Goal: Information Seeking & Learning: Learn about a topic

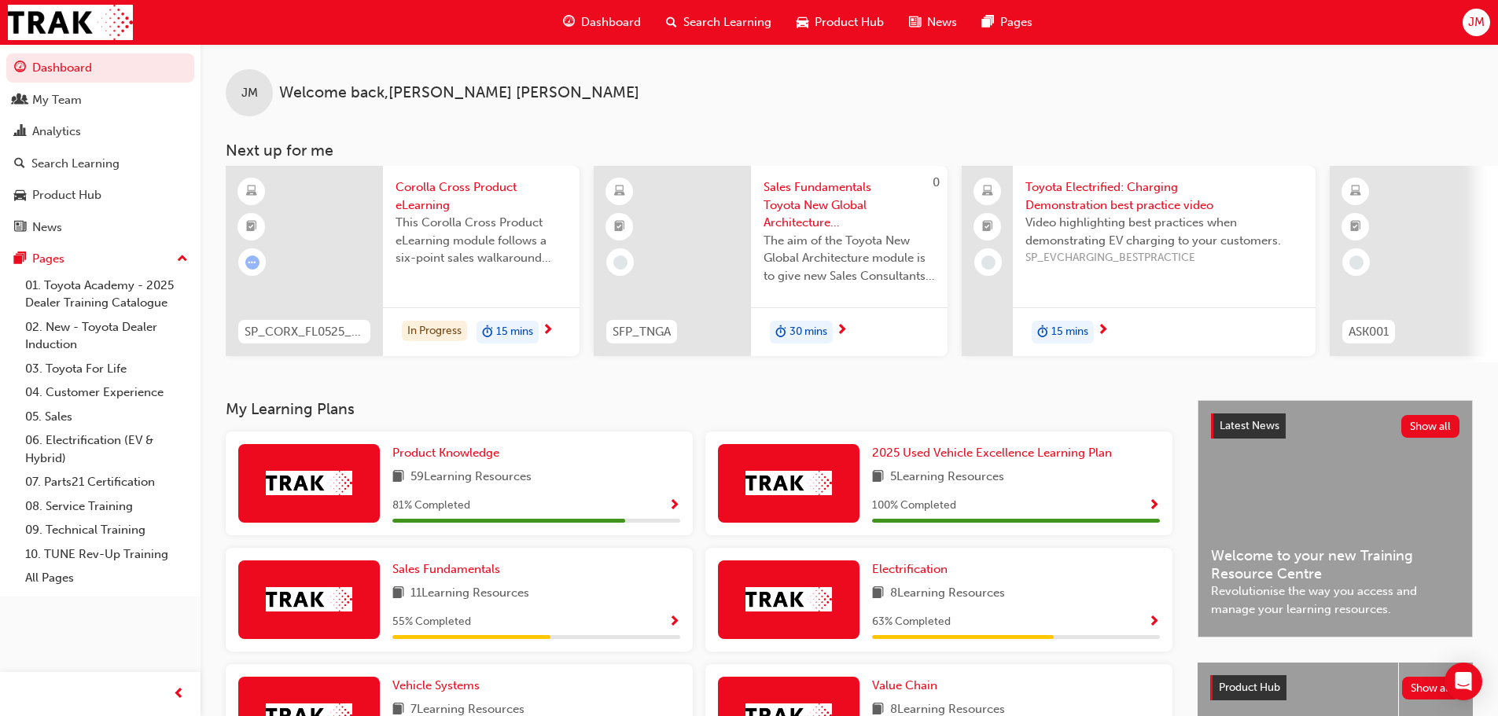
scroll to position [79, 0]
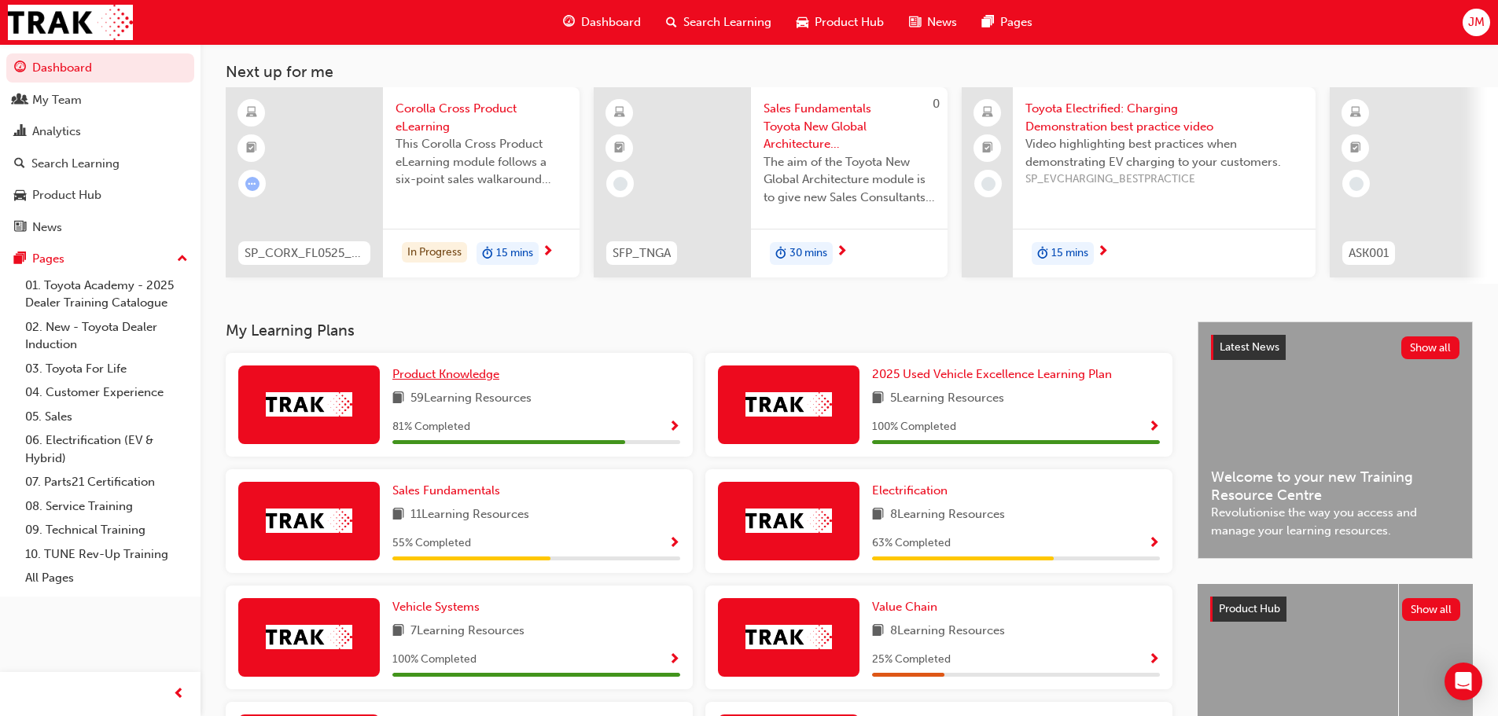
click at [439, 377] on span "Product Knowledge" at bounding box center [445, 374] width 107 height 14
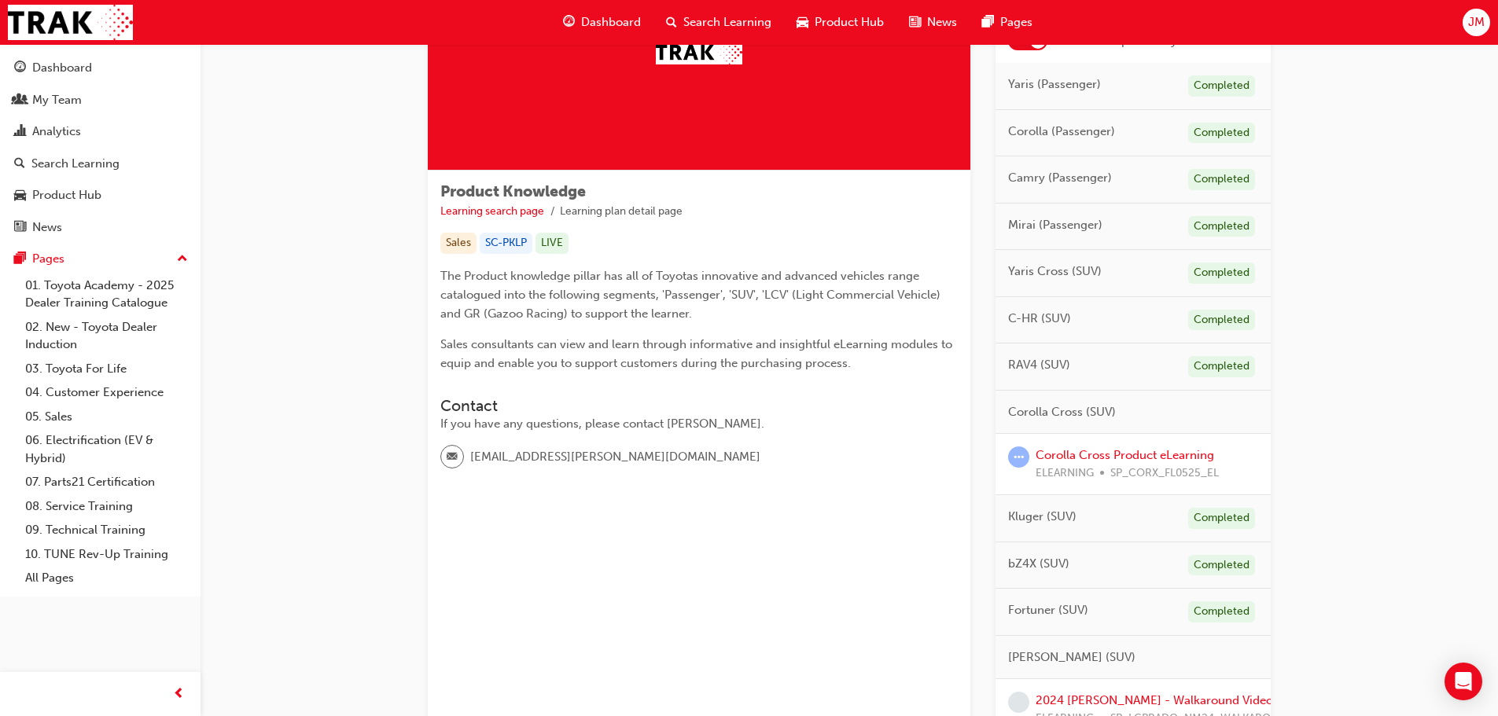
scroll to position [157, 0]
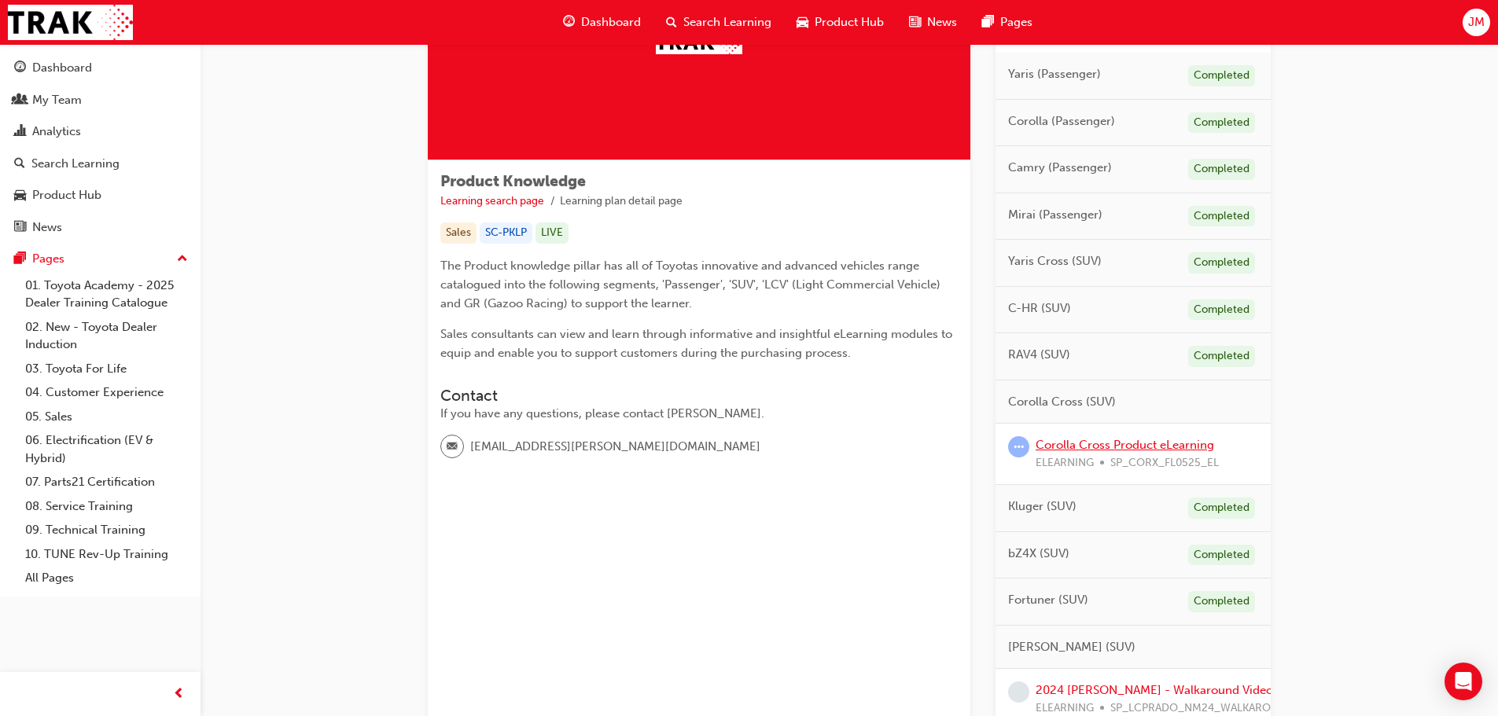
click at [1121, 441] on link "Corolla Cross Product eLearning" at bounding box center [1125, 445] width 179 height 14
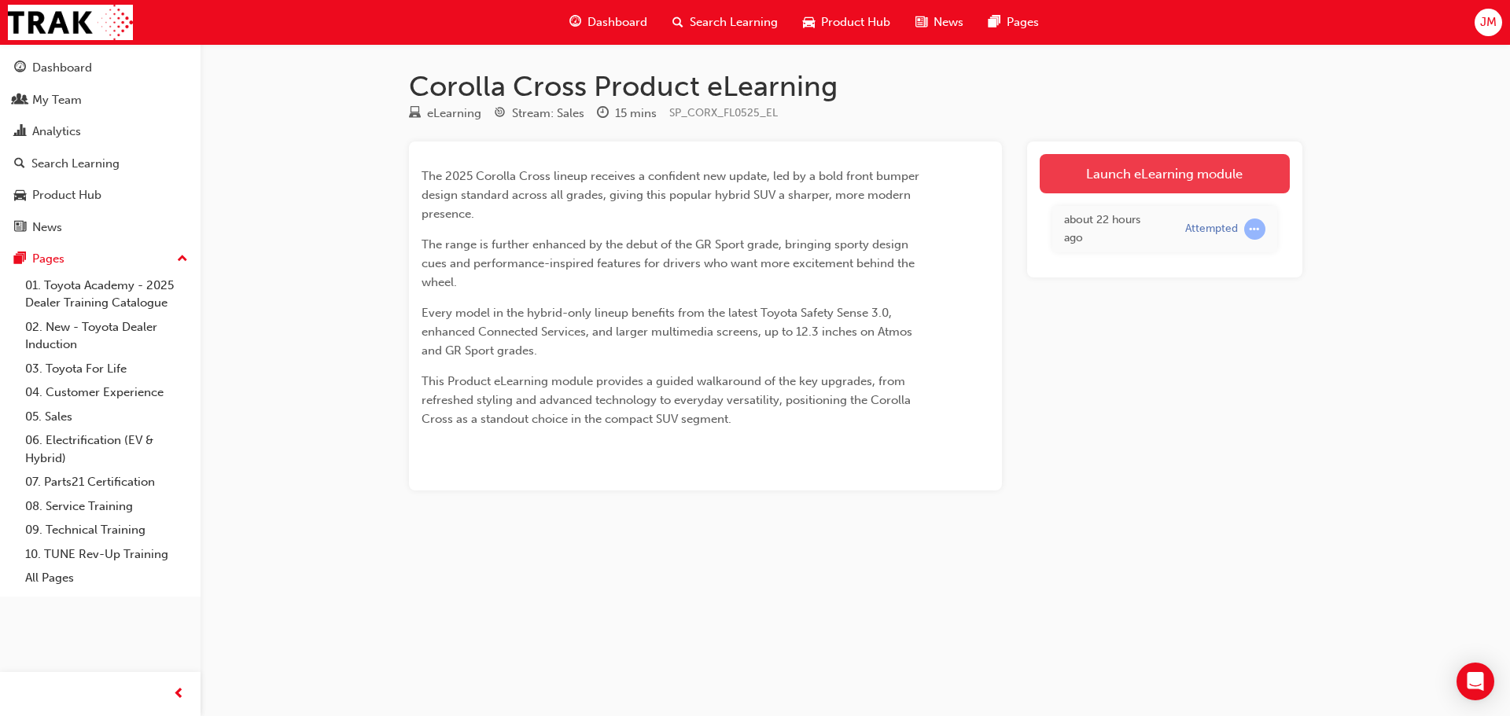
click at [1081, 165] on link "Launch eLearning module" at bounding box center [1165, 173] width 250 height 39
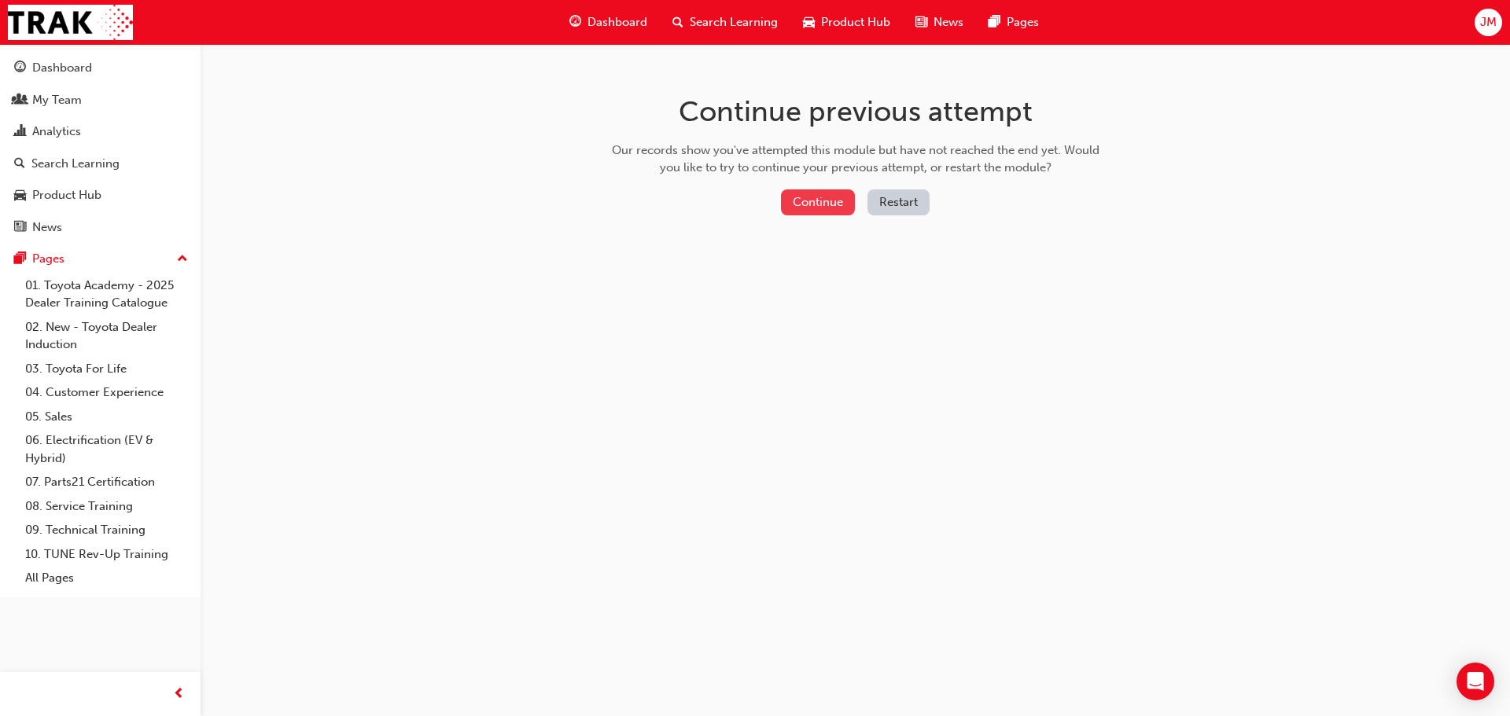
click at [802, 202] on button "Continue" at bounding box center [818, 203] width 74 height 26
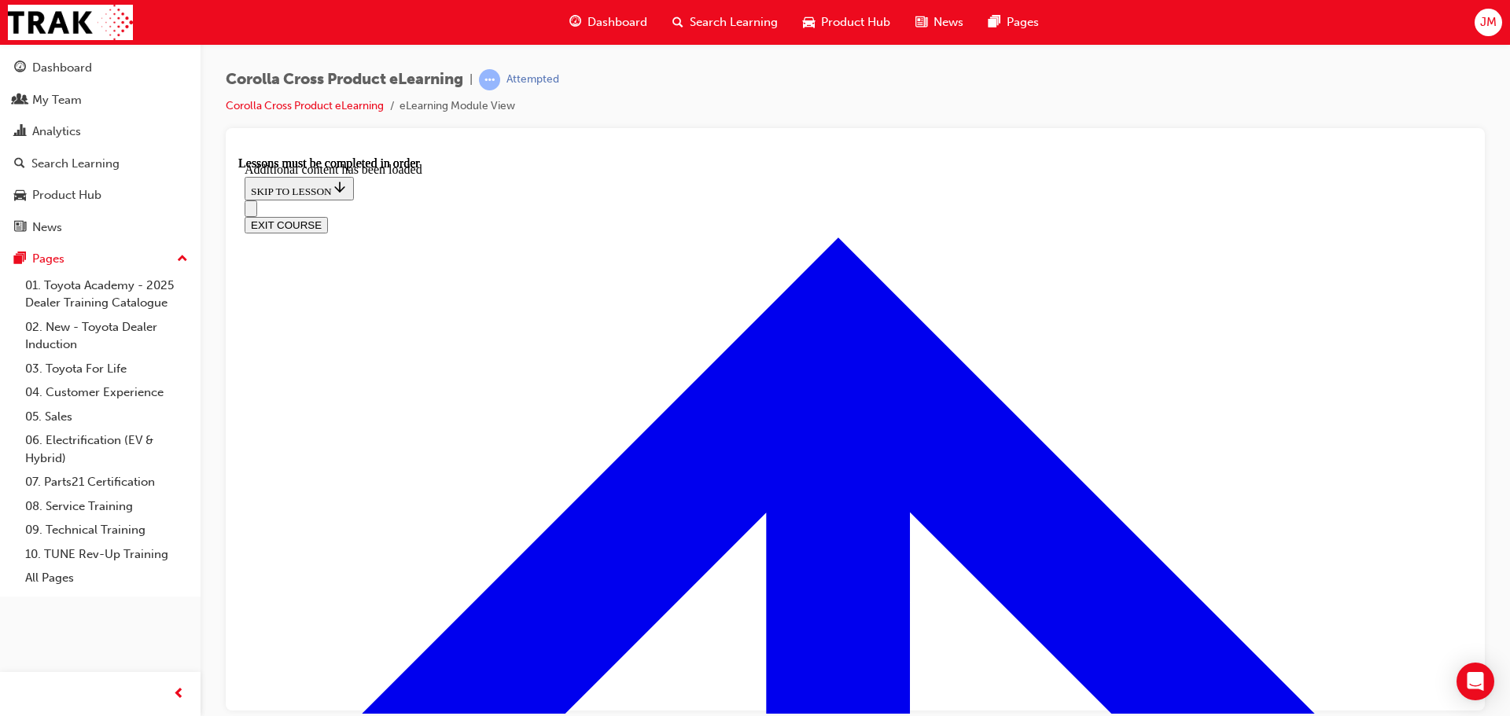
scroll to position [2303, 0]
radio input "true"
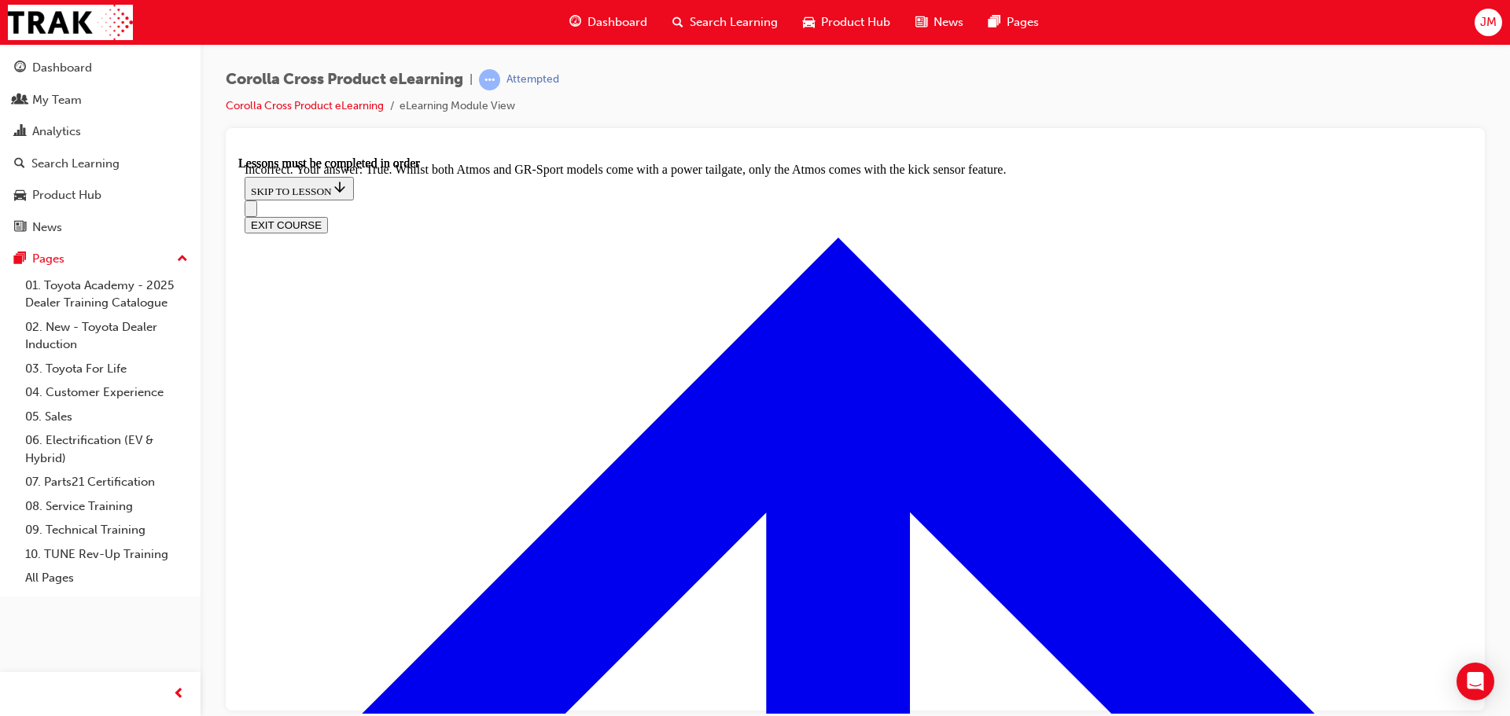
drag, startPoint x: 684, startPoint y: 636, endPoint x: 708, endPoint y: 593, distance: 49.3
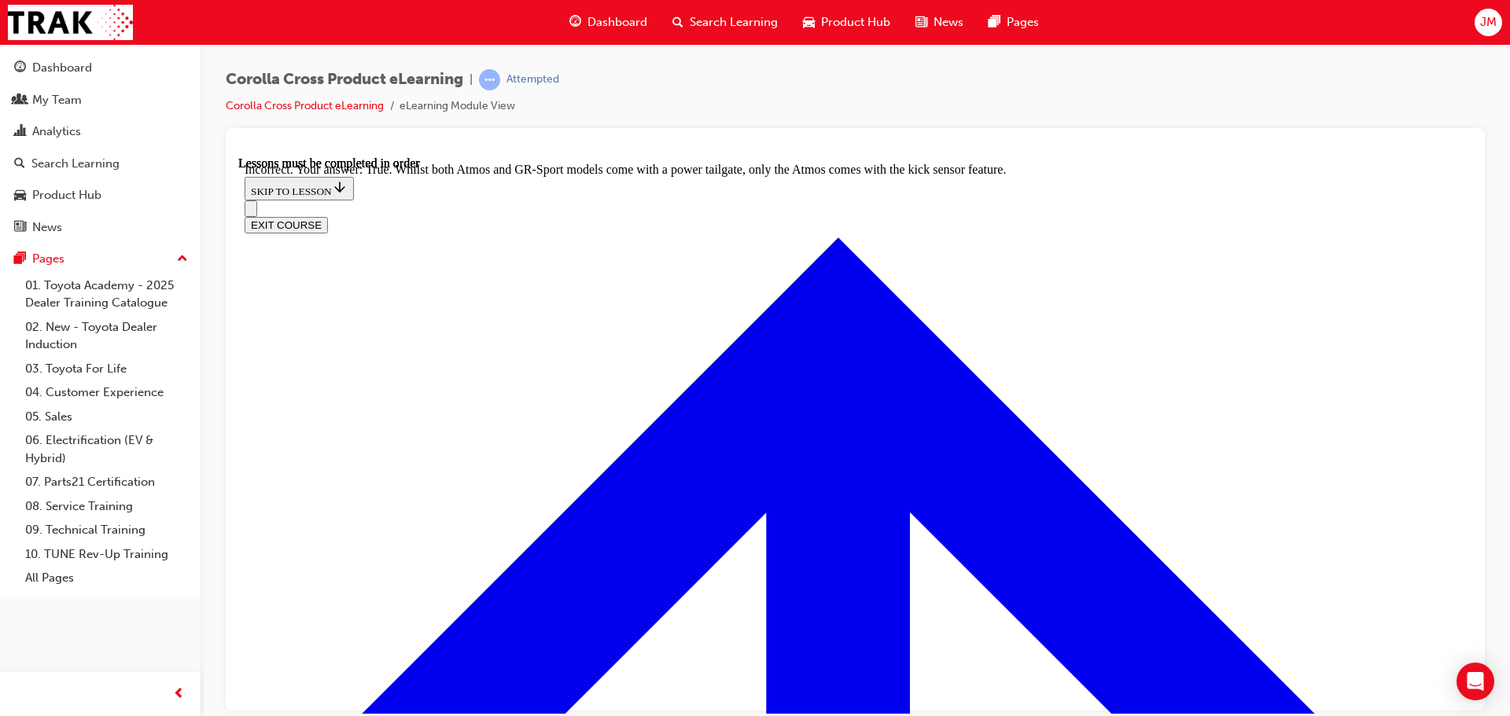
radio input "true"
drag, startPoint x: 771, startPoint y: 584, endPoint x: 753, endPoint y: 587, distance: 17.6
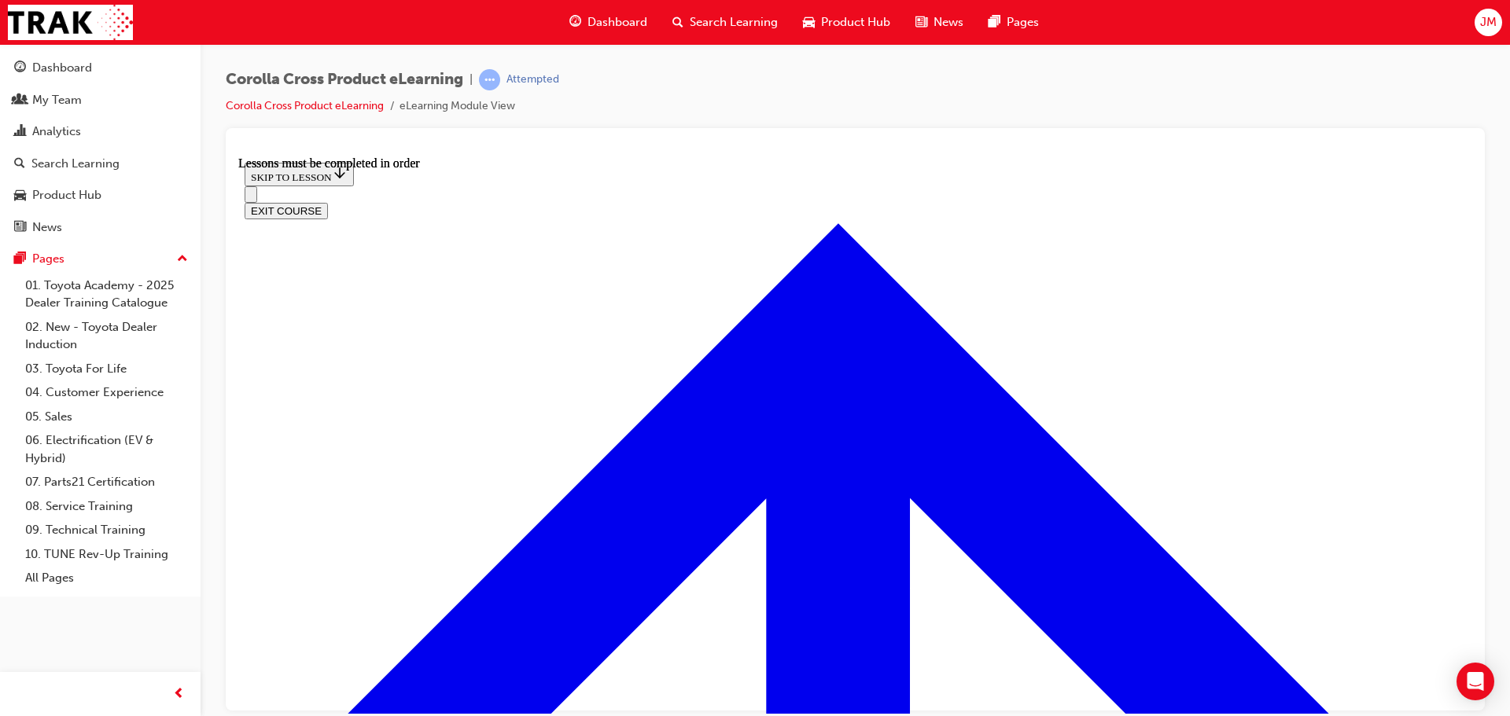
scroll to position [1392, 0]
drag, startPoint x: 738, startPoint y: 488, endPoint x: 712, endPoint y: 473, distance: 29.3
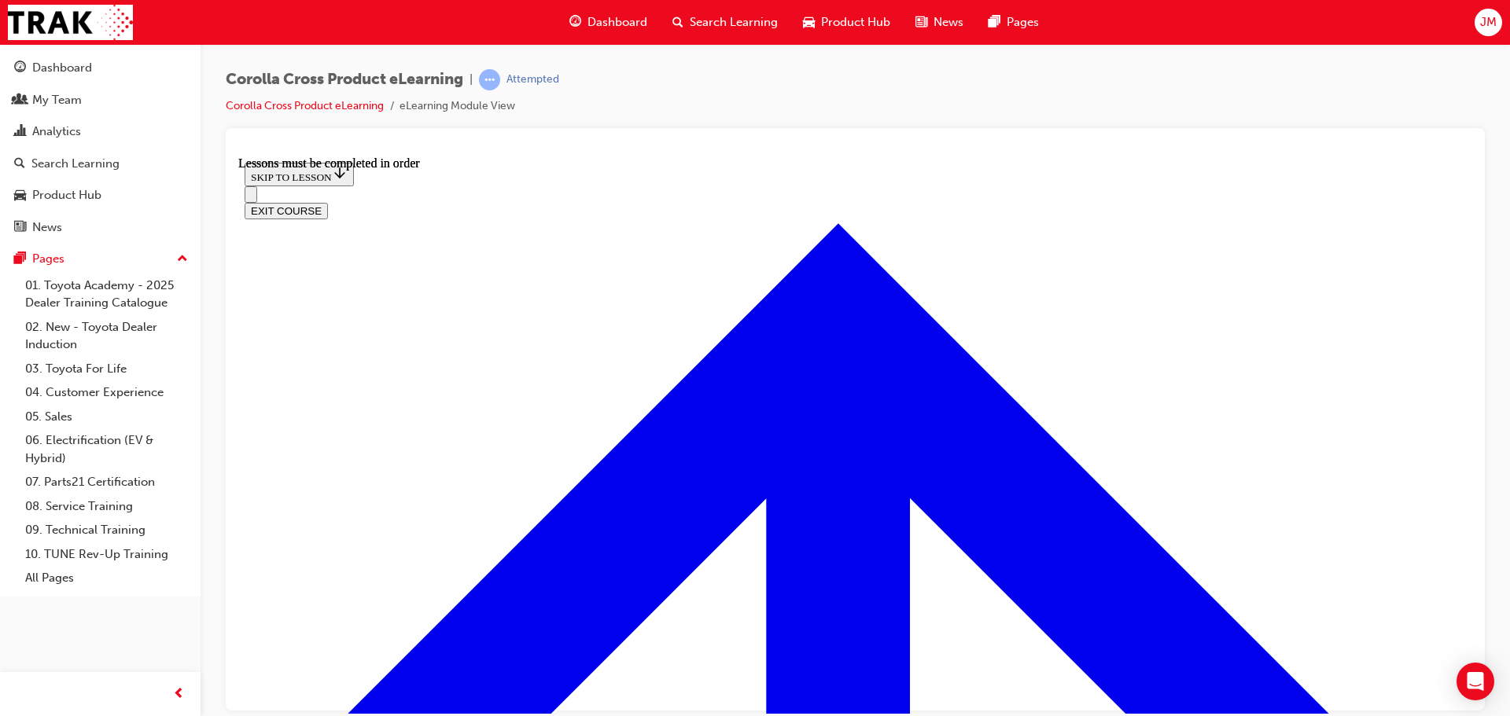
scroll to position [1785, 0]
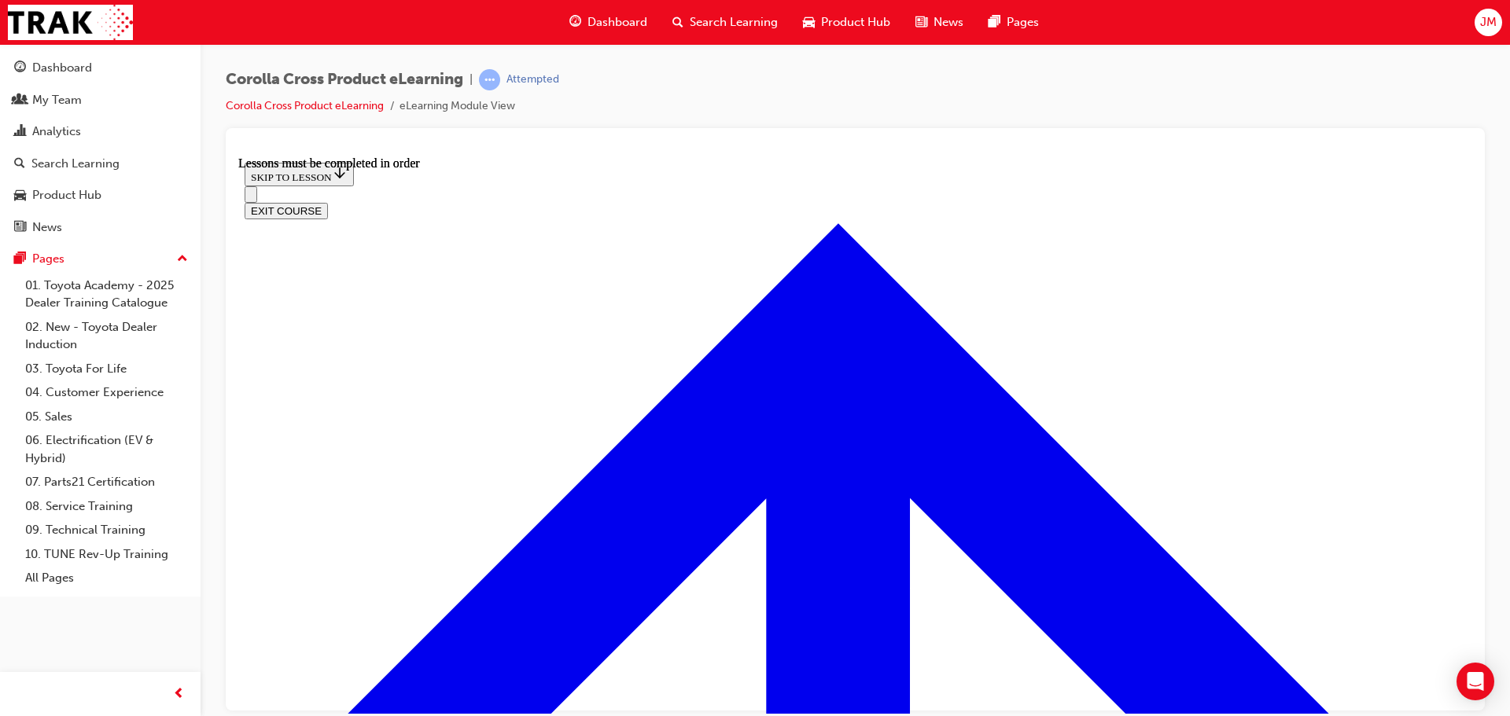
scroll to position [2723, 0]
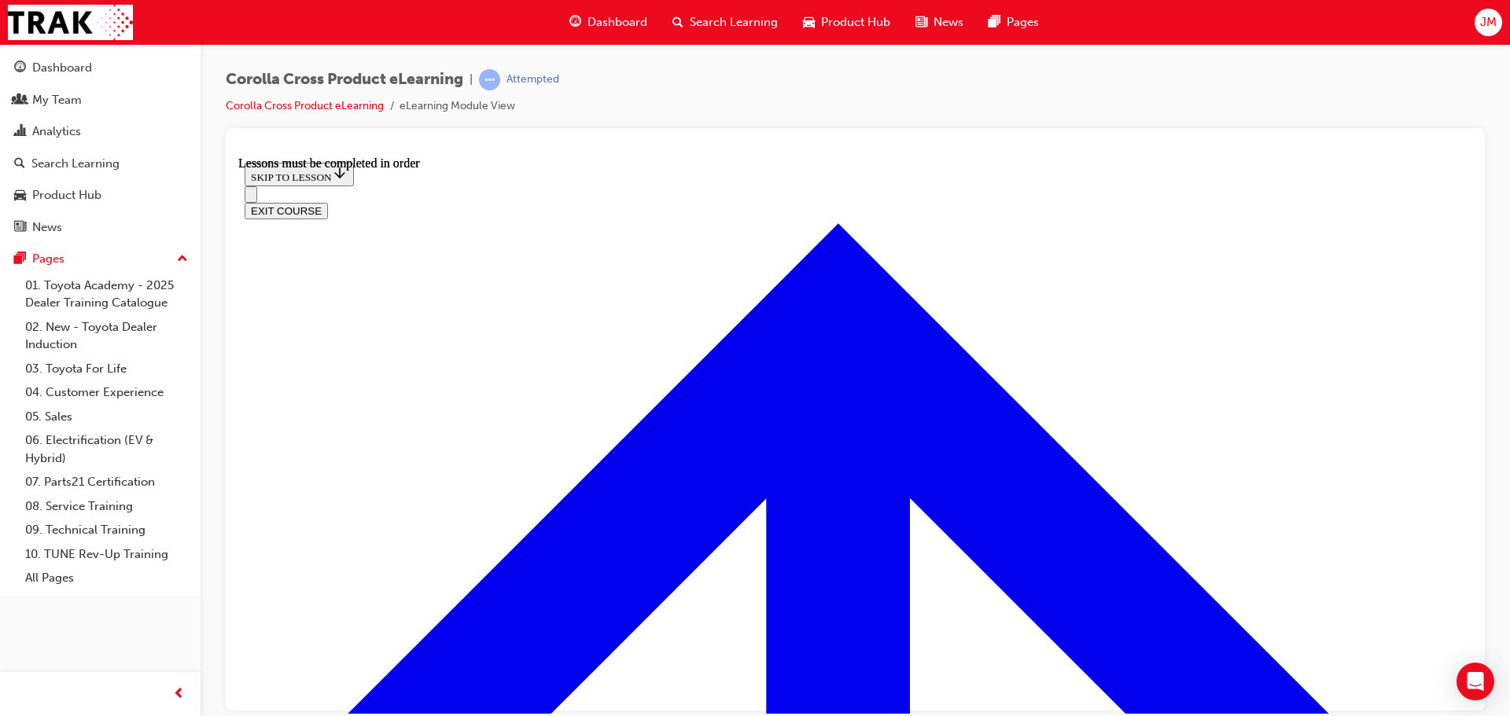
scroll to position [374, 0]
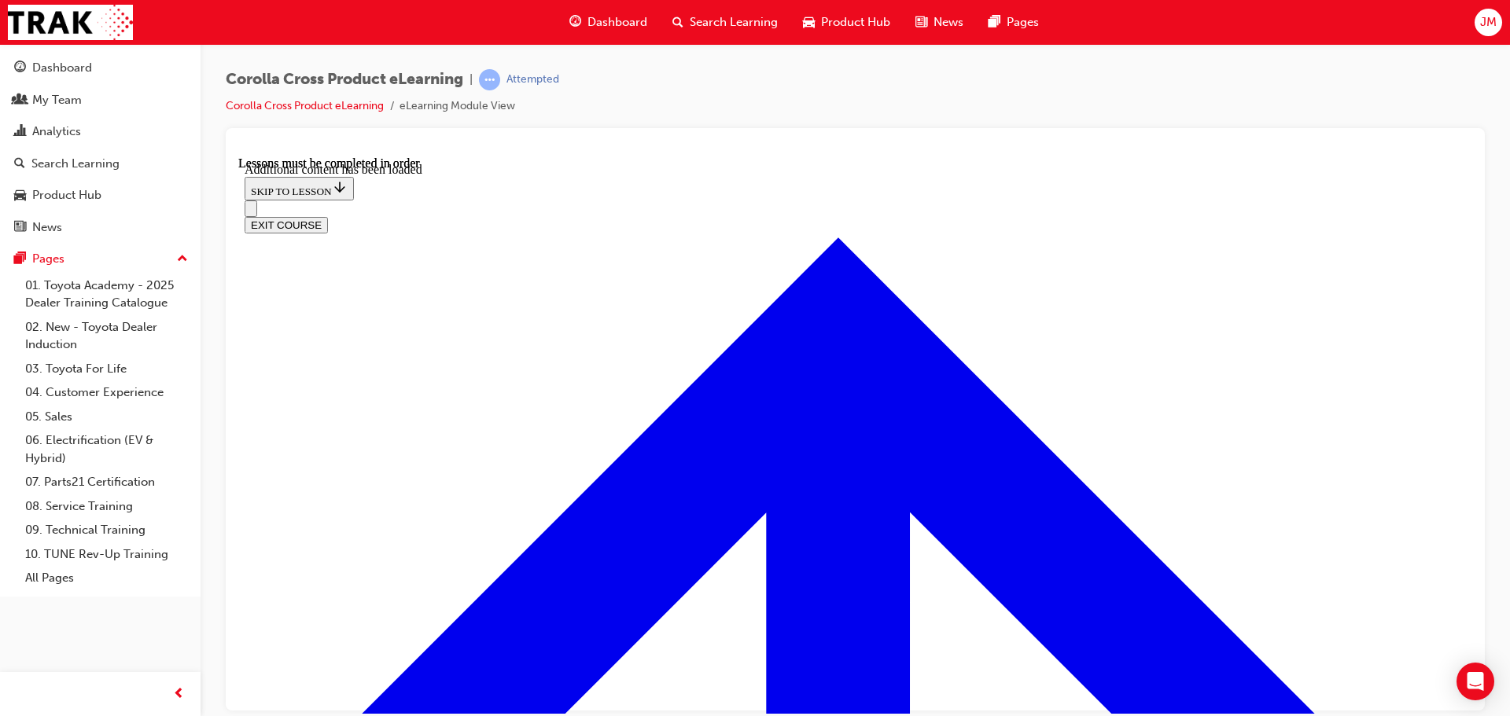
scroll to position [3937, 0]
checkbox input "true"
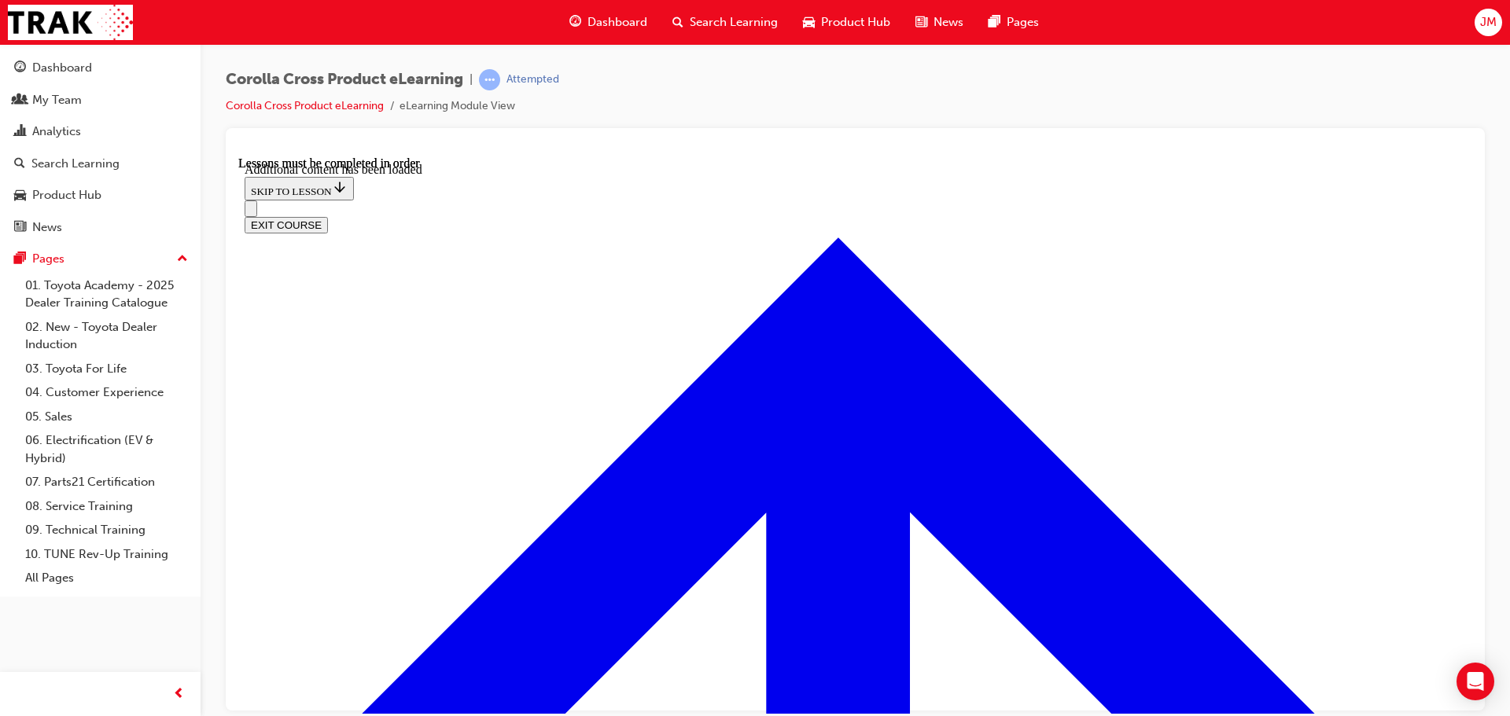
checkbox input "true"
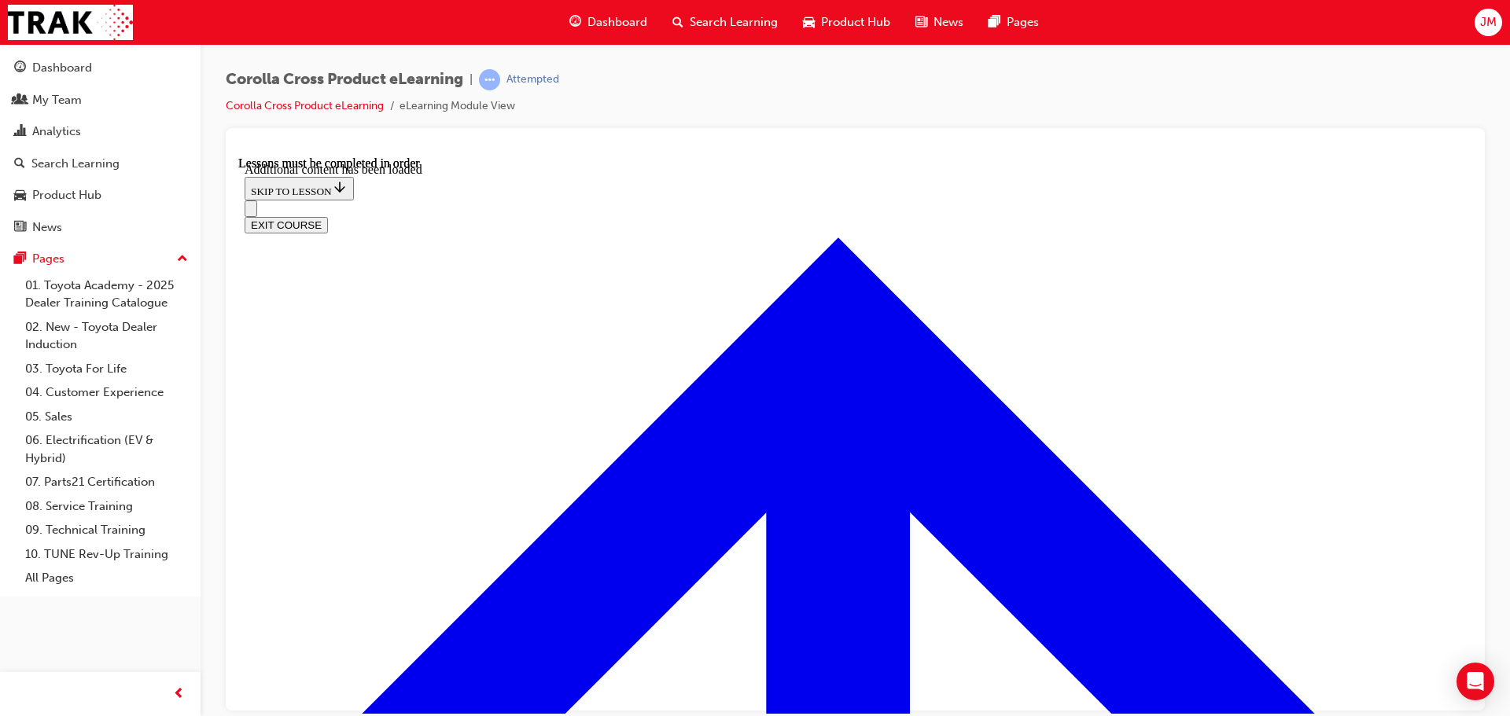
checkbox input "true"
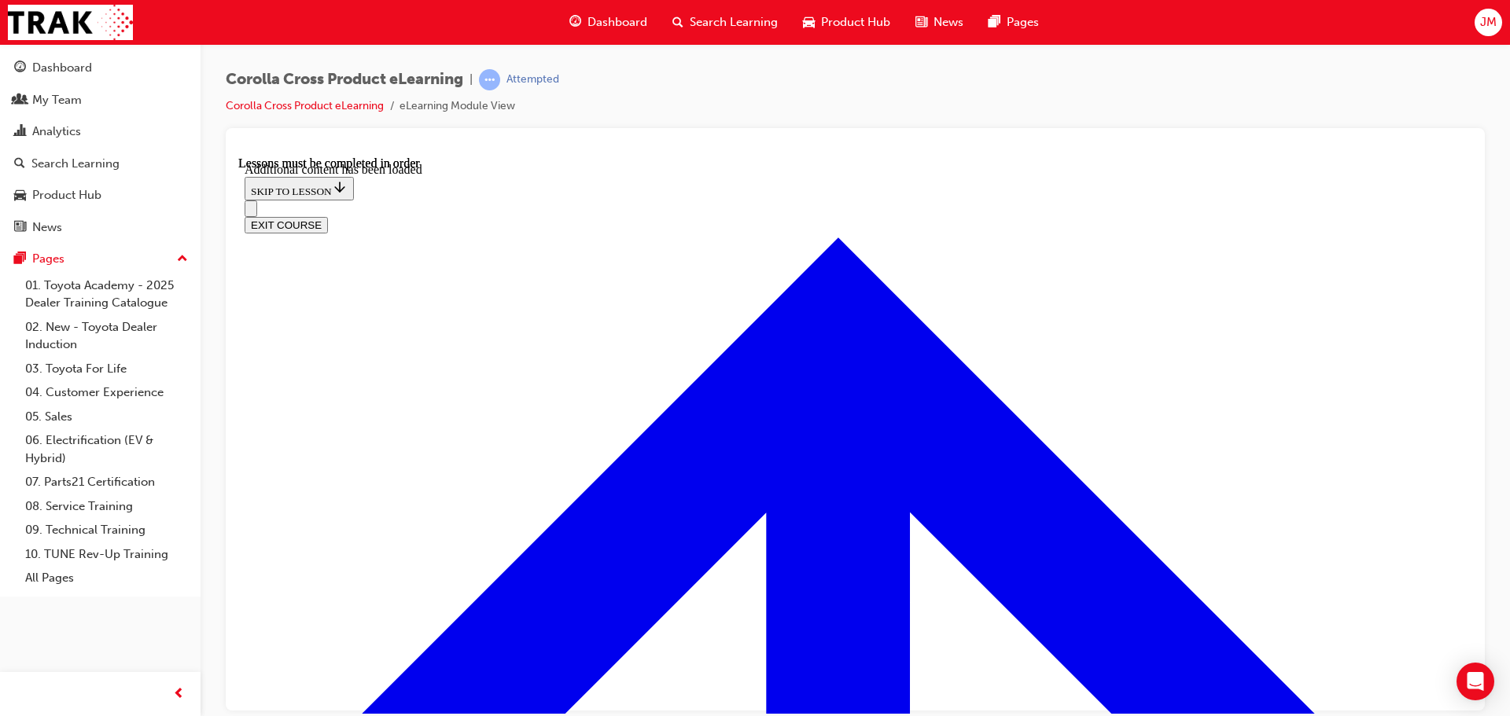
checkbox input "false"
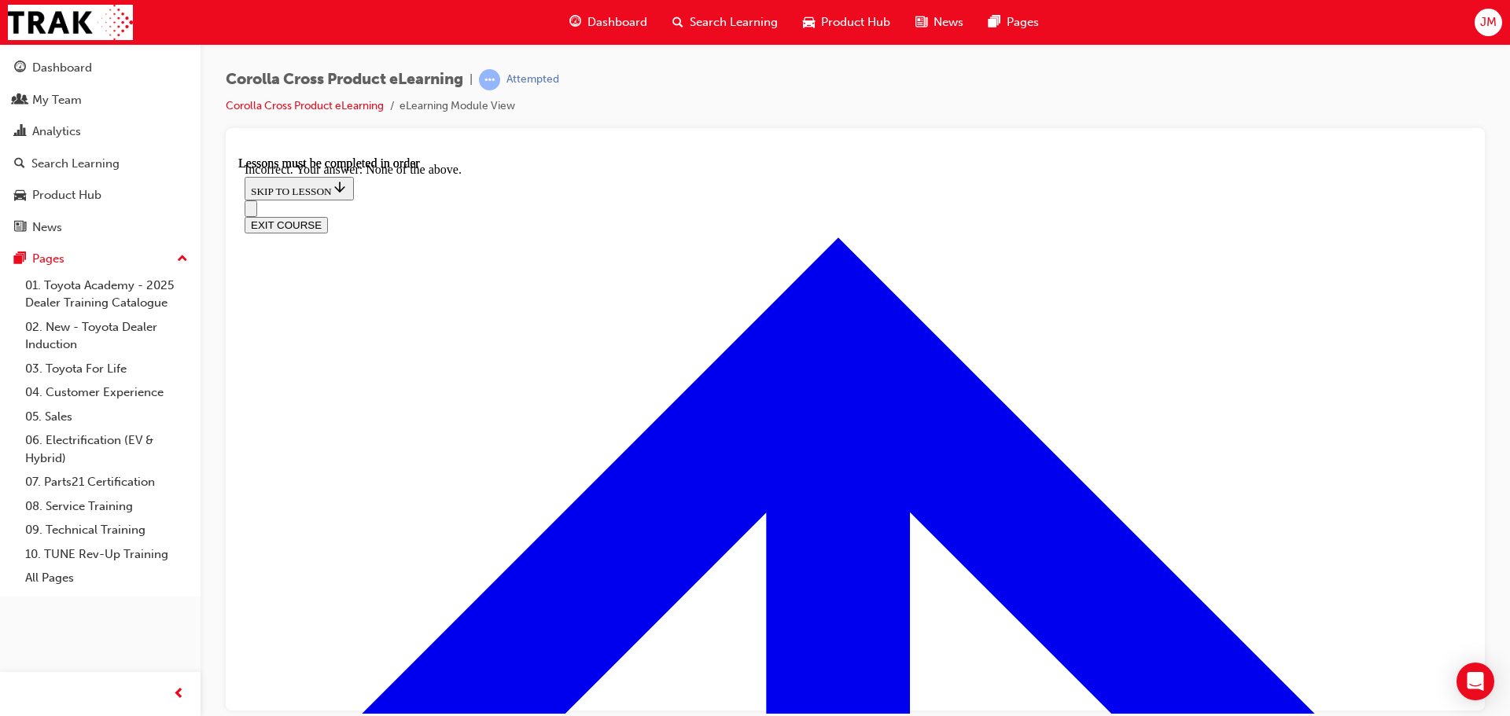
scroll to position [3921, 0]
checkbox input "true"
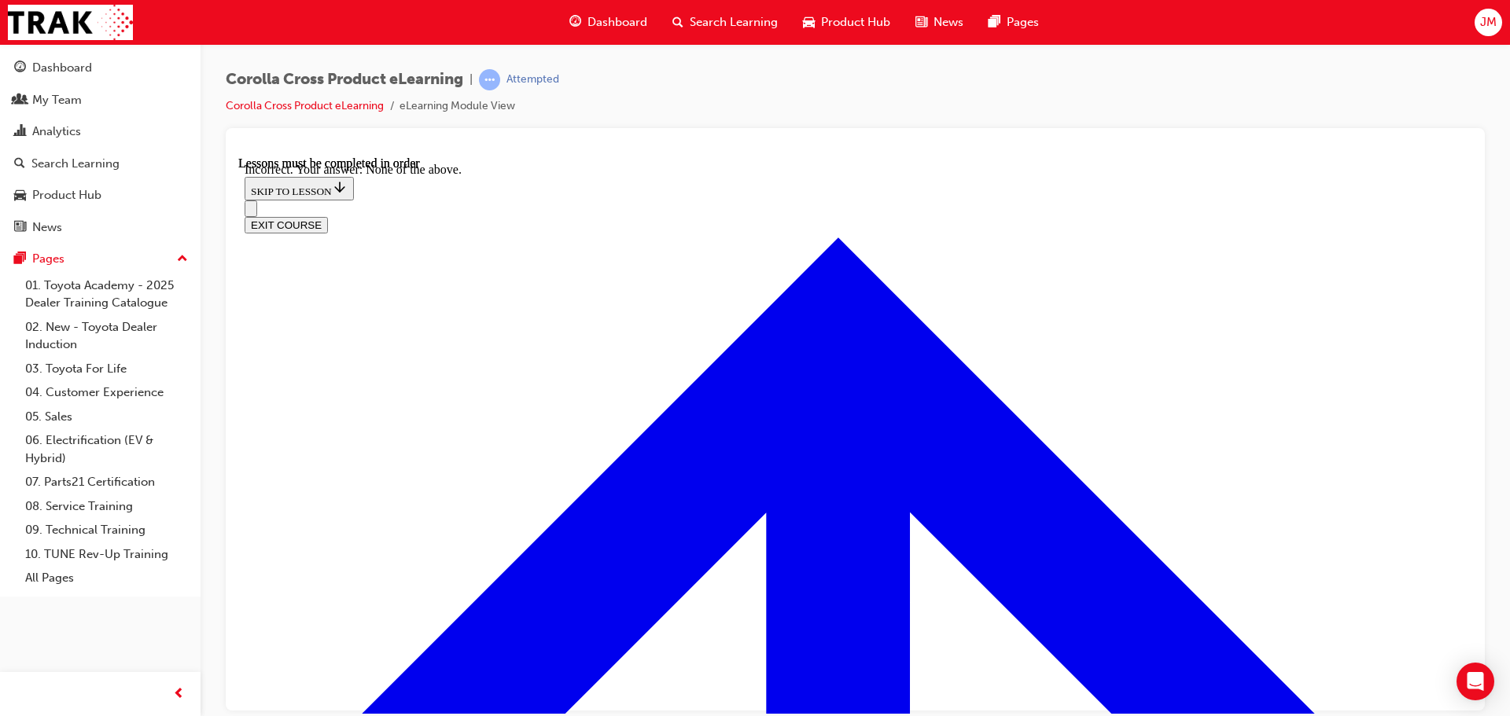
checkbox input "true"
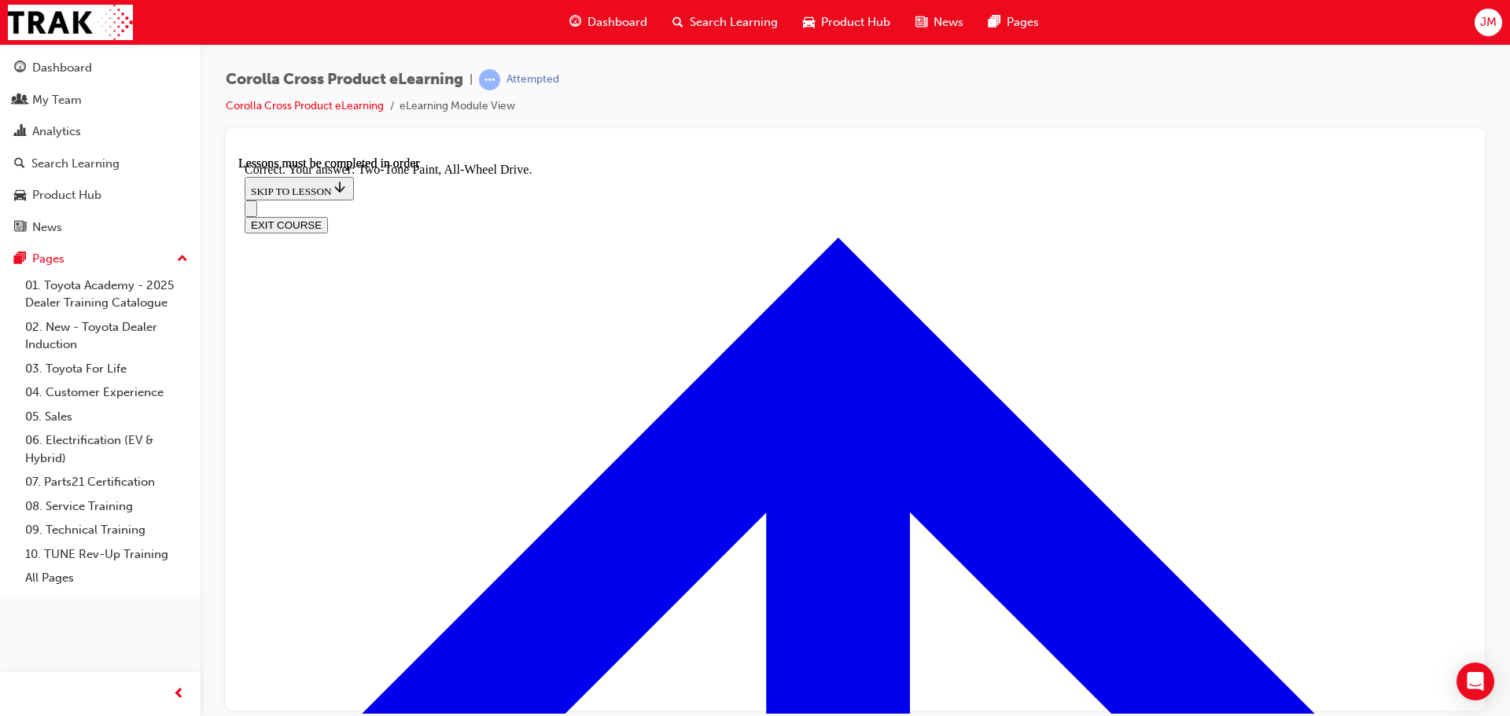
radio input "true"
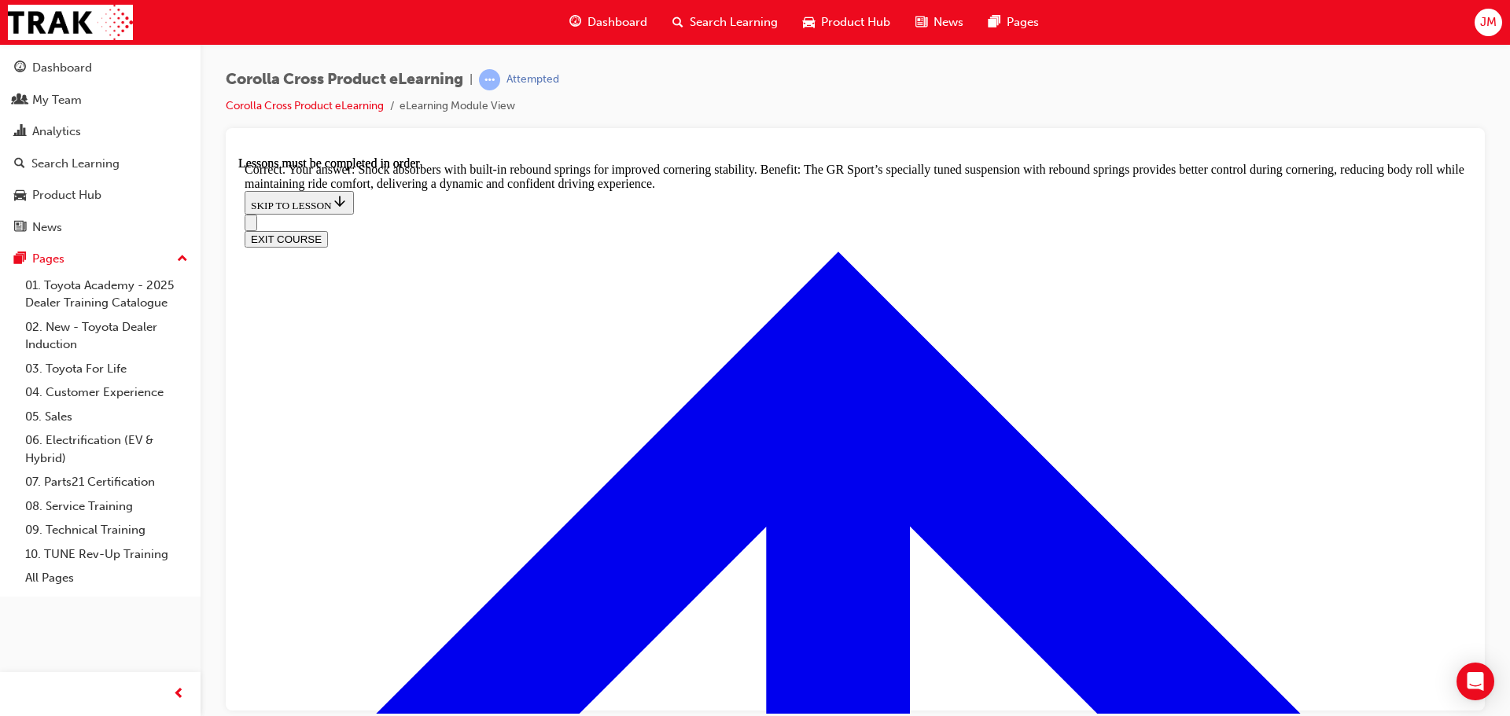
scroll to position [5023, 0]
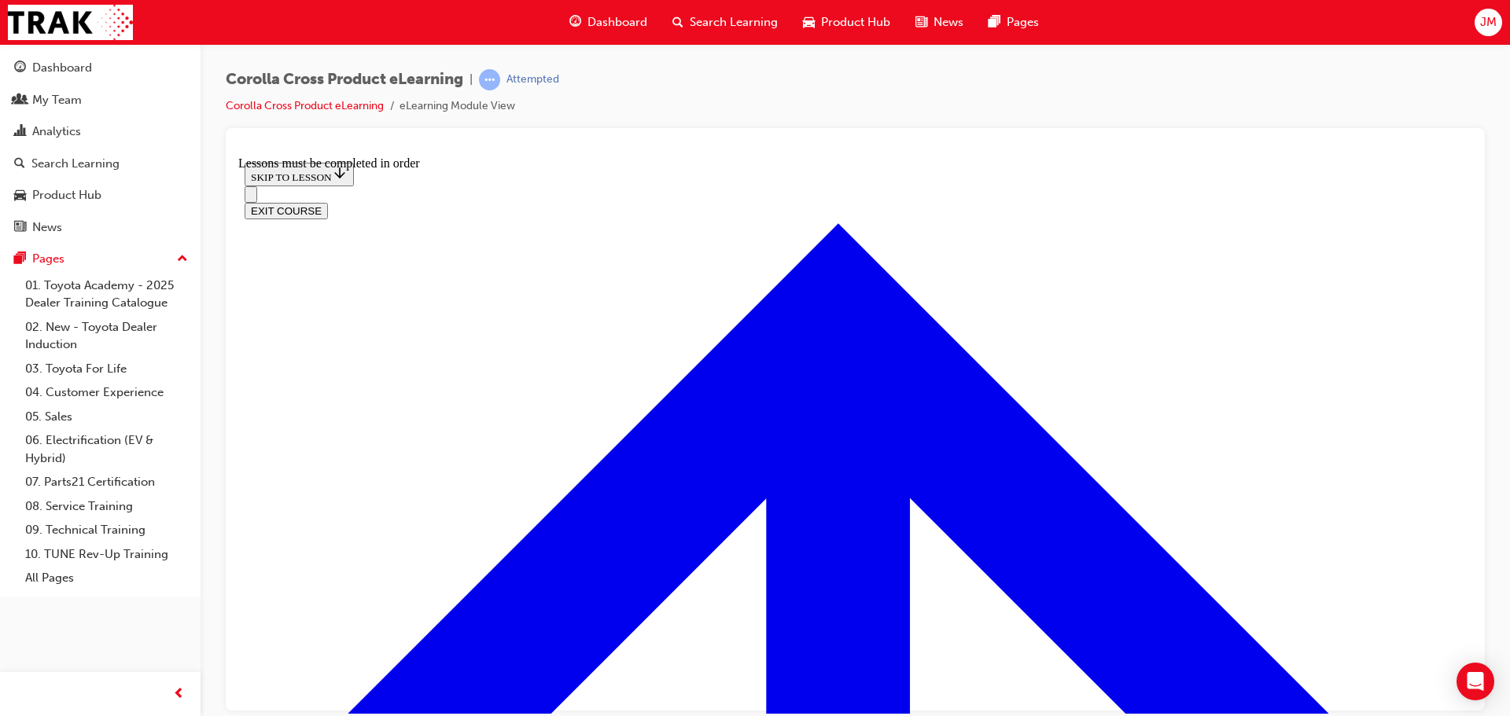
scroll to position [1757, 0]
drag, startPoint x: 664, startPoint y: 338, endPoint x: 701, endPoint y: 321, distance: 40.8
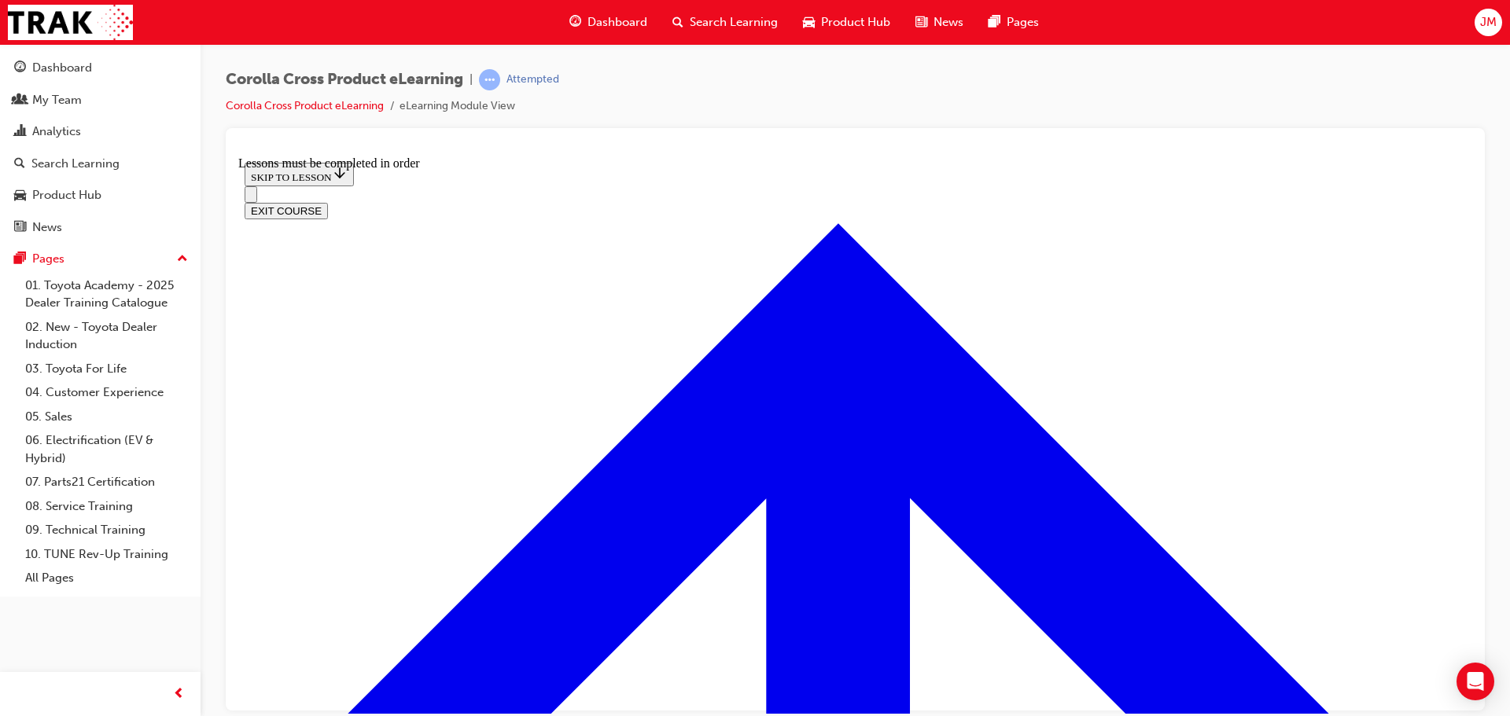
drag, startPoint x: 800, startPoint y: 299, endPoint x: 971, endPoint y: 302, distance: 171.5
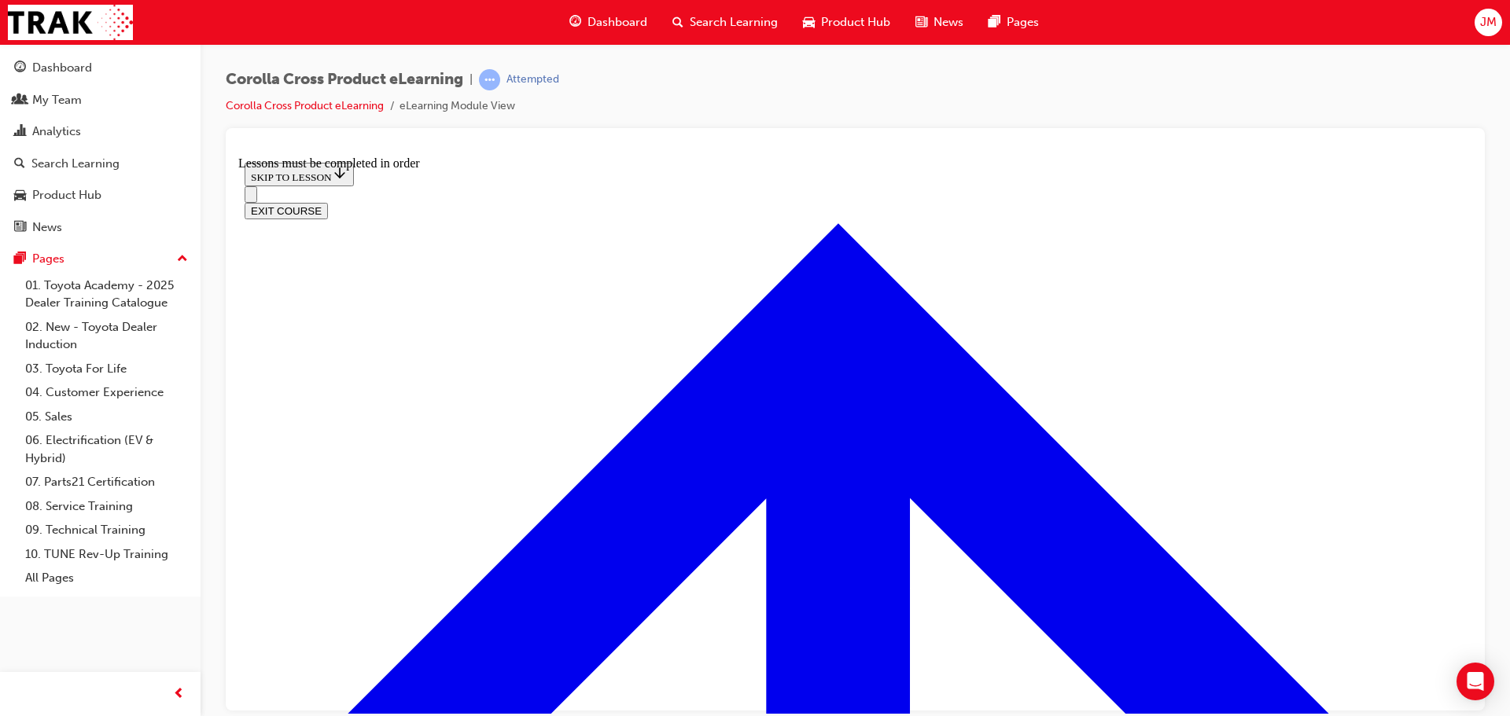
scroll to position [888, 0]
drag, startPoint x: 914, startPoint y: 288, endPoint x: 933, endPoint y: 284, distance: 20.0
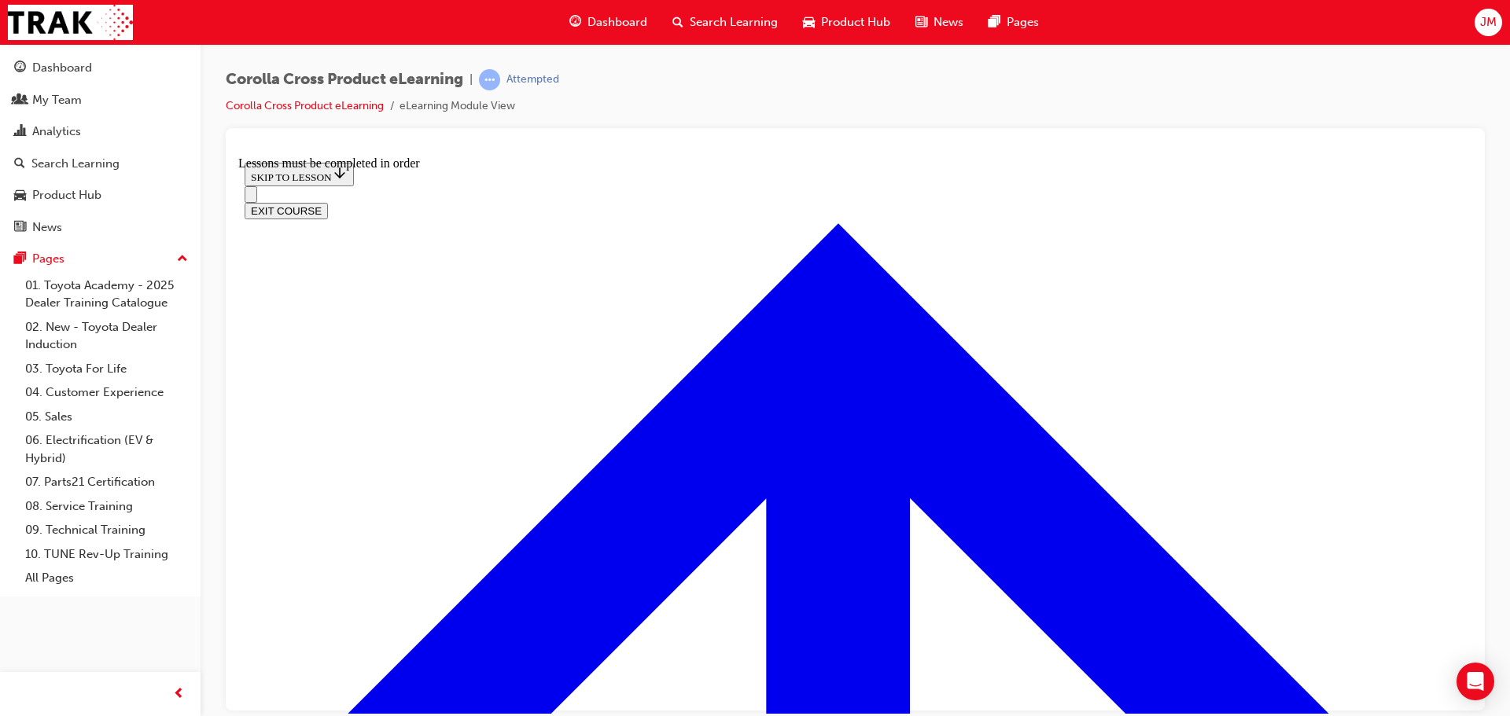
scroll to position [1671, 0]
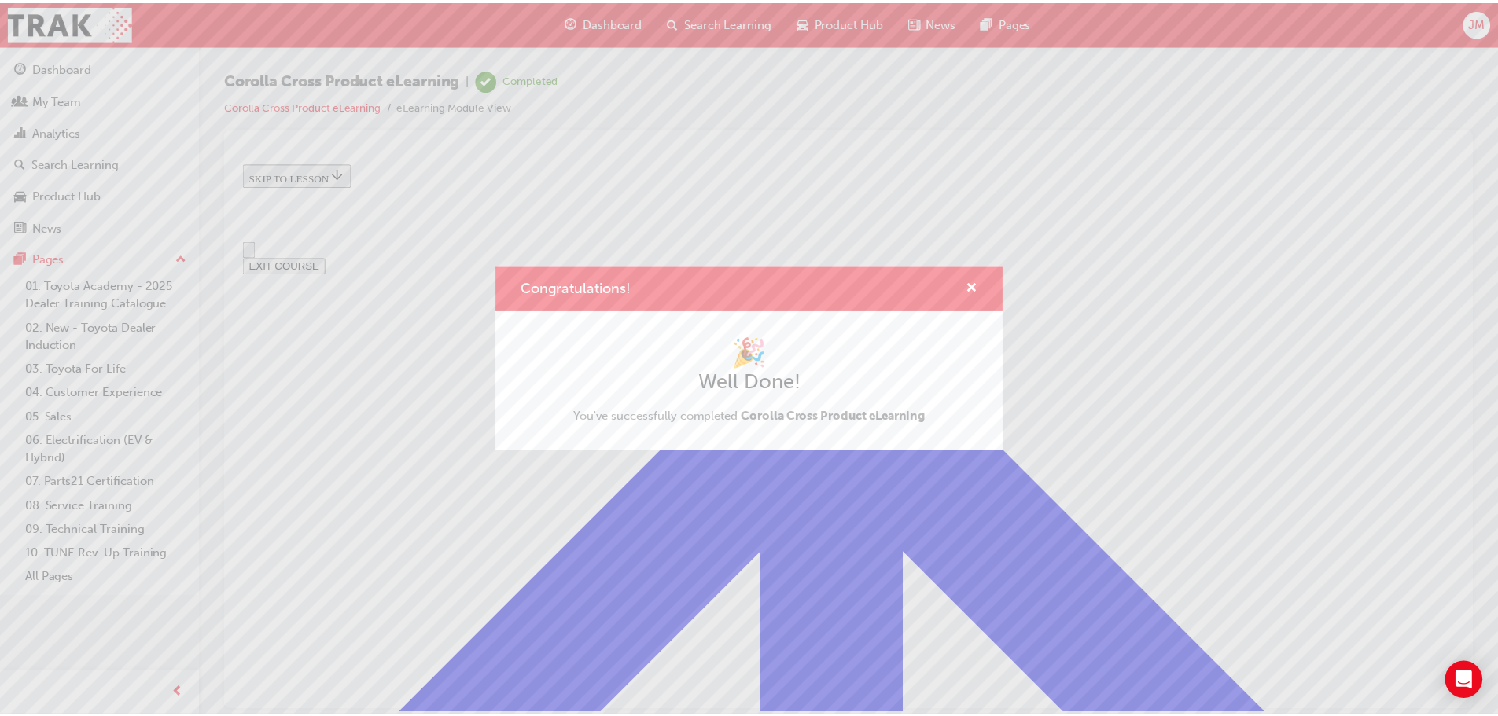
scroll to position [0, 0]
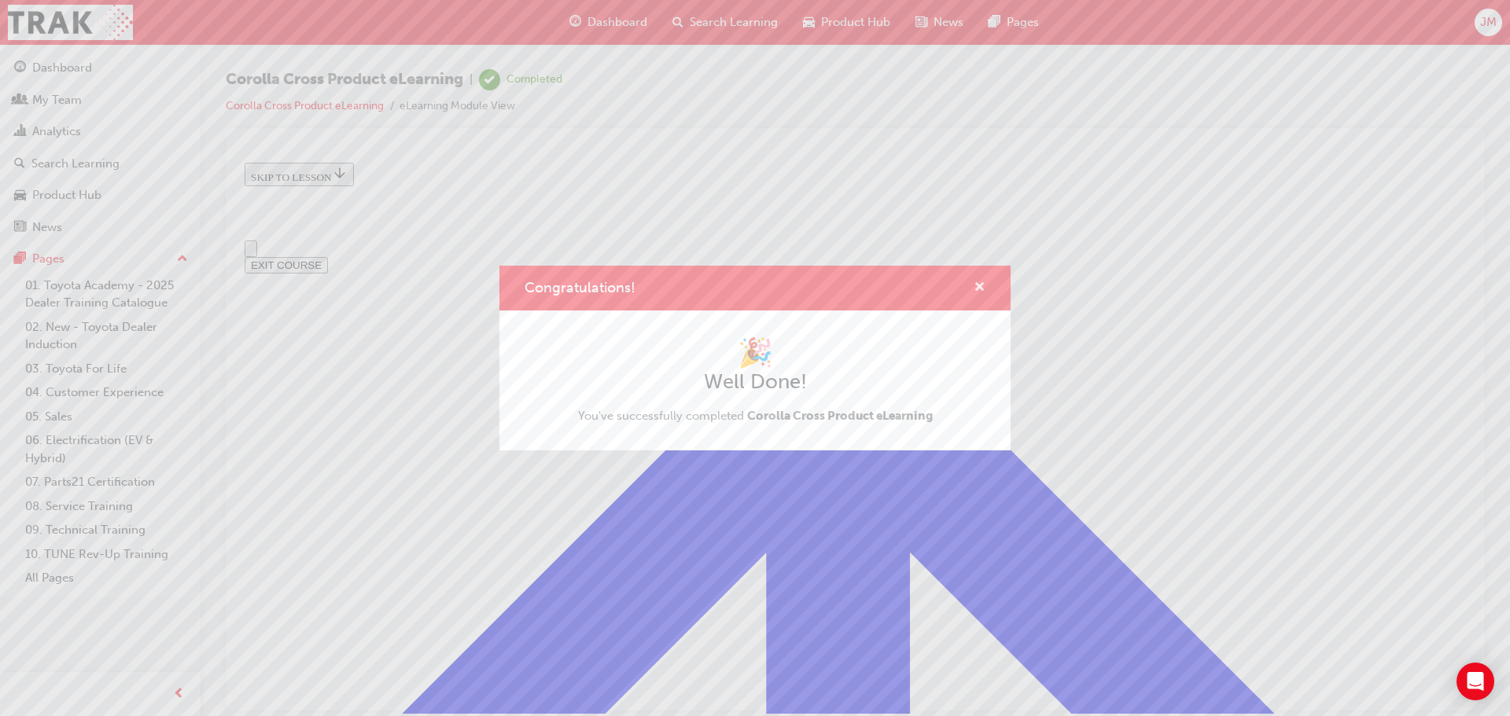
click at [977, 283] on span "cross-icon" at bounding box center [980, 289] width 12 height 14
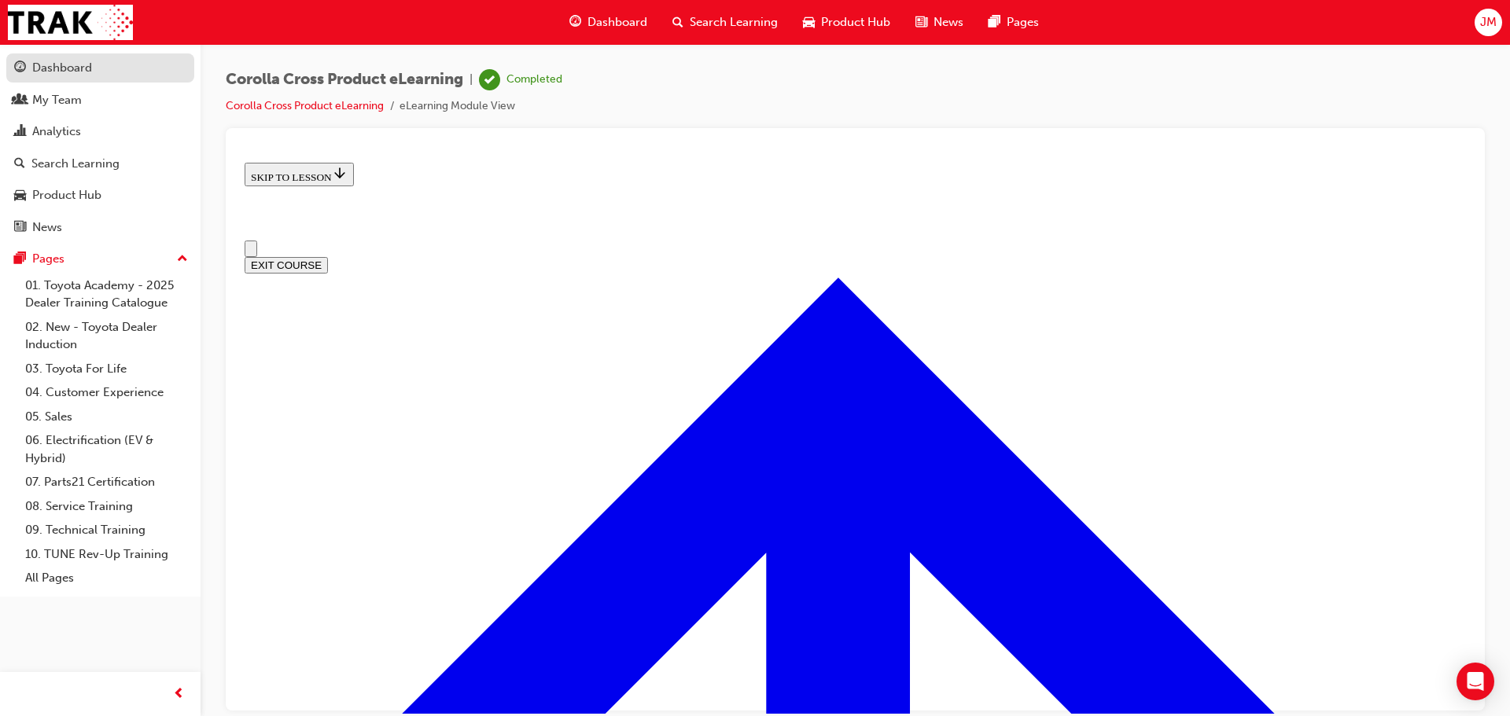
click at [87, 68] on div "Dashboard" at bounding box center [62, 68] width 60 height 18
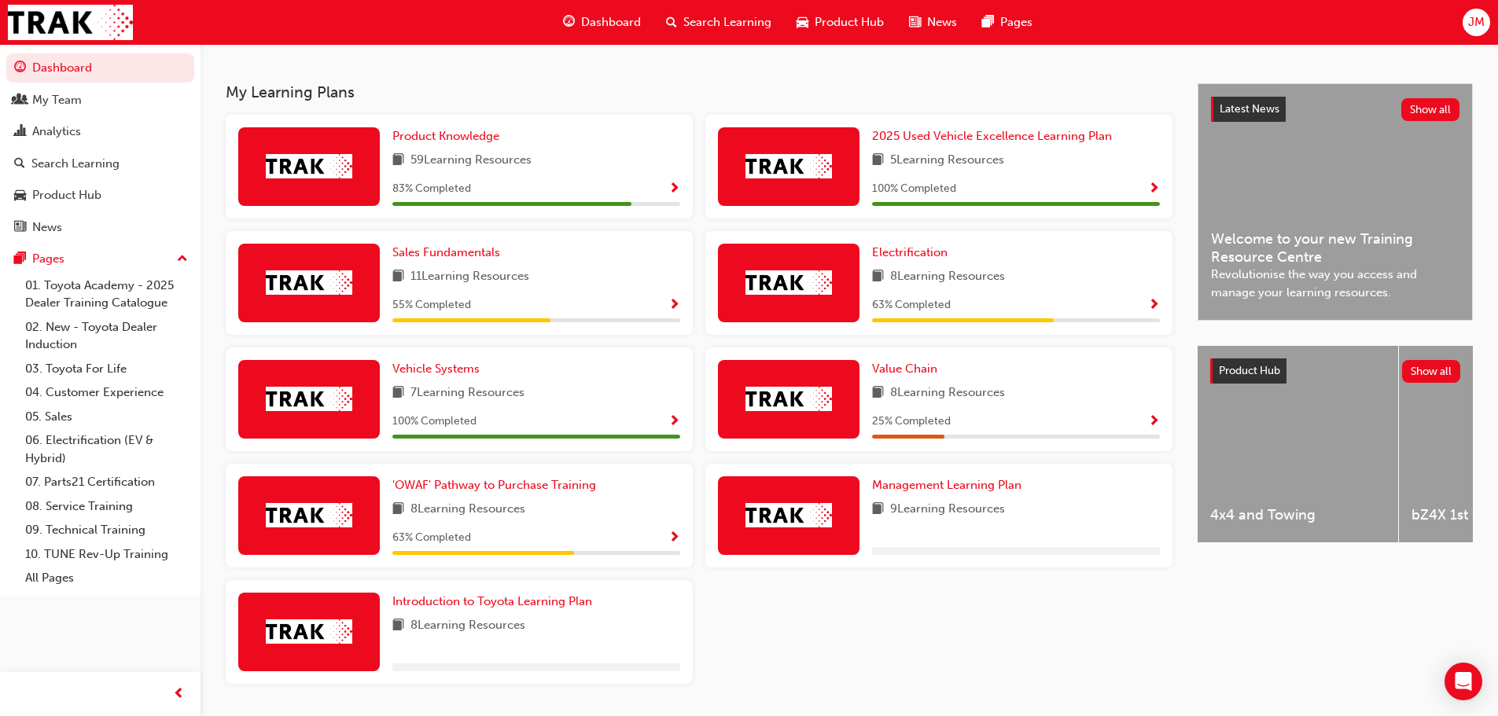
scroll to position [289, 0]
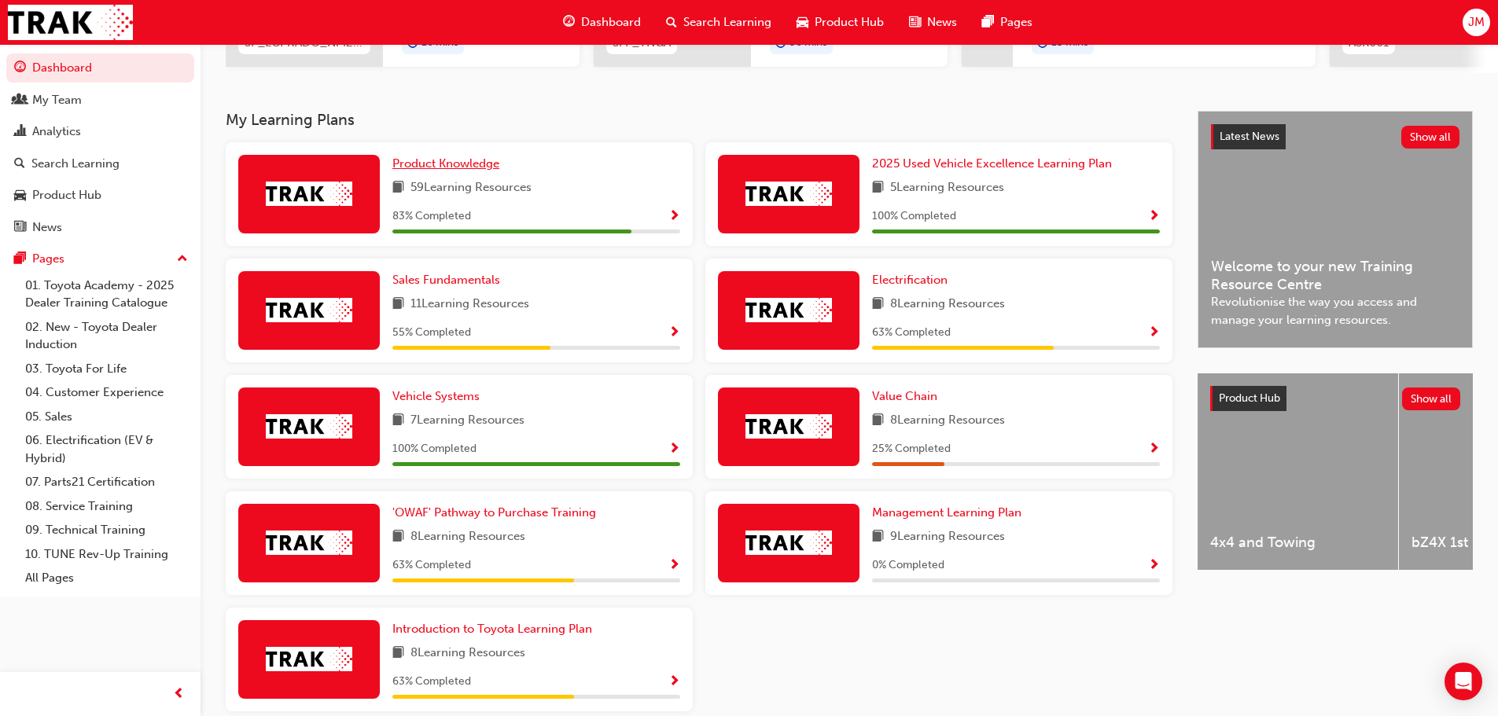
click at [445, 171] on span "Product Knowledge" at bounding box center [445, 163] width 107 height 14
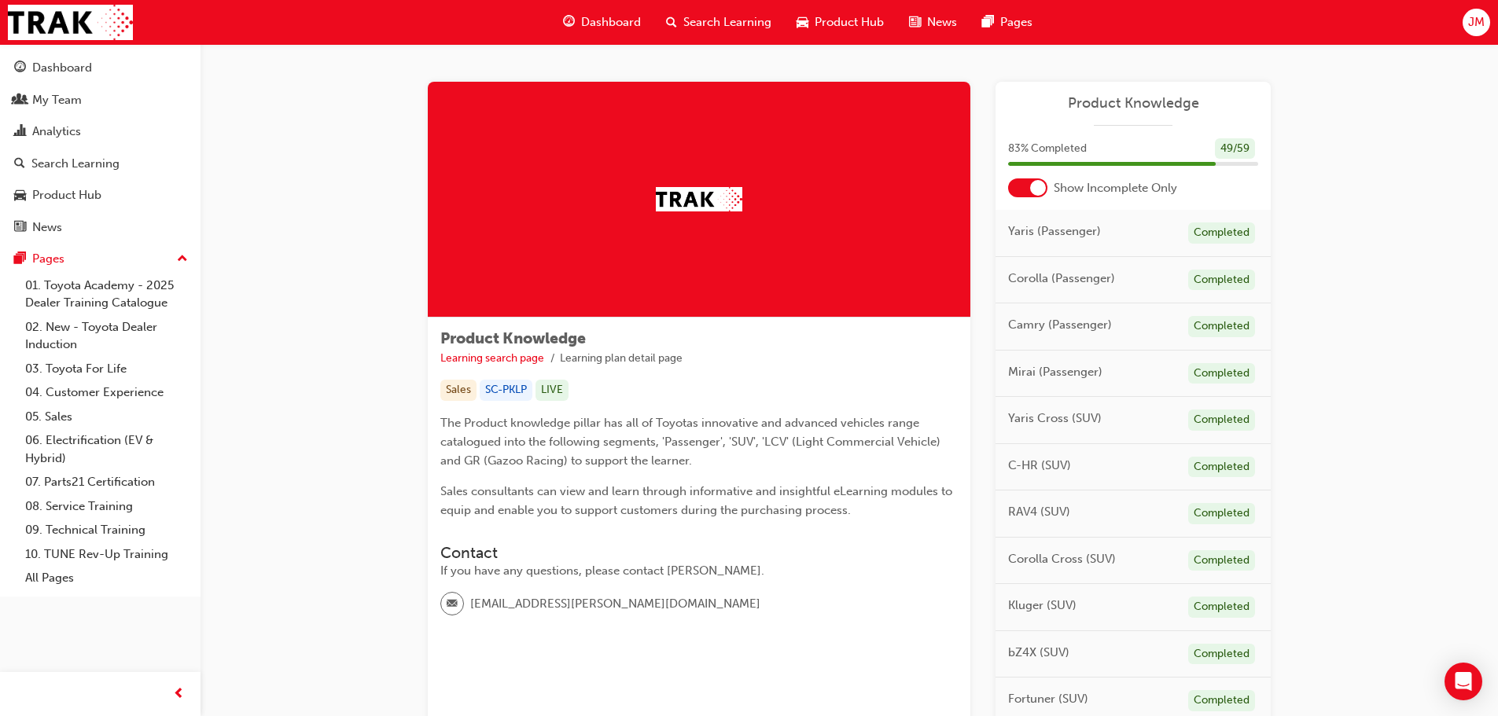
click at [1027, 189] on div at bounding box center [1027, 188] width 39 height 19
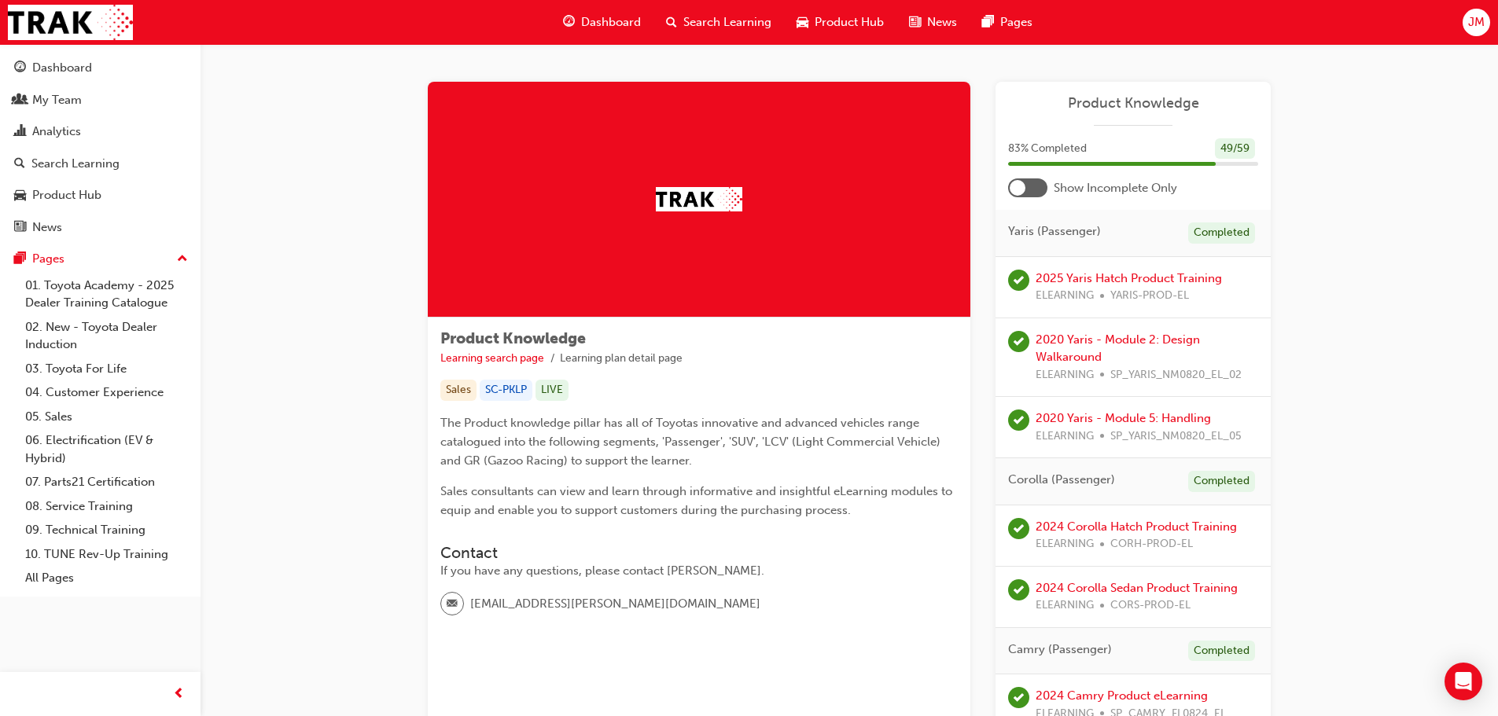
click at [1029, 189] on div at bounding box center [1027, 188] width 39 height 19
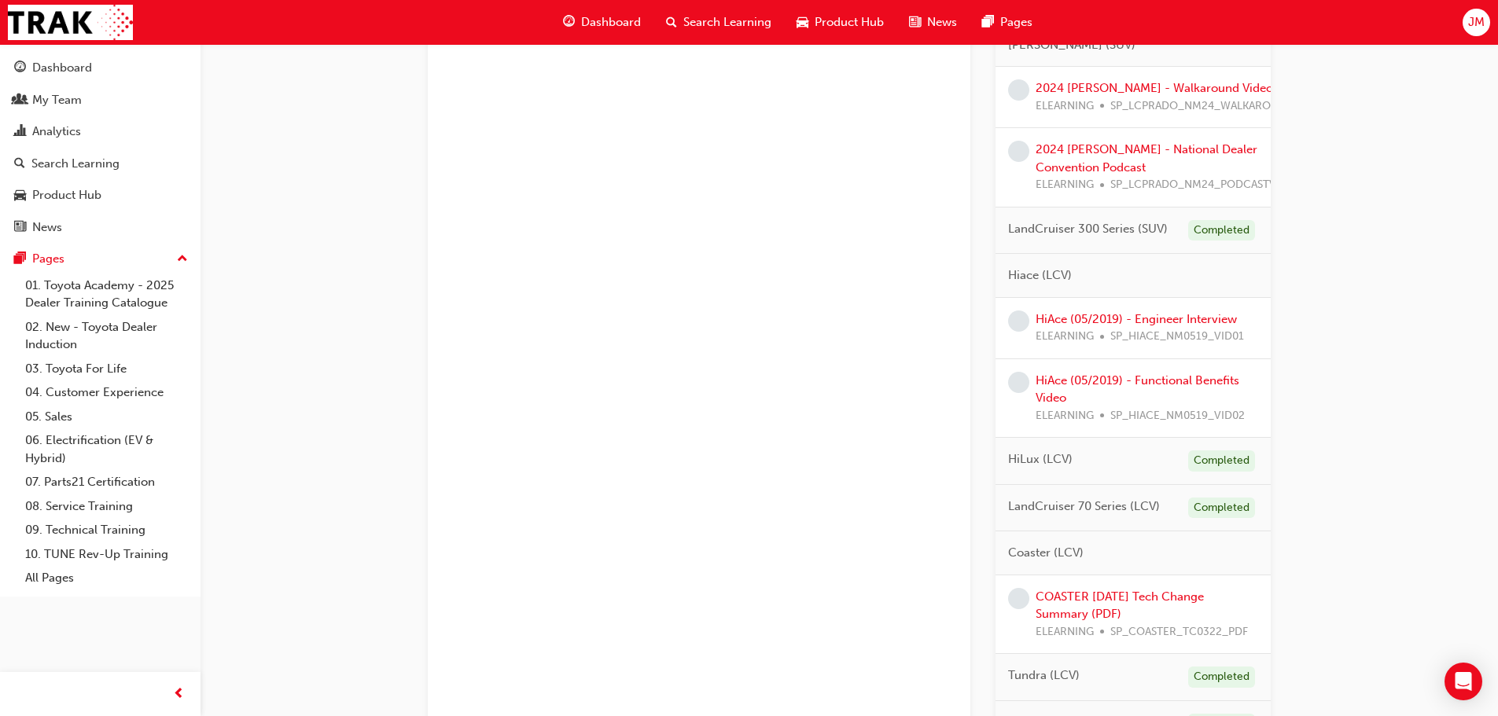
scroll to position [474, 0]
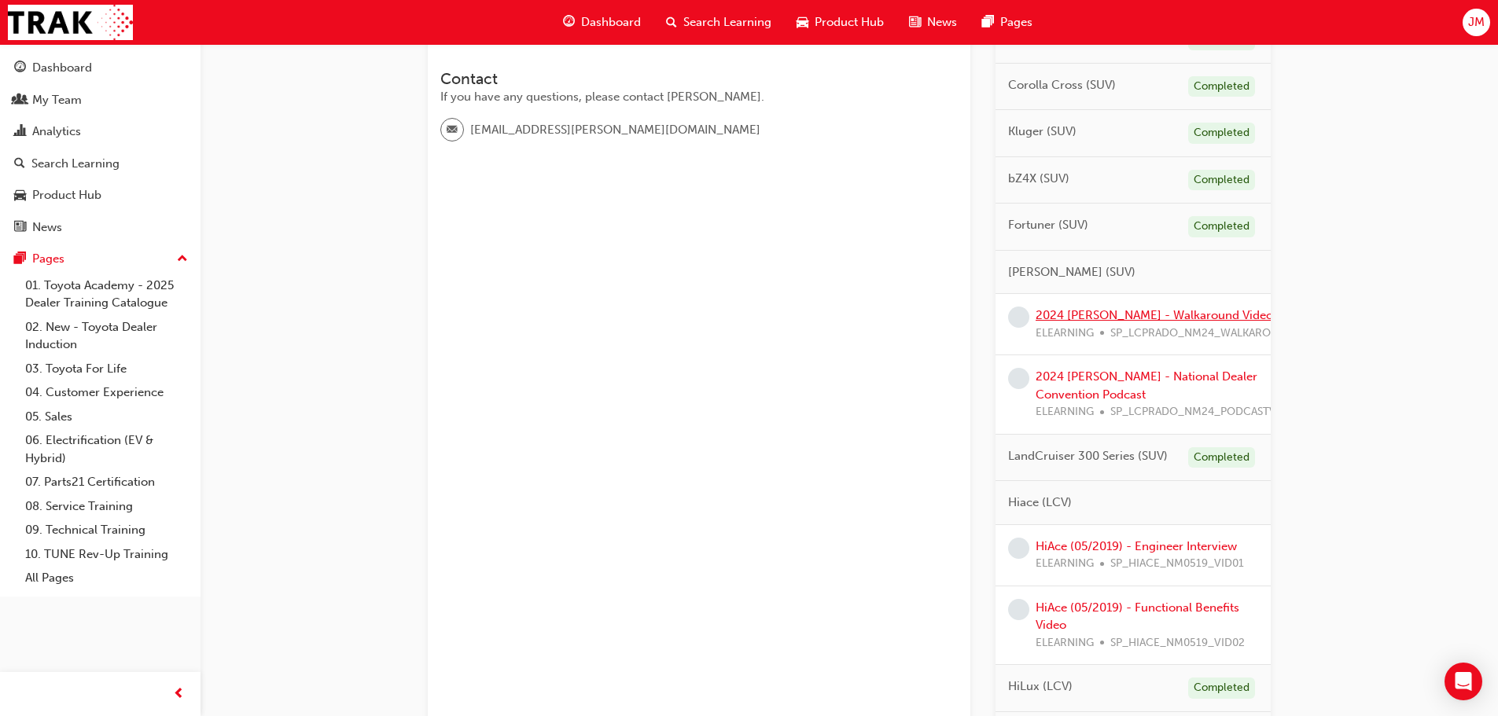
click at [1136, 315] on link "2024 [PERSON_NAME] - Walkaround Video" at bounding box center [1154, 315] width 237 height 14
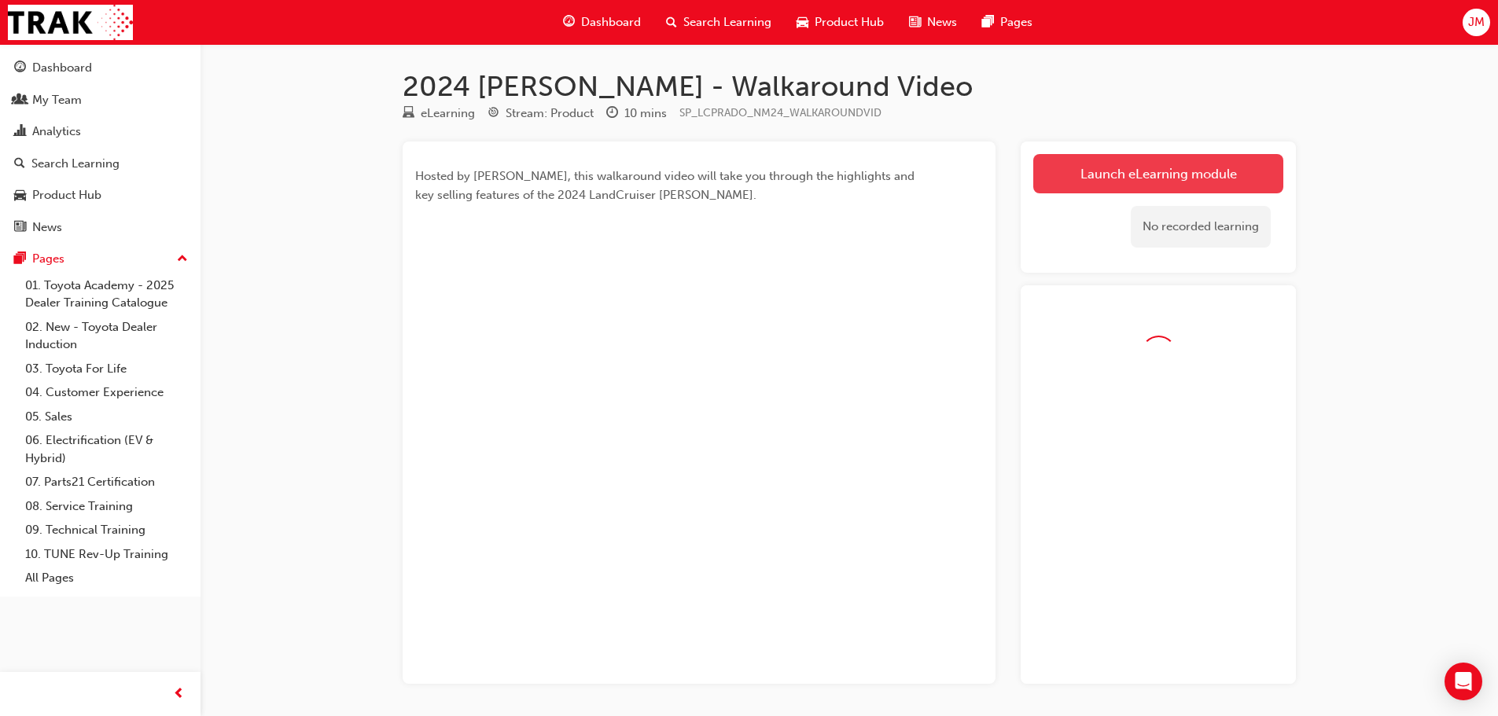
click at [1143, 163] on link "Launch eLearning module" at bounding box center [1158, 173] width 250 height 39
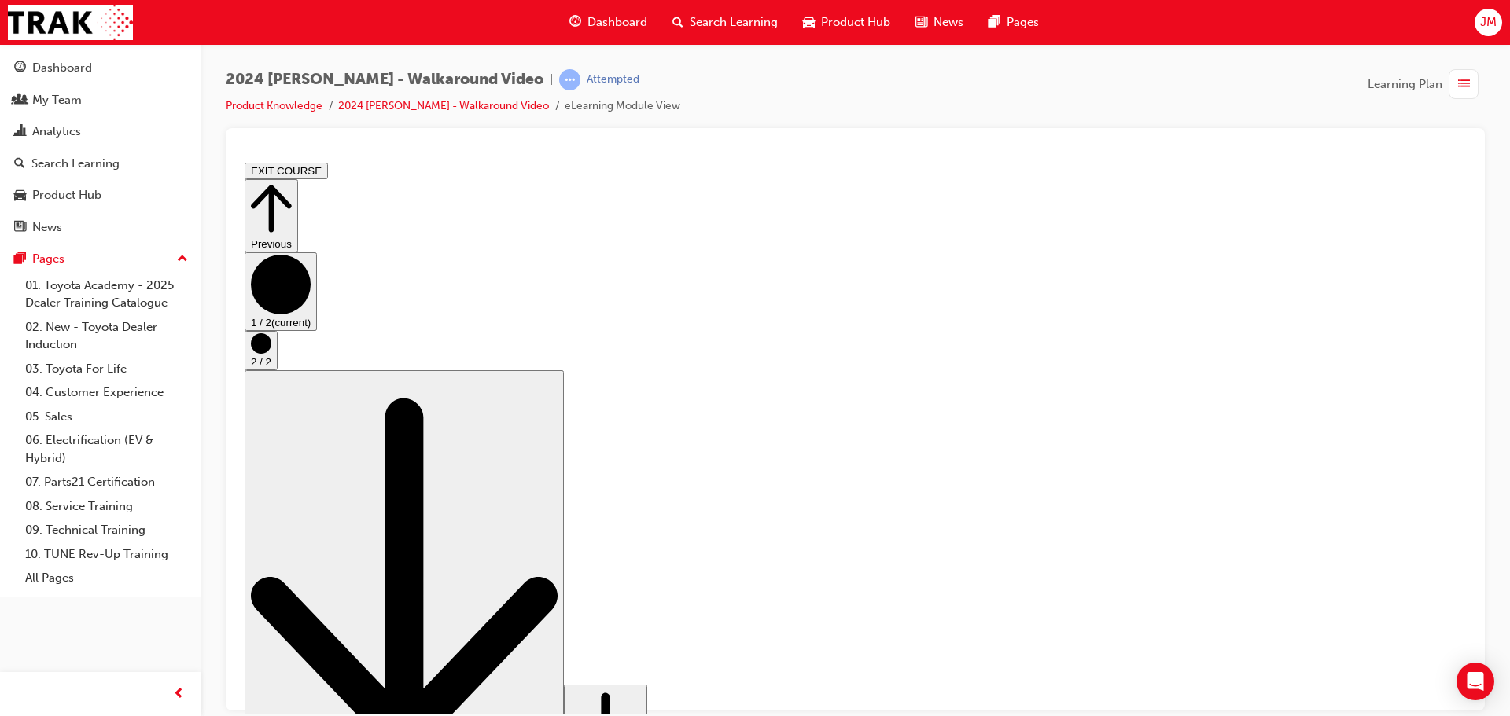
click at [317, 330] on button "1 / 2 (current)" at bounding box center [281, 291] width 72 height 79
click at [278, 370] on button "2 / 2" at bounding box center [261, 349] width 33 height 39
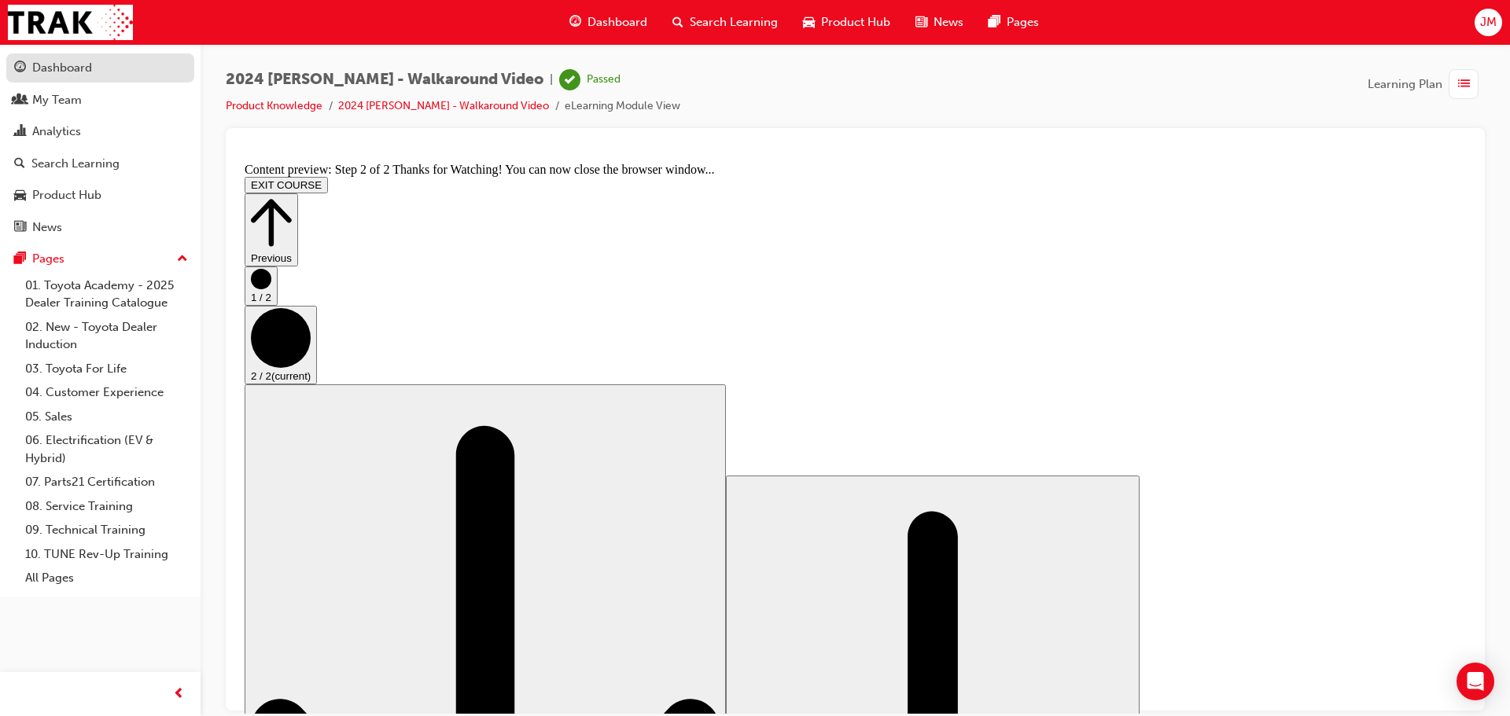
click at [122, 73] on div "Dashboard" at bounding box center [100, 68] width 172 height 20
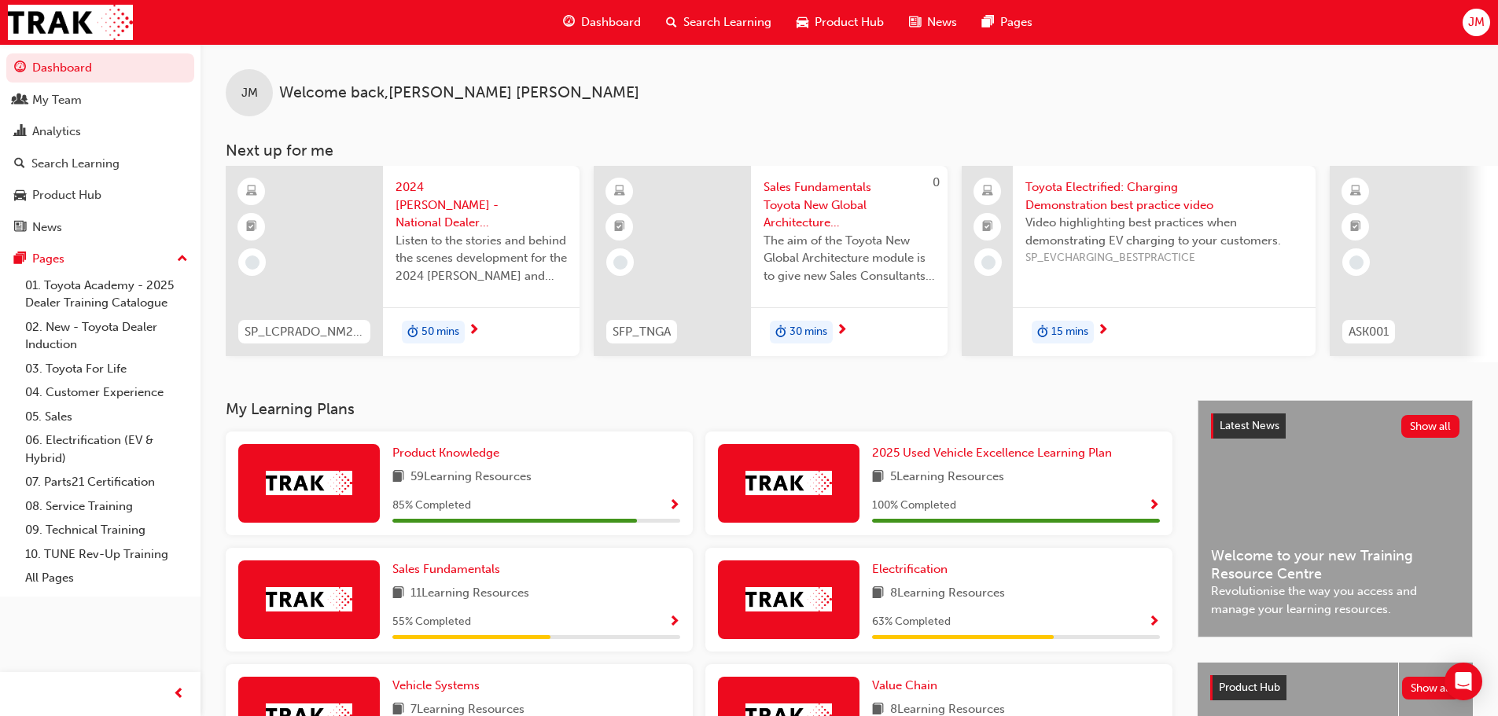
scroll to position [315, 0]
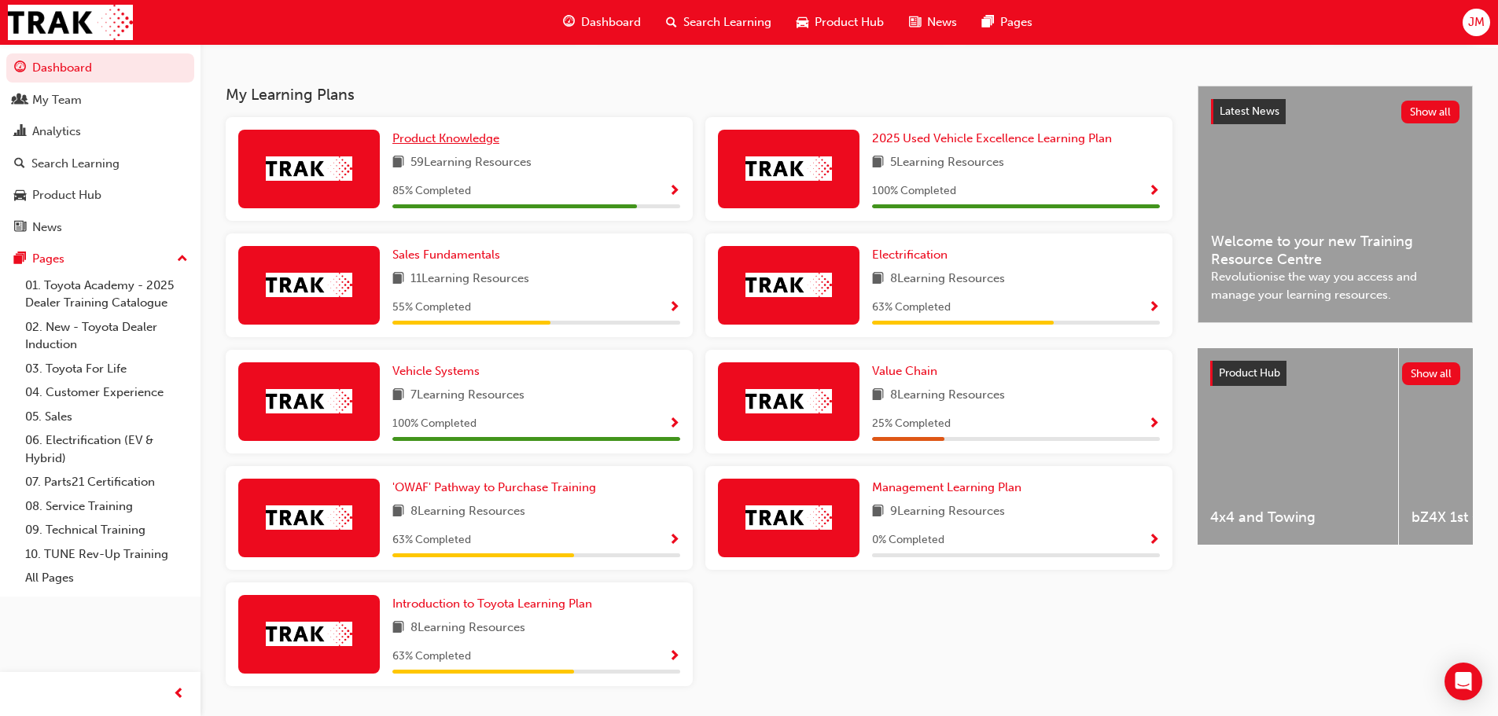
click at [429, 145] on span "Product Knowledge" at bounding box center [445, 138] width 107 height 14
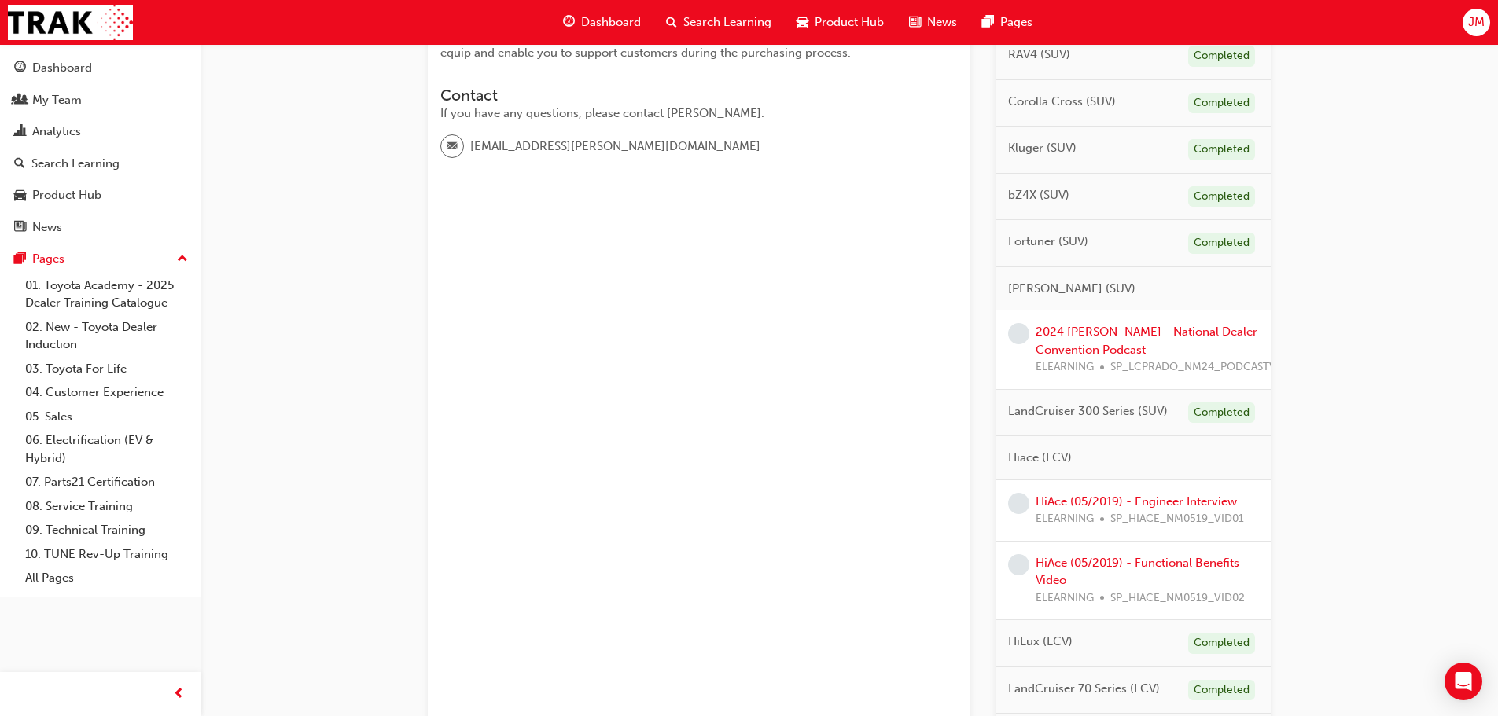
scroll to position [472, 0]
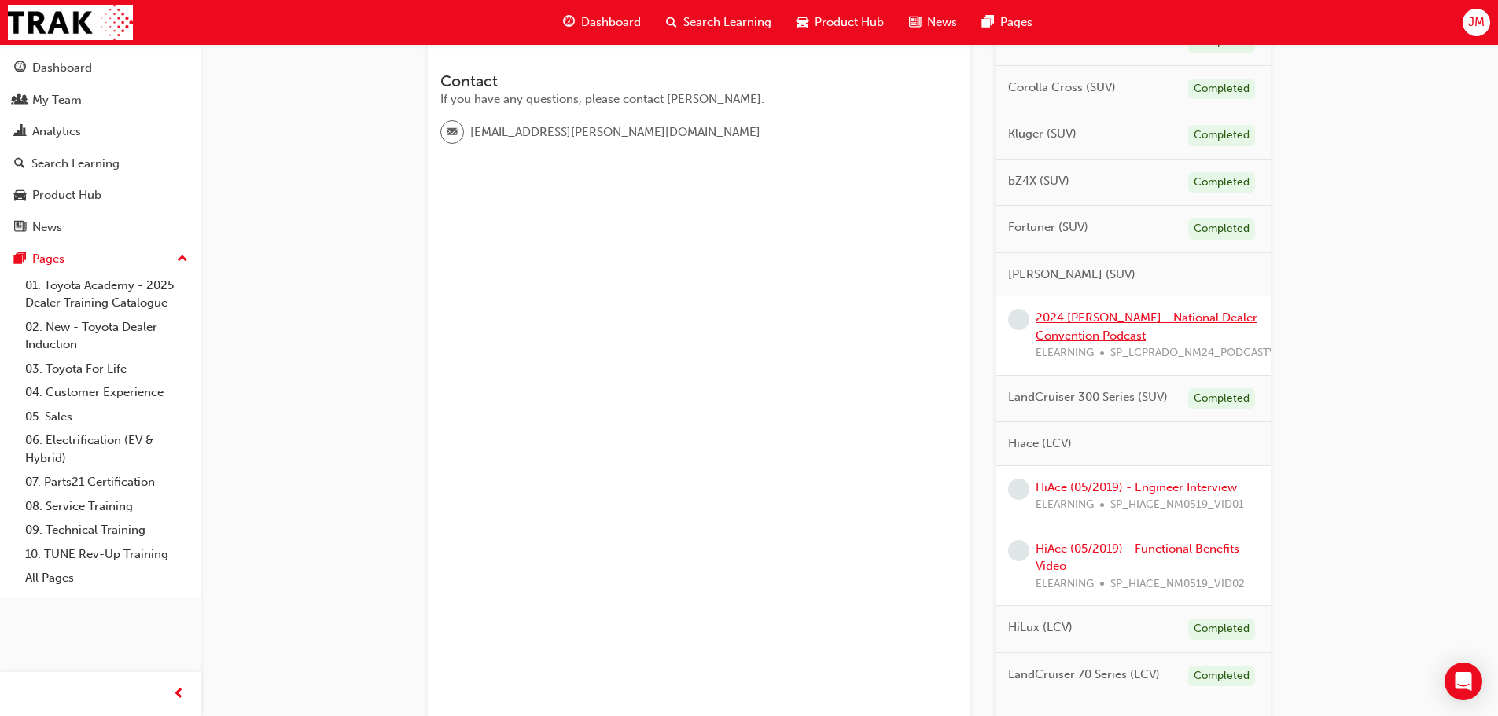
click at [1224, 320] on link "2024 [PERSON_NAME] - National Dealer Convention Podcast" at bounding box center [1147, 327] width 222 height 32
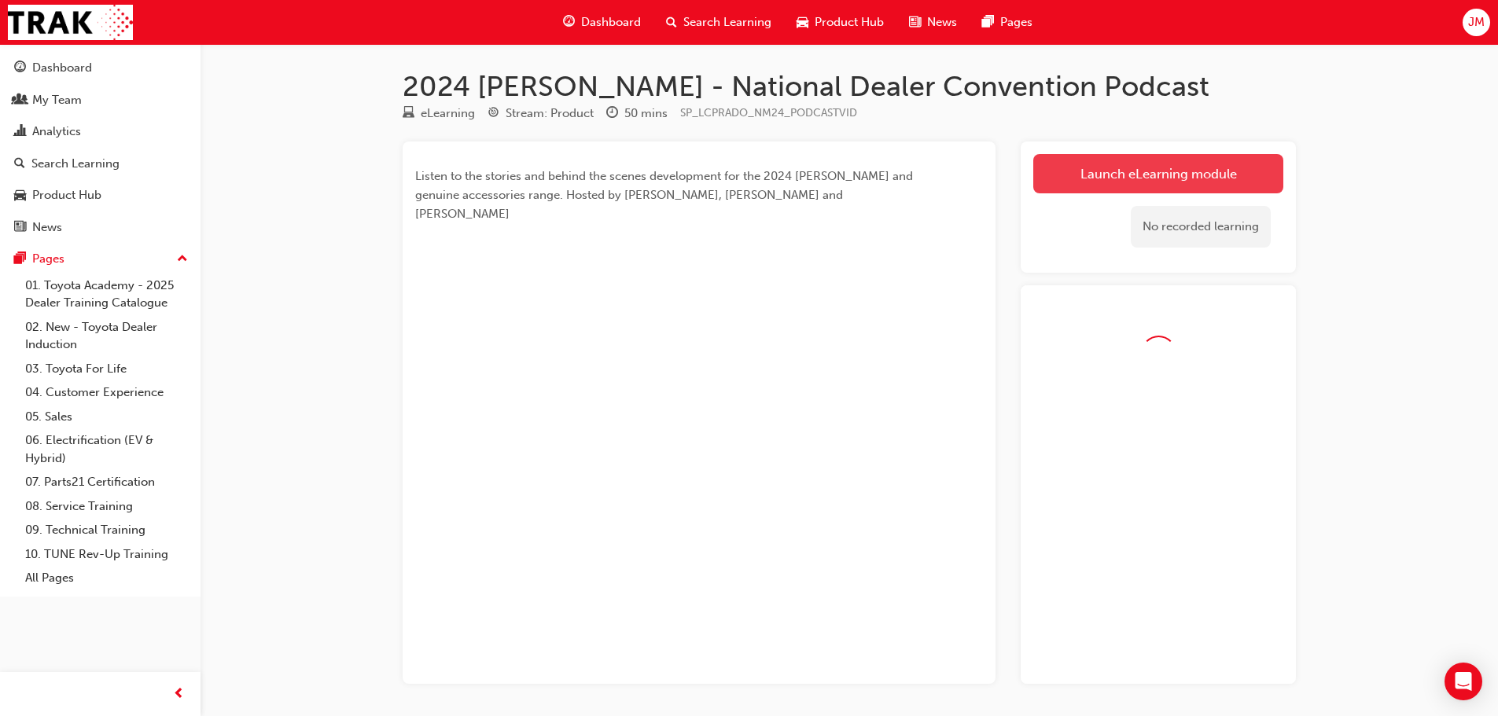
click at [1052, 177] on link "Launch eLearning module" at bounding box center [1158, 173] width 250 height 39
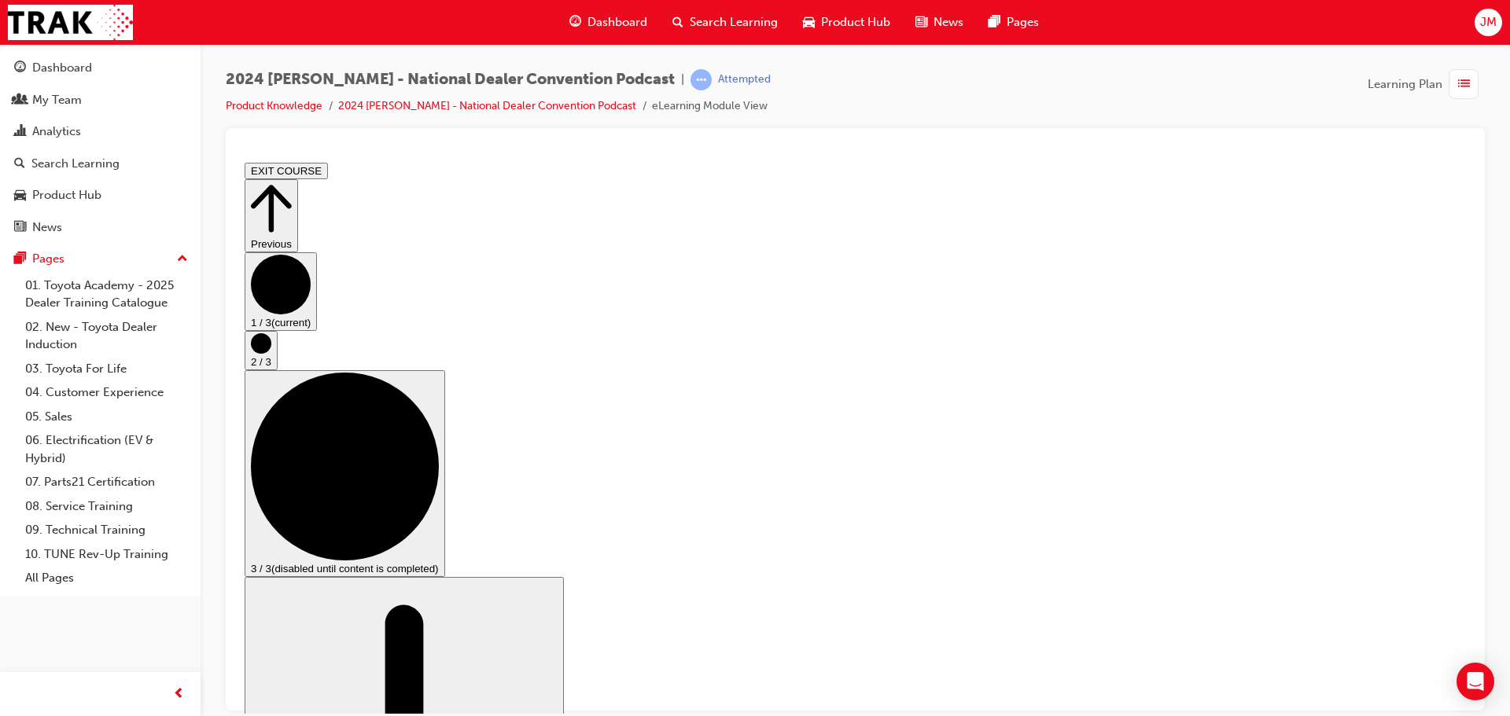
click at [271, 353] on circle "Step controls" at bounding box center [261, 343] width 20 height 20
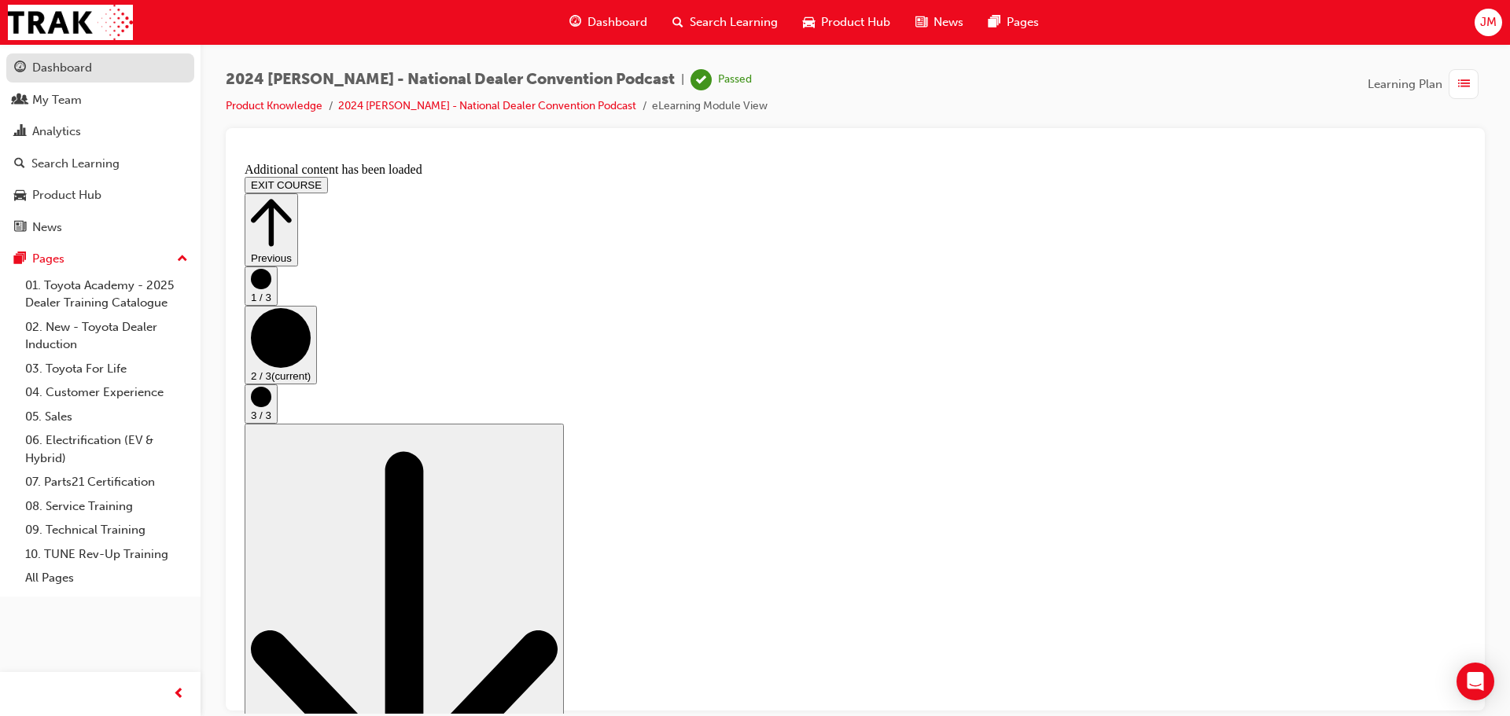
click at [75, 72] on div "Dashboard" at bounding box center [62, 68] width 60 height 18
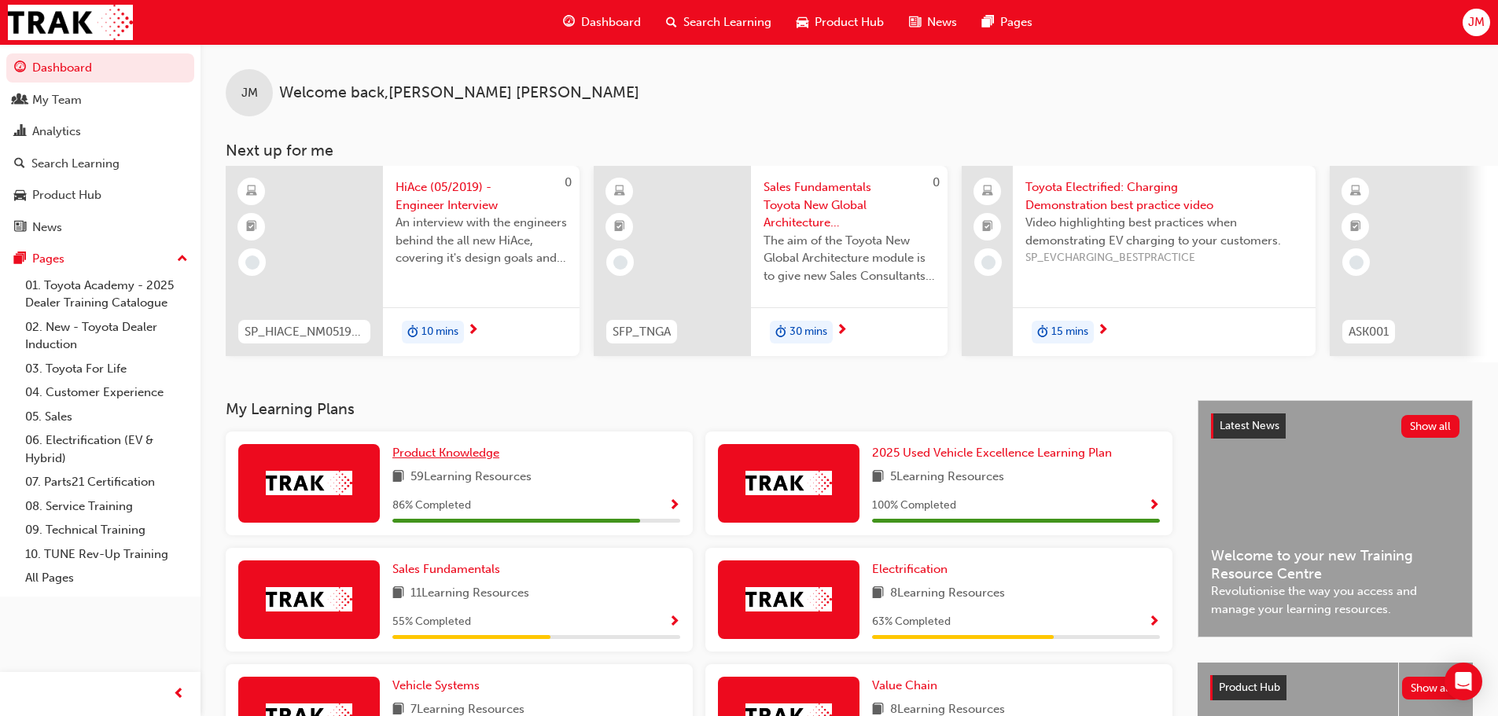
click at [426, 460] on span "Product Knowledge" at bounding box center [445, 453] width 107 height 14
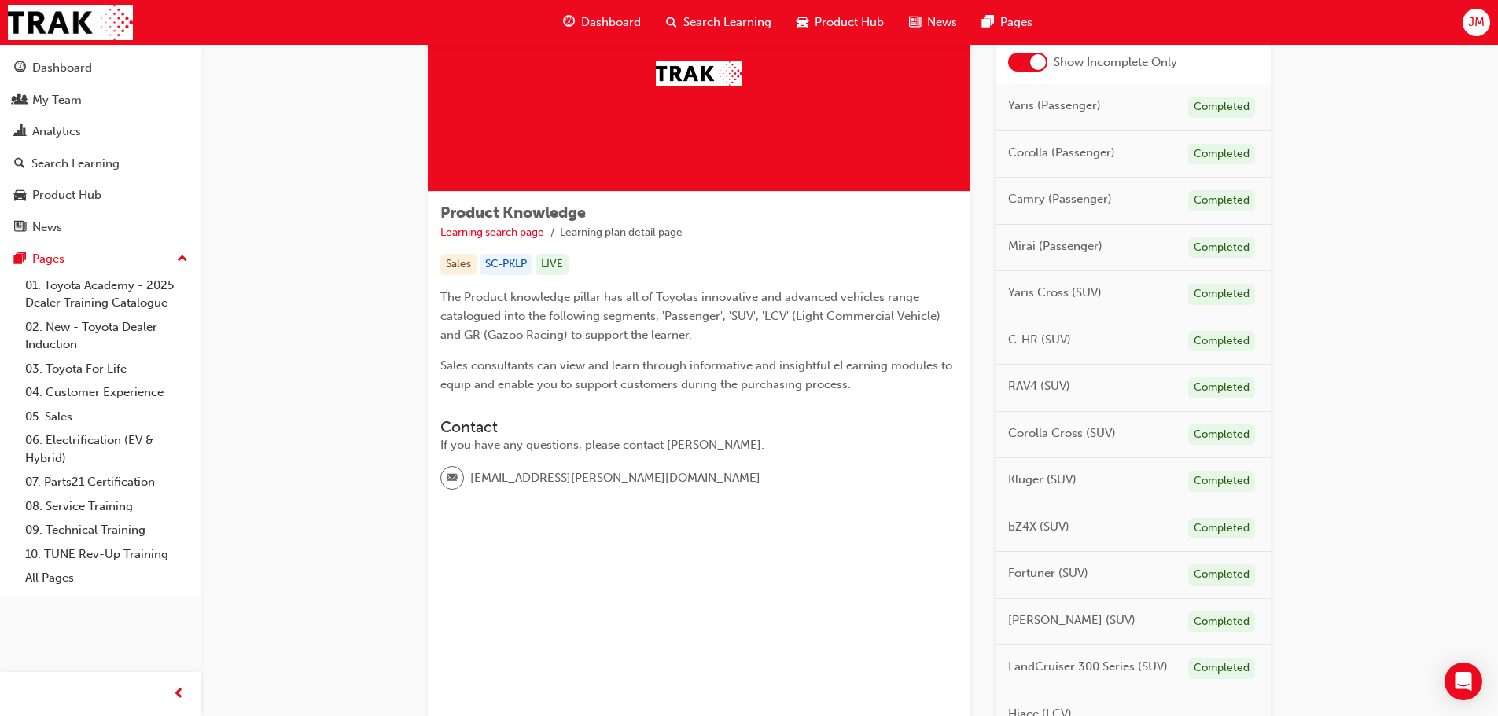
scroll to position [393, 0]
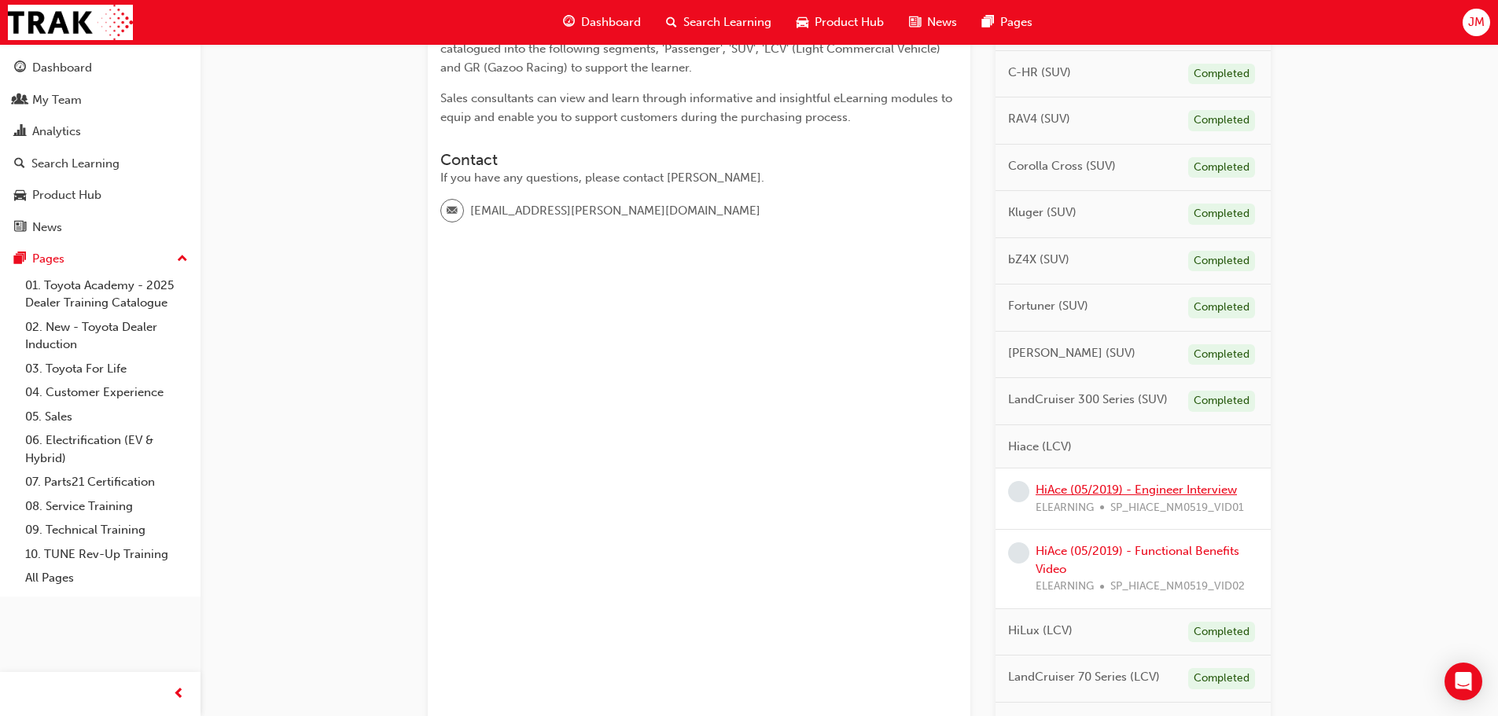
click at [1059, 490] on link "HiAce (05/2019) - Engineer Interview" at bounding box center [1136, 490] width 201 height 14
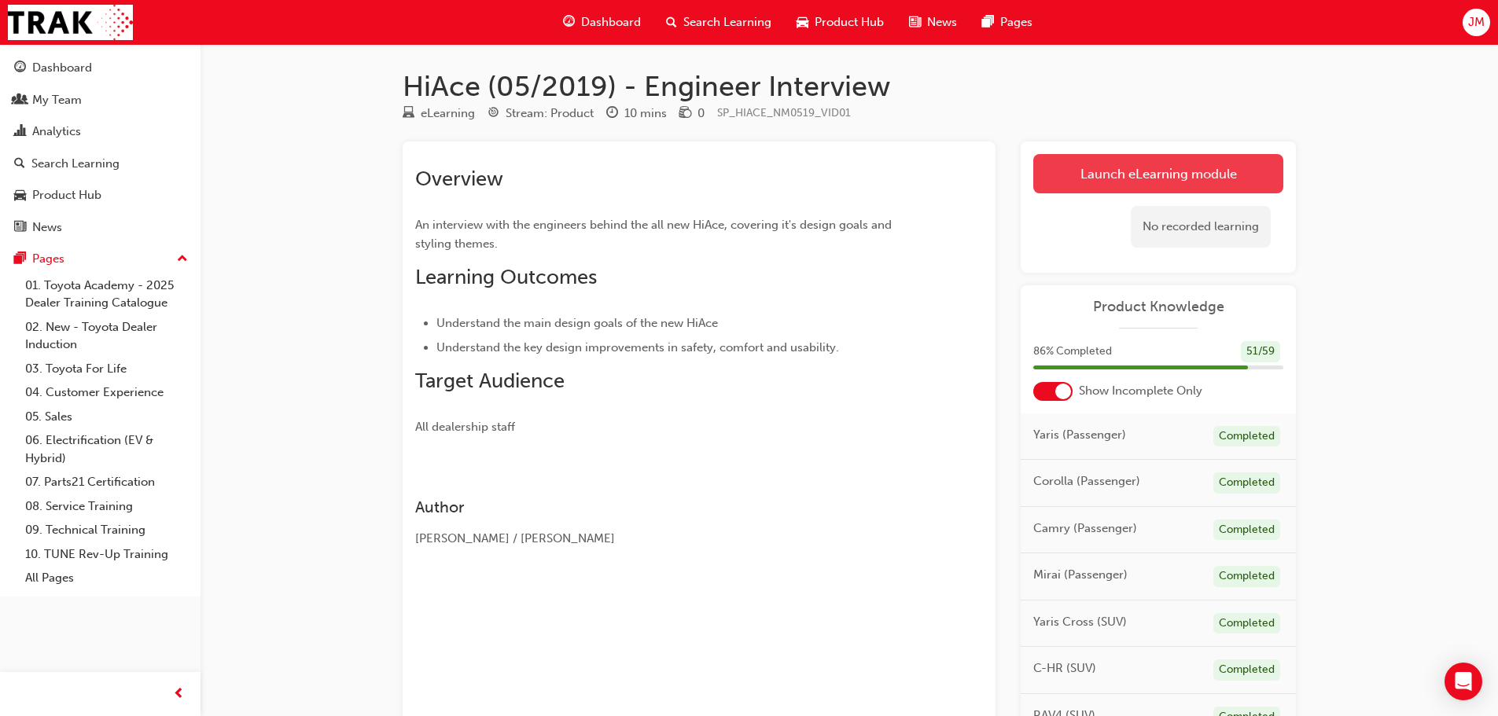
click at [1128, 163] on link "Launch eLearning module" at bounding box center [1158, 173] width 250 height 39
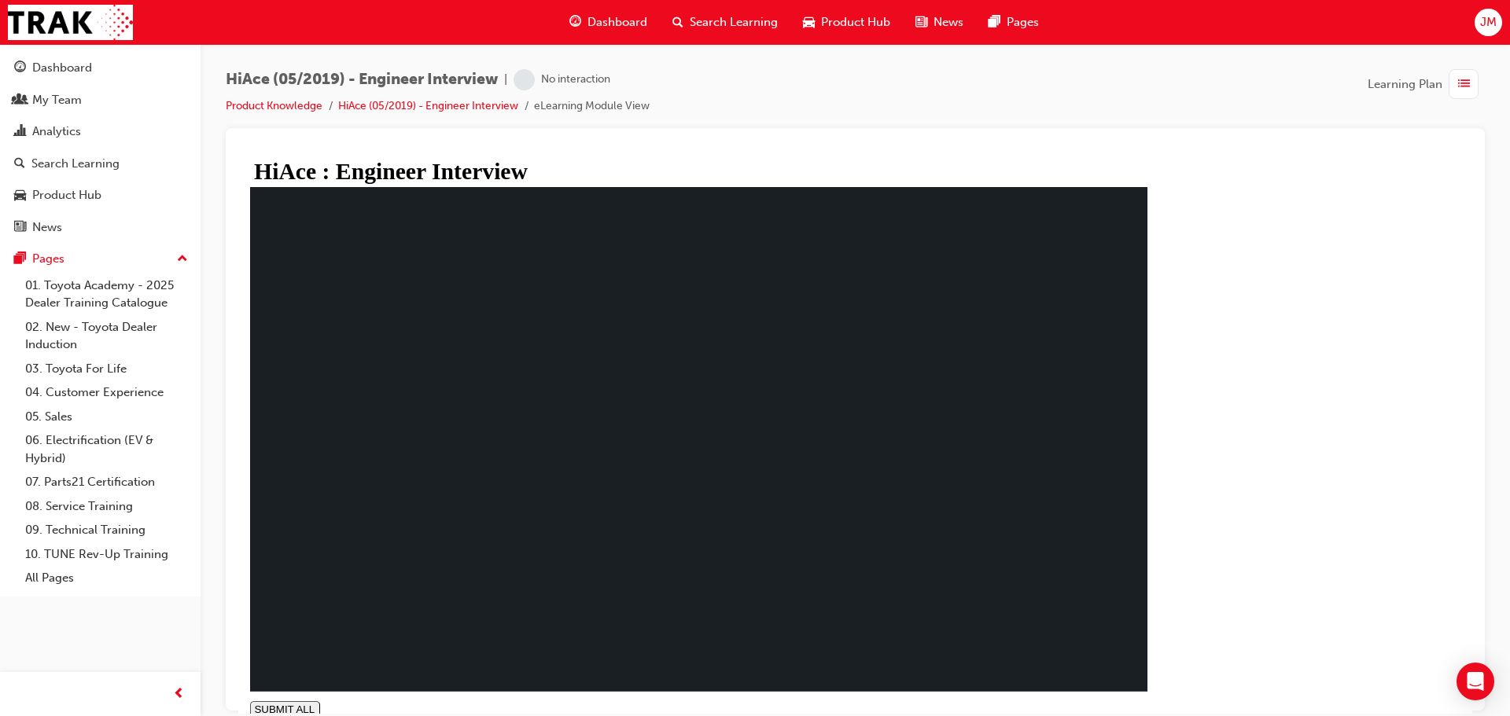
type input "0.002"
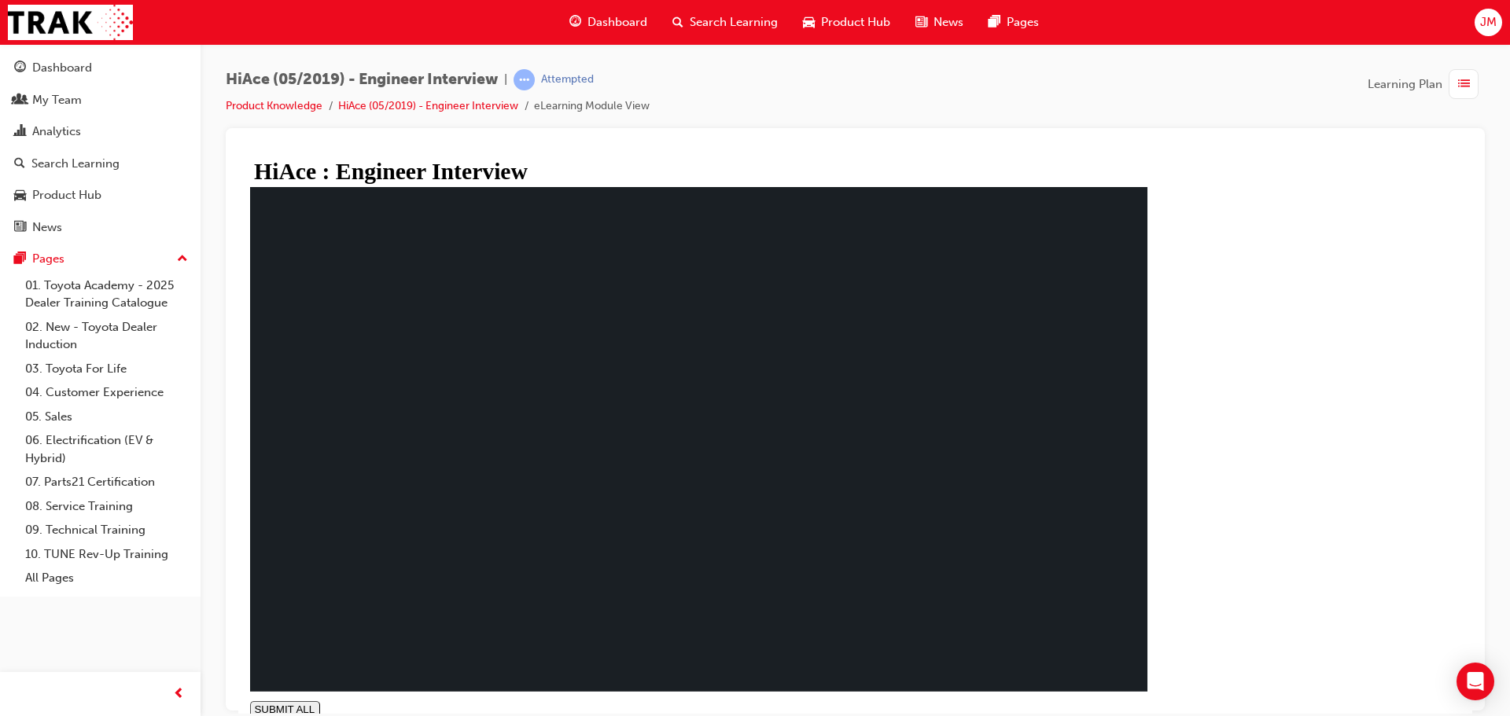
click at [112, 71] on div "Dashboard" at bounding box center [100, 68] width 172 height 20
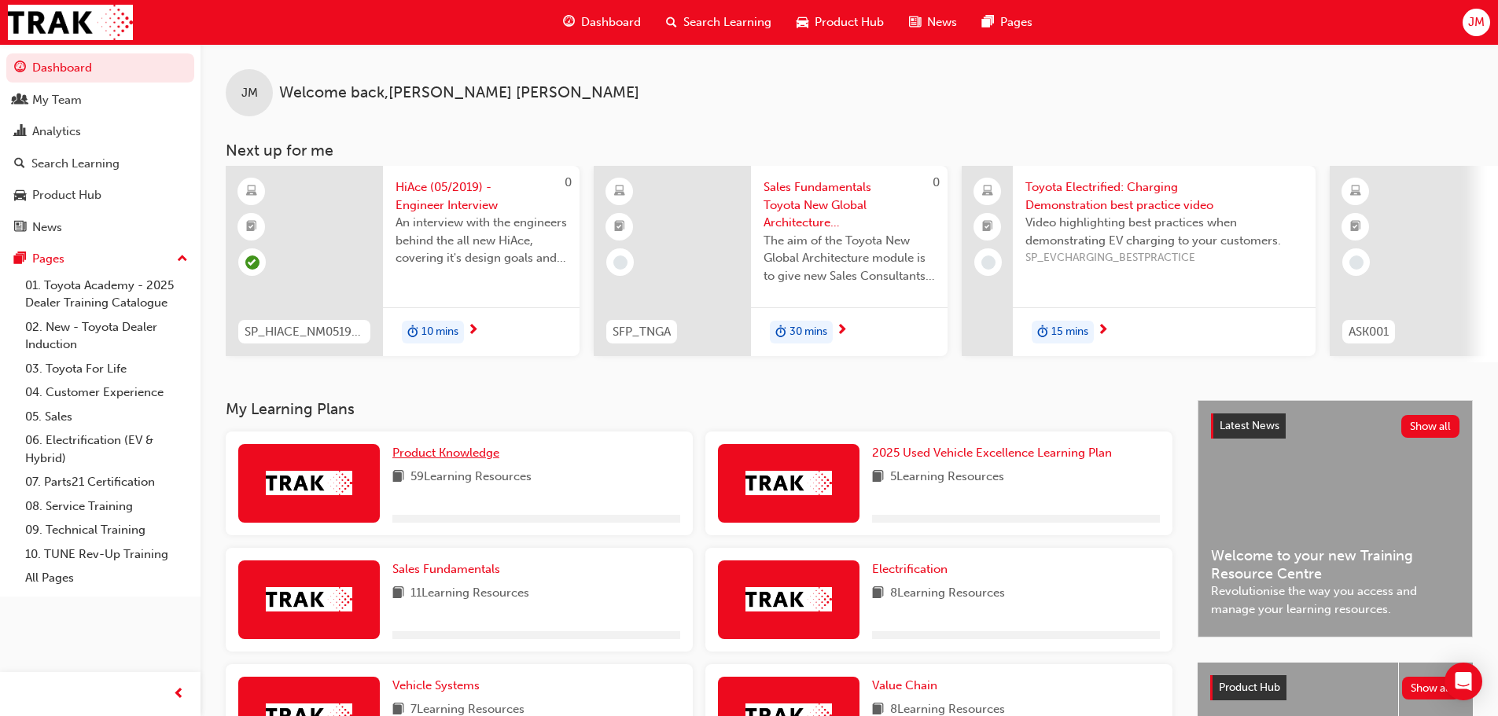
click at [431, 455] on span "Product Knowledge" at bounding box center [445, 453] width 107 height 14
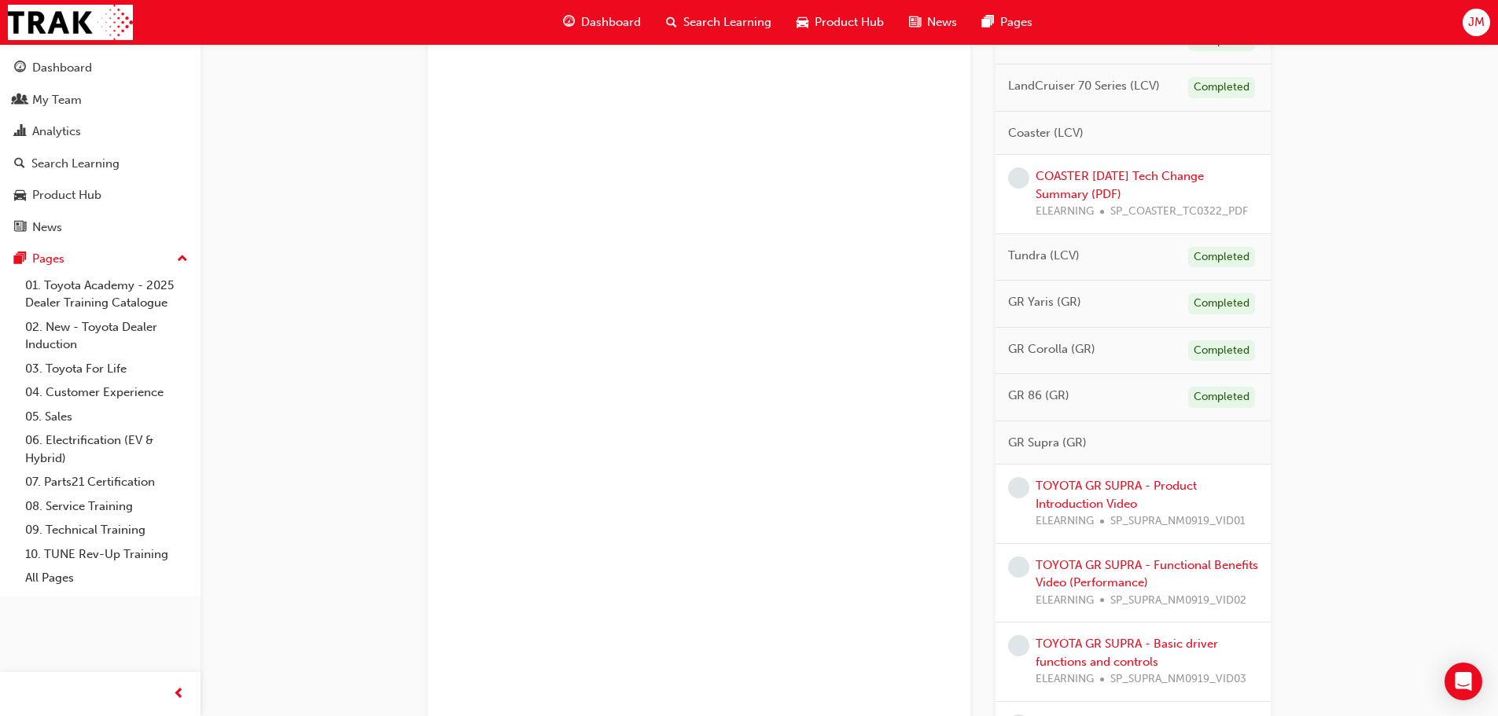
scroll to position [1101, 0]
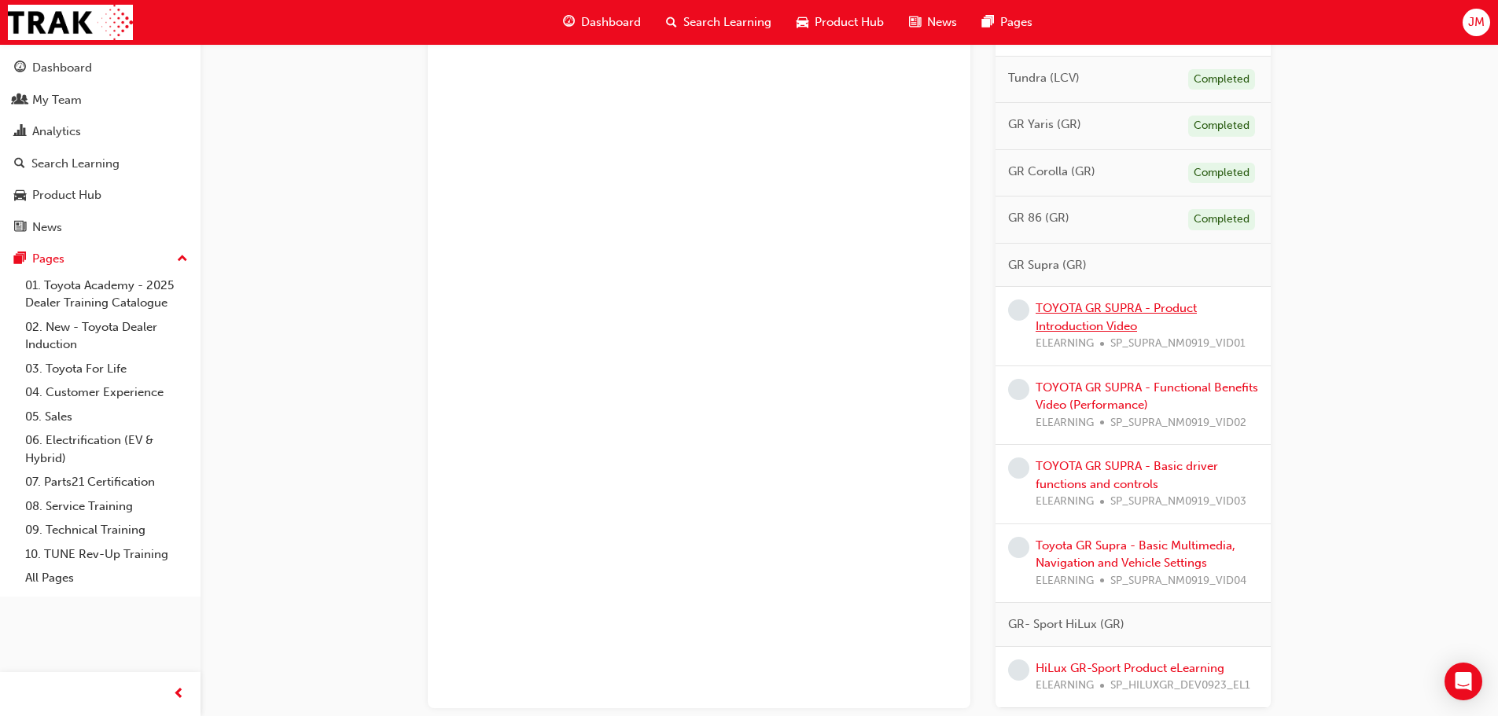
click at [1165, 307] on link "TOYOTA GR SUPRA - Product Introduction Video" at bounding box center [1116, 317] width 161 height 32
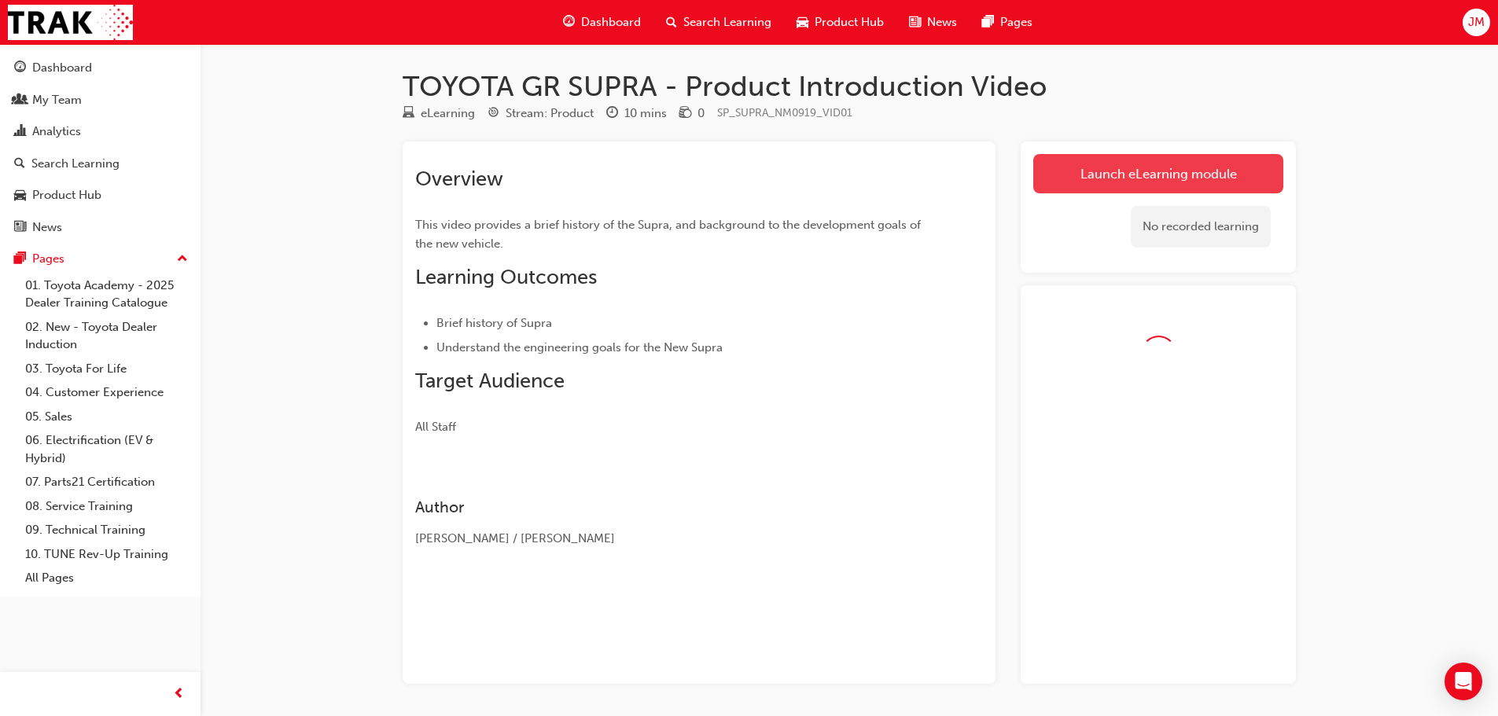
click at [1234, 158] on link "Launch eLearning module" at bounding box center [1158, 173] width 250 height 39
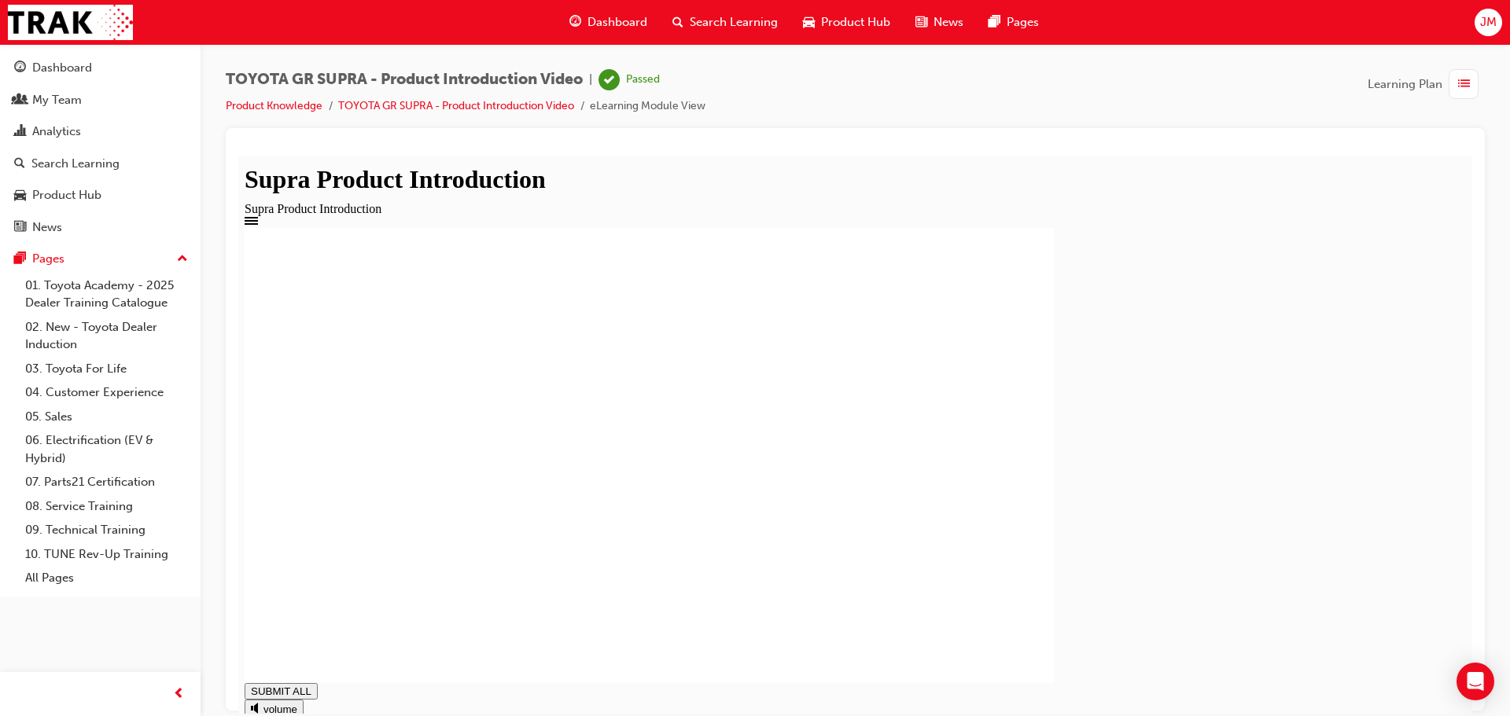
type input "0.904"
click at [85, 73] on div "Dashboard" at bounding box center [62, 68] width 60 height 18
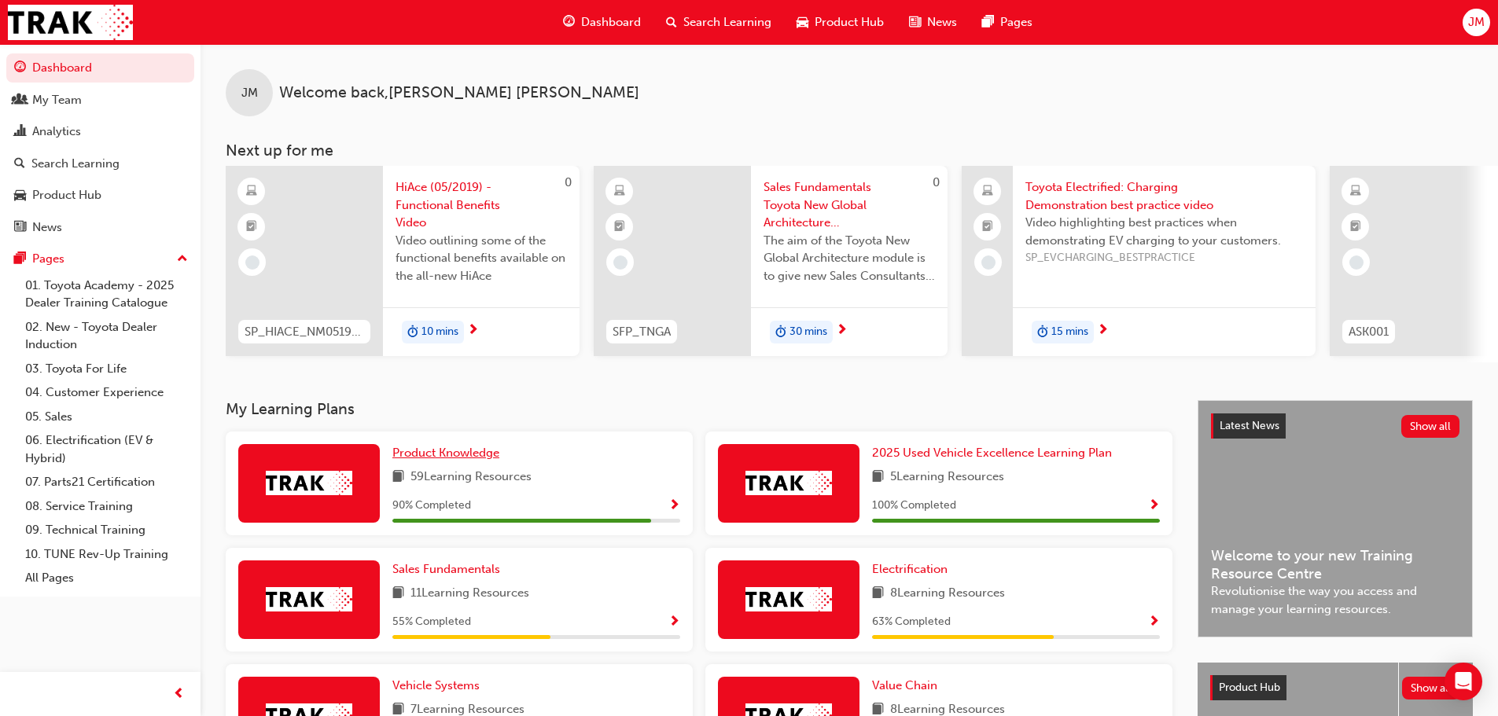
click at [472, 455] on span "Product Knowledge" at bounding box center [445, 453] width 107 height 14
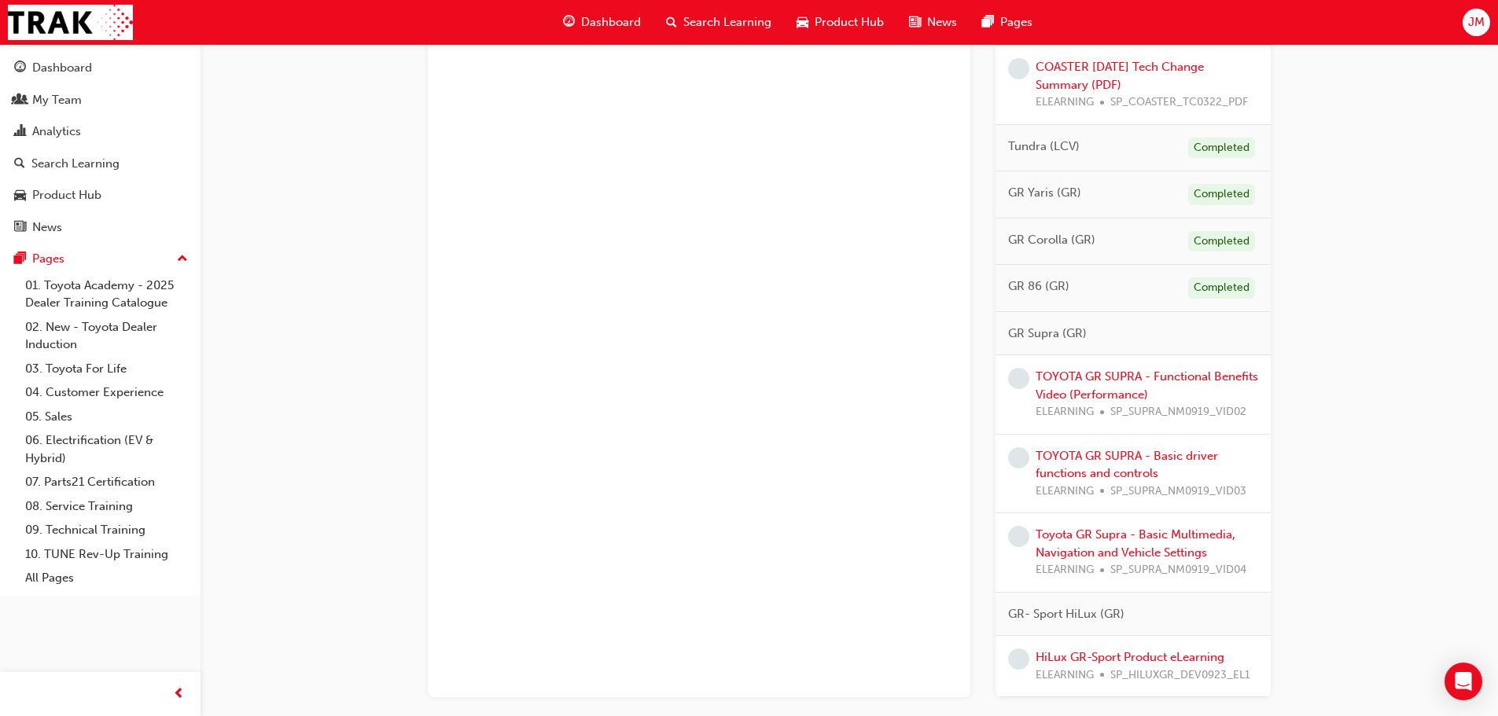
scroll to position [1128, 0]
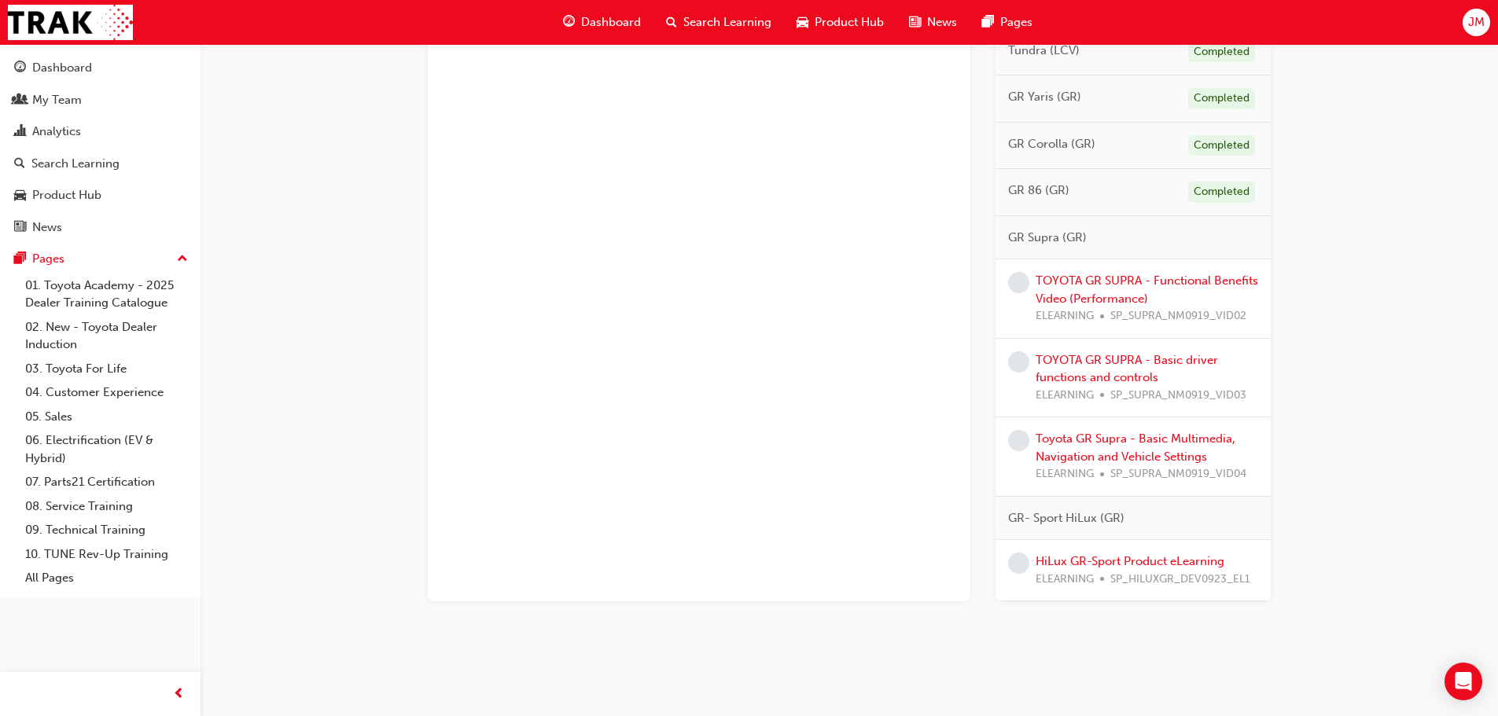
click at [1147, 311] on span "SP_SUPRA_NM0919_VID02" at bounding box center [1178, 316] width 136 height 18
click at [1147, 304] on link "TOYOTA GR SUPRA - Functional Benefits Video (Performance)" at bounding box center [1147, 290] width 223 height 32
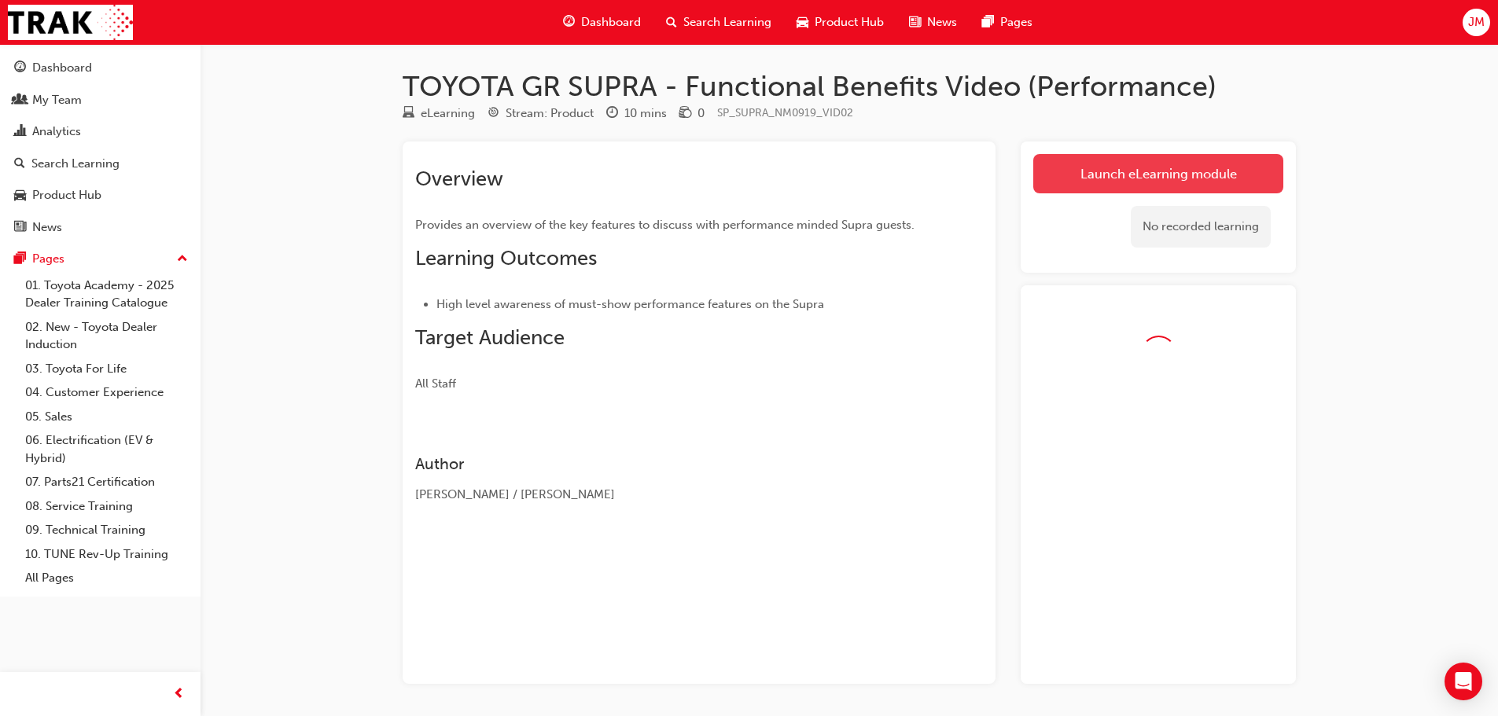
click at [1107, 170] on link "Launch eLearning module" at bounding box center [1158, 173] width 250 height 39
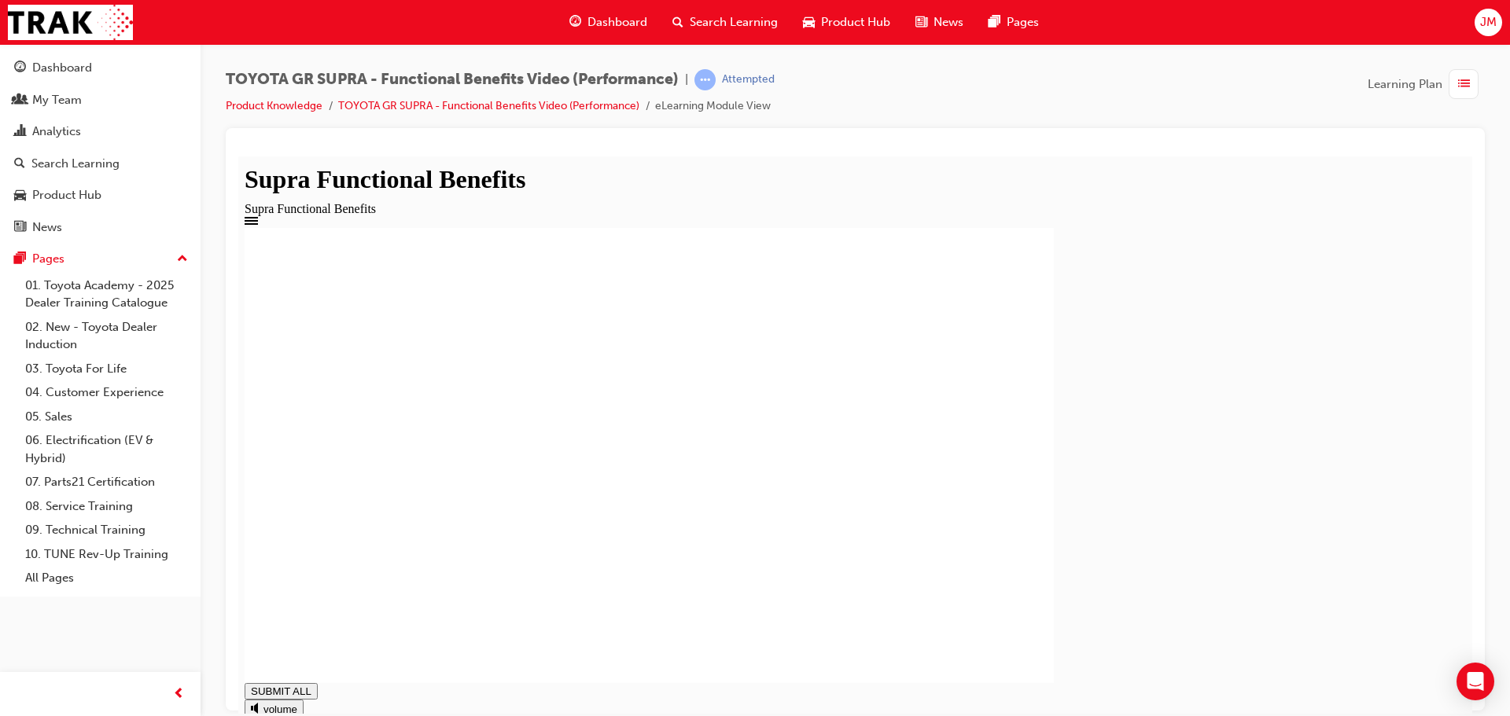
drag, startPoint x: 638, startPoint y: 461, endPoint x: 631, endPoint y: 488, distance: 28.2
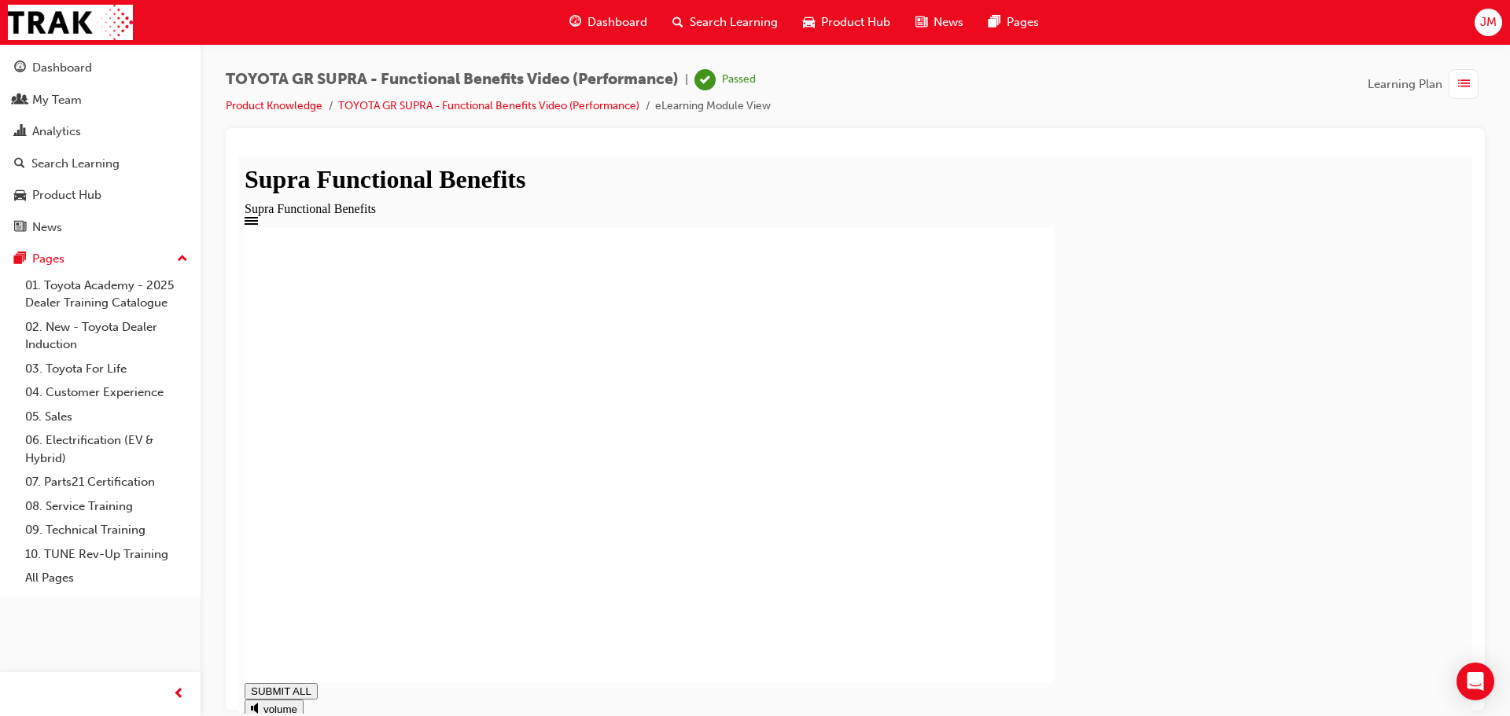
type input "0.743"
click at [19, 72] on span "guage-icon" at bounding box center [20, 68] width 12 height 14
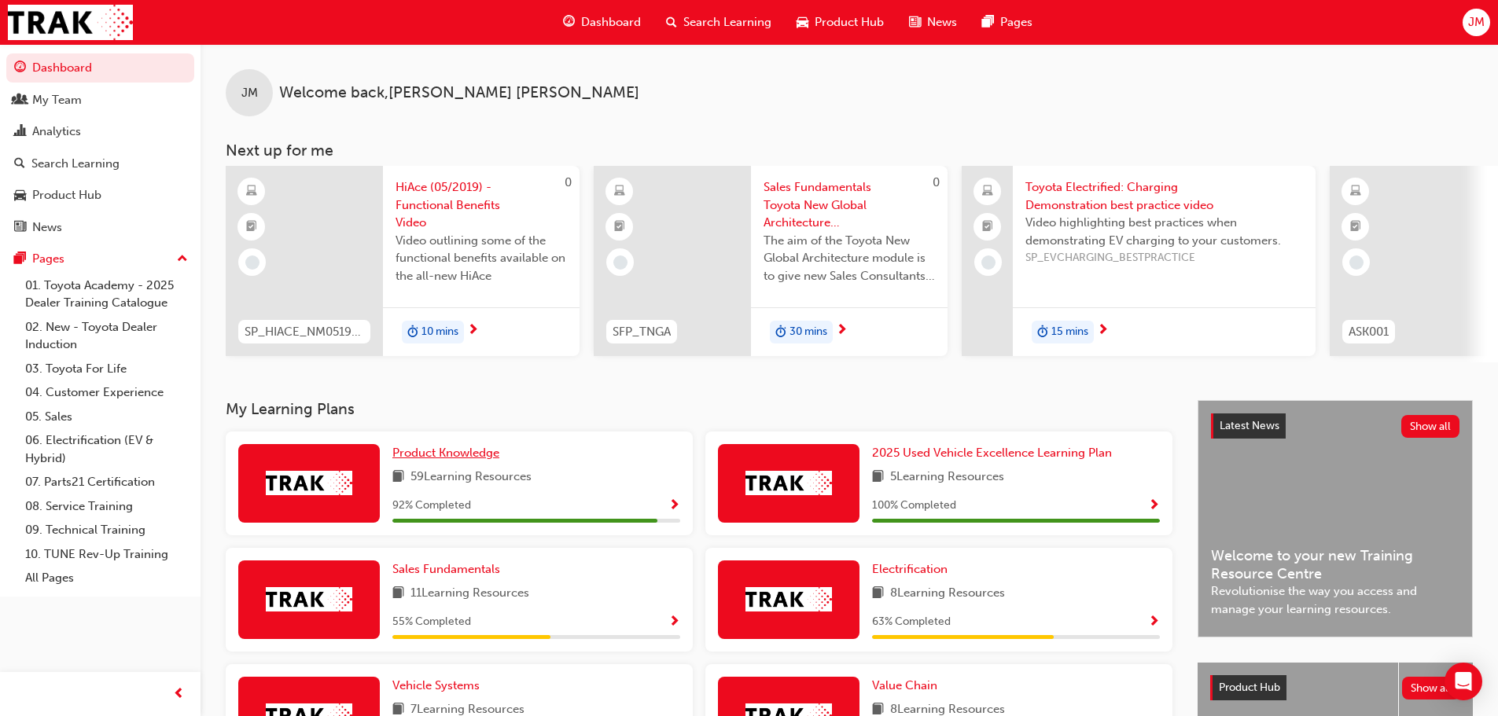
click at [483, 458] on span "Product Knowledge" at bounding box center [445, 453] width 107 height 14
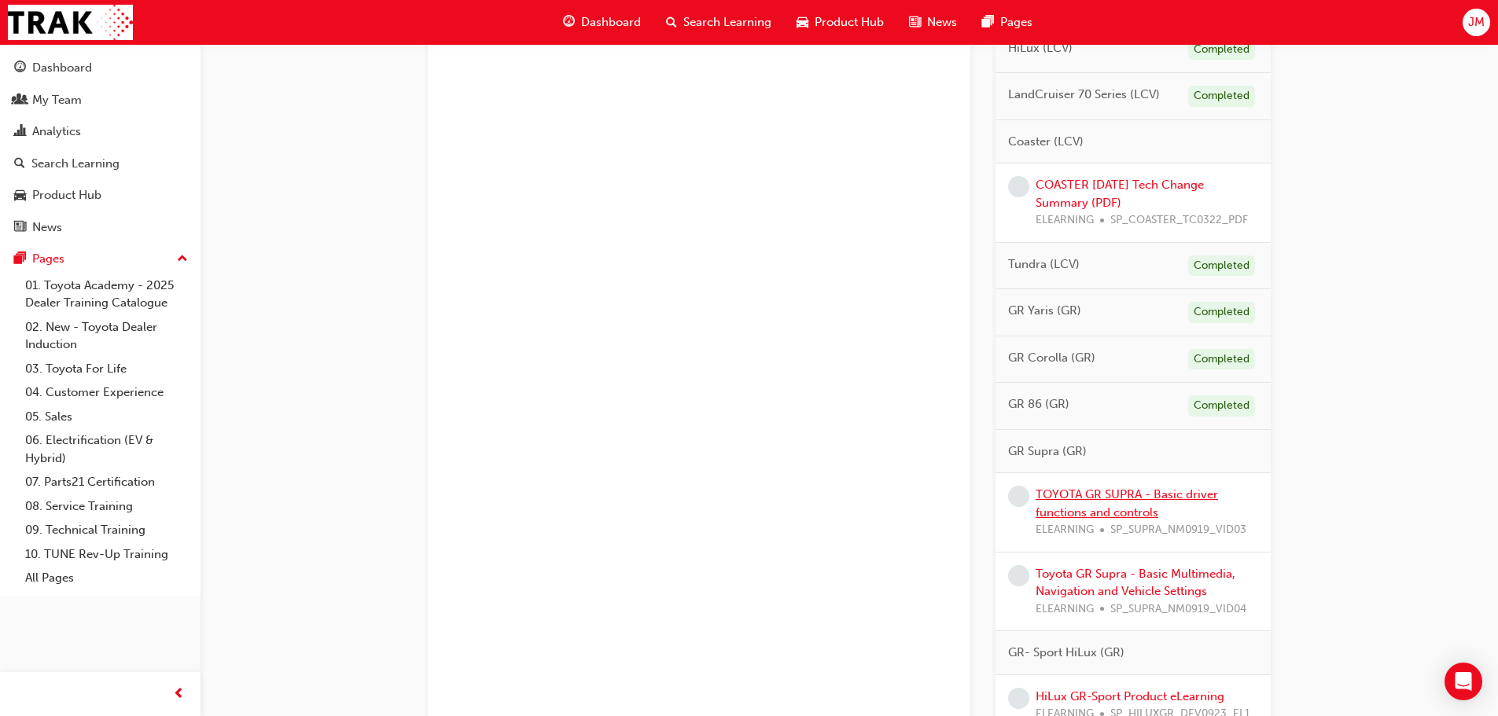
scroll to position [1050, 0]
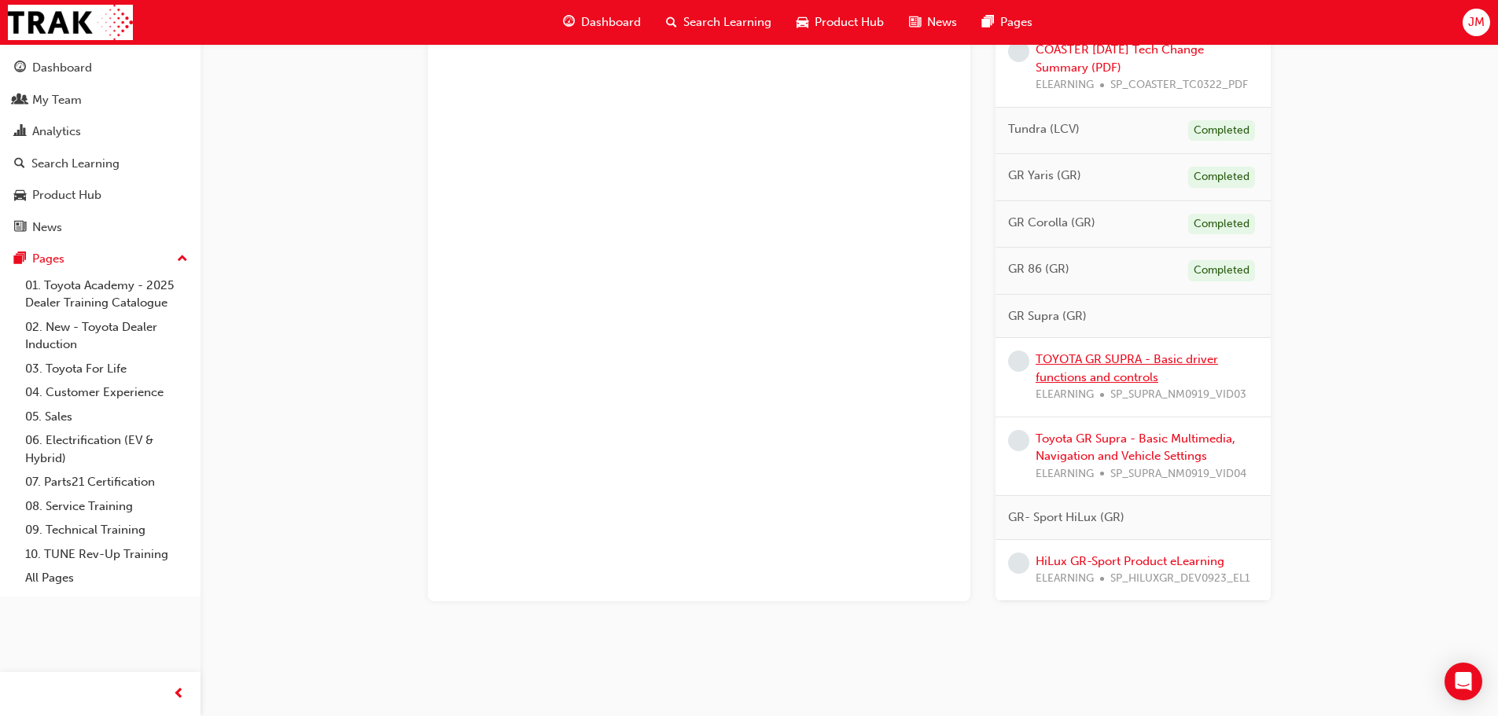
click at [1115, 377] on link "TOYOTA GR SUPRA - Basic driver functions and controls" at bounding box center [1127, 368] width 182 height 32
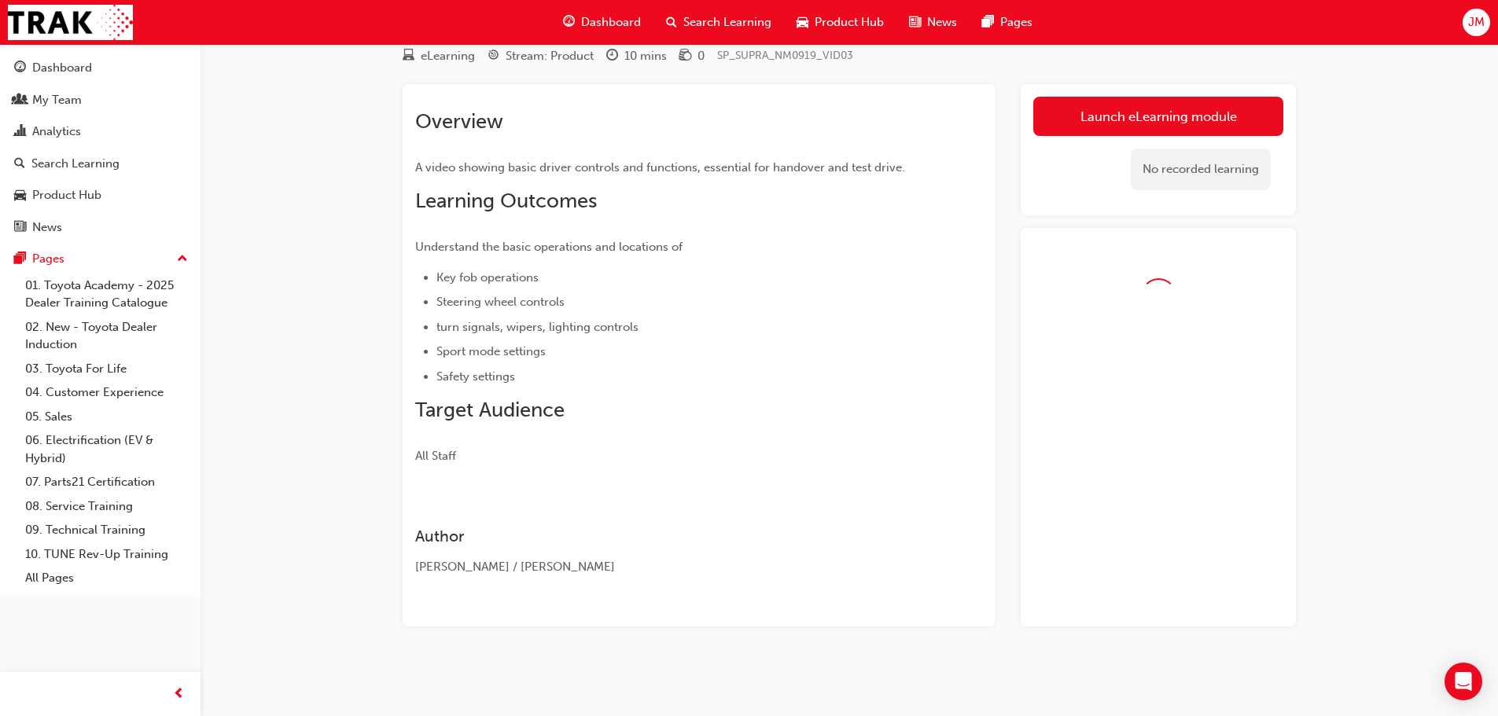
scroll to position [101, 0]
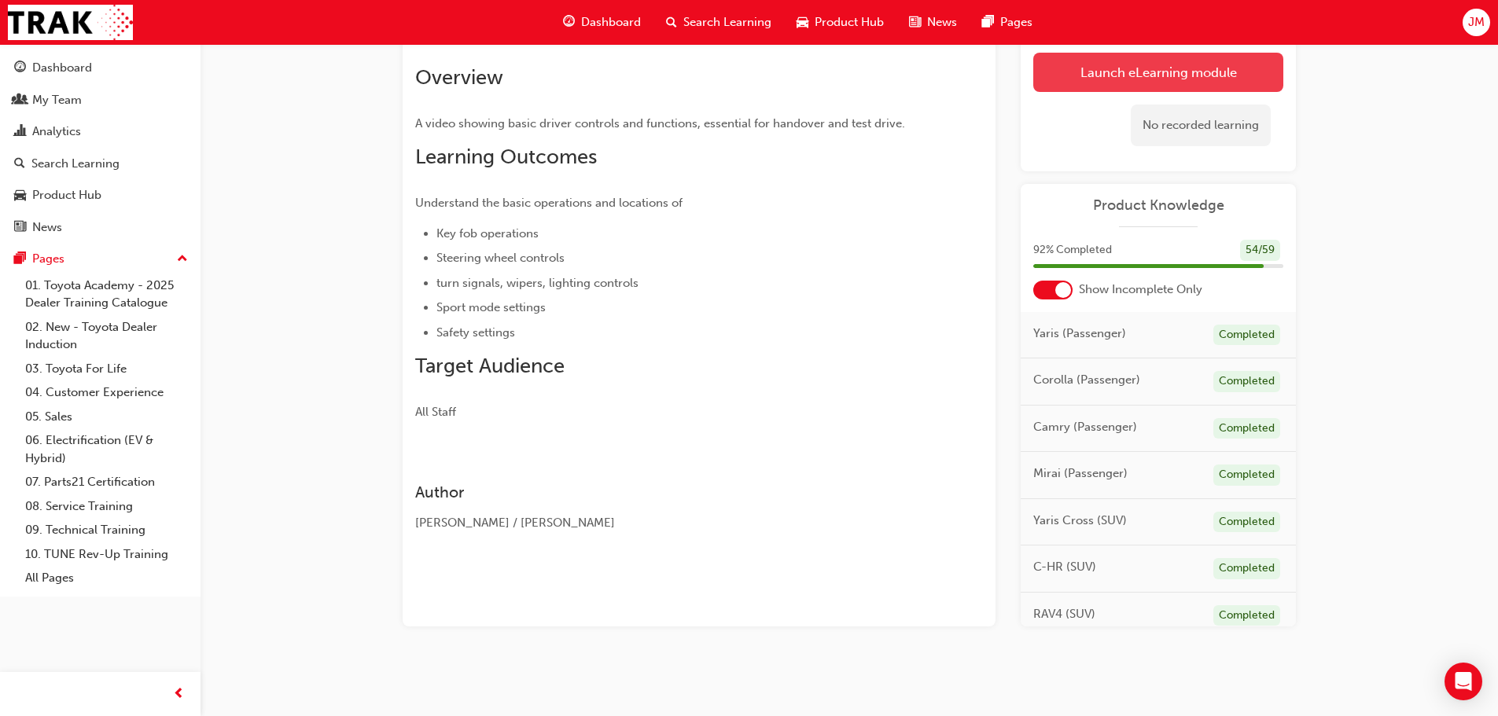
click at [1178, 82] on link "Launch eLearning module" at bounding box center [1158, 72] width 250 height 39
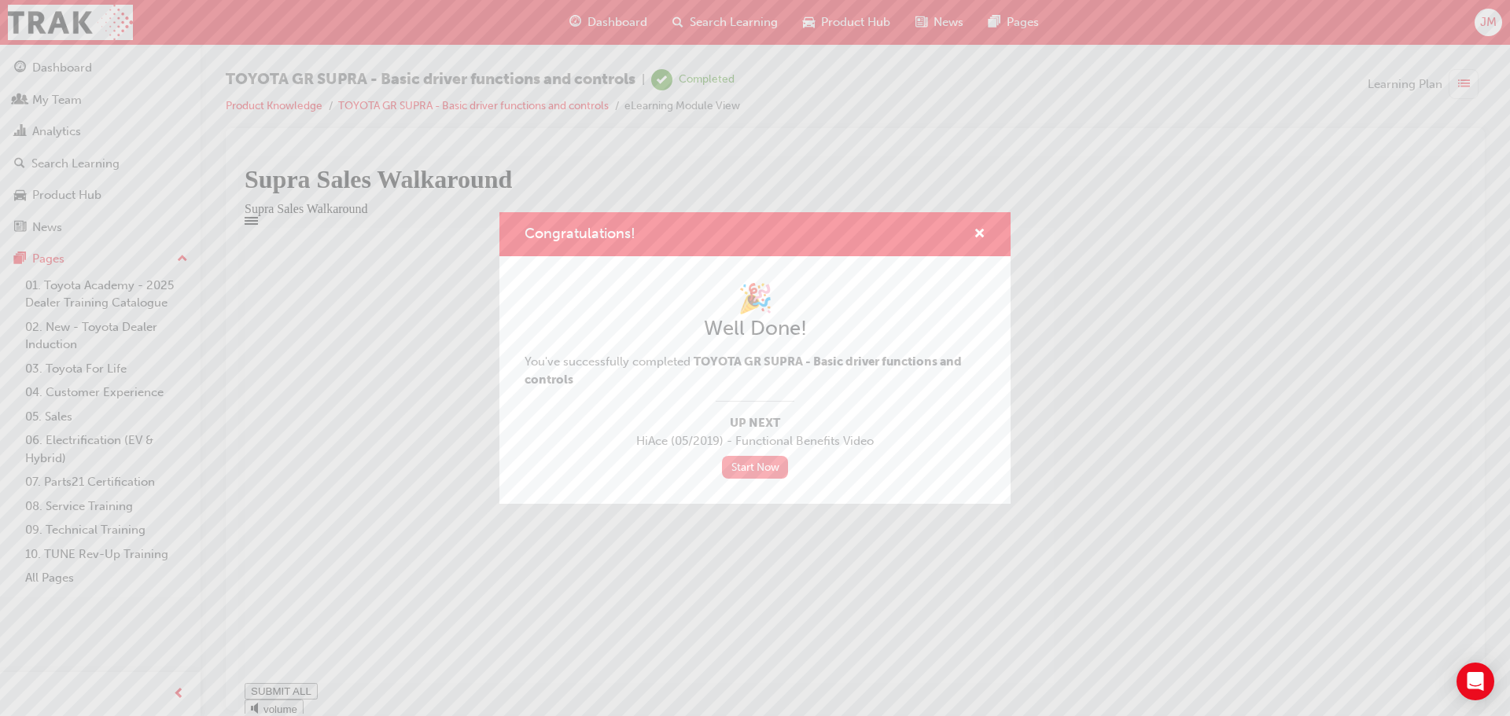
type input "1"
click at [750, 459] on link "Start Now" at bounding box center [755, 467] width 66 height 23
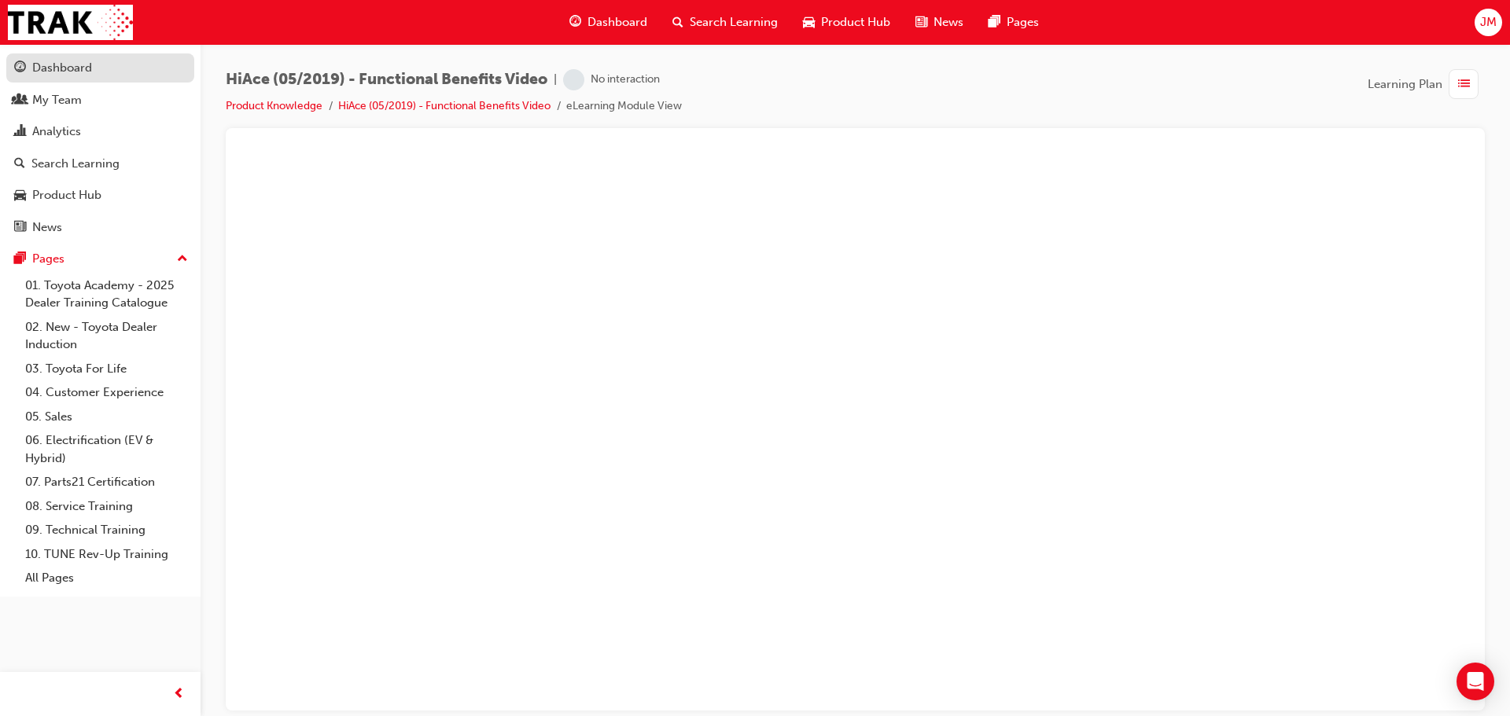
click at [58, 75] on div "Dashboard" at bounding box center [62, 68] width 60 height 18
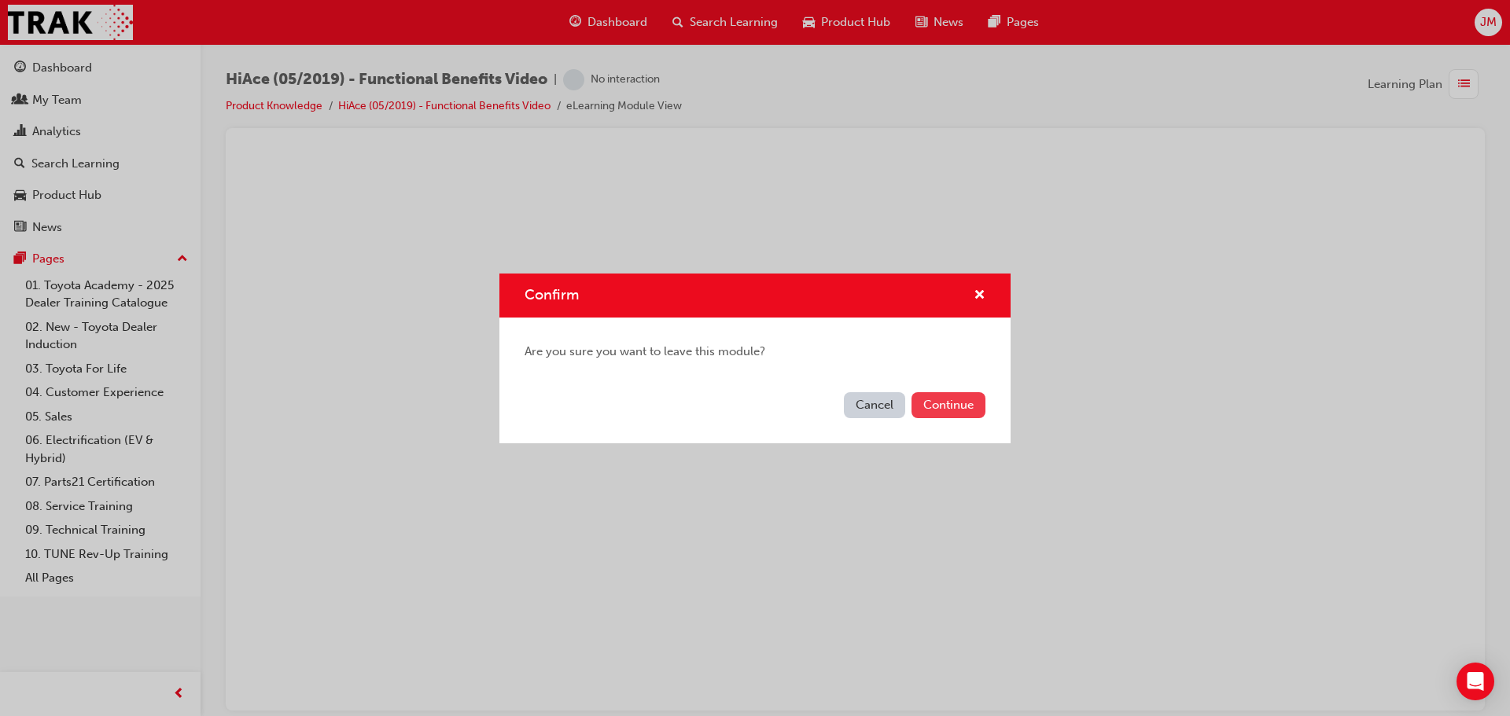
click at [936, 413] on button "Continue" at bounding box center [948, 405] width 74 height 26
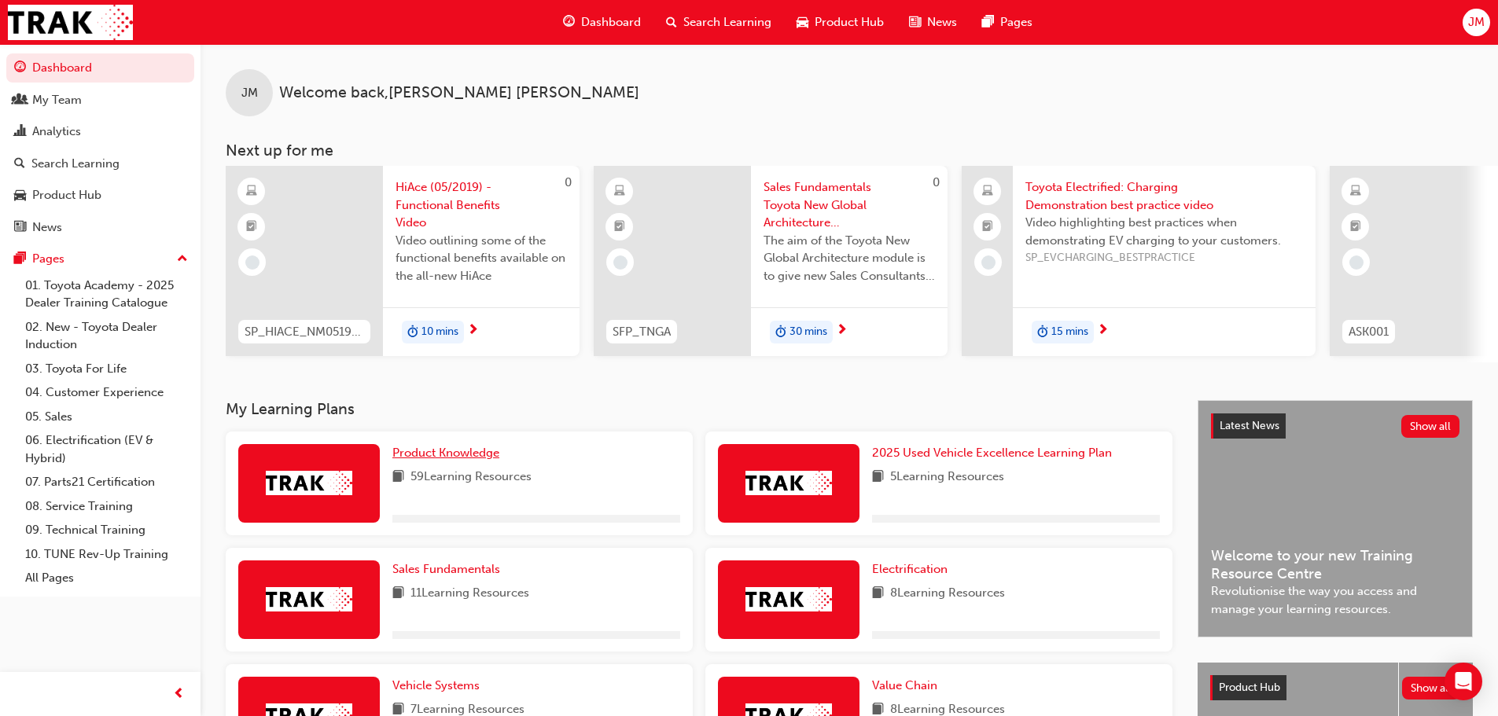
click at [455, 460] on span "Product Knowledge" at bounding box center [445, 453] width 107 height 14
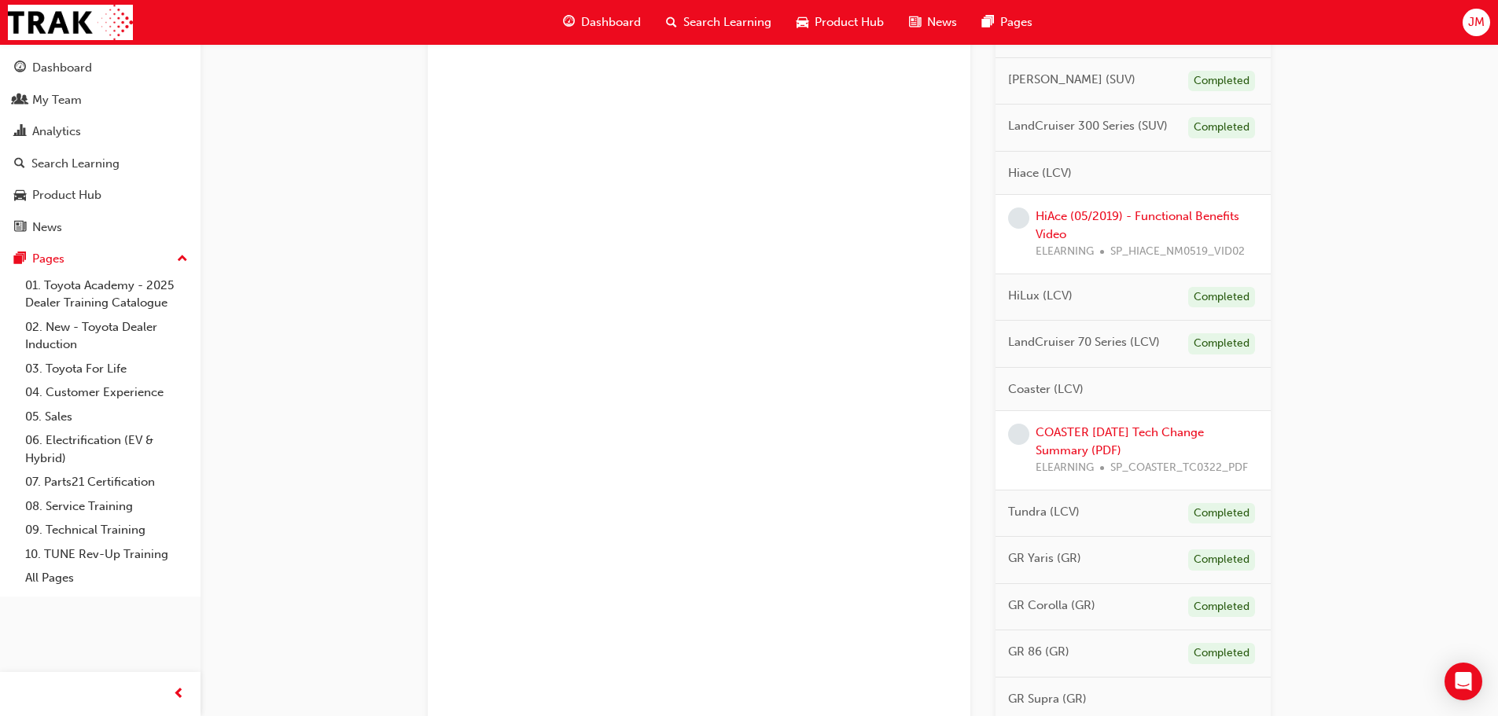
scroll to position [970, 0]
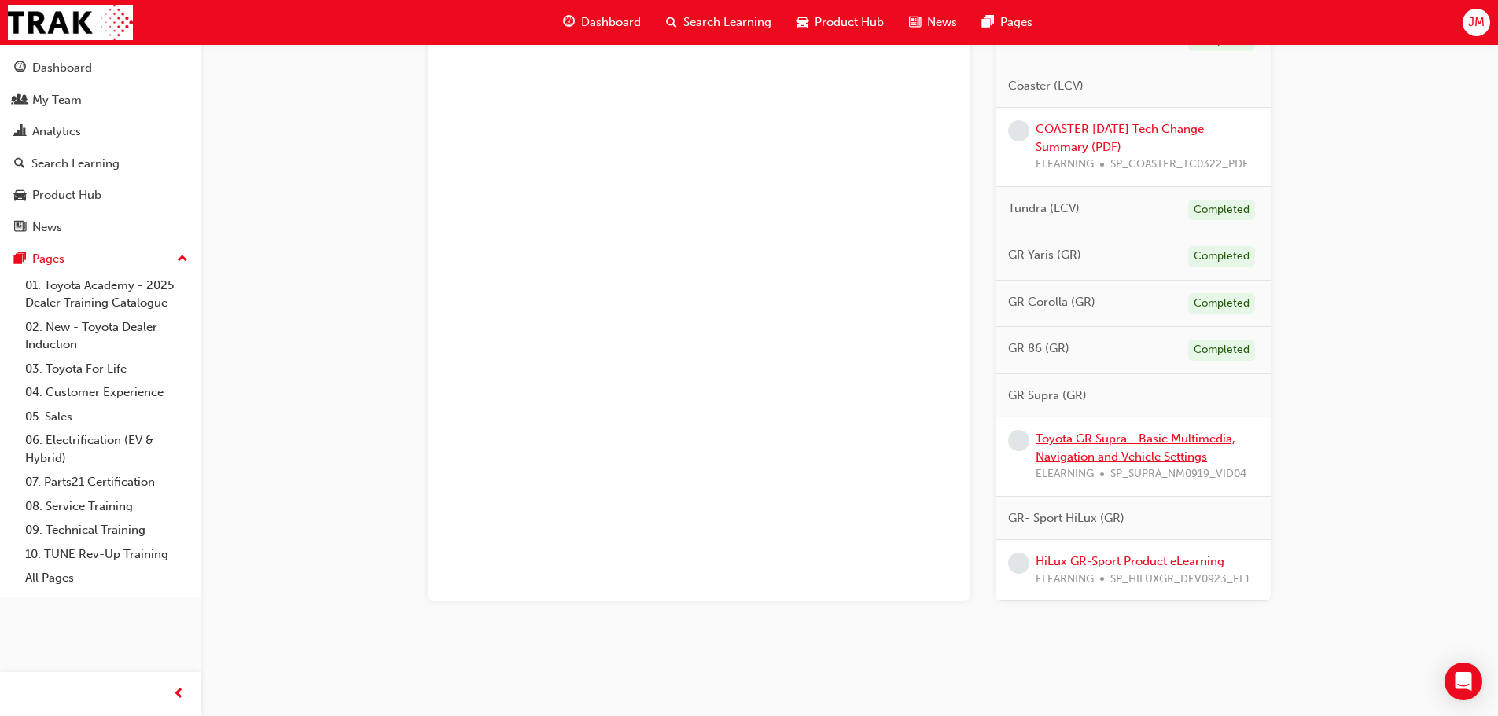
click at [1121, 437] on link "Toyota GR Supra - Basic Multimedia, Navigation and Vehicle Settings" at bounding box center [1136, 448] width 200 height 32
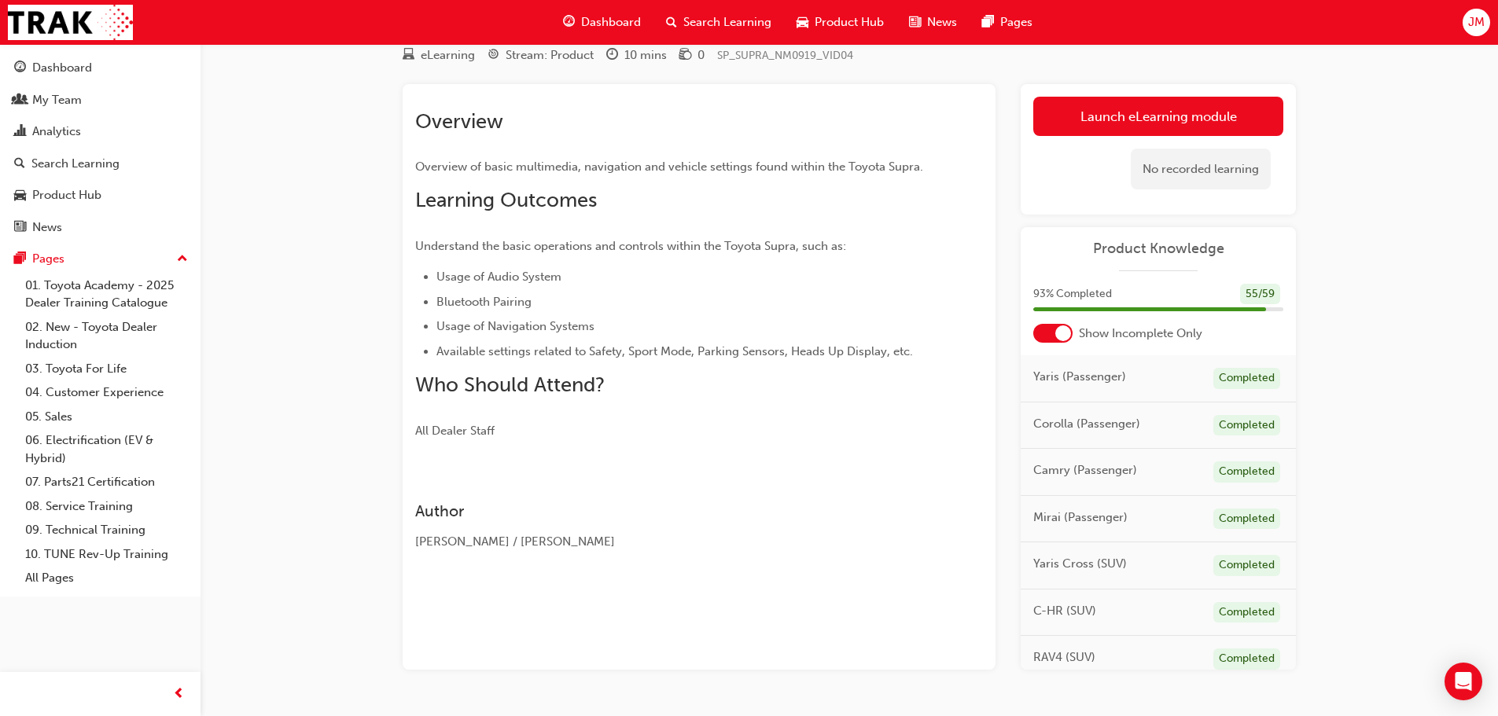
scroll to position [135, 0]
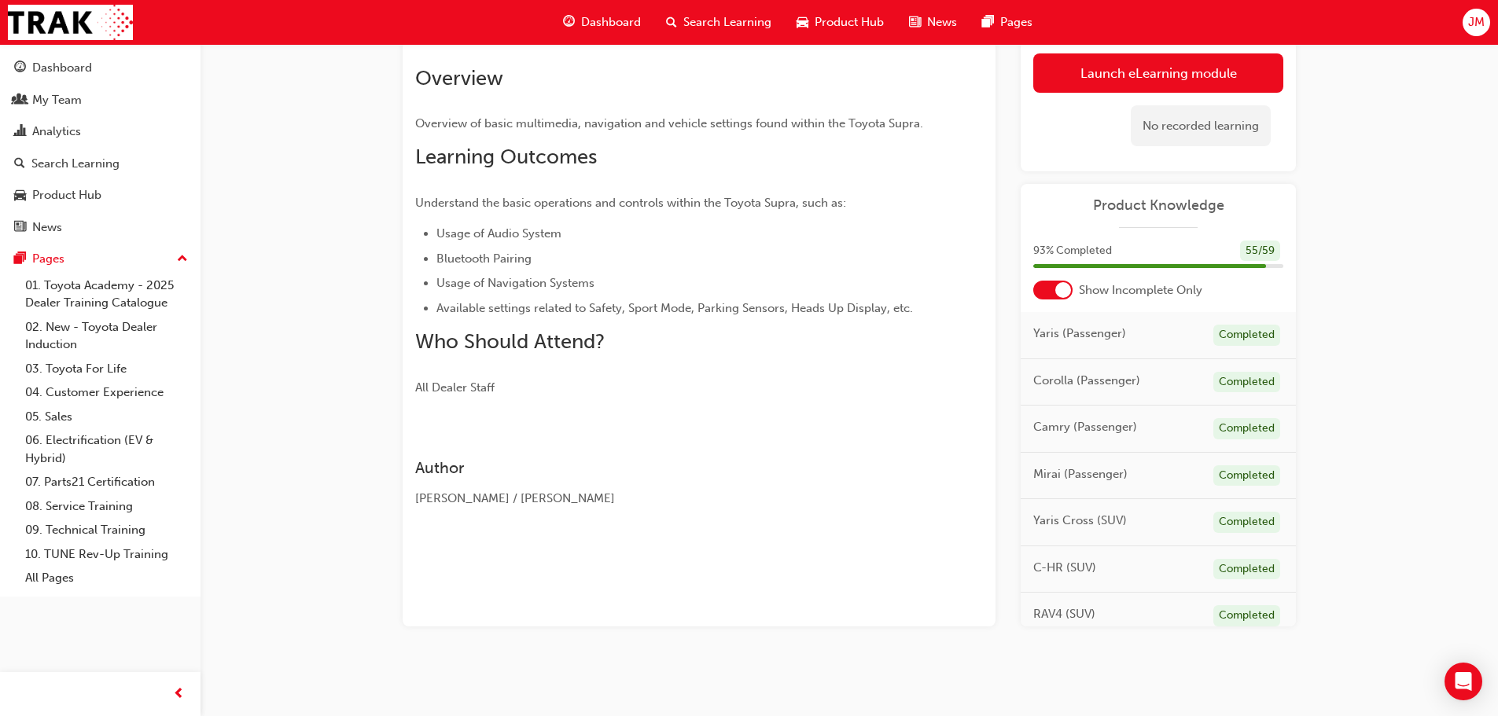
click at [1101, 109] on div "No recorded learning" at bounding box center [1158, 126] width 250 height 67
click at [1103, 85] on link "Launch eLearning module" at bounding box center [1158, 72] width 250 height 39
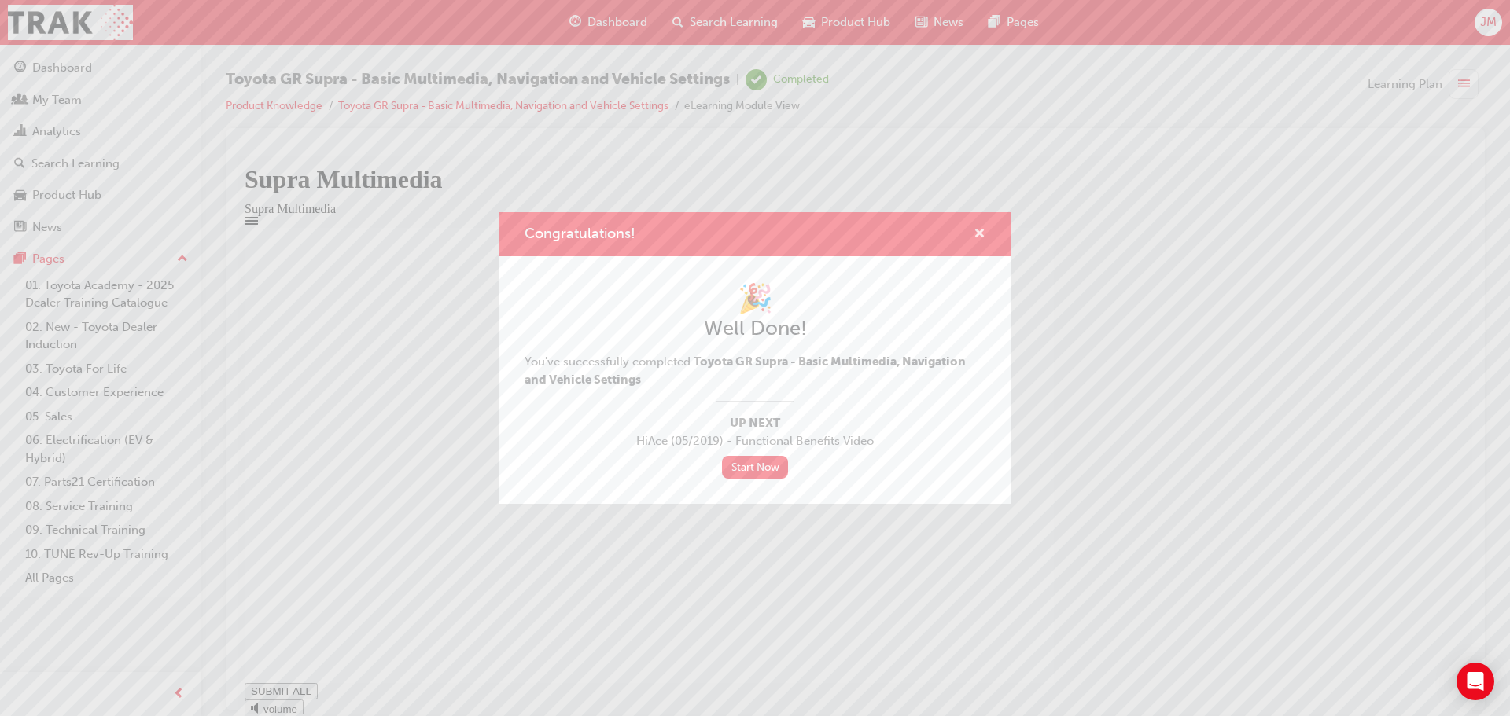
type input "1"
click at [977, 237] on span "cross-icon" at bounding box center [980, 235] width 12 height 14
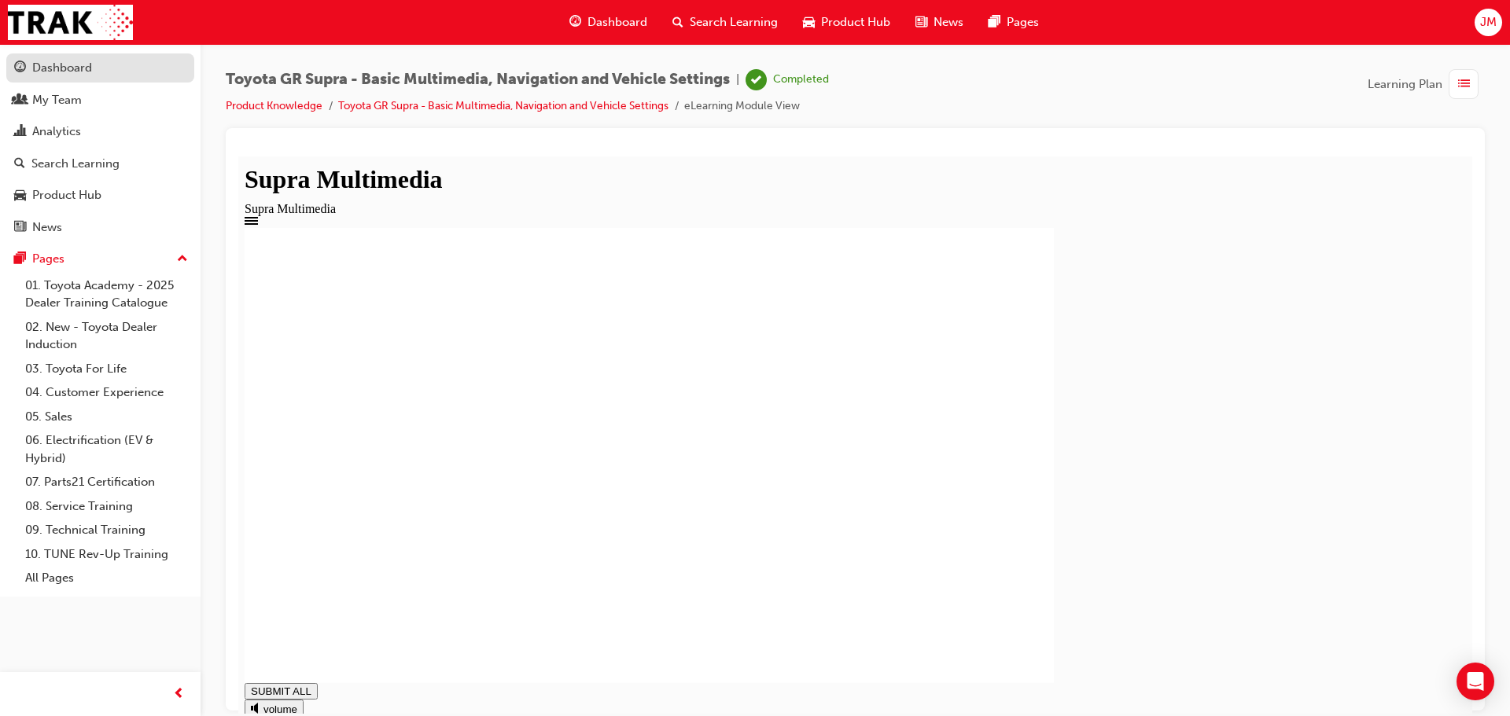
click at [61, 66] on div "Dashboard" at bounding box center [62, 68] width 60 height 18
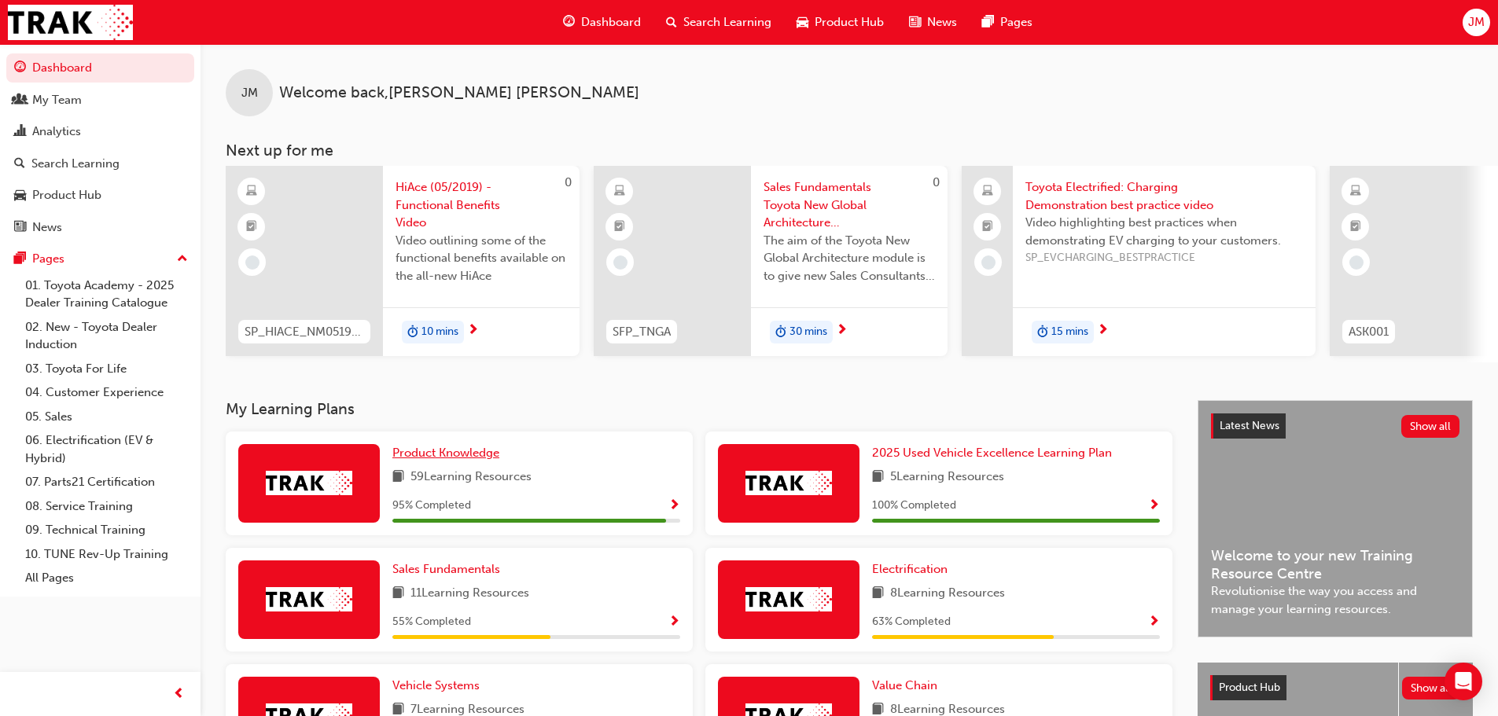
click at [460, 456] on span "Product Knowledge" at bounding box center [445, 453] width 107 height 14
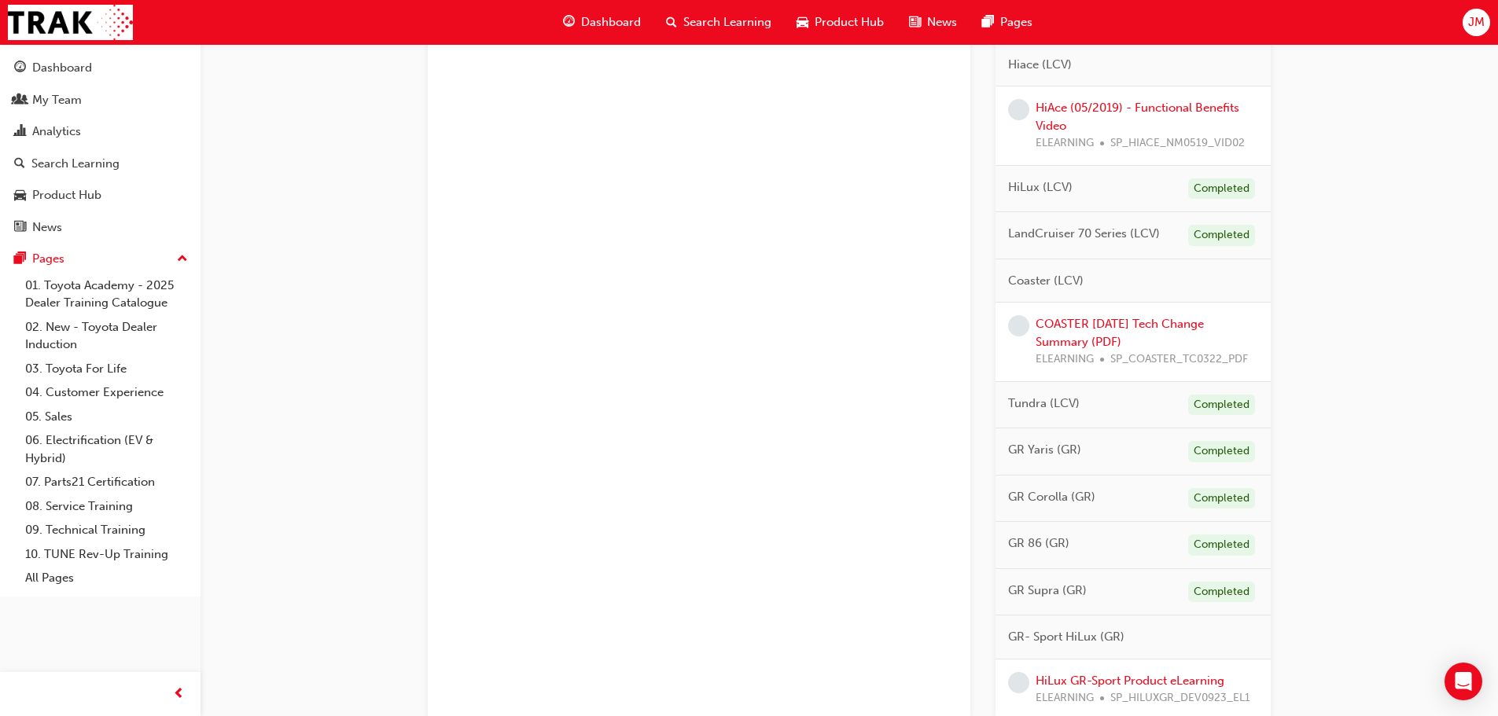
scroll to position [895, 0]
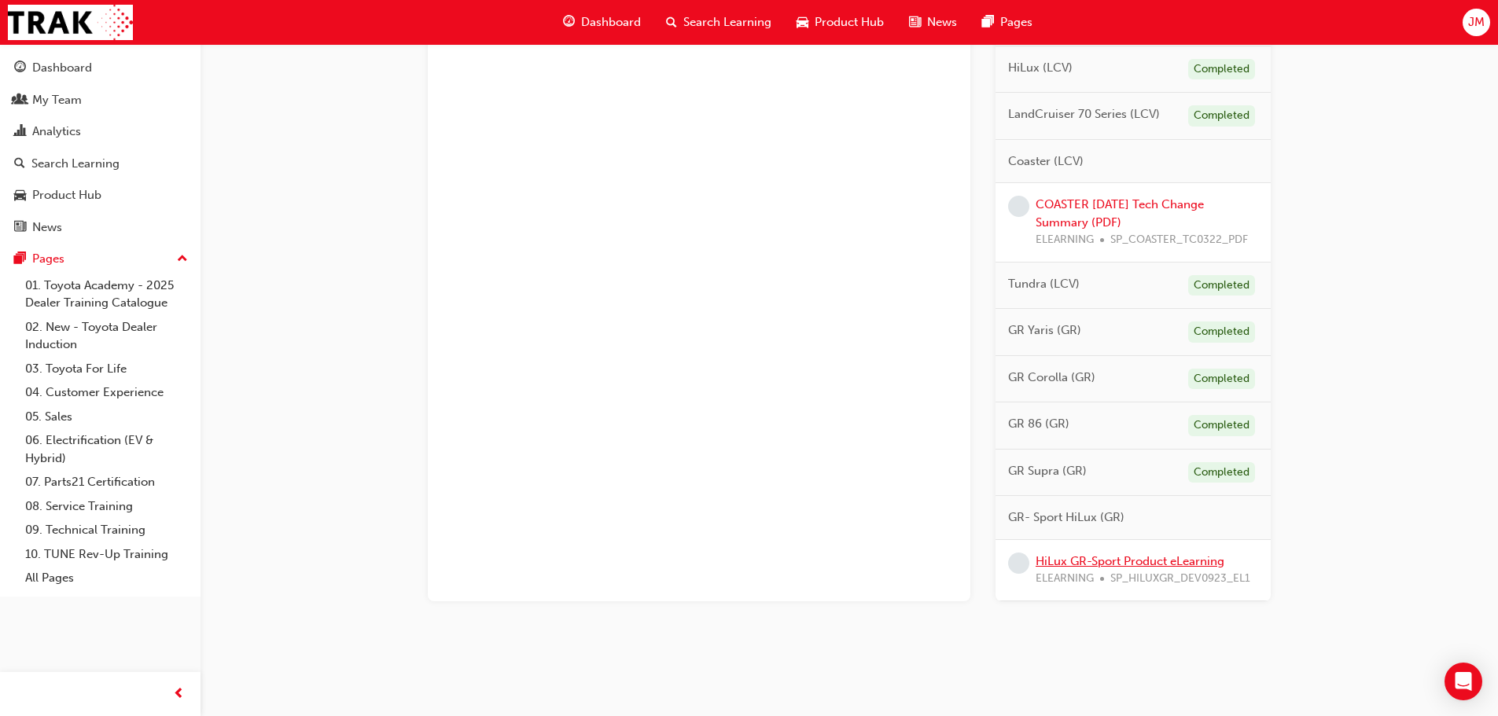
click at [1079, 558] on link "HiLux GR-Sport Product eLearning" at bounding box center [1130, 561] width 189 height 14
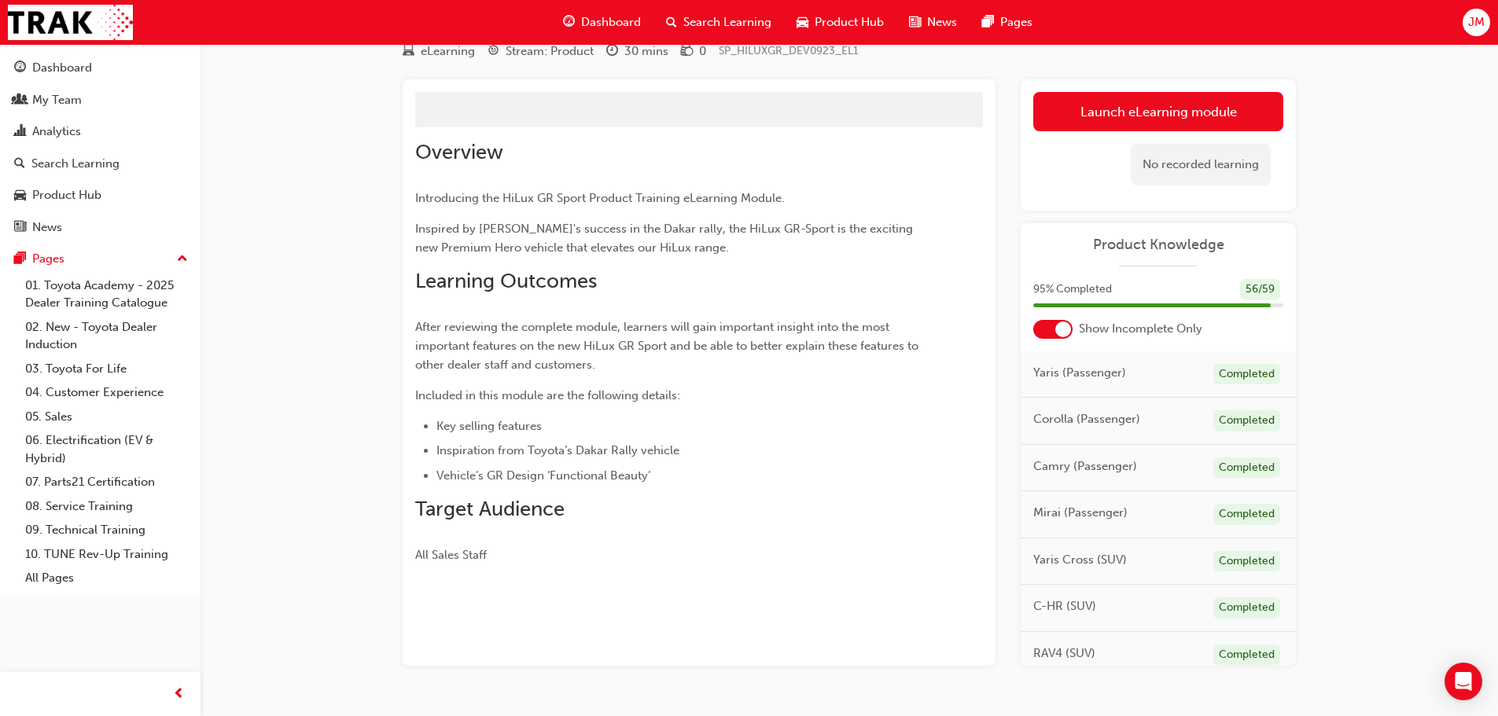
scroll to position [101, 0]
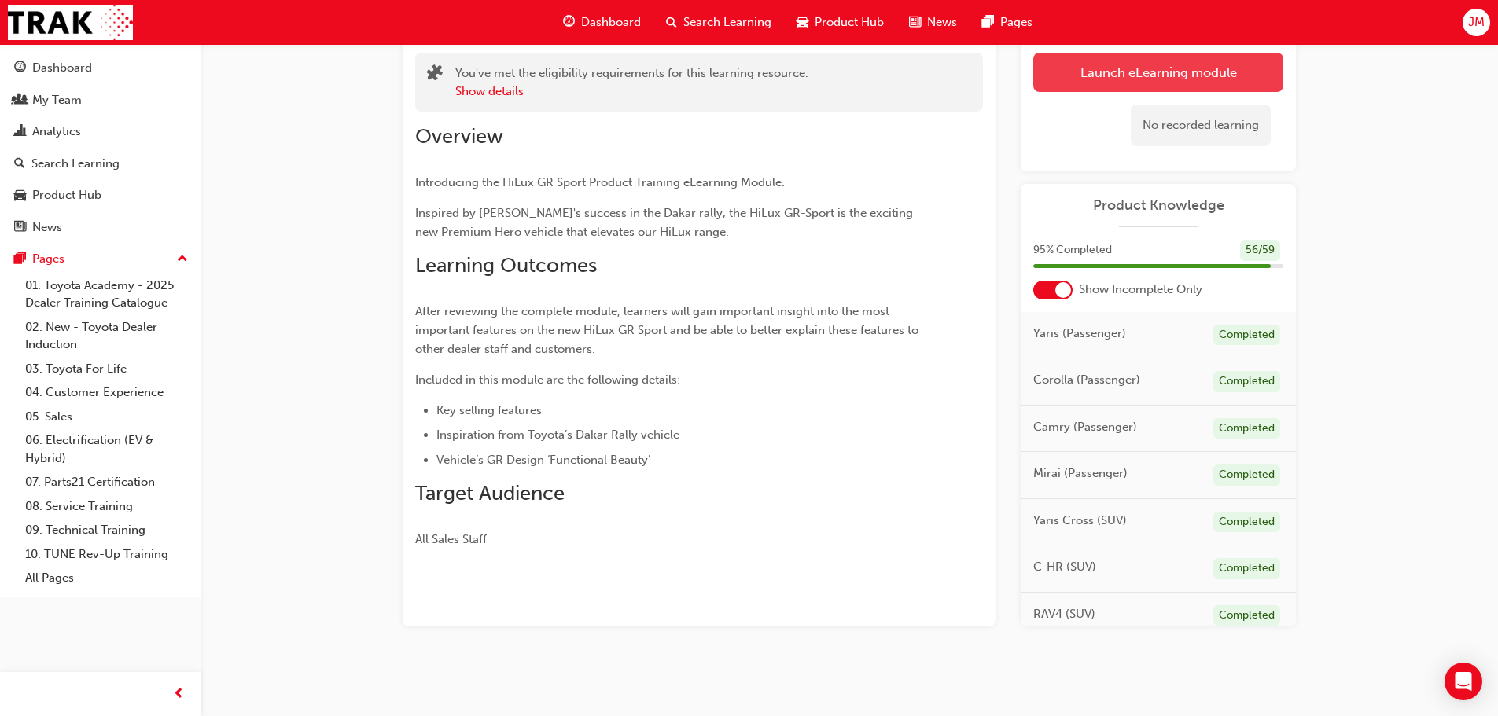
click at [1156, 67] on link "Launch eLearning module" at bounding box center [1158, 72] width 250 height 39
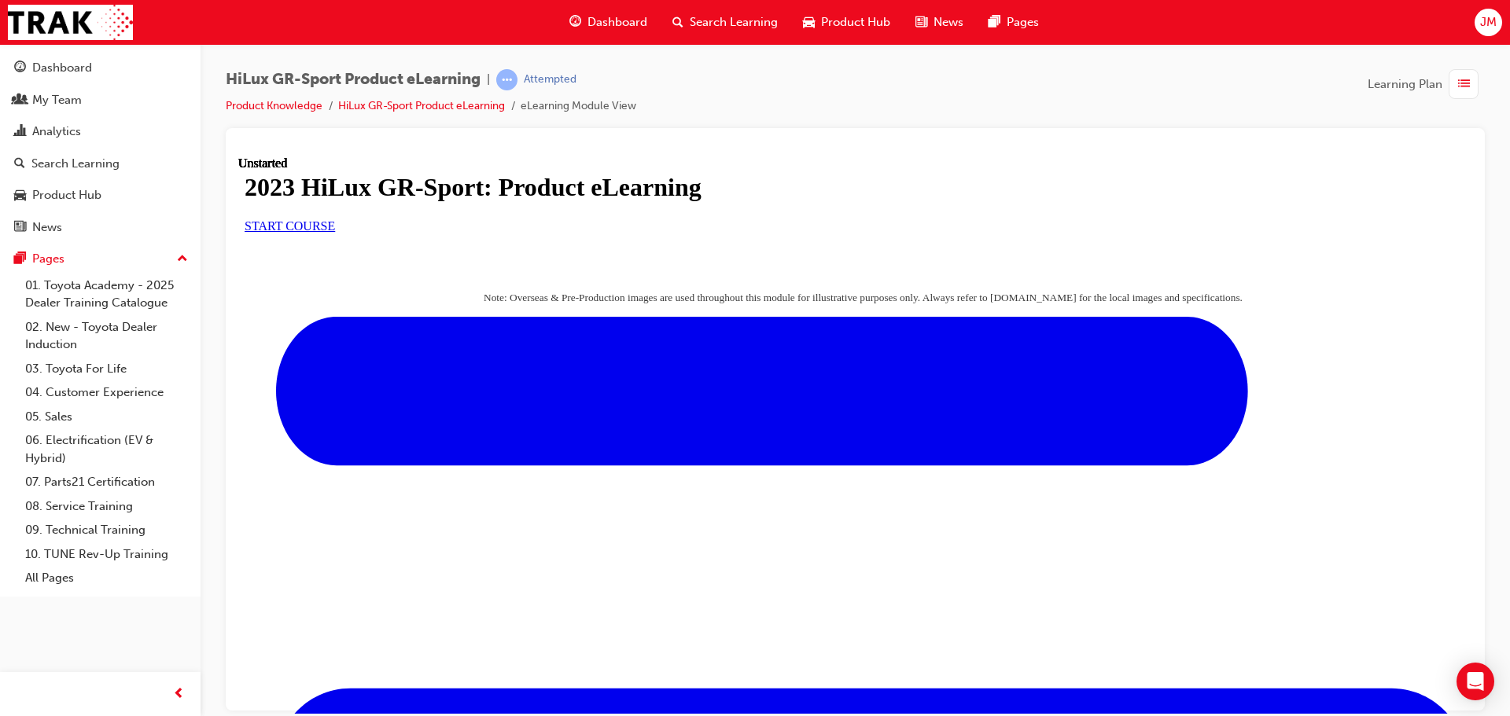
click at [335, 232] on link "START COURSE" at bounding box center [290, 225] width 90 height 13
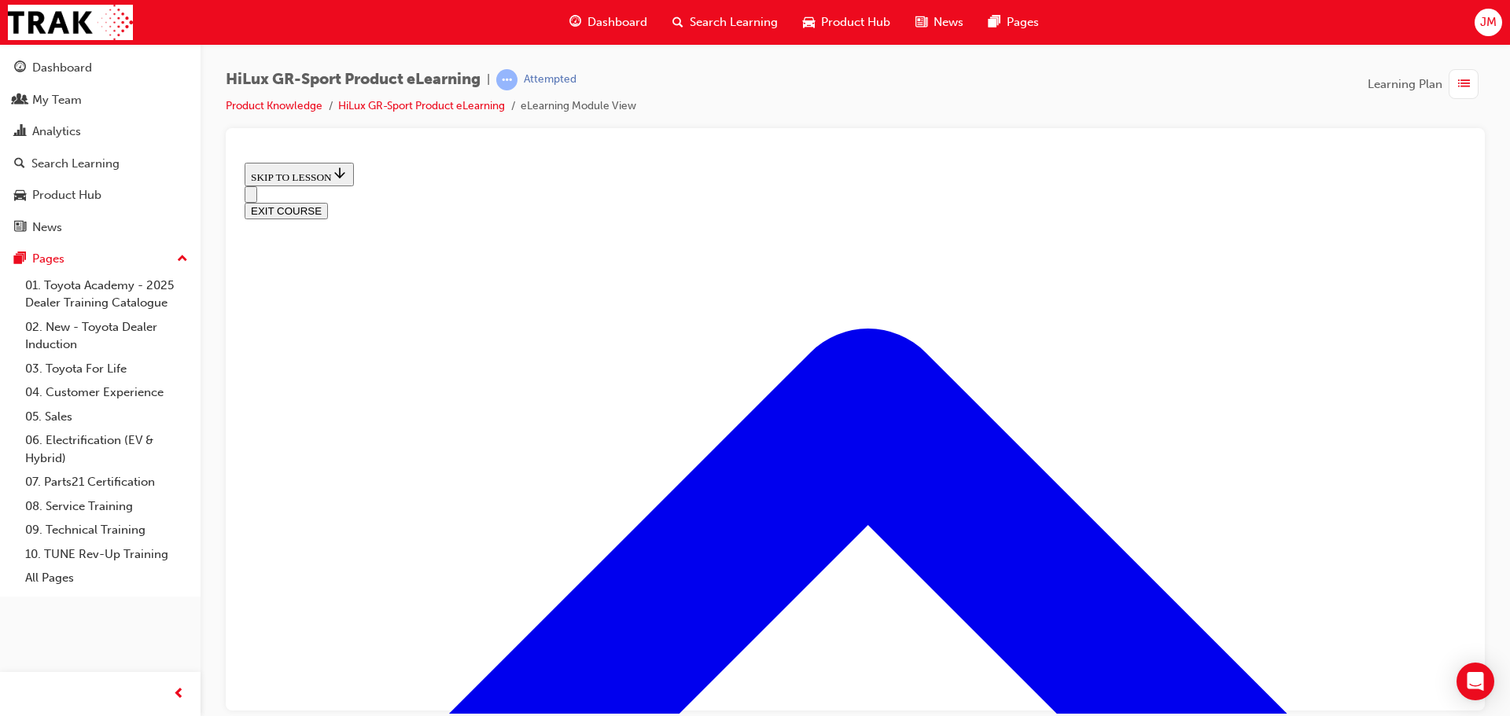
scroll to position [756, 0]
drag, startPoint x: 698, startPoint y: 410, endPoint x: 753, endPoint y: 404, distance: 55.3
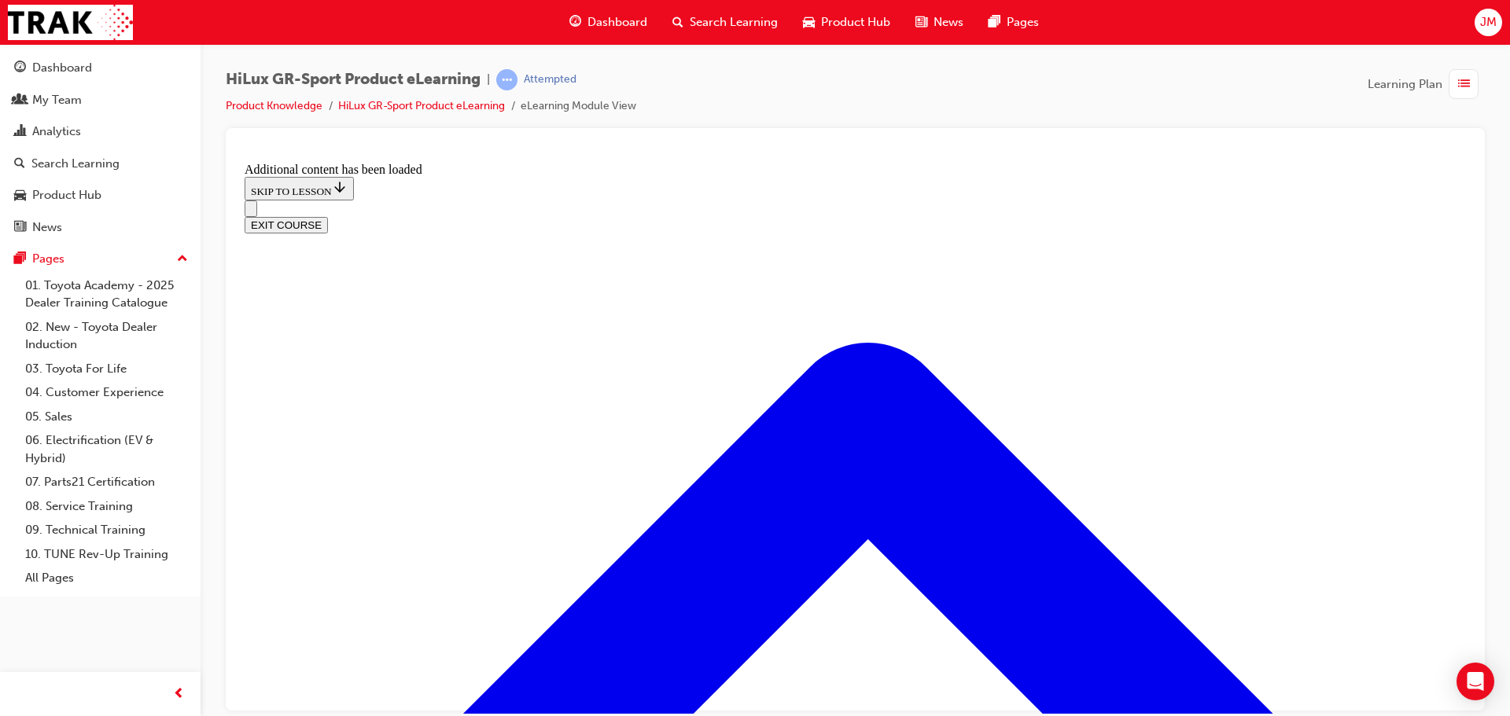
scroll to position [1486, 0]
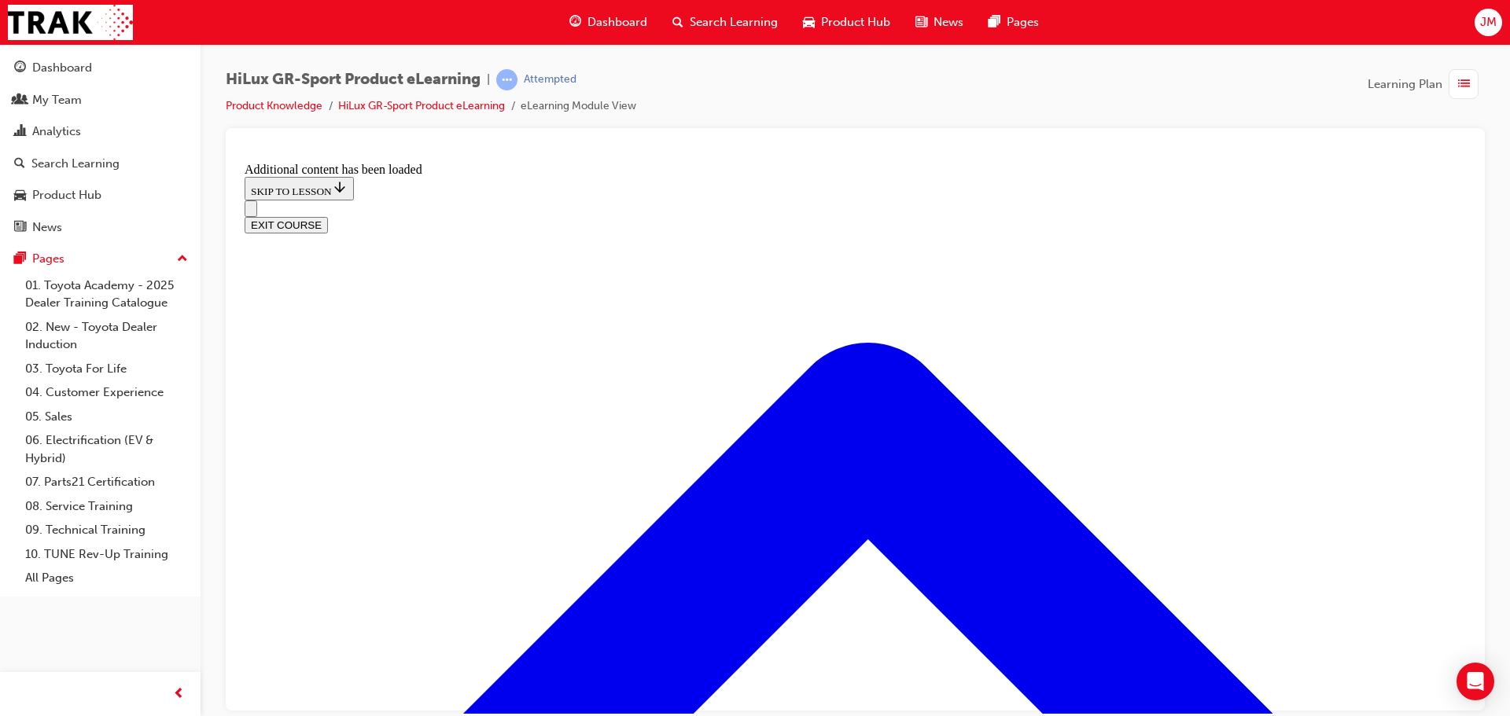
drag, startPoint x: 865, startPoint y: 673, endPoint x: 882, endPoint y: 664, distance: 19.7
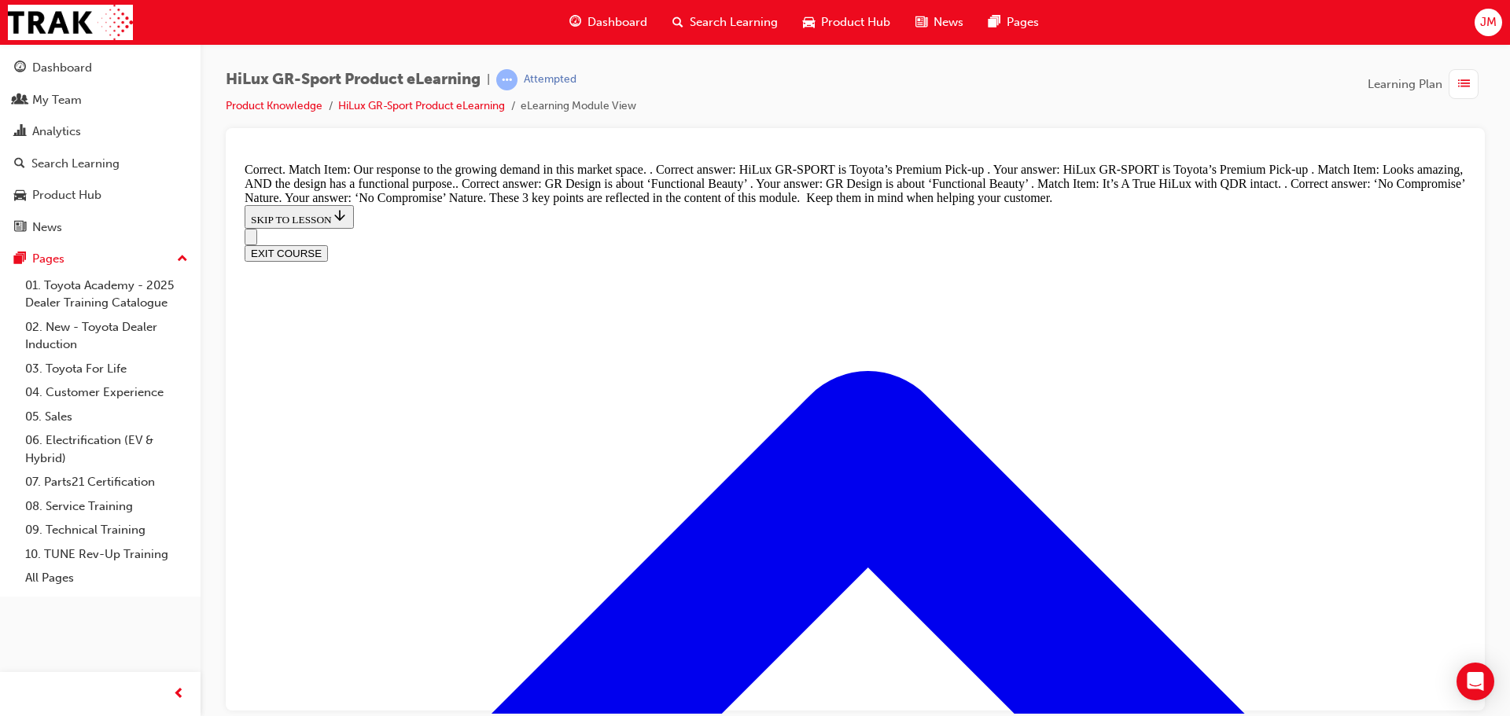
scroll to position [1863, 0]
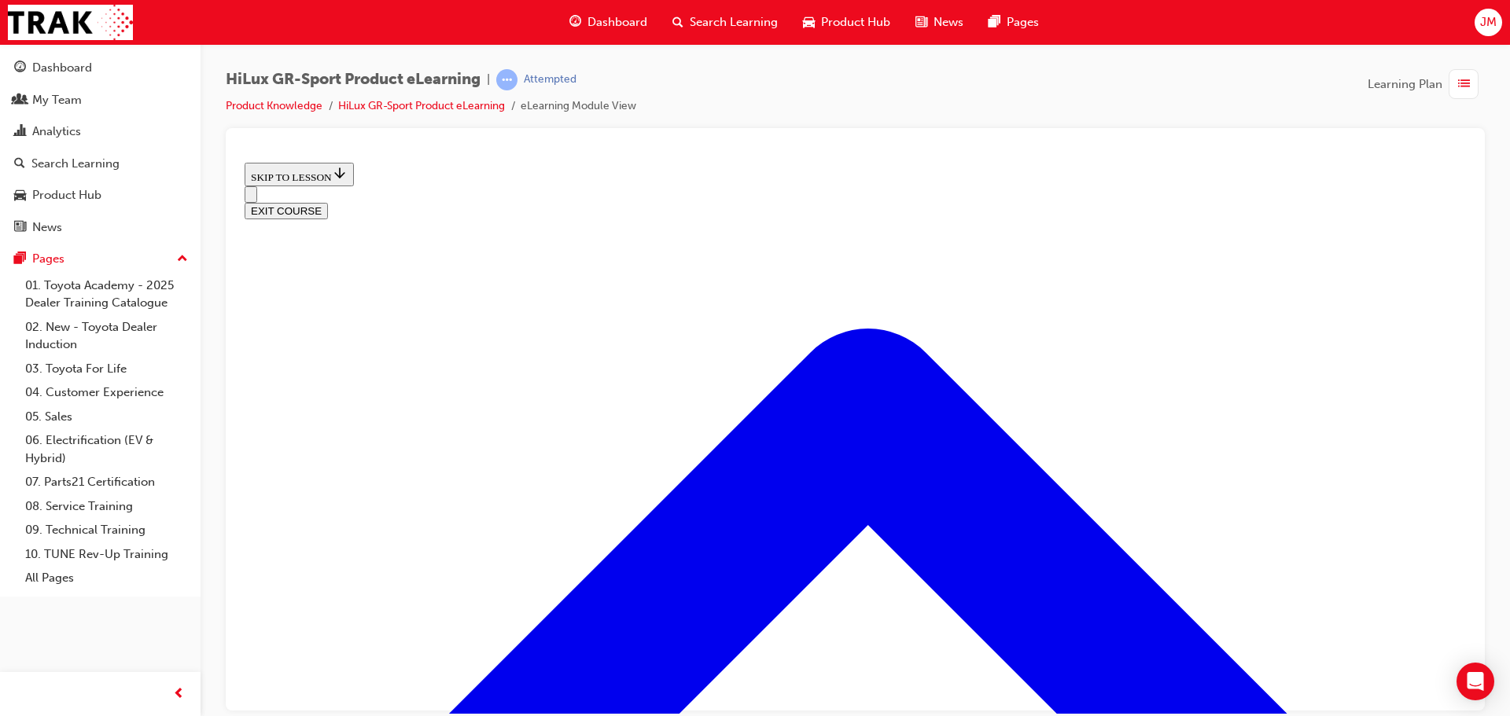
scroll to position [599, 0]
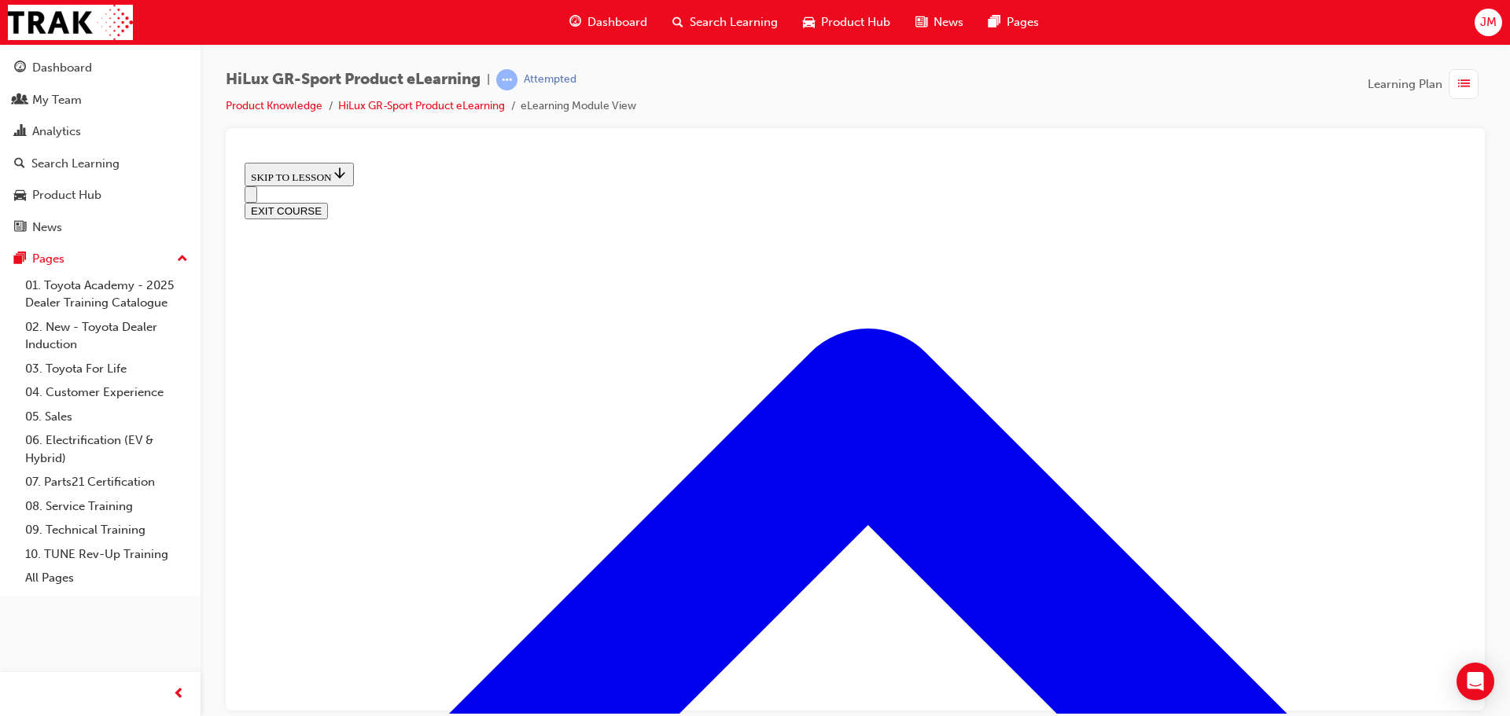
drag, startPoint x: 863, startPoint y: 677, endPoint x: 892, endPoint y: 663, distance: 32.4
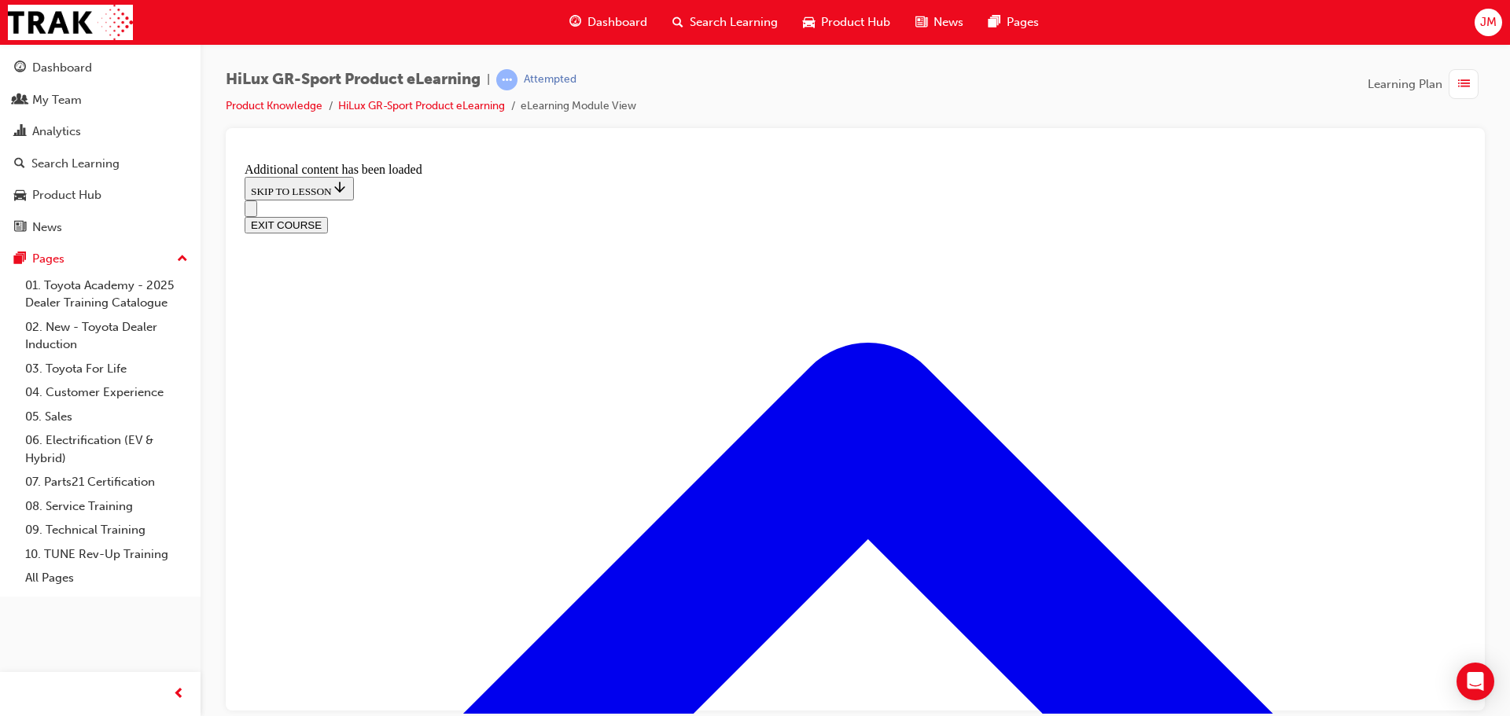
scroll to position [1316, 0]
radio input "true"
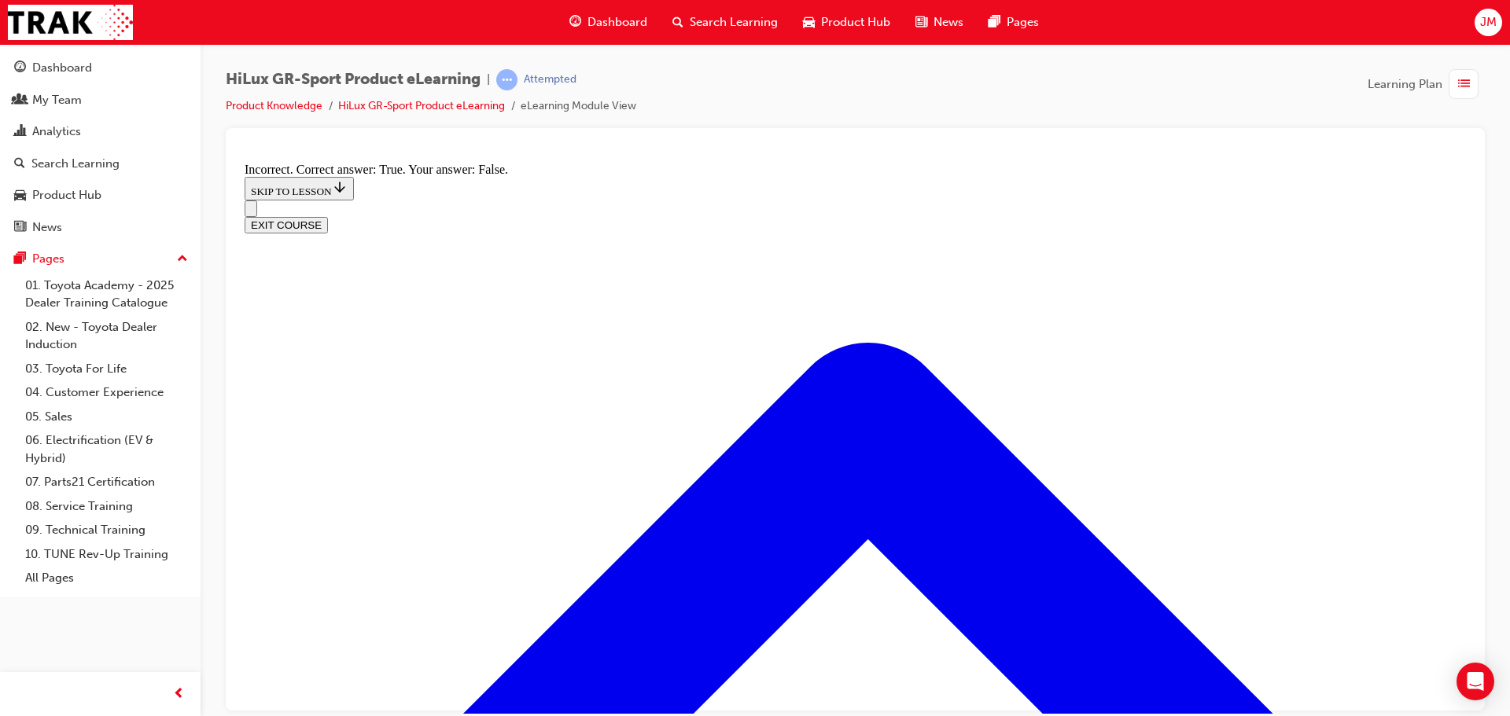
scroll to position [1394, 0]
radio input "true"
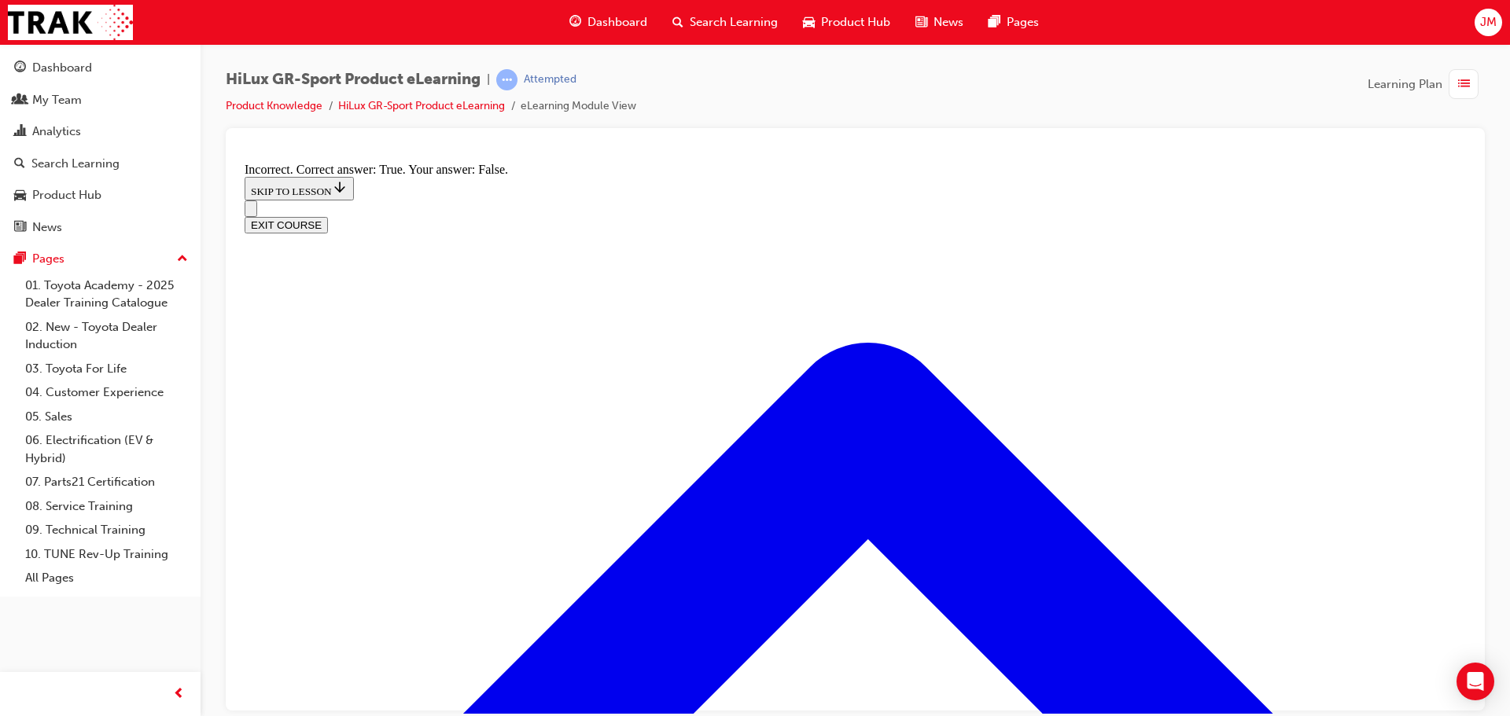
drag, startPoint x: 638, startPoint y: 333, endPoint x: 657, endPoint y: 325, distance: 21.5
drag, startPoint x: 657, startPoint y: 325, endPoint x: 721, endPoint y: 313, distance: 64.8
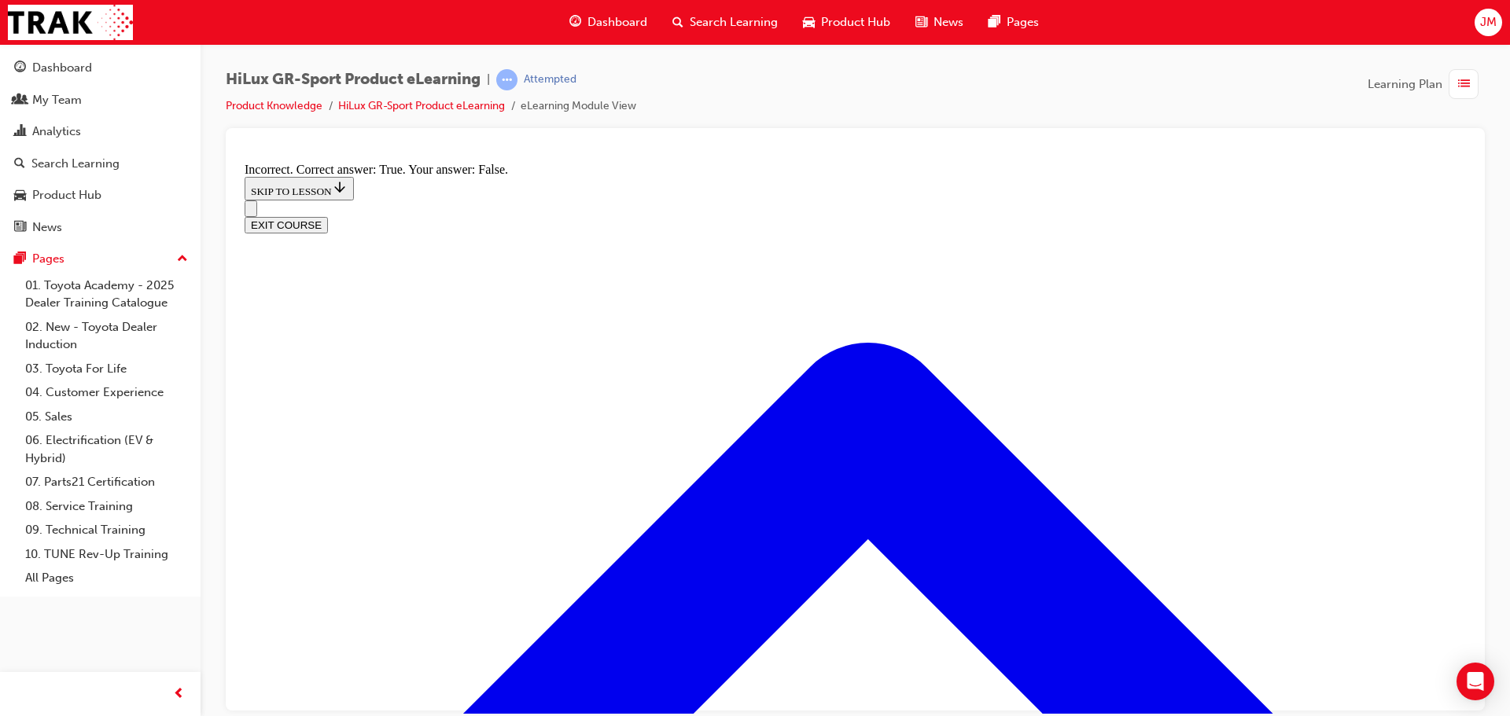
drag, startPoint x: 721, startPoint y: 313, endPoint x: 750, endPoint y: 317, distance: 29.4
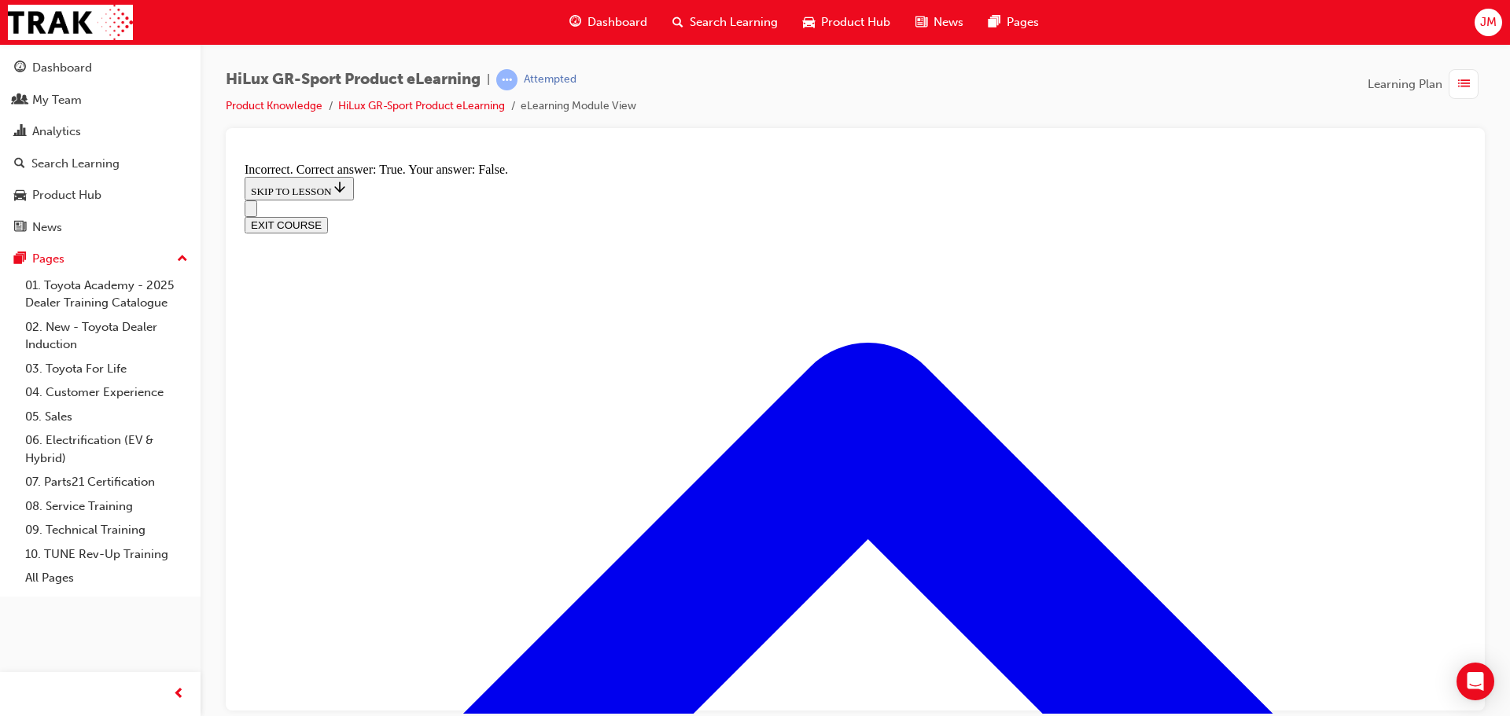
radio input "true"
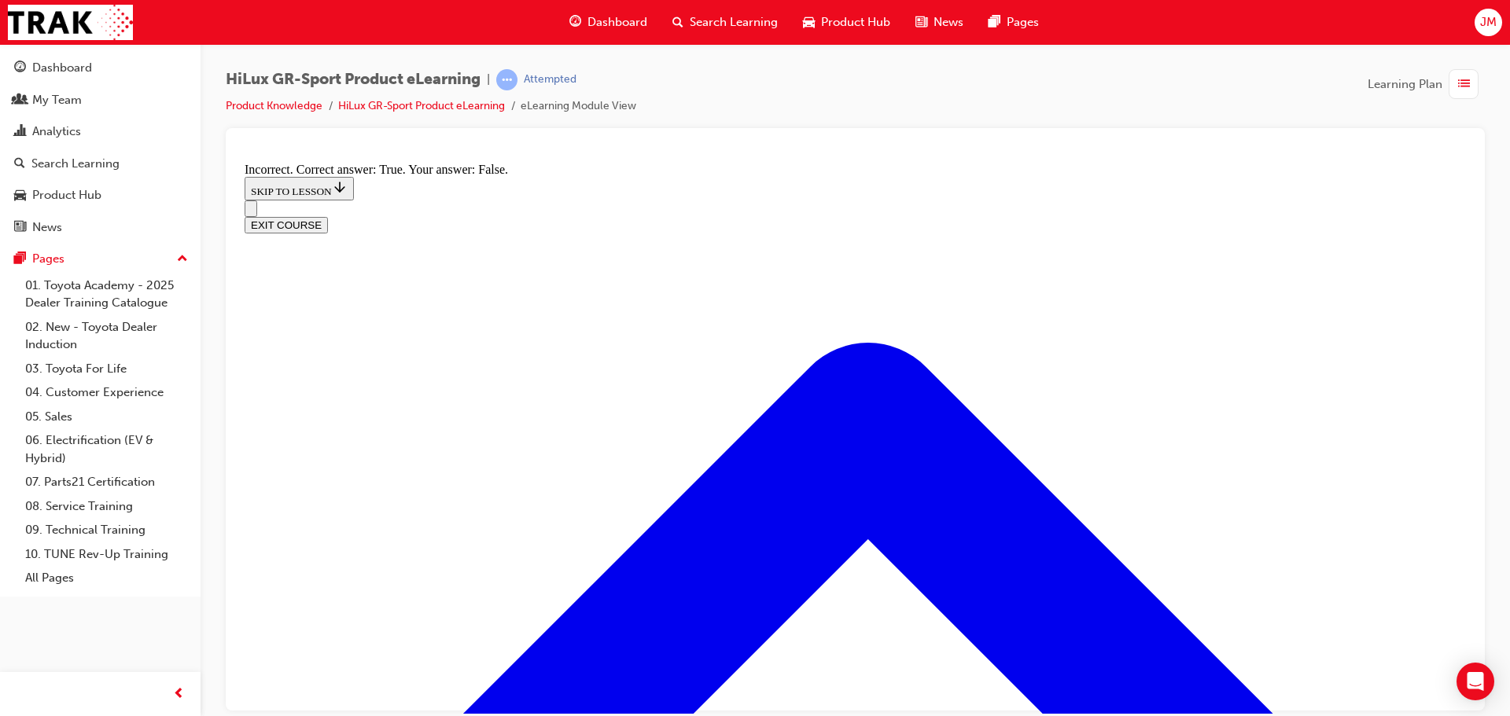
radio input "true"
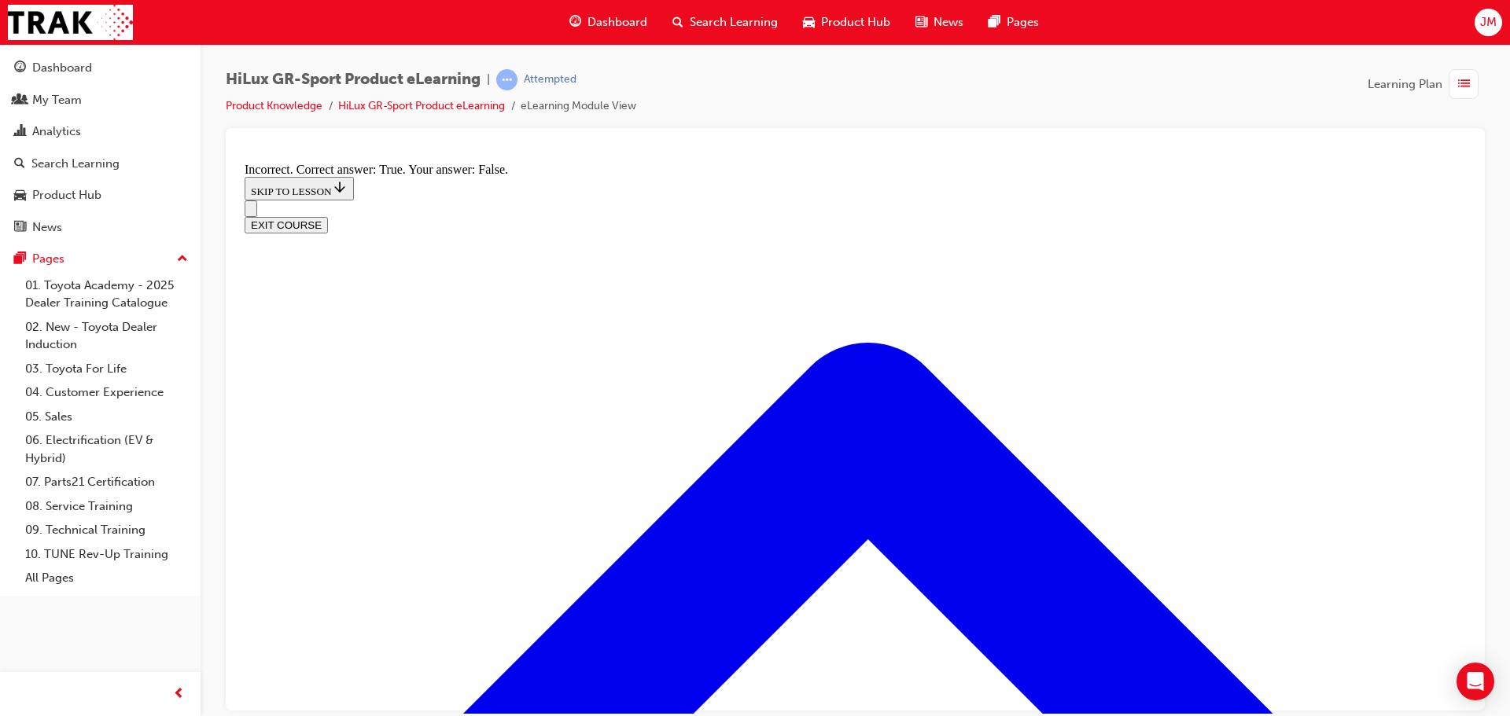
radio input "true"
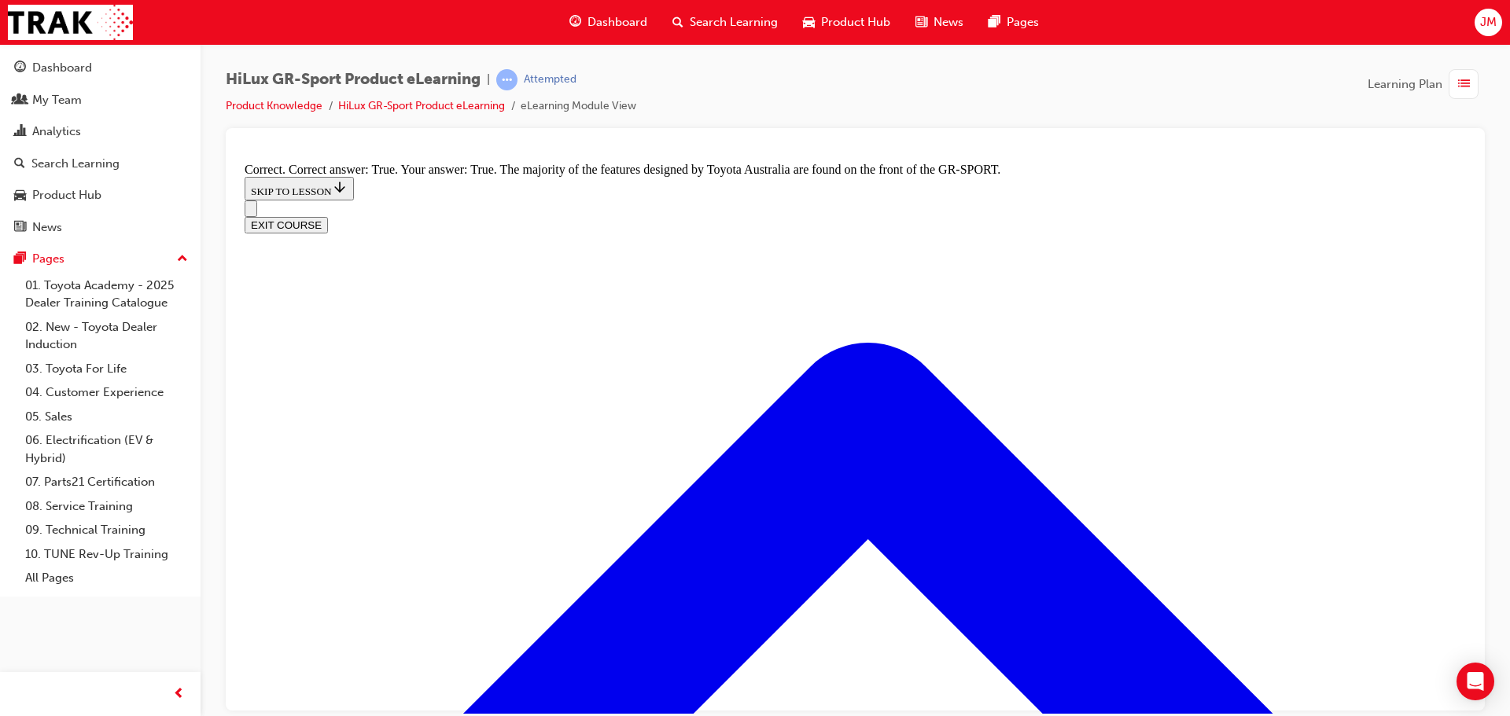
radio input "true"
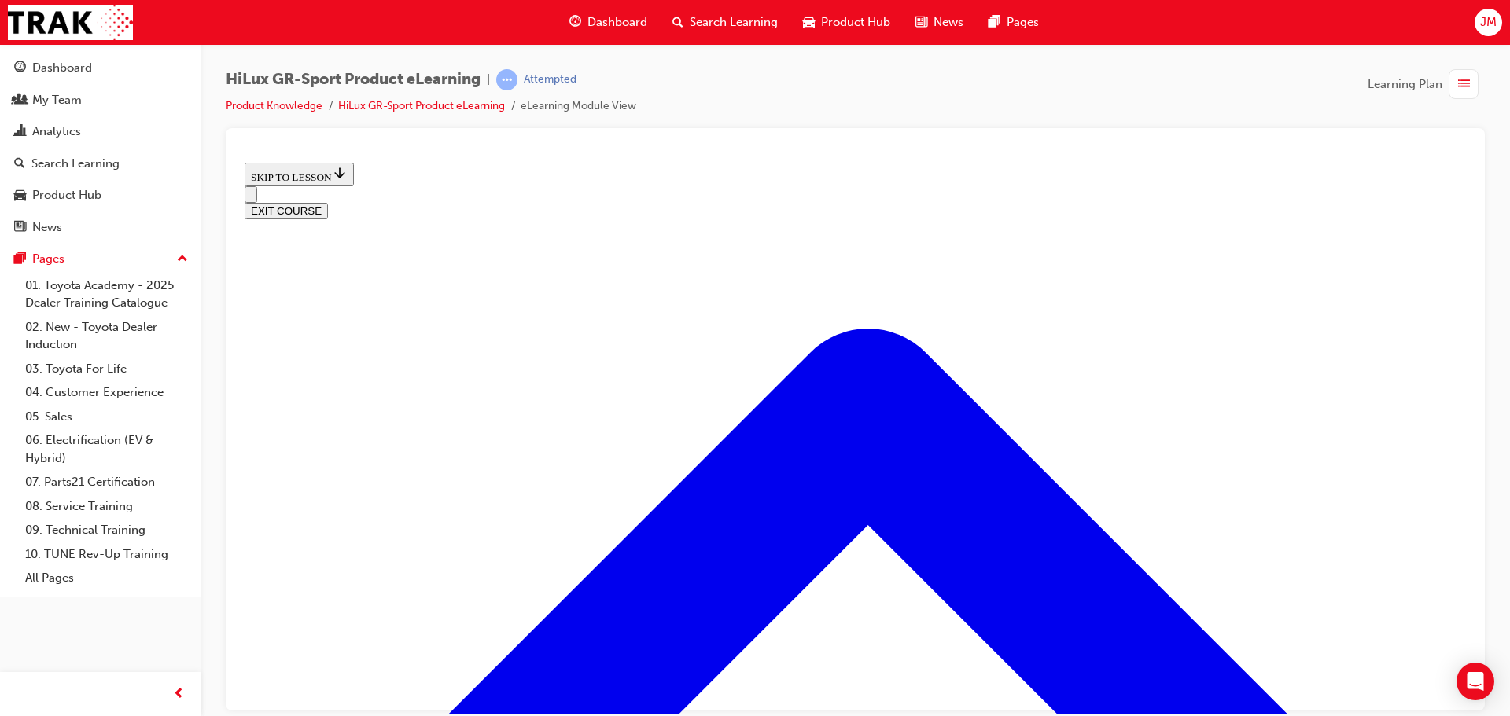
scroll to position [285, 0]
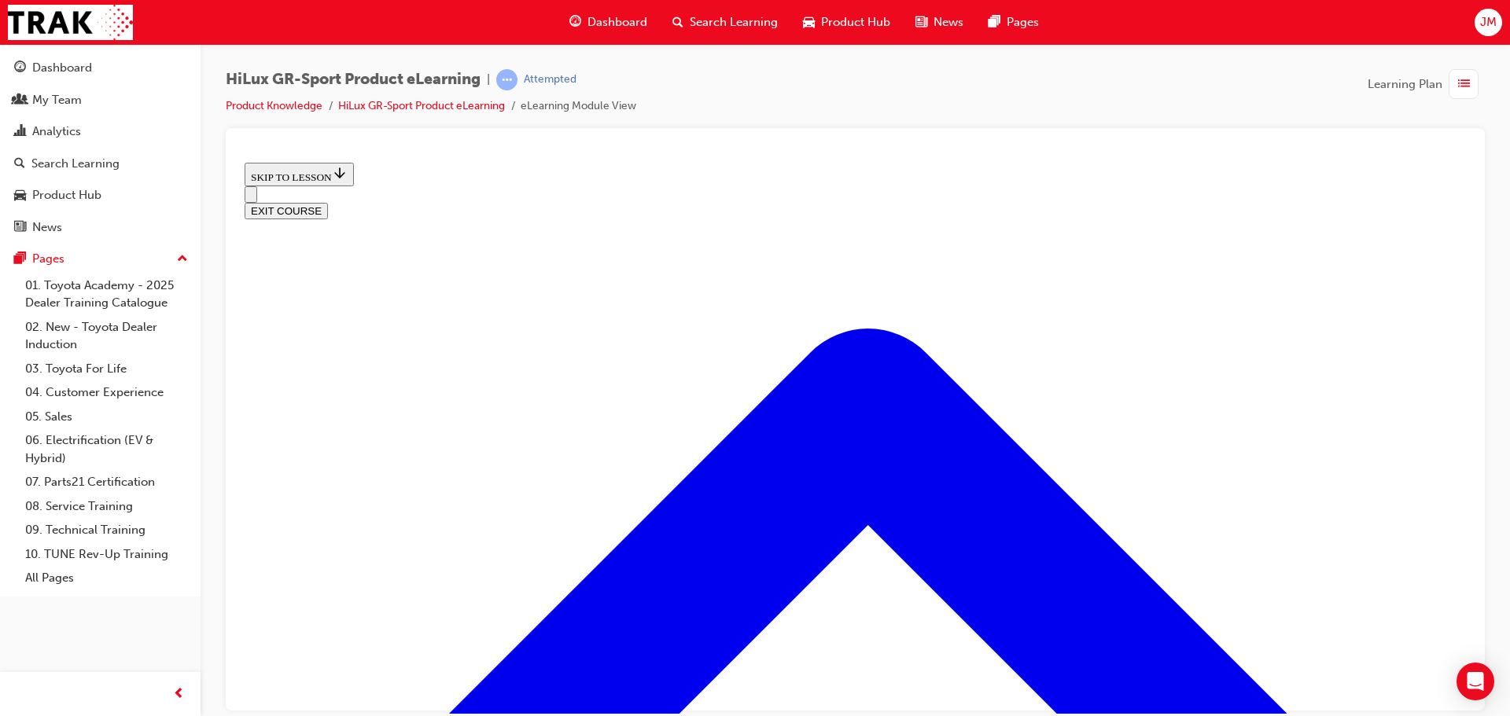
scroll to position [315, 0]
drag, startPoint x: 1193, startPoint y: 515, endPoint x: 1241, endPoint y: 341, distance: 180.3
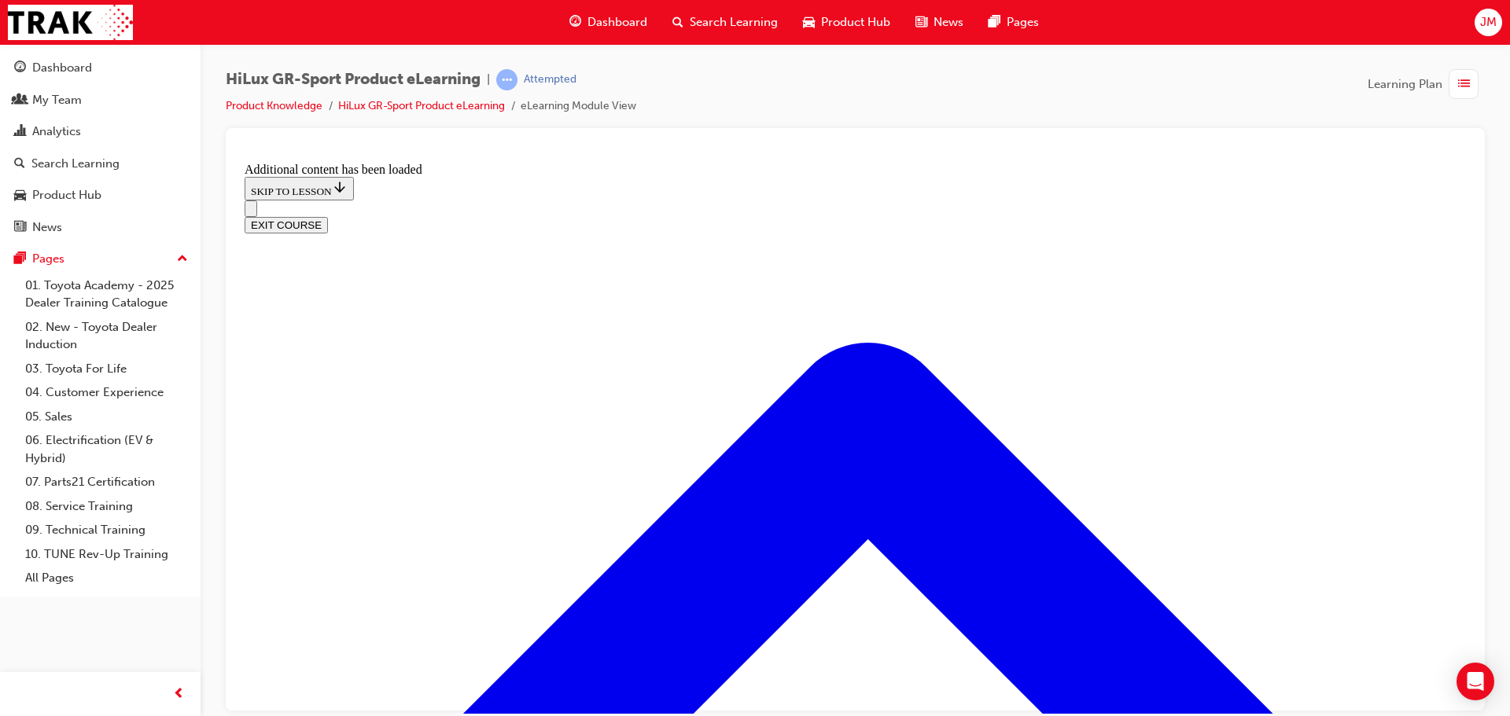
scroll to position [842, 0]
radio input "true"
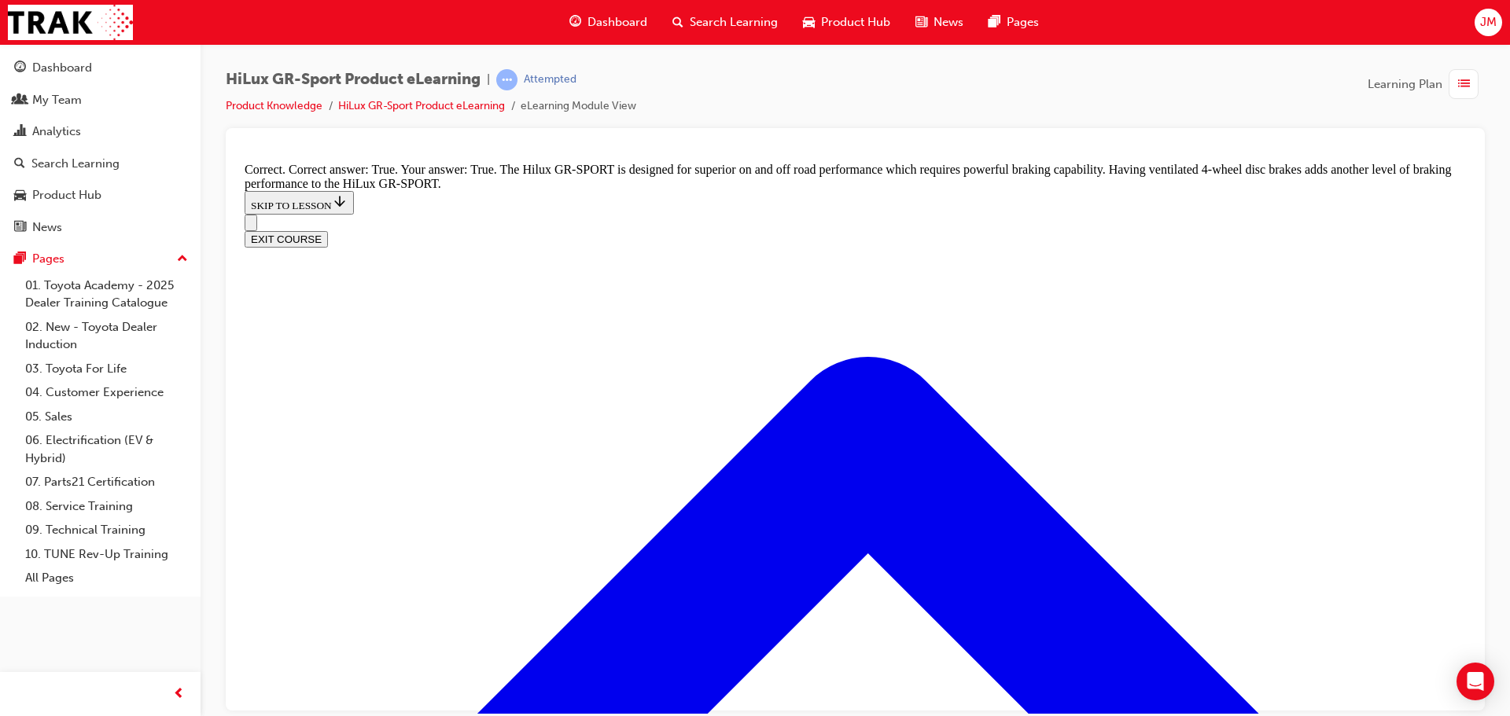
scroll to position [1192, 0]
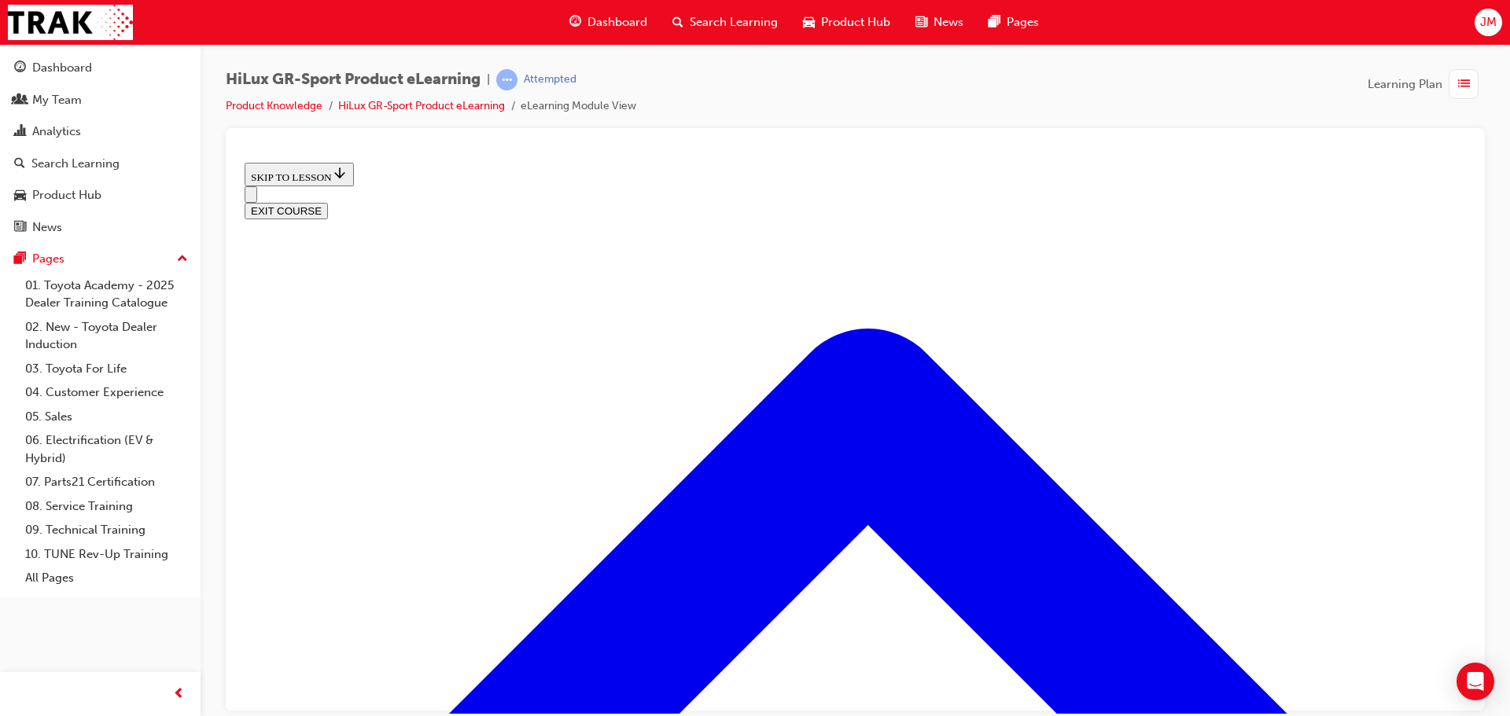
scroll to position [1484, 0]
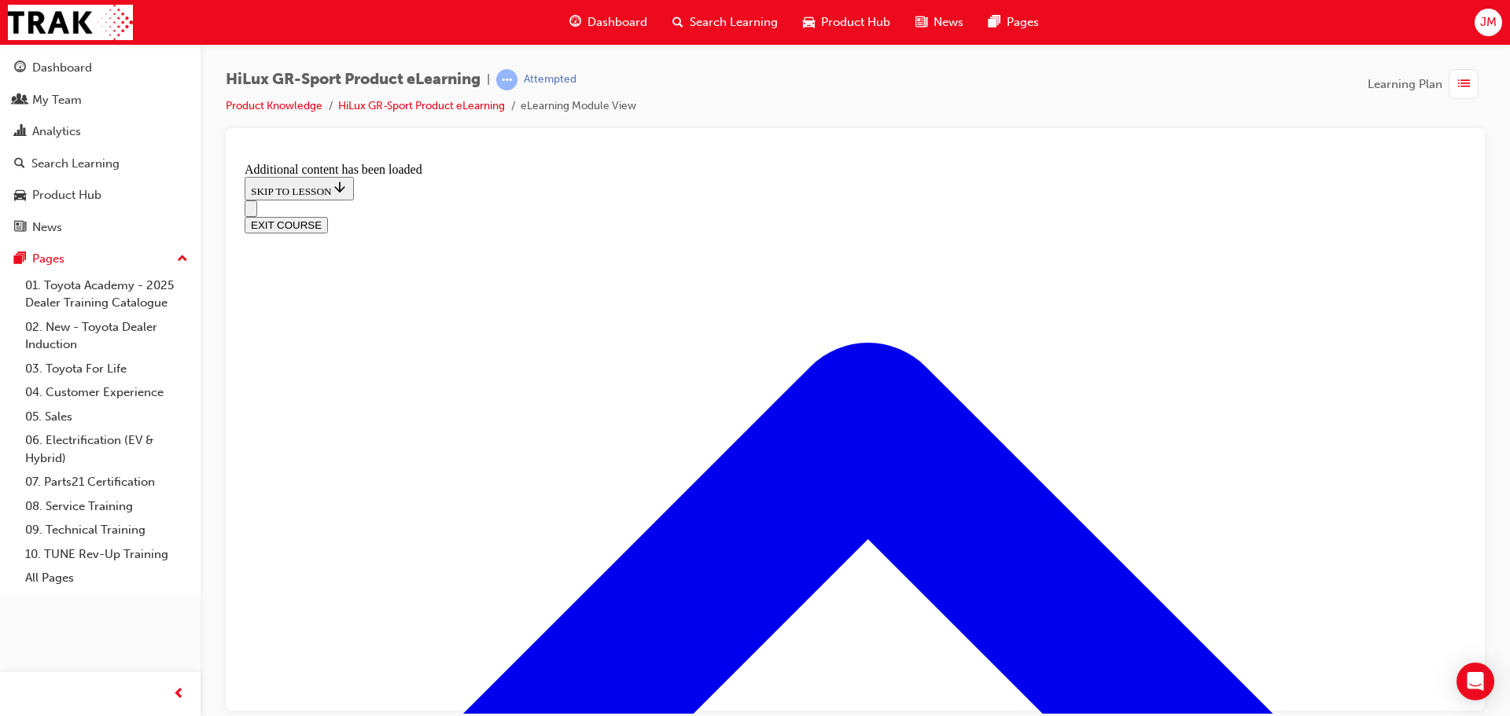
scroll to position [1890, 0]
checkbox input "true"
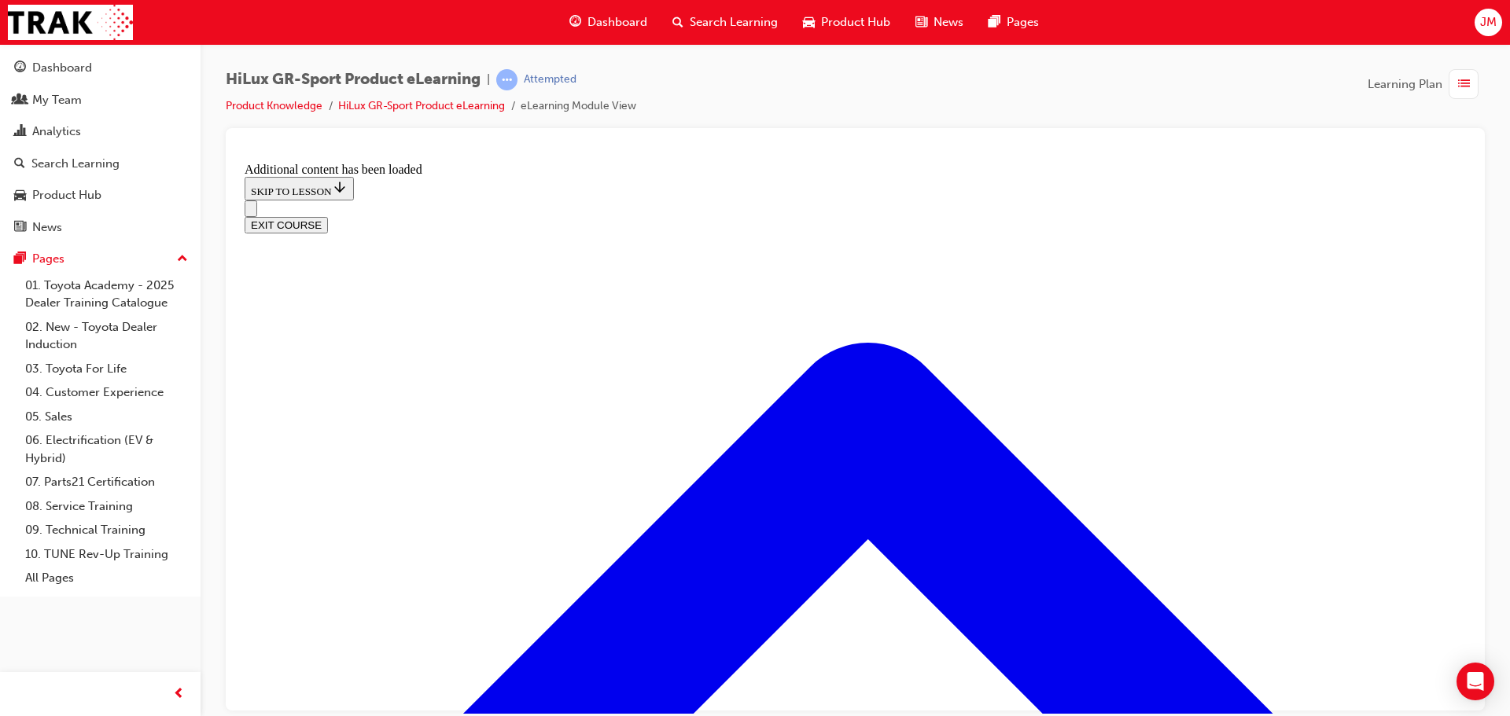
checkbox input "true"
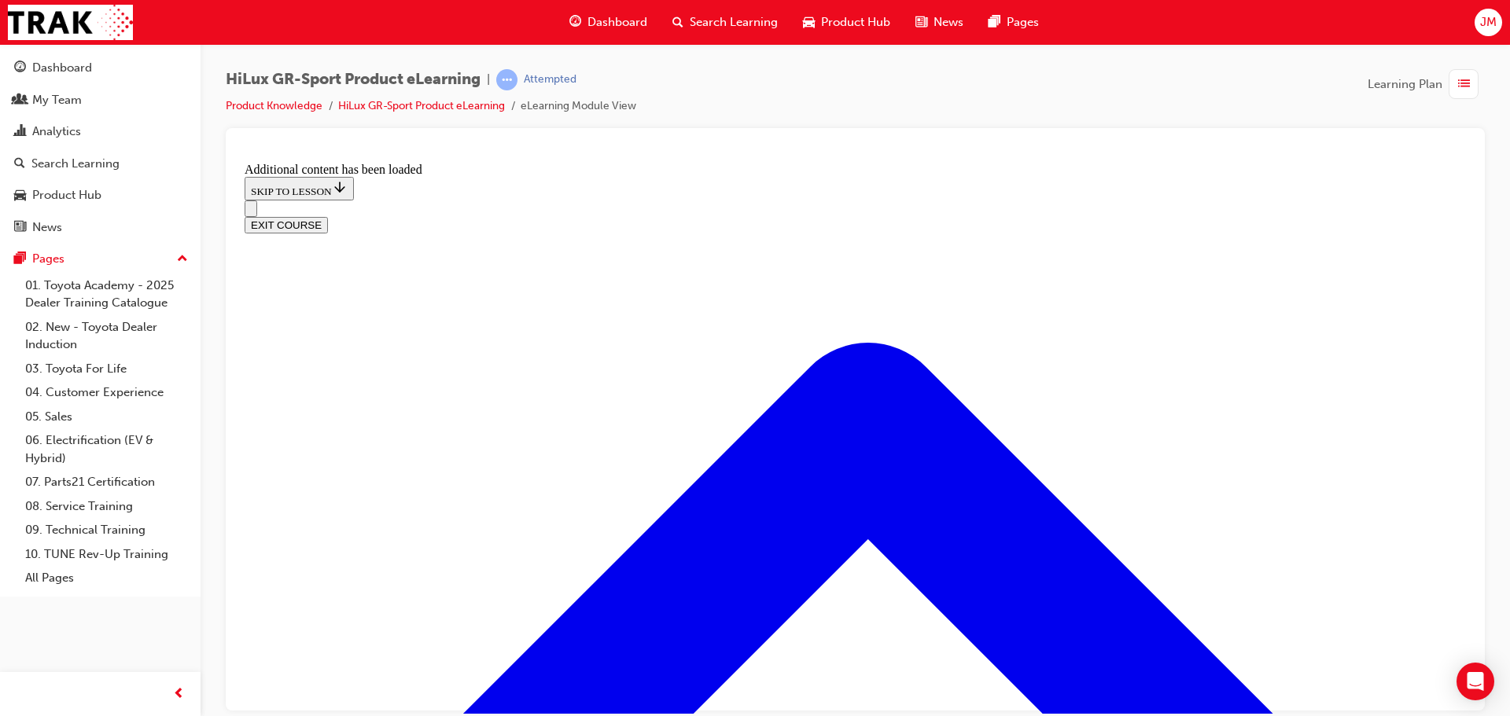
checkbox input "true"
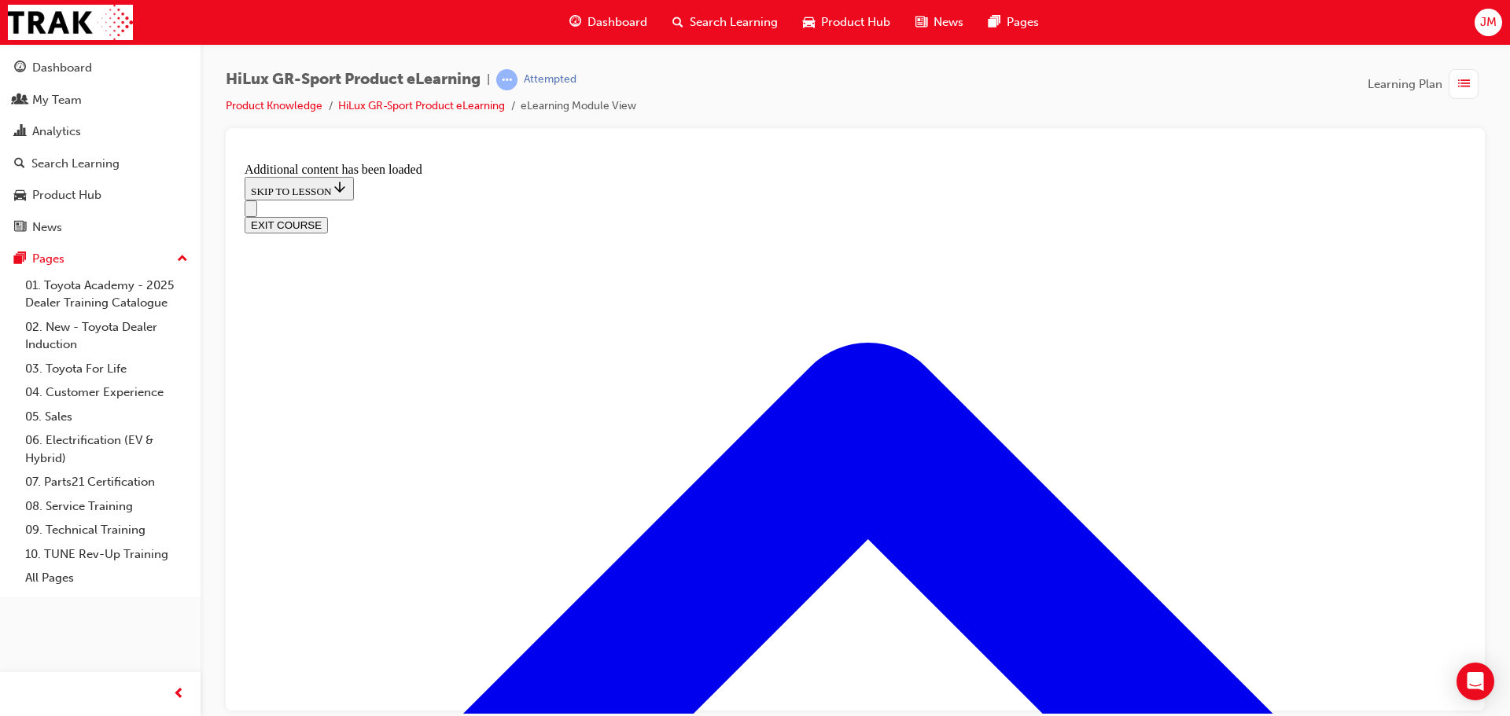
checkbox input "true"
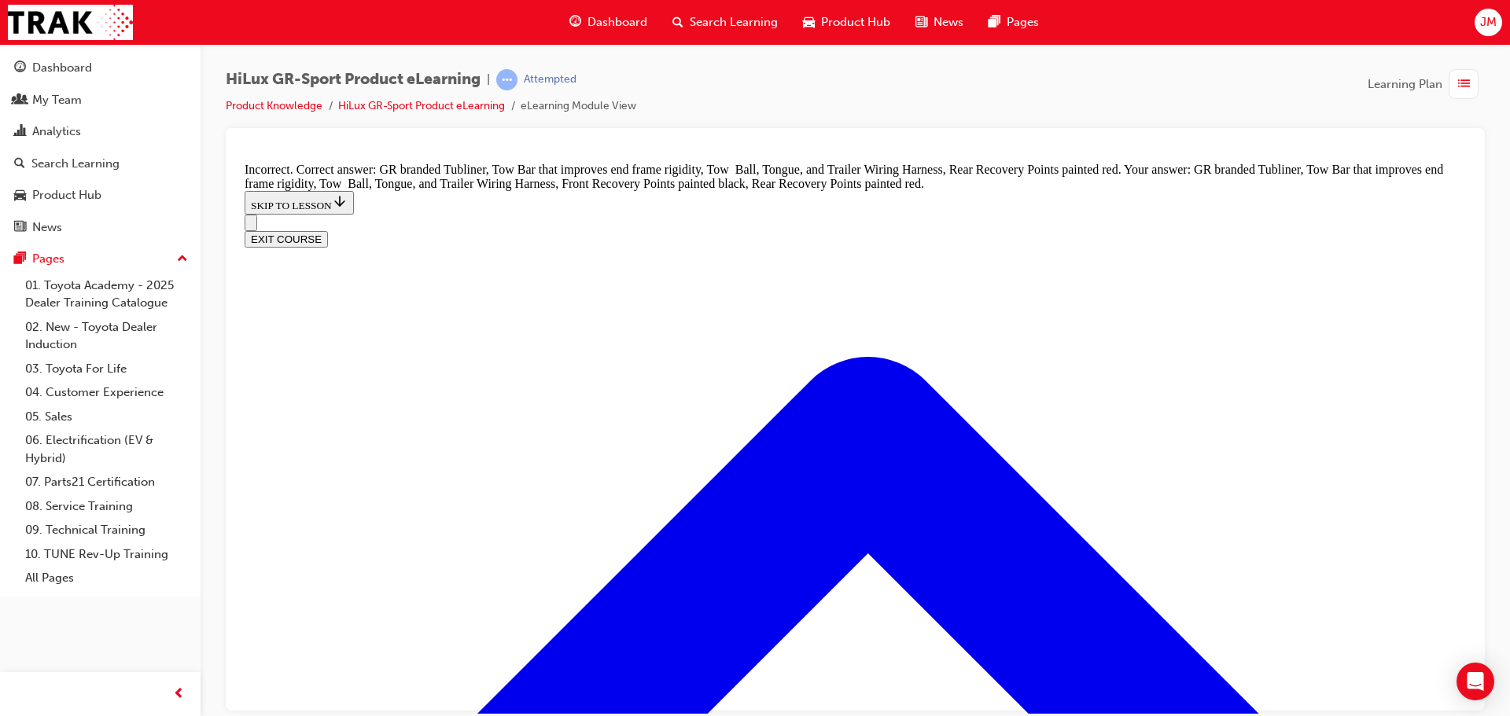
scroll to position [2159, 0]
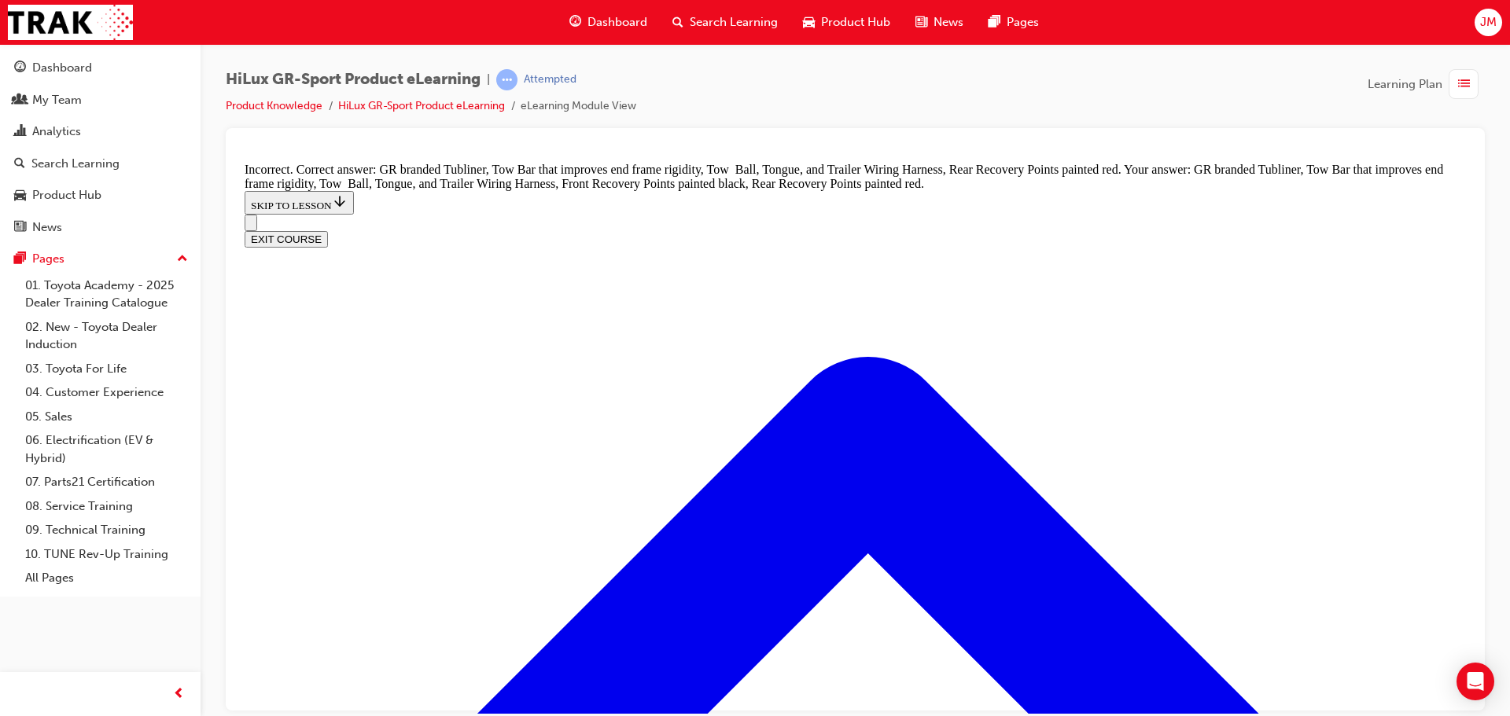
checkbox input "false"
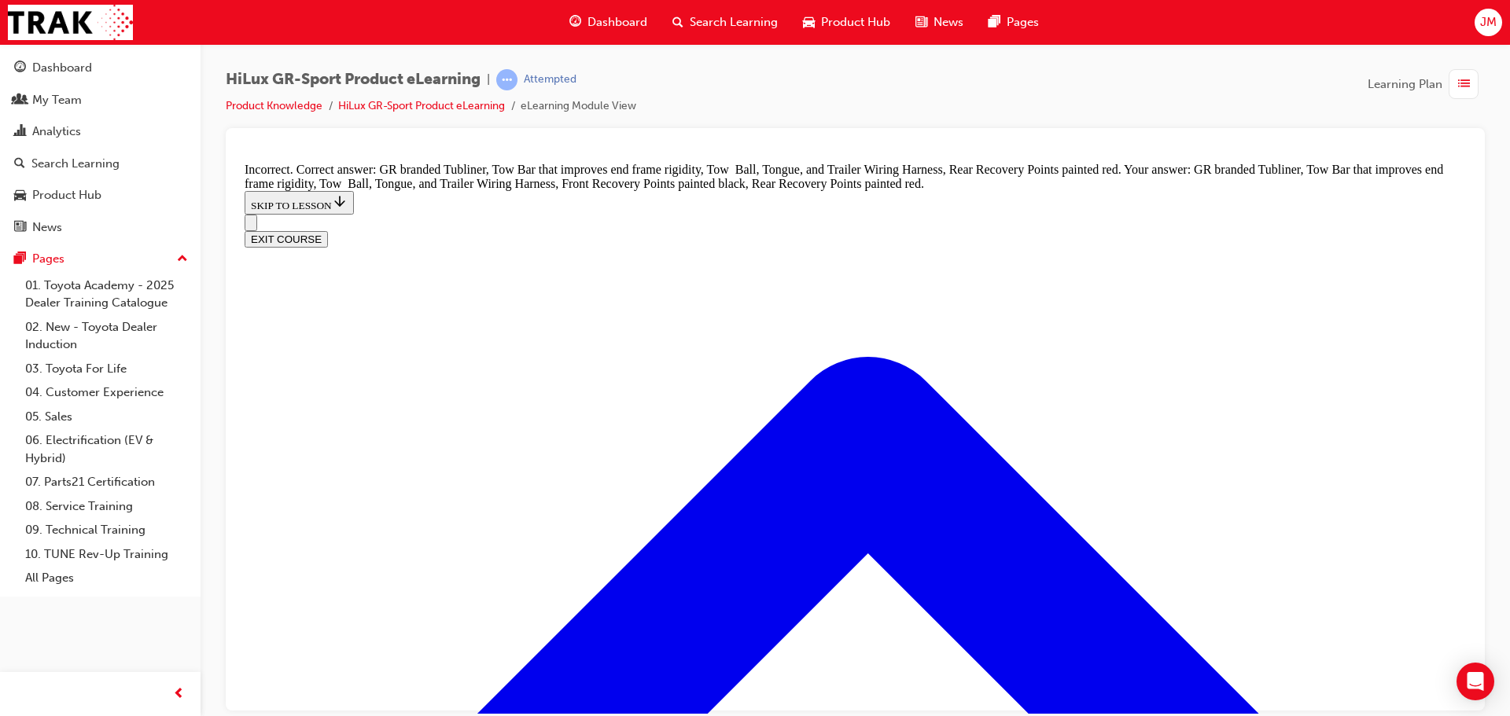
checkbox input "false"
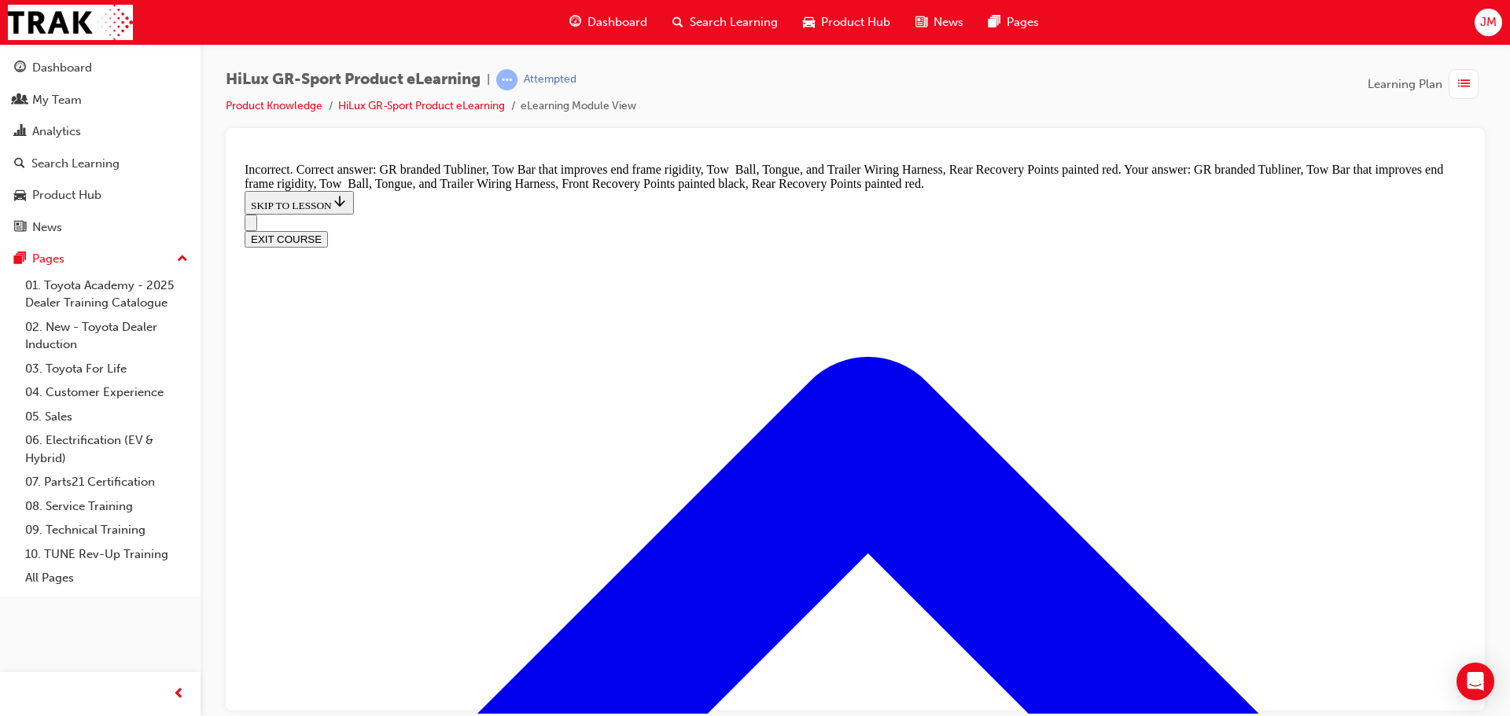
scroll to position [2028, 0]
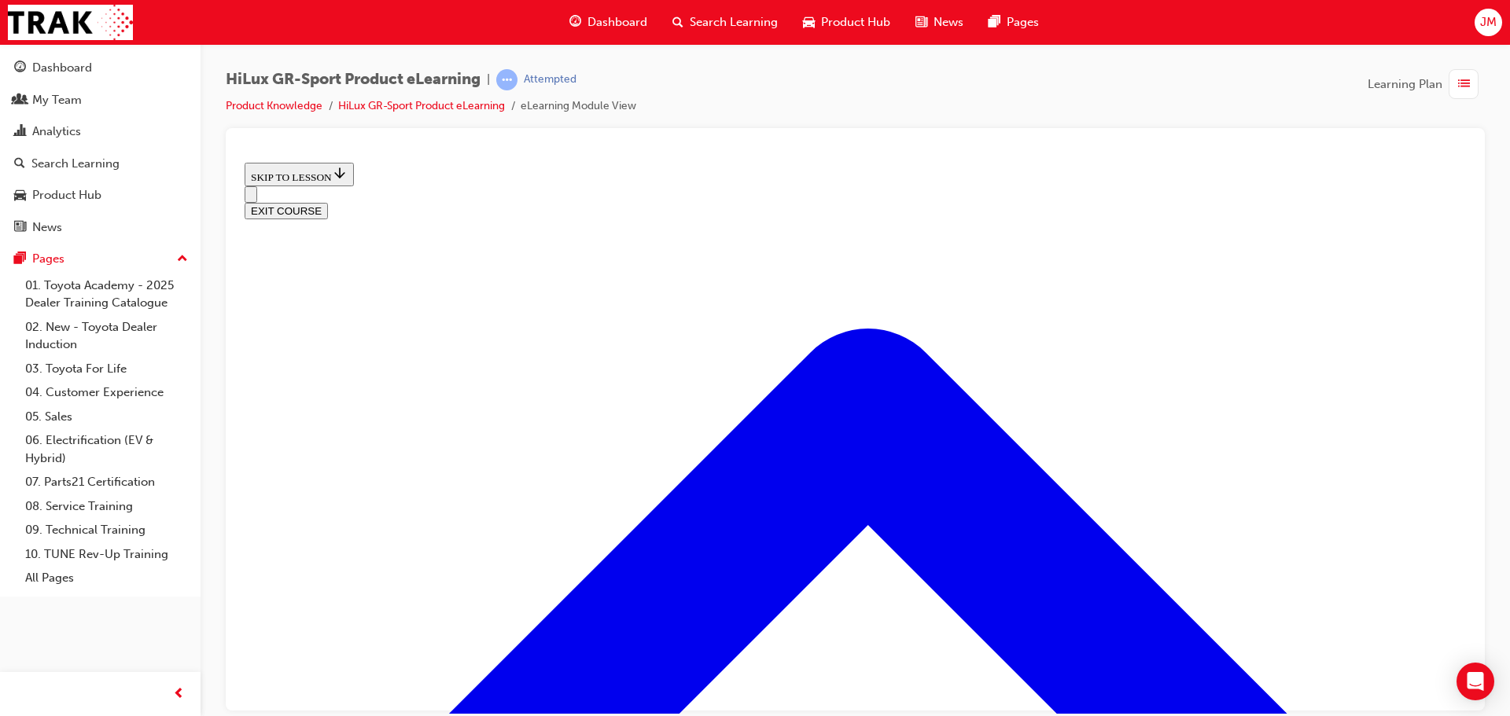
scroll to position [599, 0]
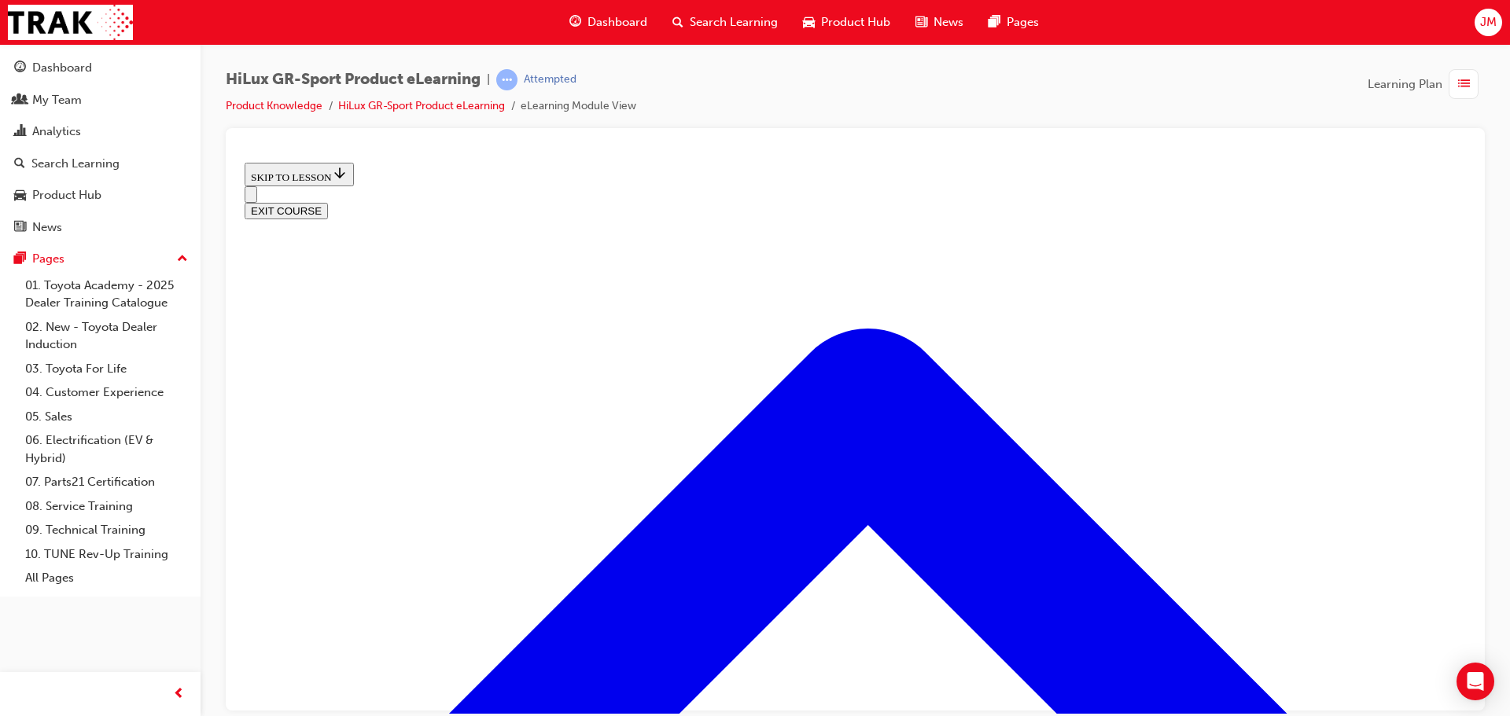
drag, startPoint x: 918, startPoint y: 587, endPoint x: 952, endPoint y: 586, distance: 33.1
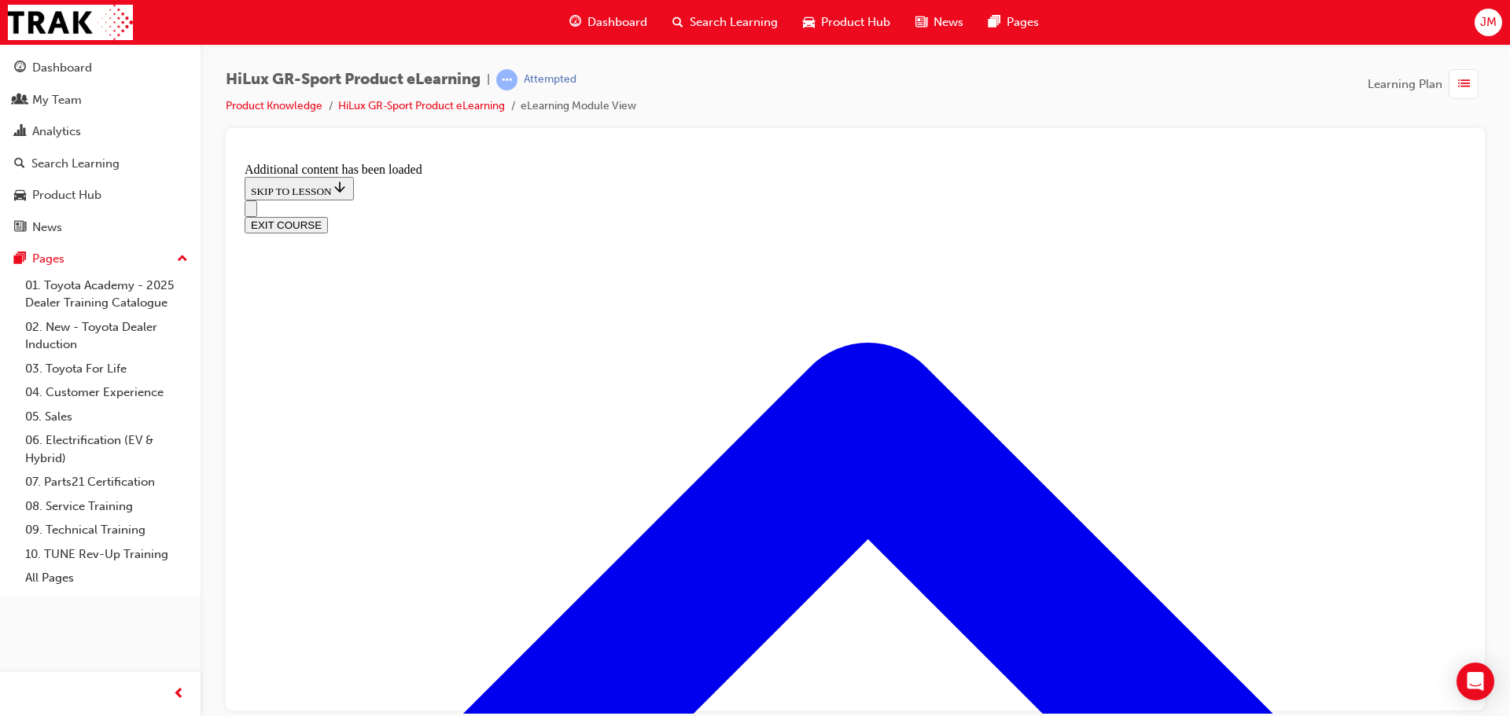
scroll to position [1187, 0]
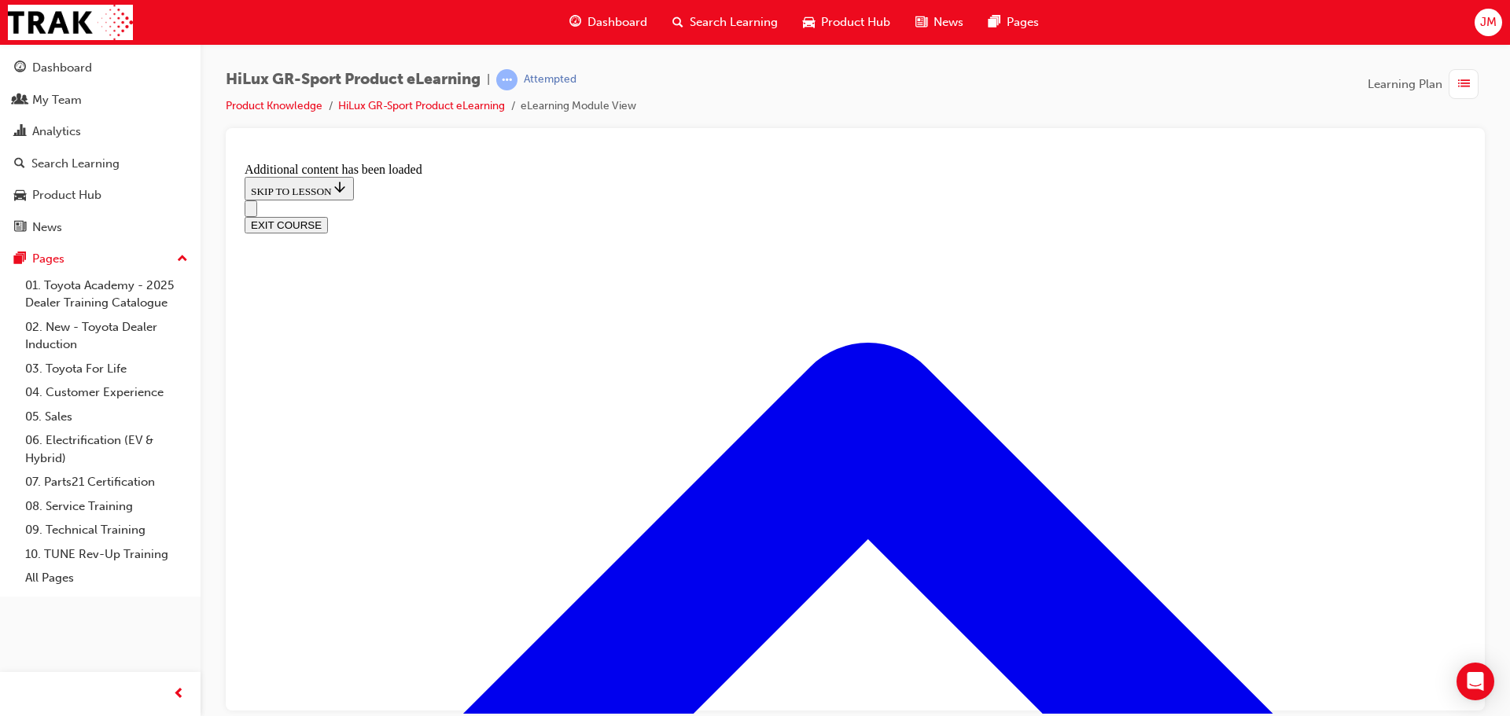
checkbox input "true"
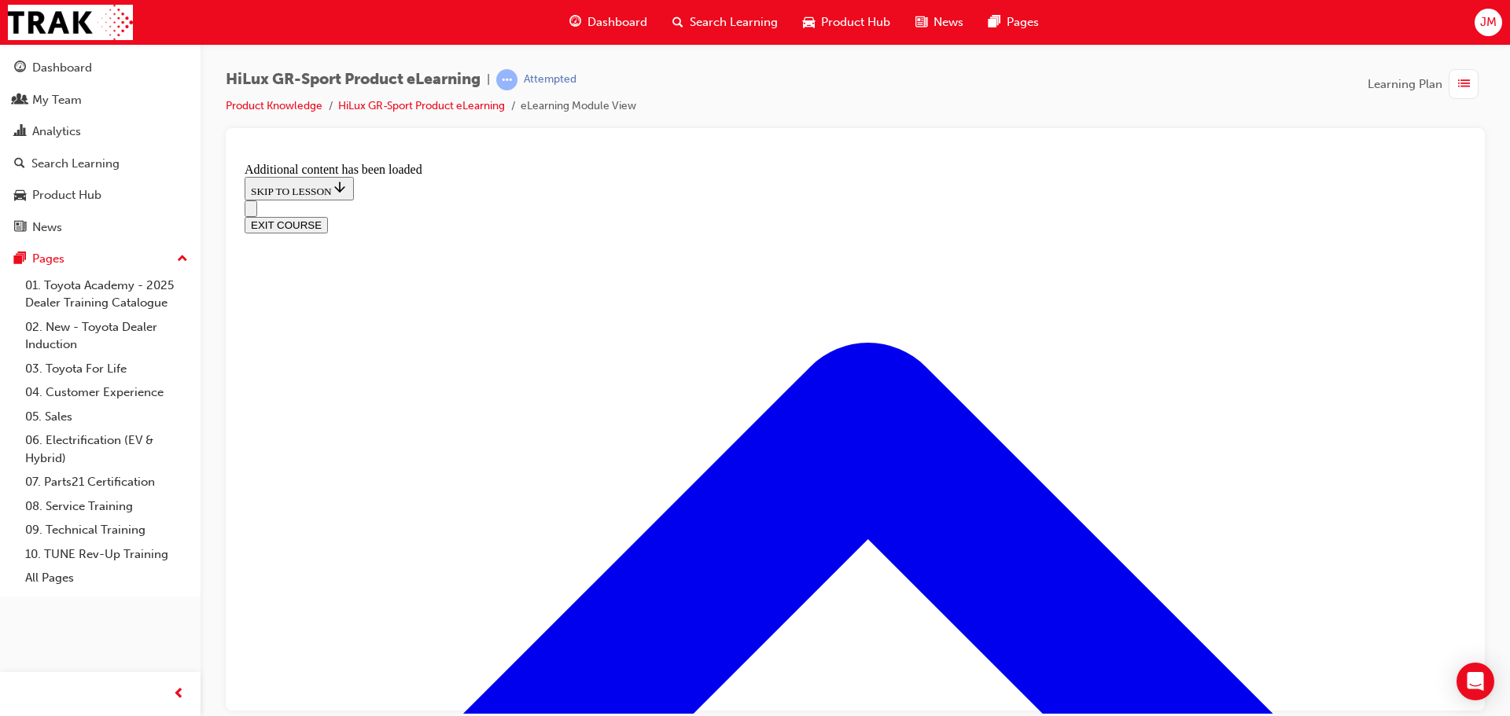
checkbox input "true"
checkbox input "false"
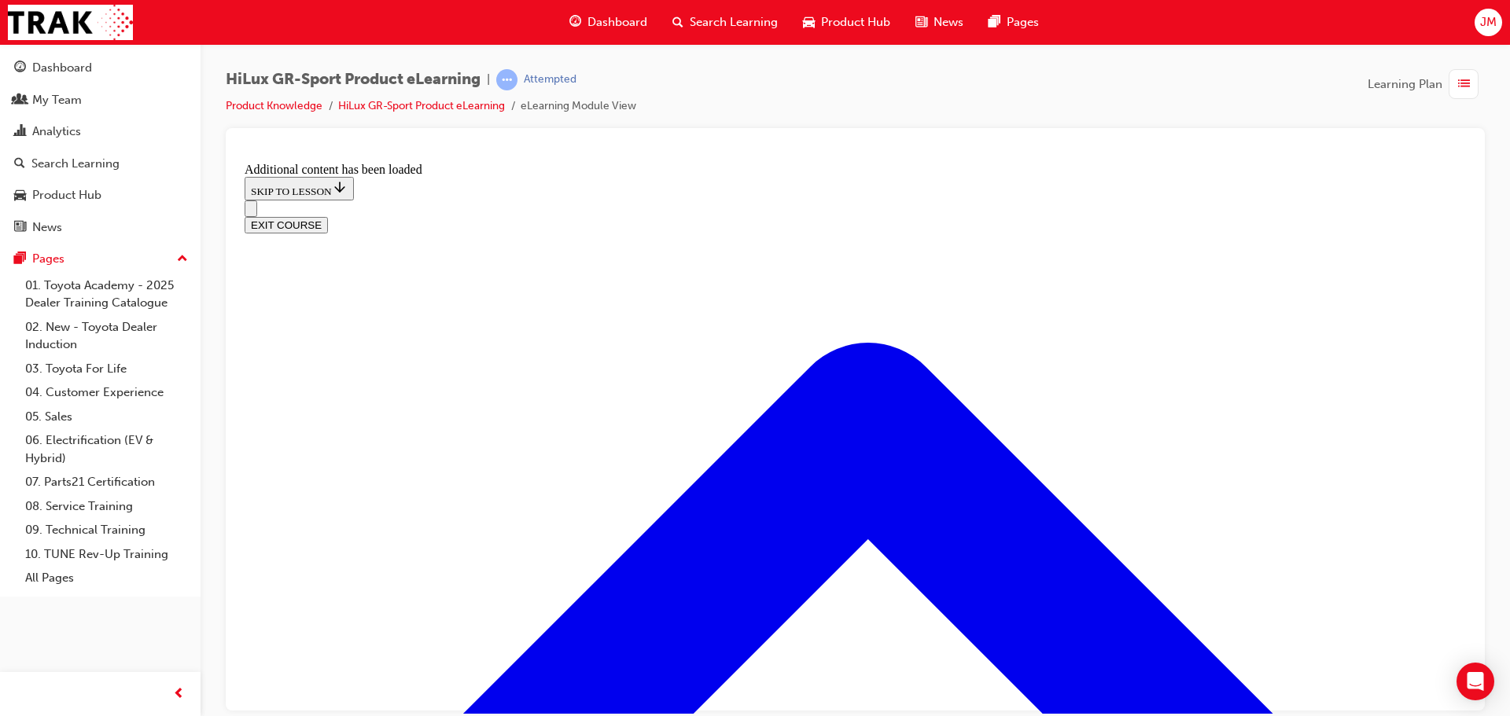
radio input "true"
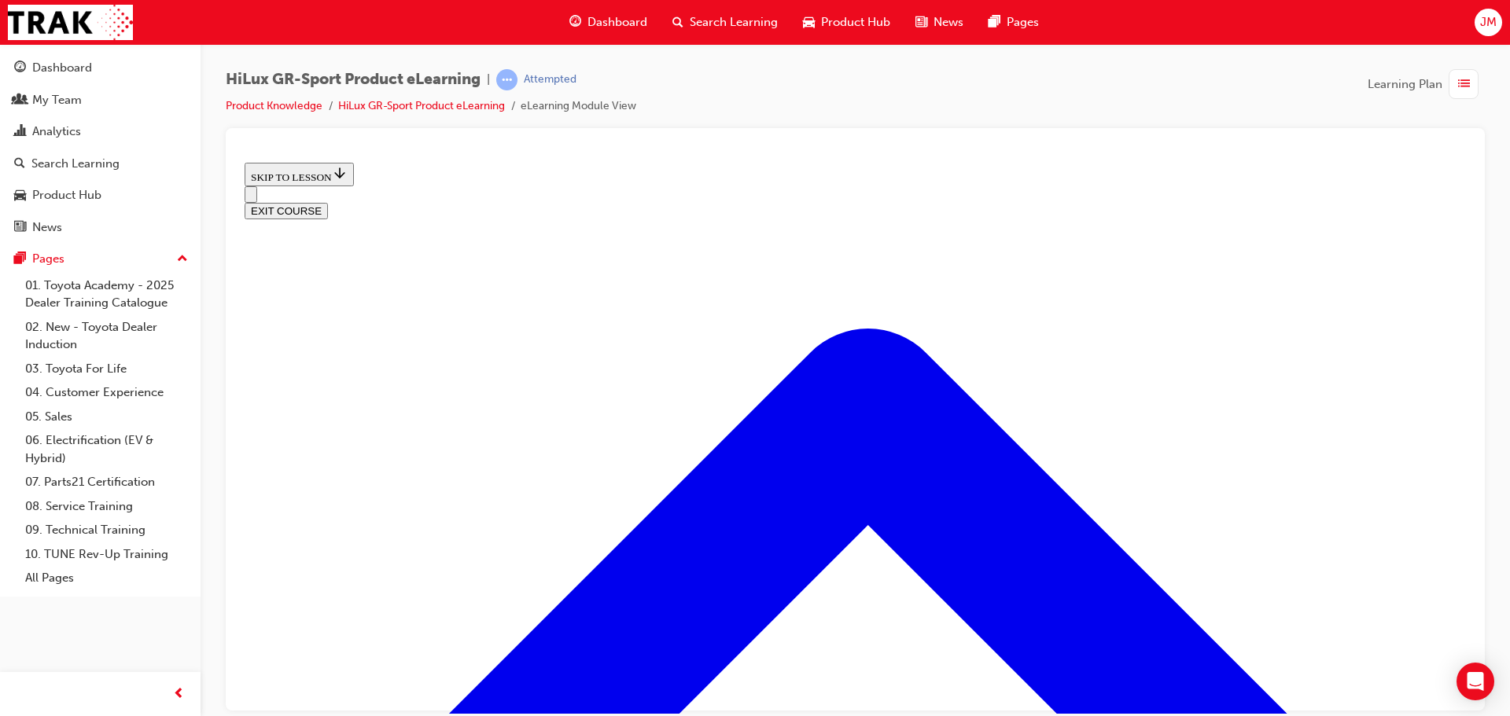
scroll to position [664, 0]
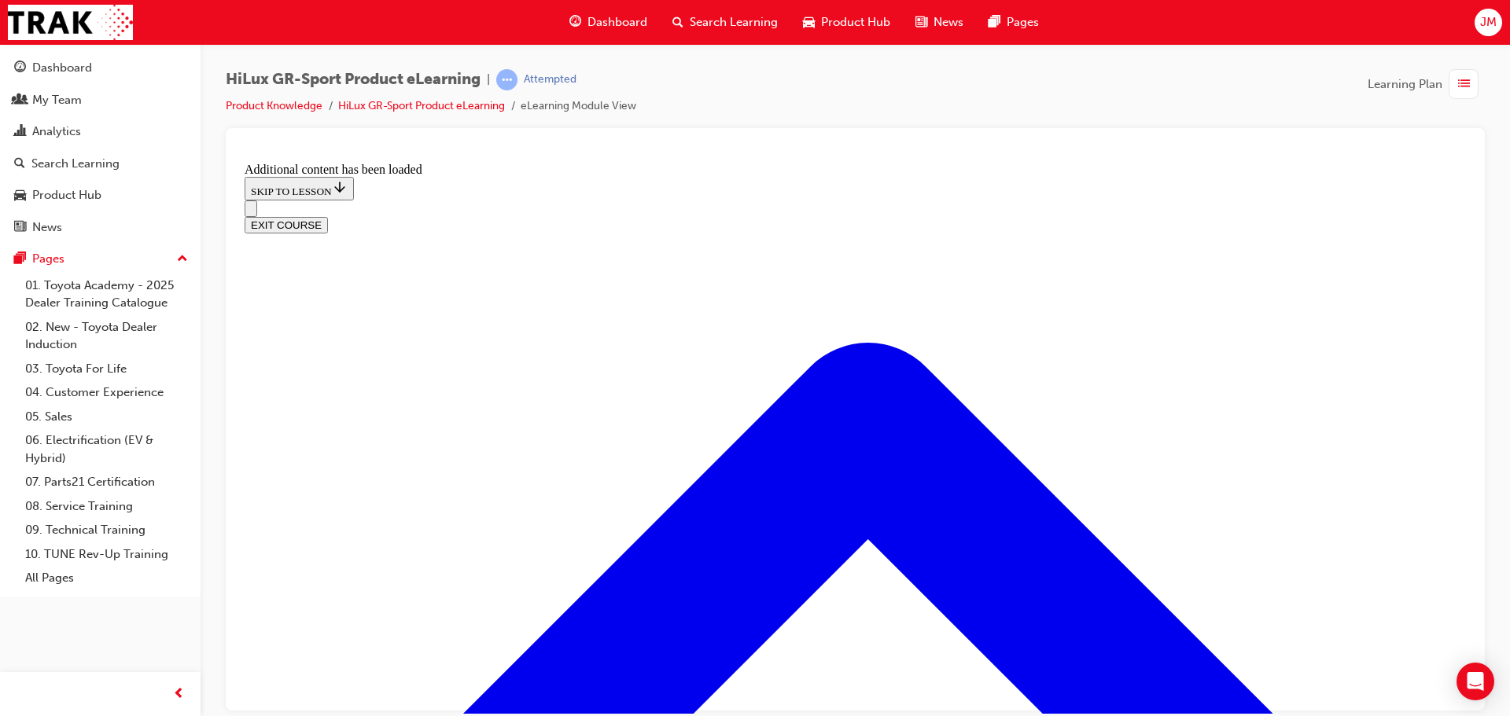
scroll to position [1070, 0]
radio input "true"
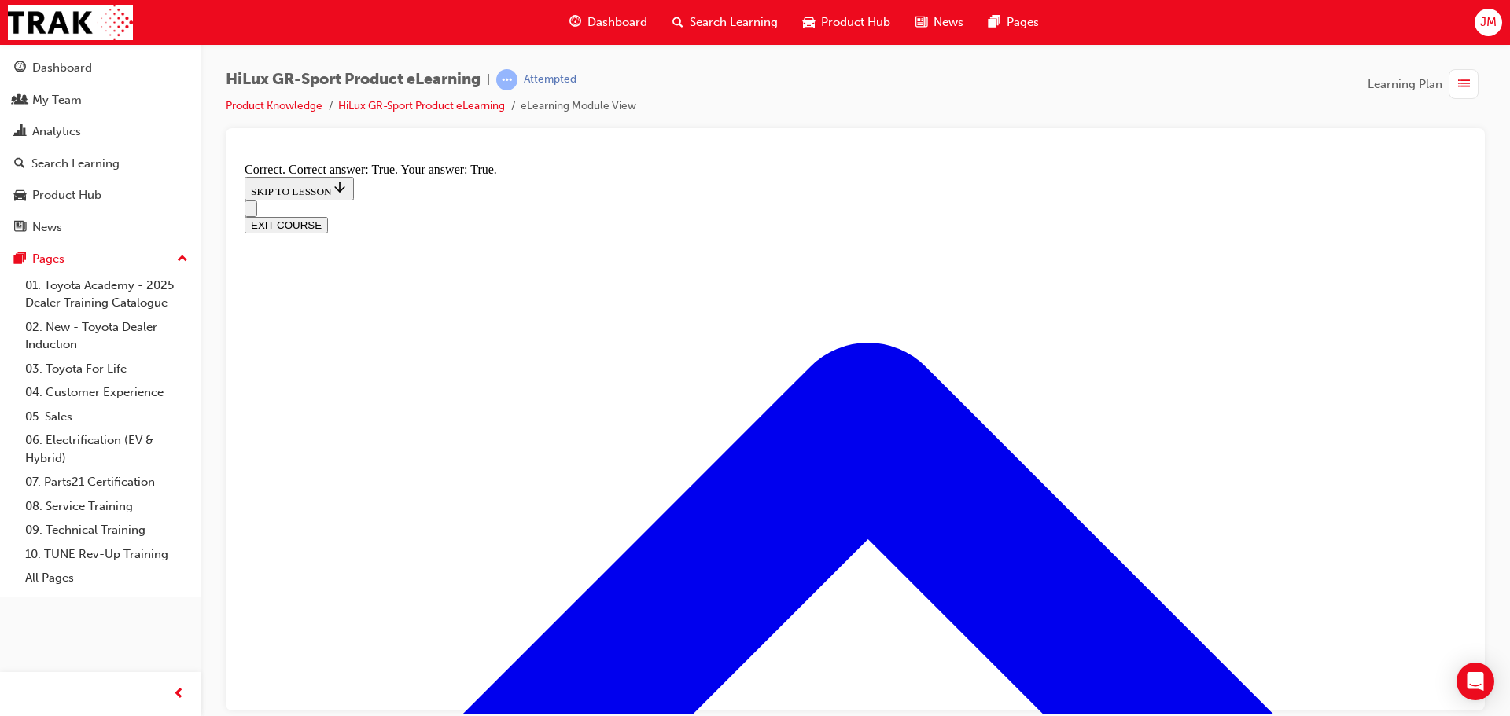
scroll to position [1268, 0]
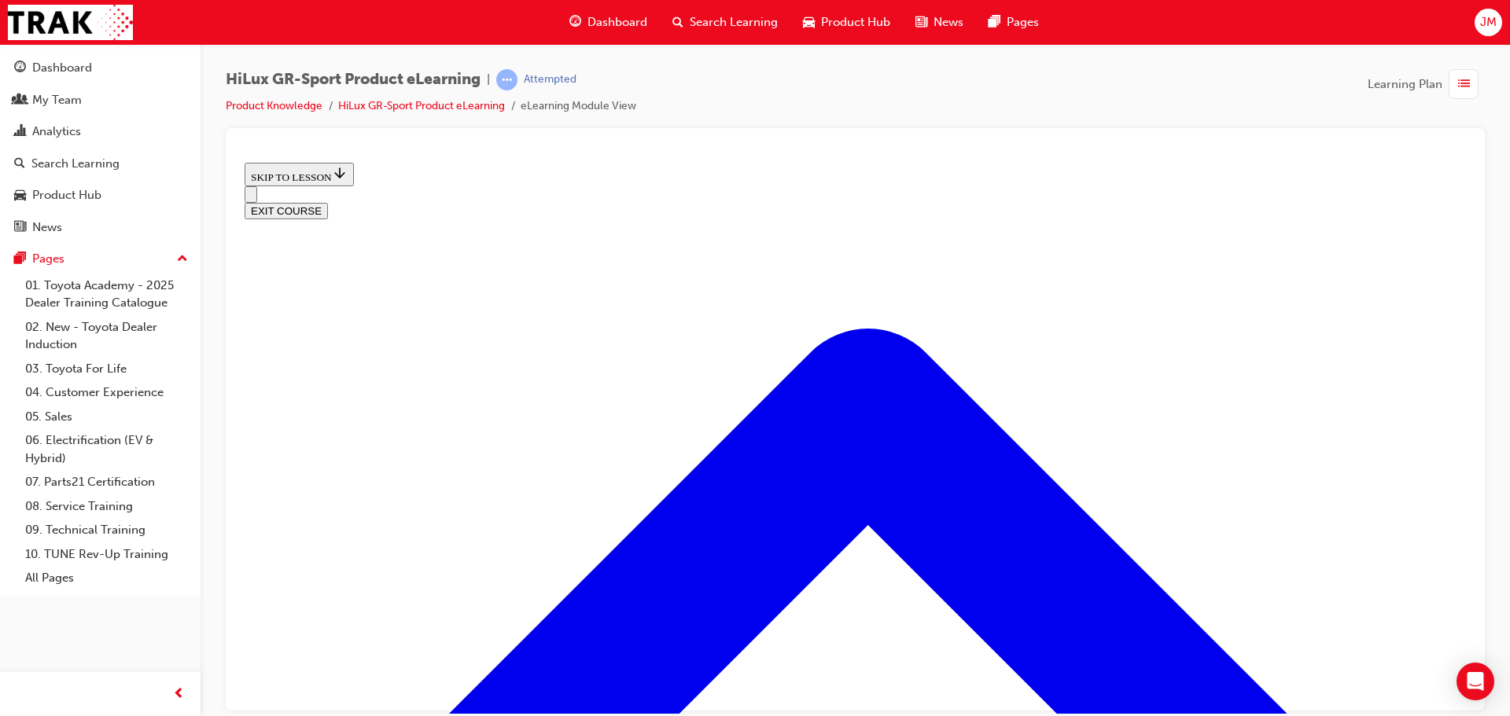
scroll to position [2053, 0]
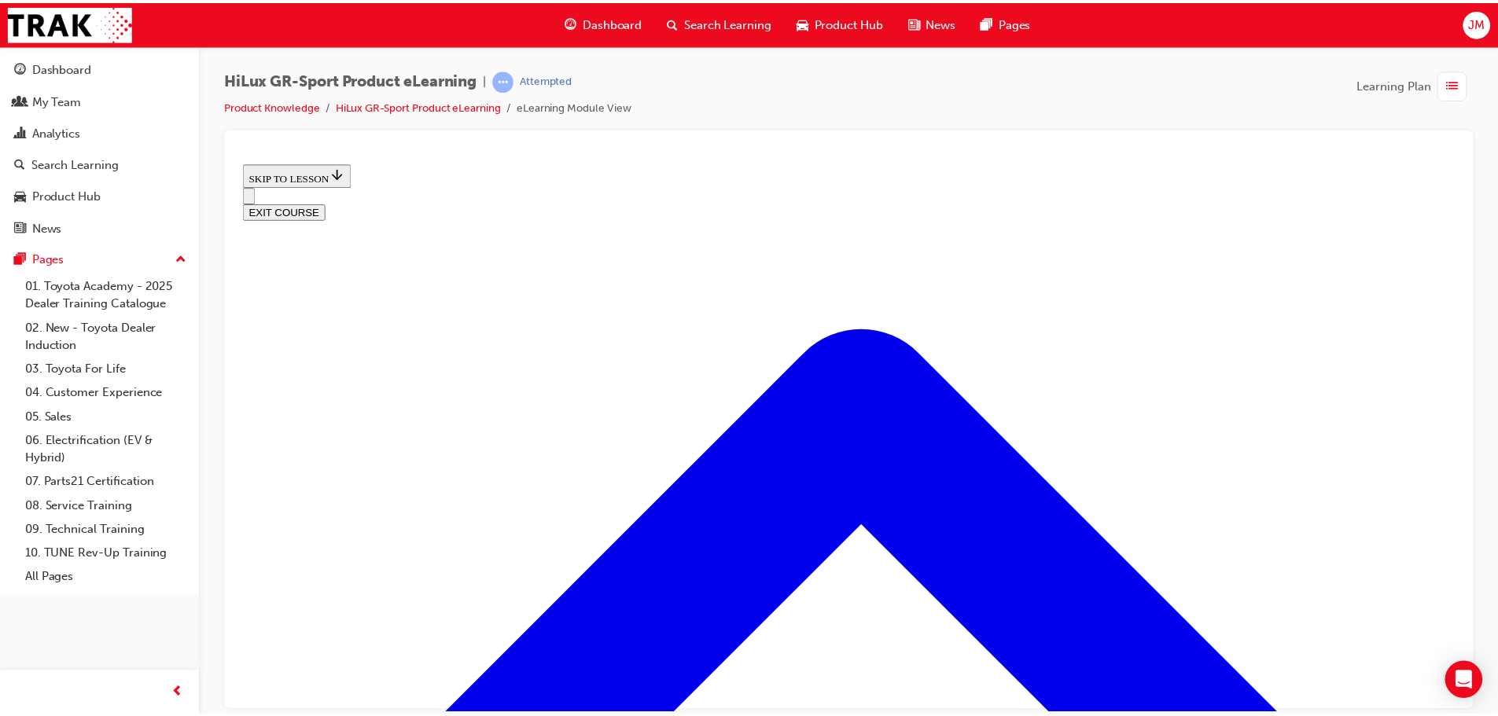
scroll to position [222, 0]
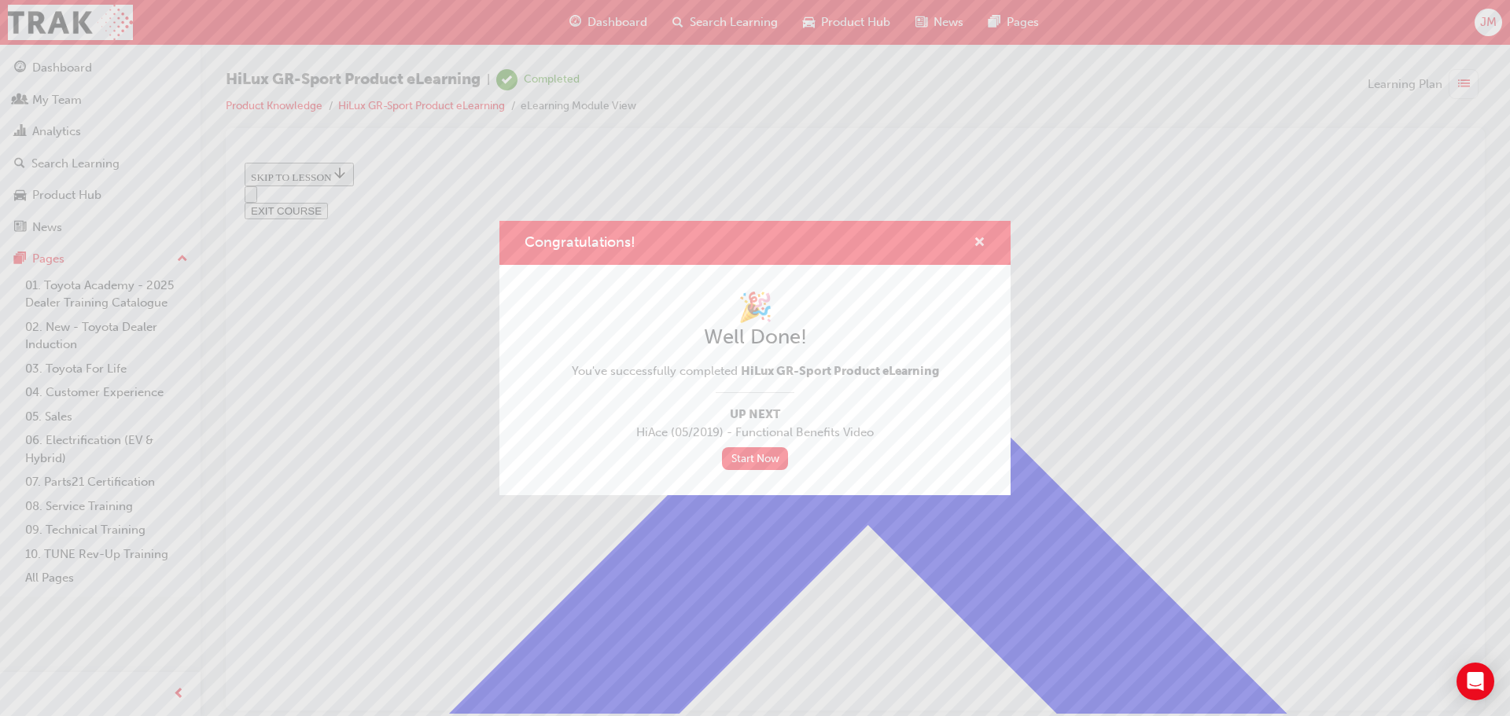
click at [979, 238] on span "cross-icon" at bounding box center [980, 244] width 12 height 14
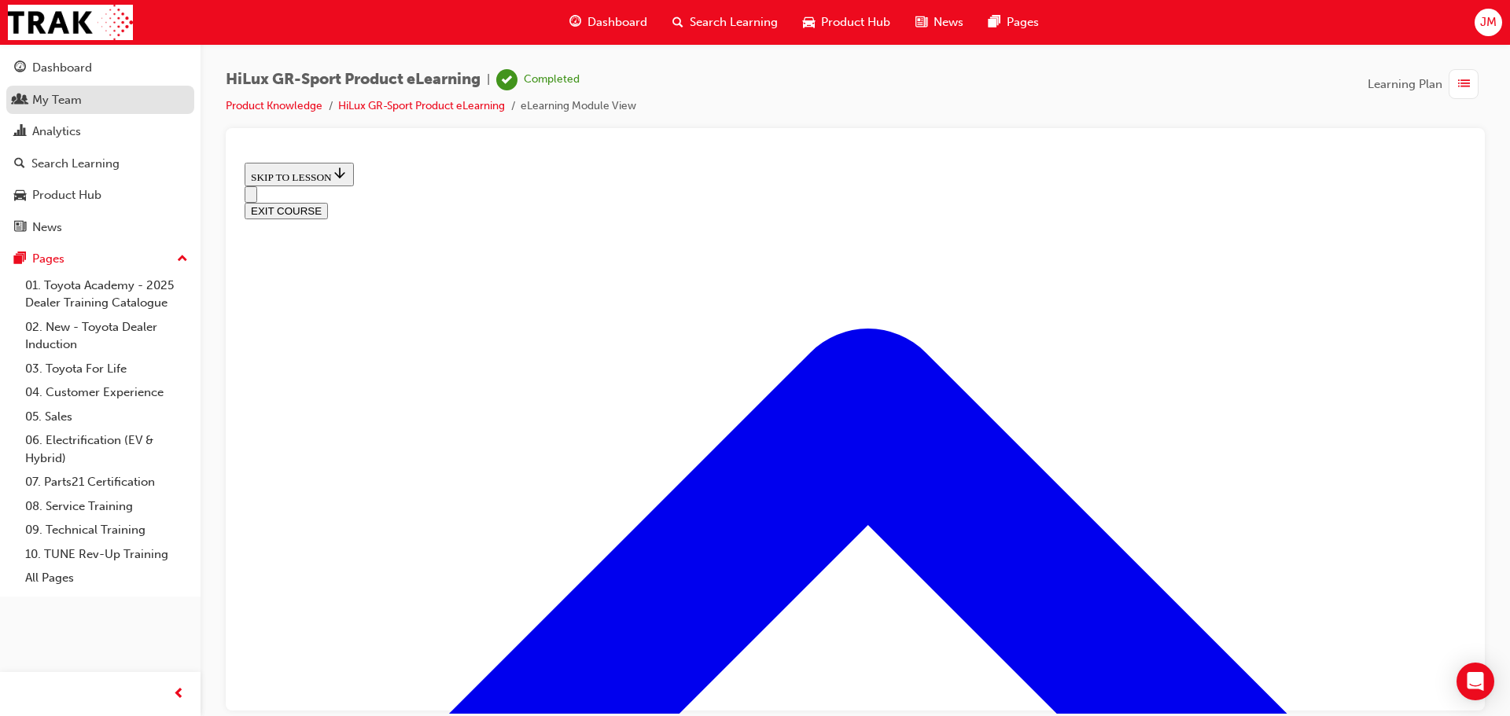
click at [104, 99] on div "My Team" at bounding box center [100, 100] width 172 height 20
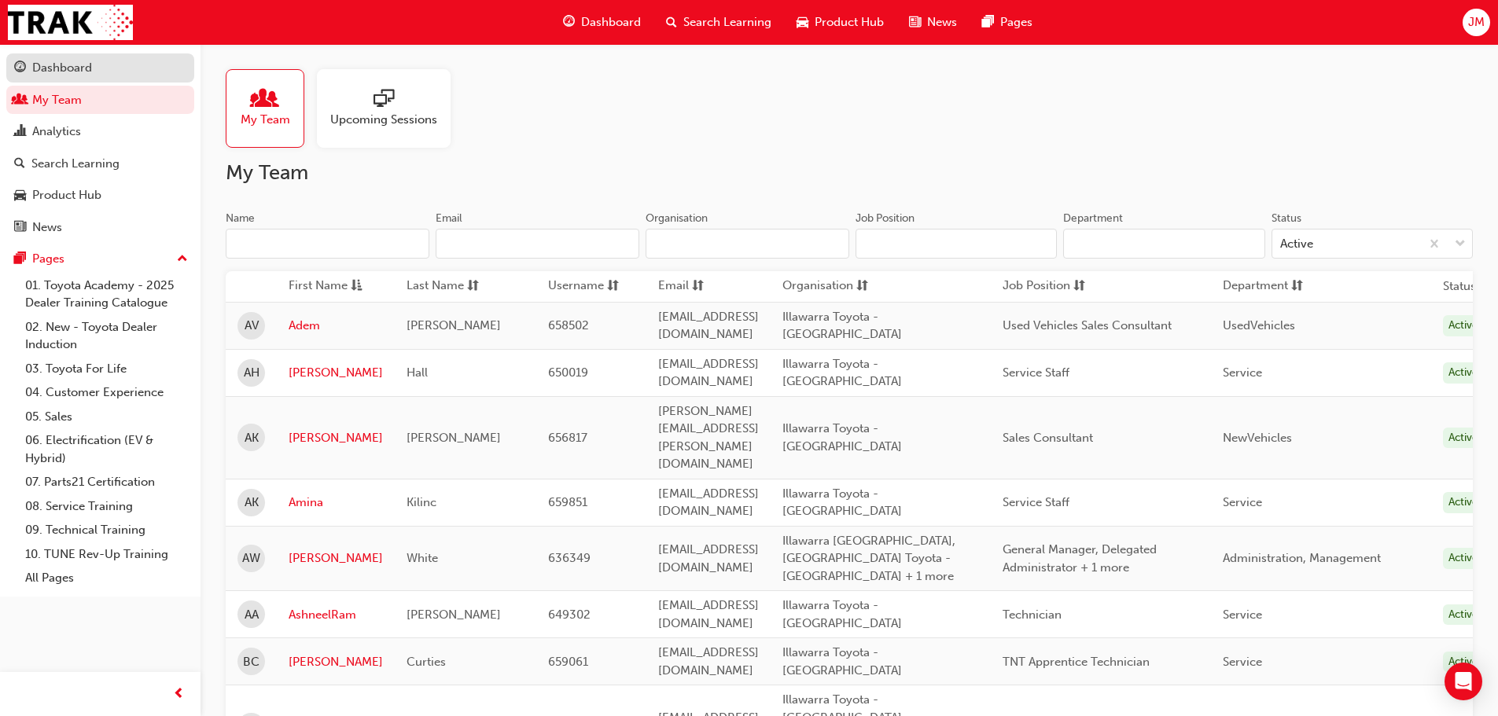
click at [90, 73] on div "Dashboard" at bounding box center [62, 68] width 60 height 18
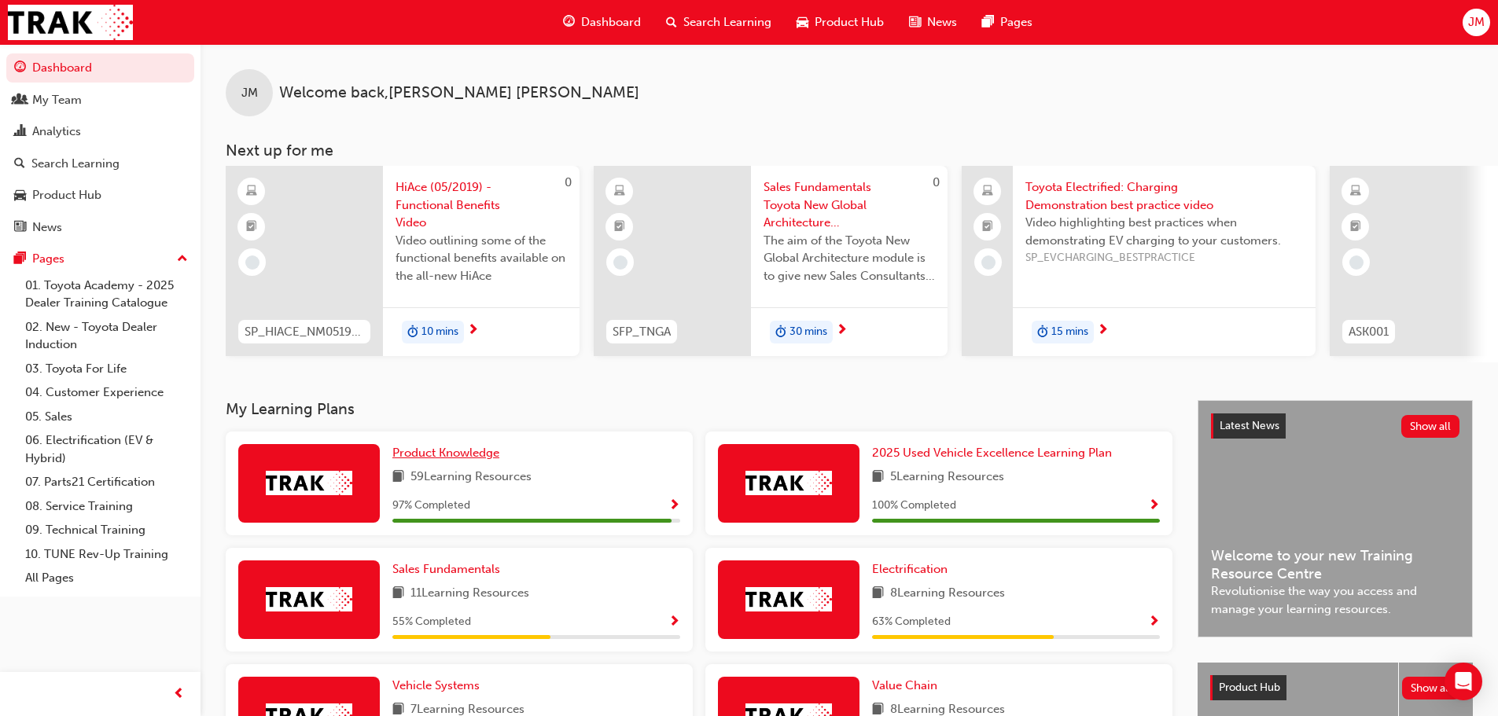
click at [483, 459] on span "Product Knowledge" at bounding box center [445, 453] width 107 height 14
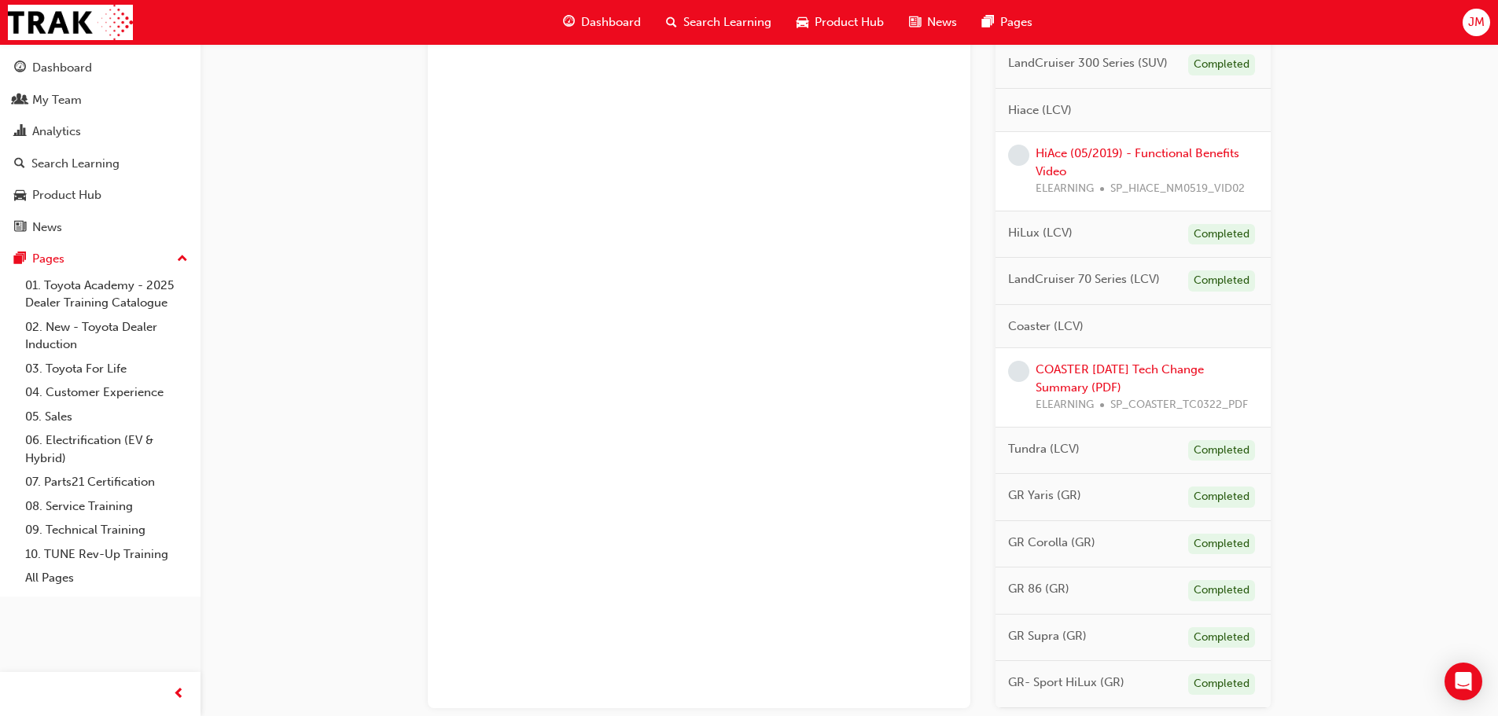
scroll to position [837, 0]
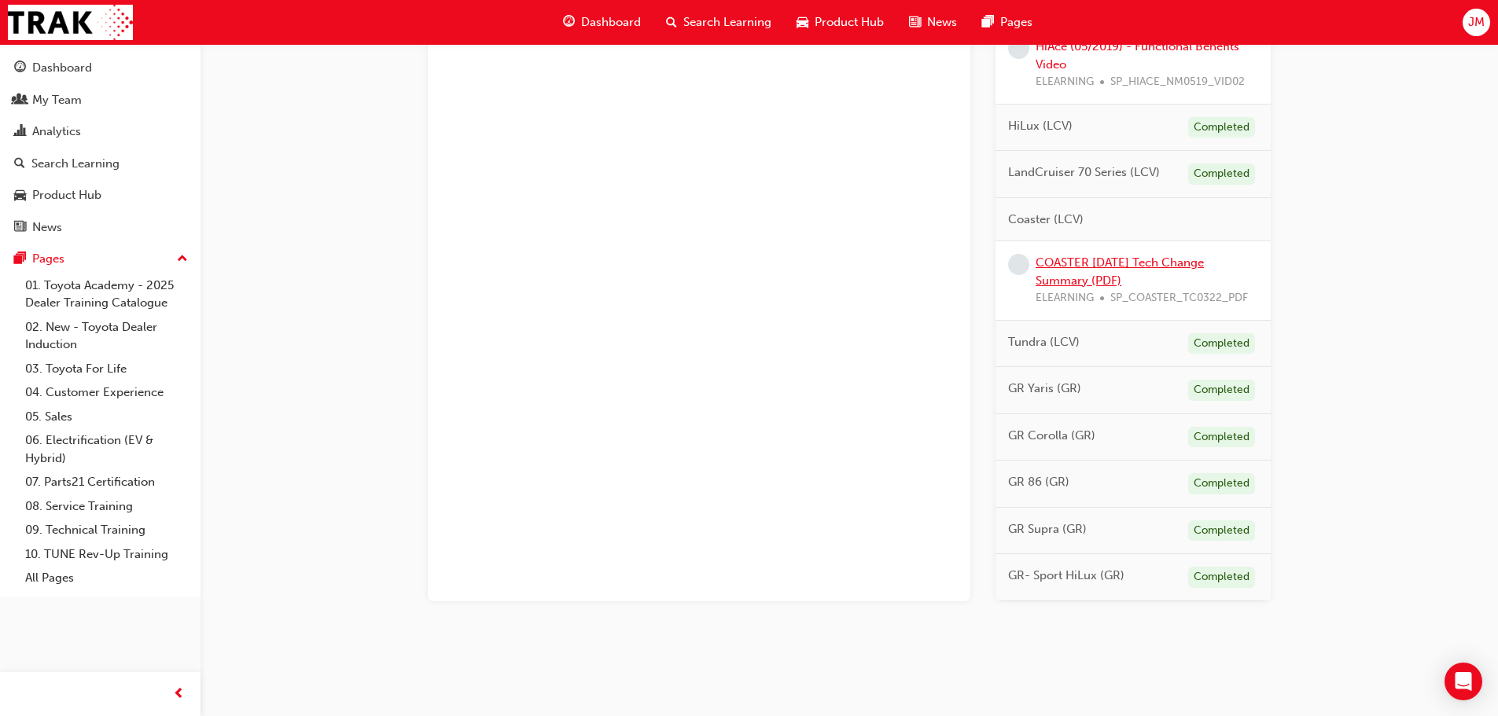
click at [1135, 258] on link "COASTER [DATE] Tech Change Summary (PDF)" at bounding box center [1120, 272] width 168 height 32
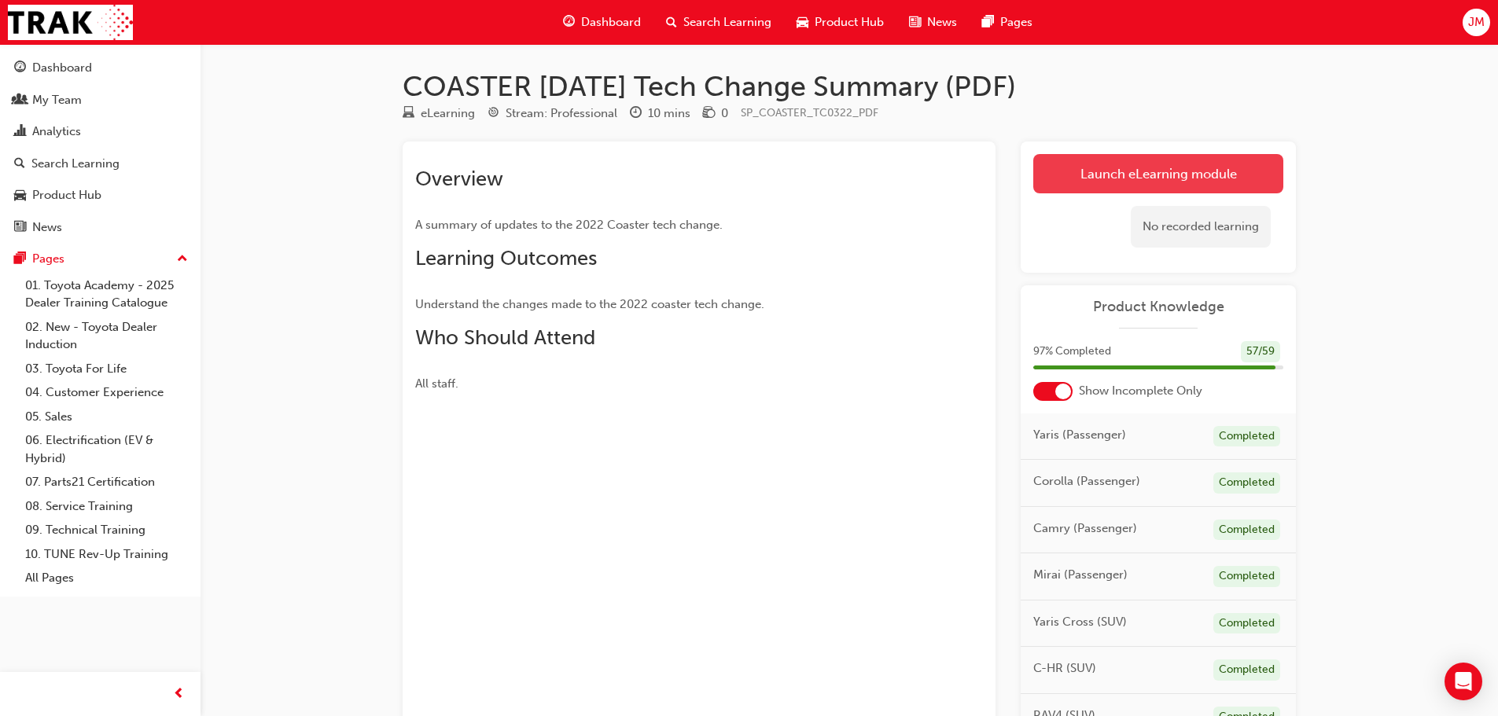
click at [1079, 190] on link "Launch eLearning module" at bounding box center [1158, 173] width 250 height 39
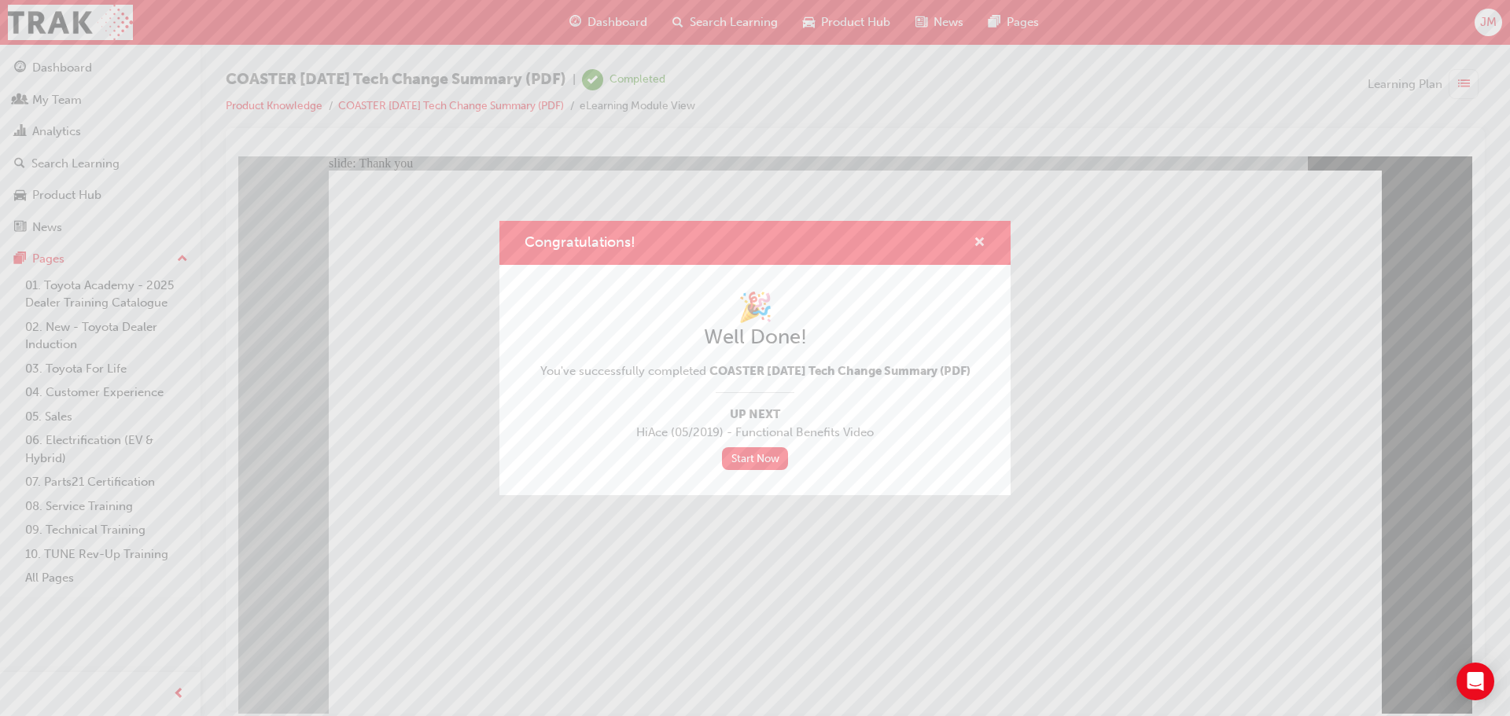
click at [980, 237] on span "cross-icon" at bounding box center [980, 244] width 12 height 14
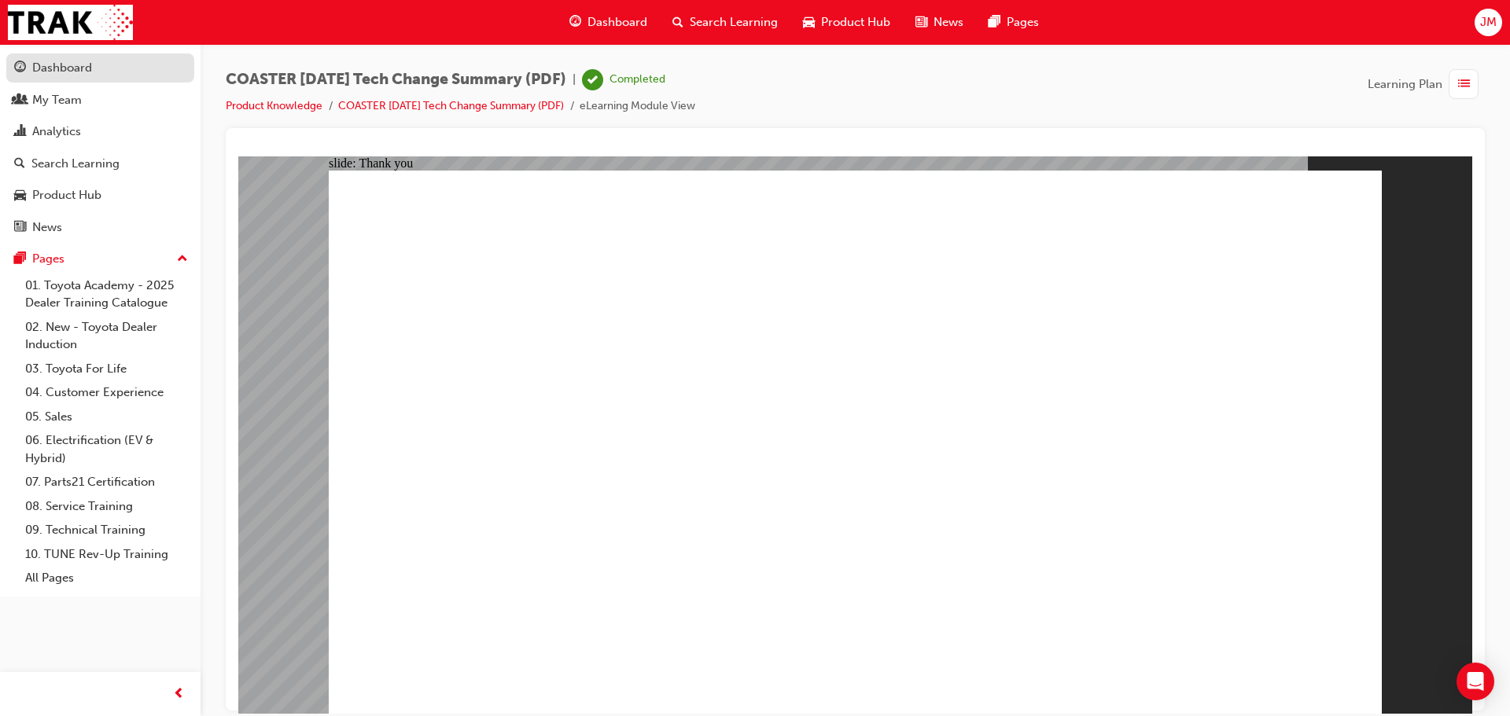
click at [115, 78] on link "Dashboard" at bounding box center [100, 67] width 188 height 29
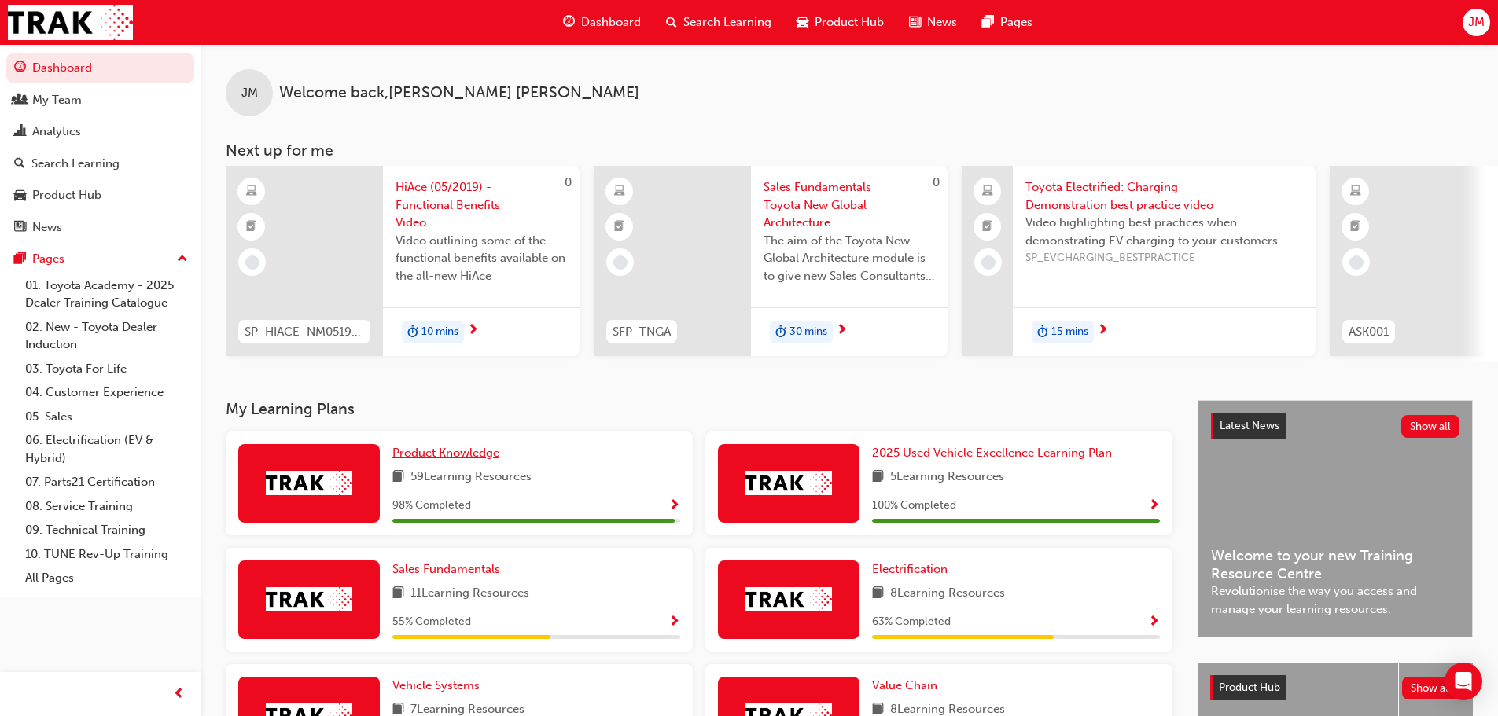
click at [444, 460] on span "Product Knowledge" at bounding box center [445, 453] width 107 height 14
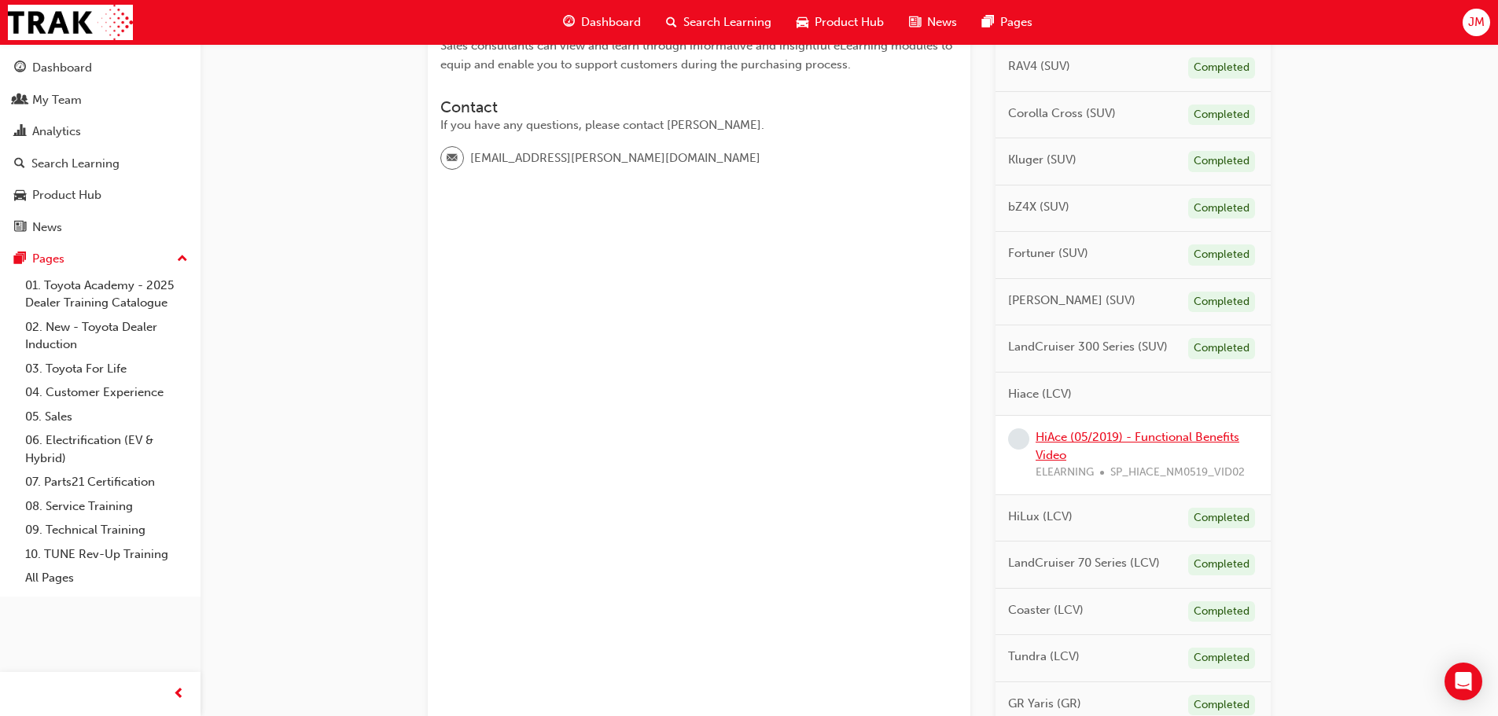
click at [1117, 439] on link "HiAce (05/2019) - Functional Benefits Video" at bounding box center [1138, 446] width 204 height 32
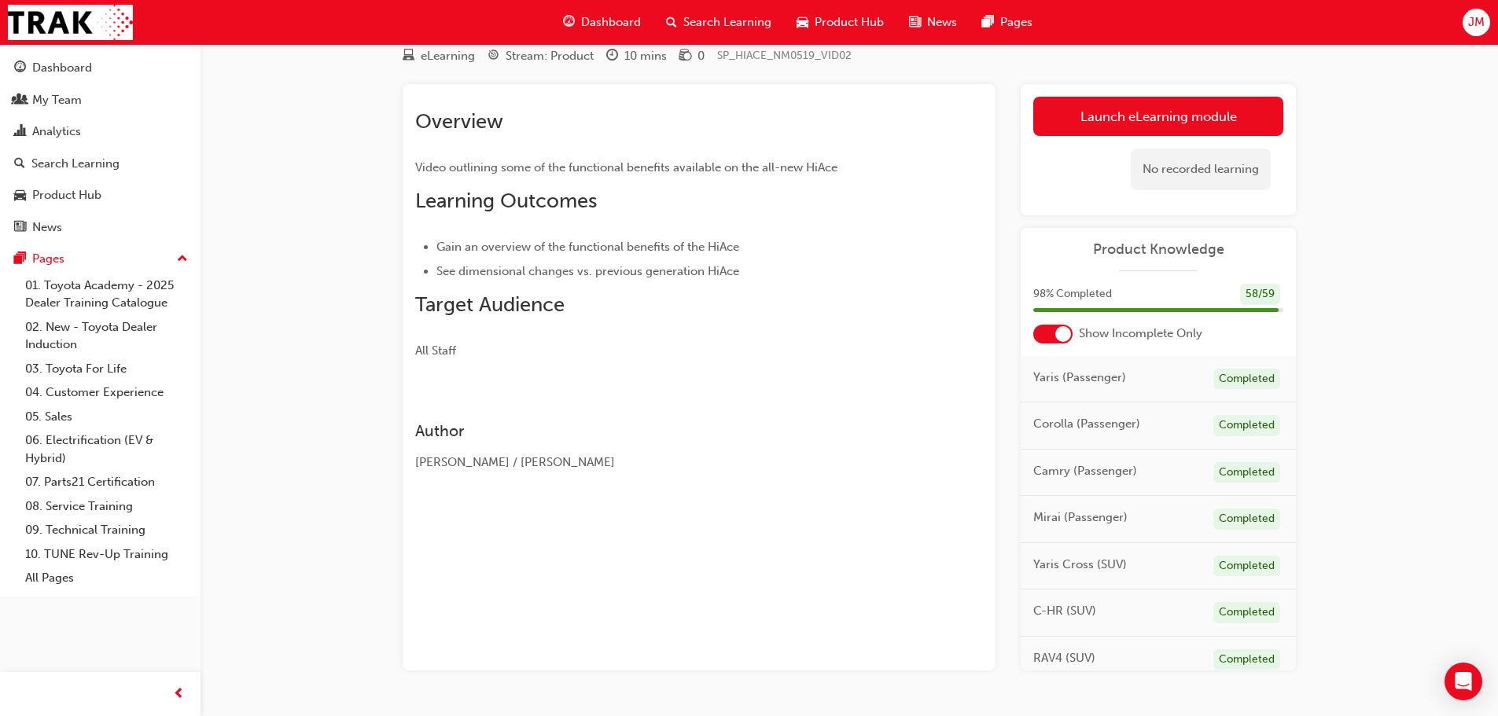
scroll to position [101, 0]
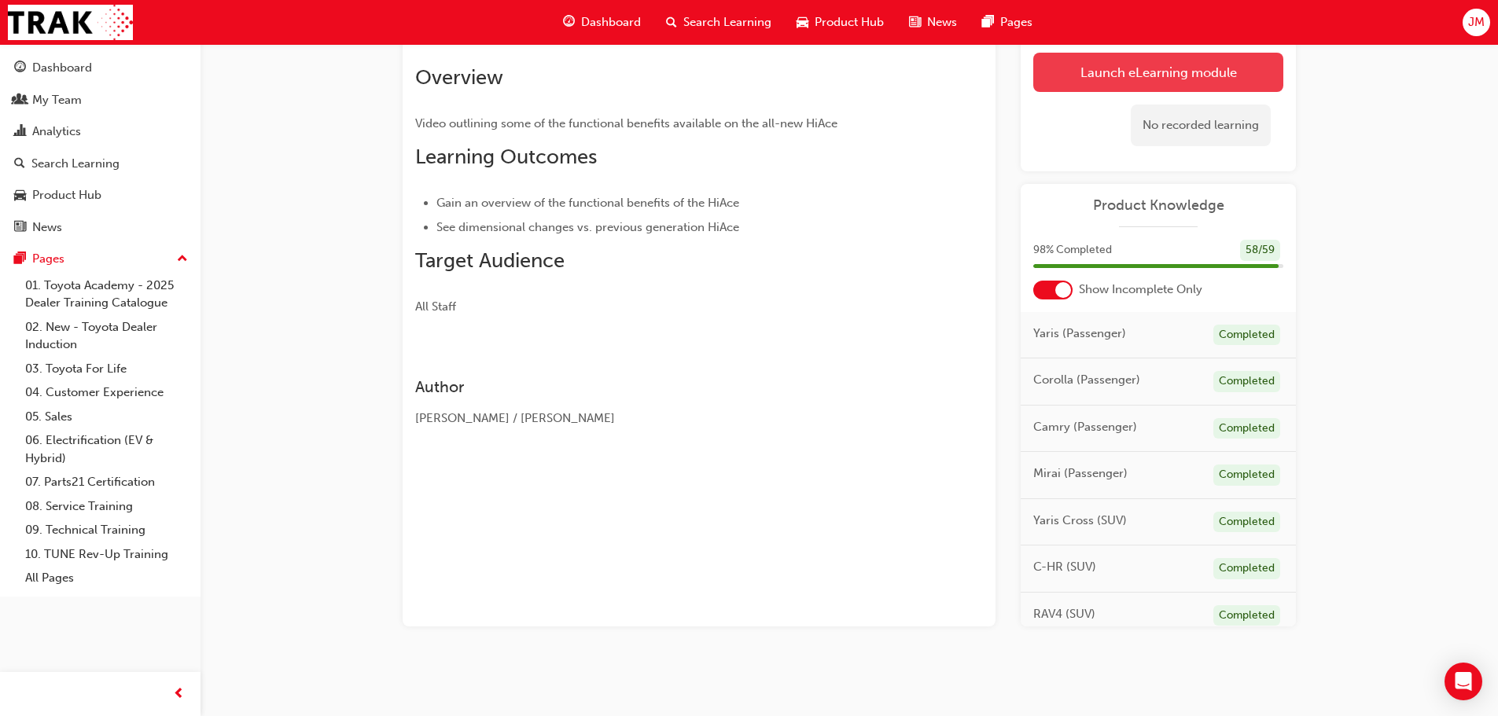
click at [1070, 79] on link "Launch eLearning module" at bounding box center [1158, 72] width 250 height 39
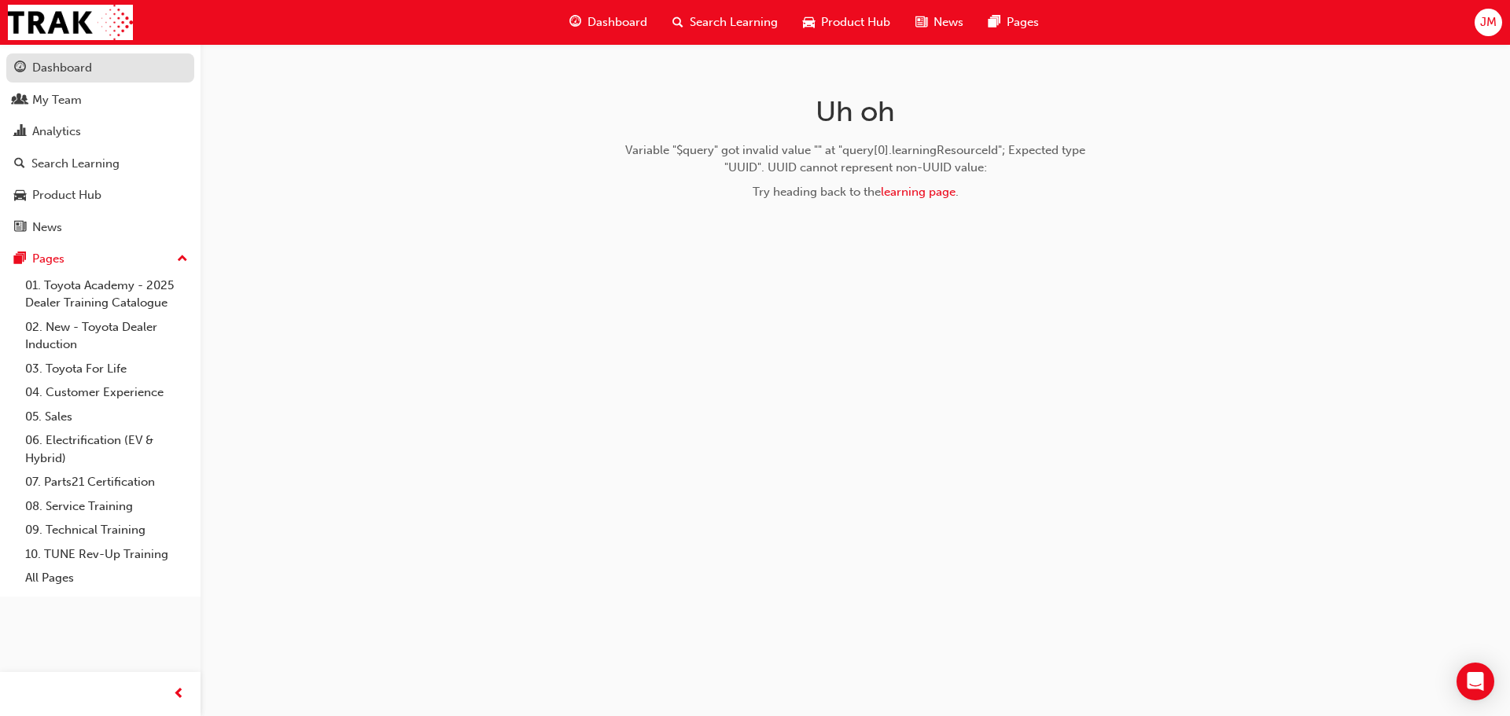
click at [79, 77] on div "Dashboard" at bounding box center [100, 68] width 172 height 20
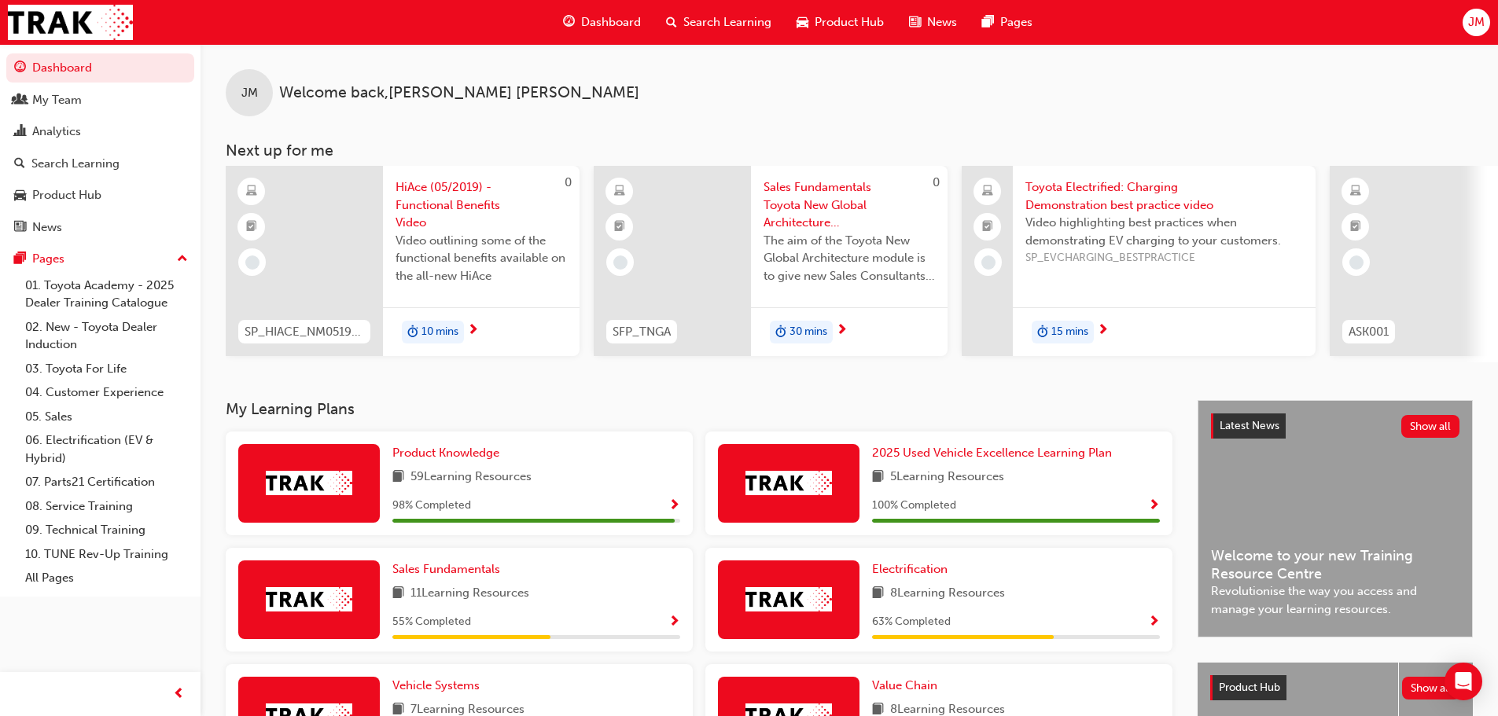
click at [461, 448] on div "Product Knowledge 59 Learning Resources 98 % Completed" at bounding box center [459, 484] width 467 height 104
click at [461, 454] on span "Product Knowledge" at bounding box center [445, 453] width 107 height 14
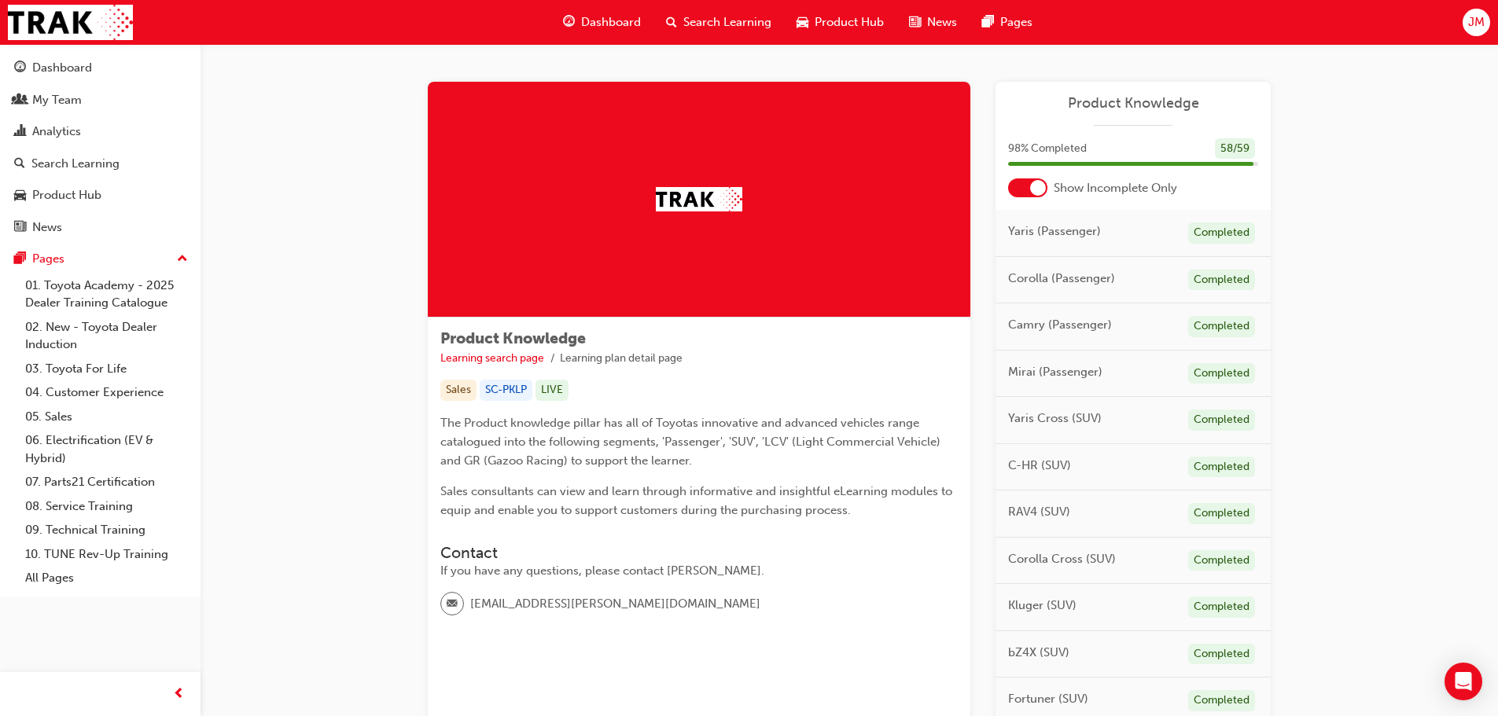
scroll to position [472, 0]
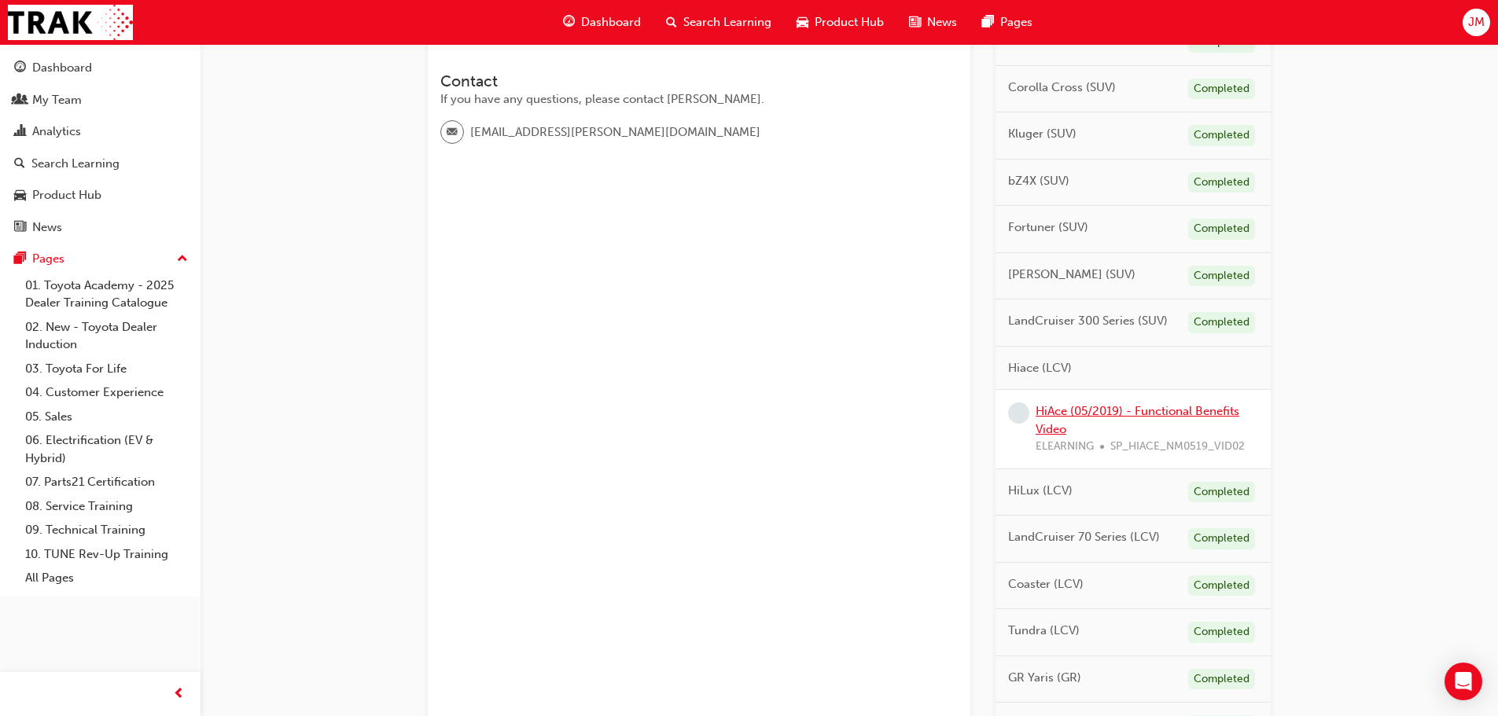
click at [1051, 411] on link "HiAce (05/2019) - Functional Benefits Video" at bounding box center [1138, 420] width 204 height 32
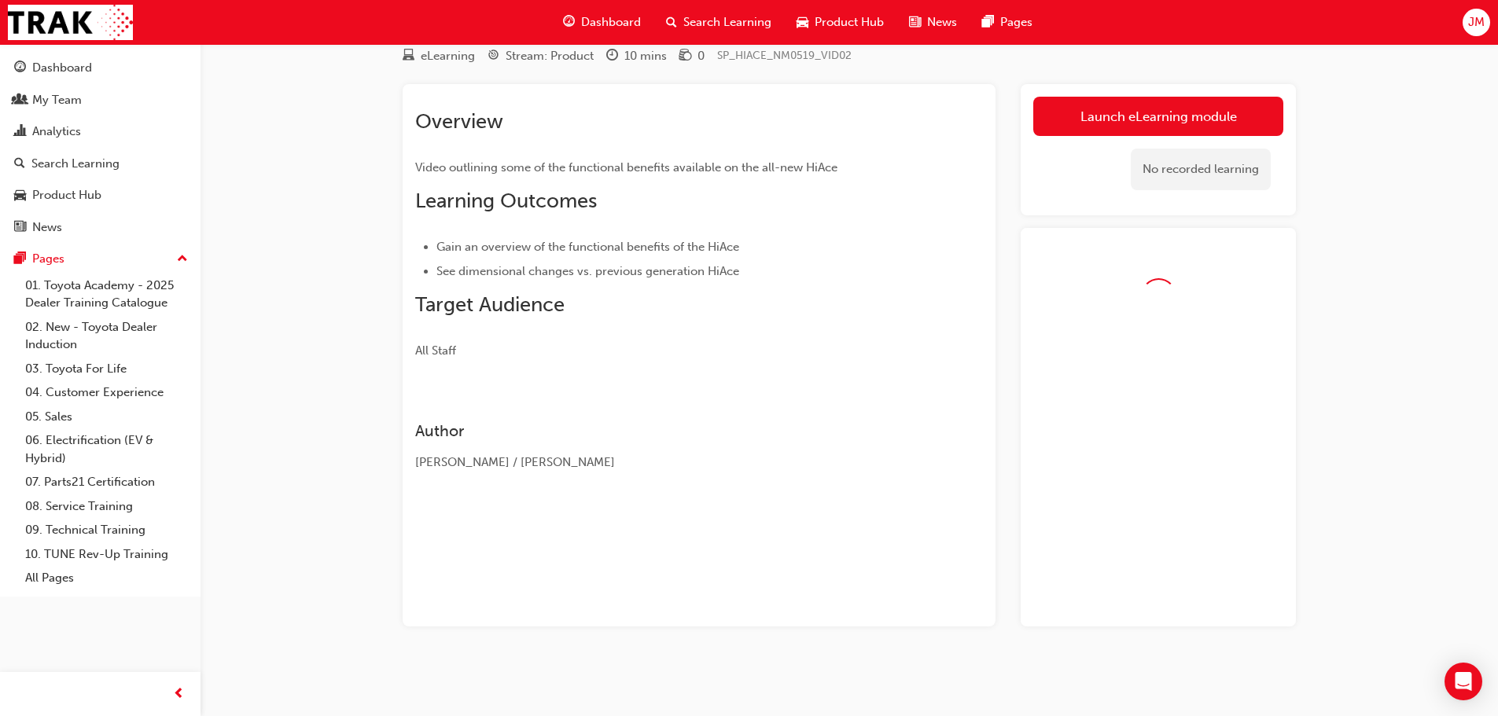
scroll to position [101, 0]
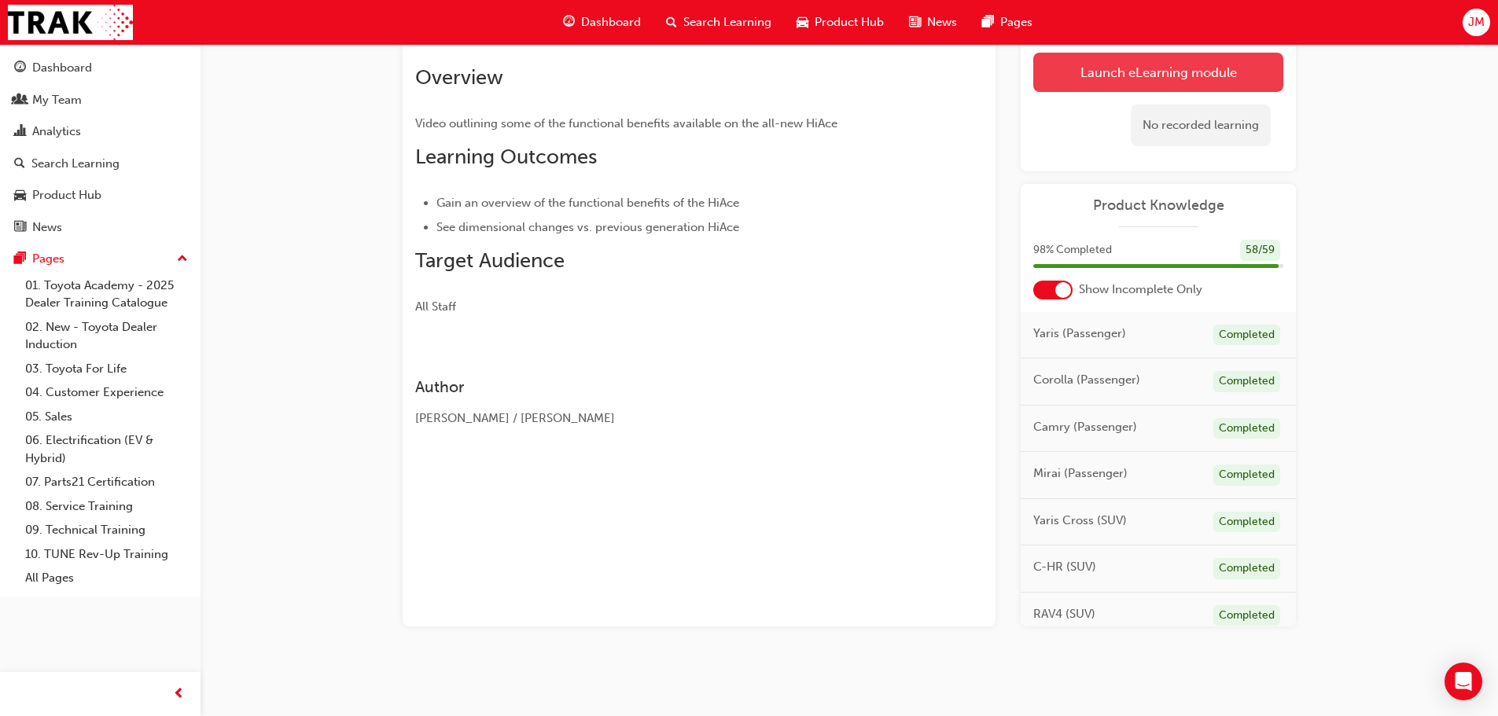
click at [1068, 83] on link "Launch eLearning module" at bounding box center [1158, 72] width 250 height 39
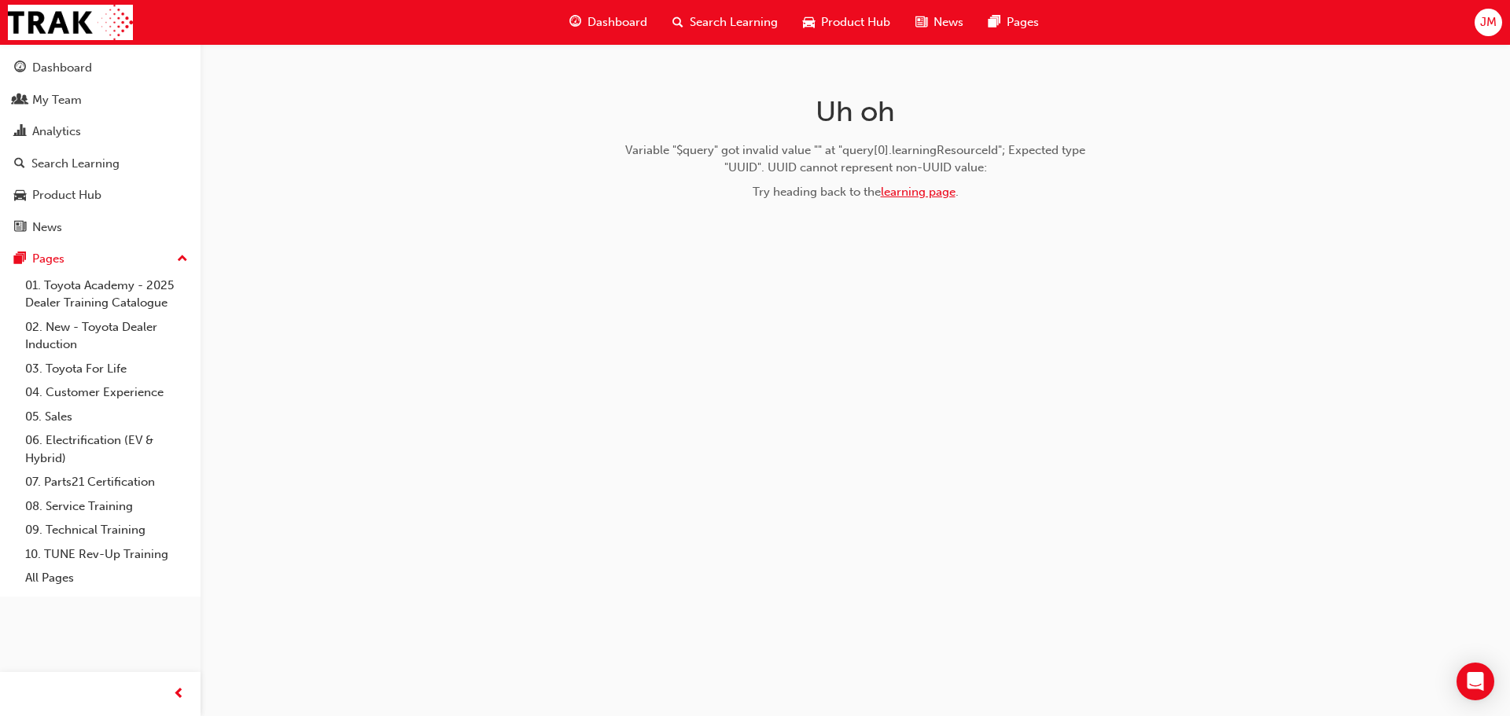
click at [927, 192] on link "learning page" at bounding box center [918, 192] width 75 height 14
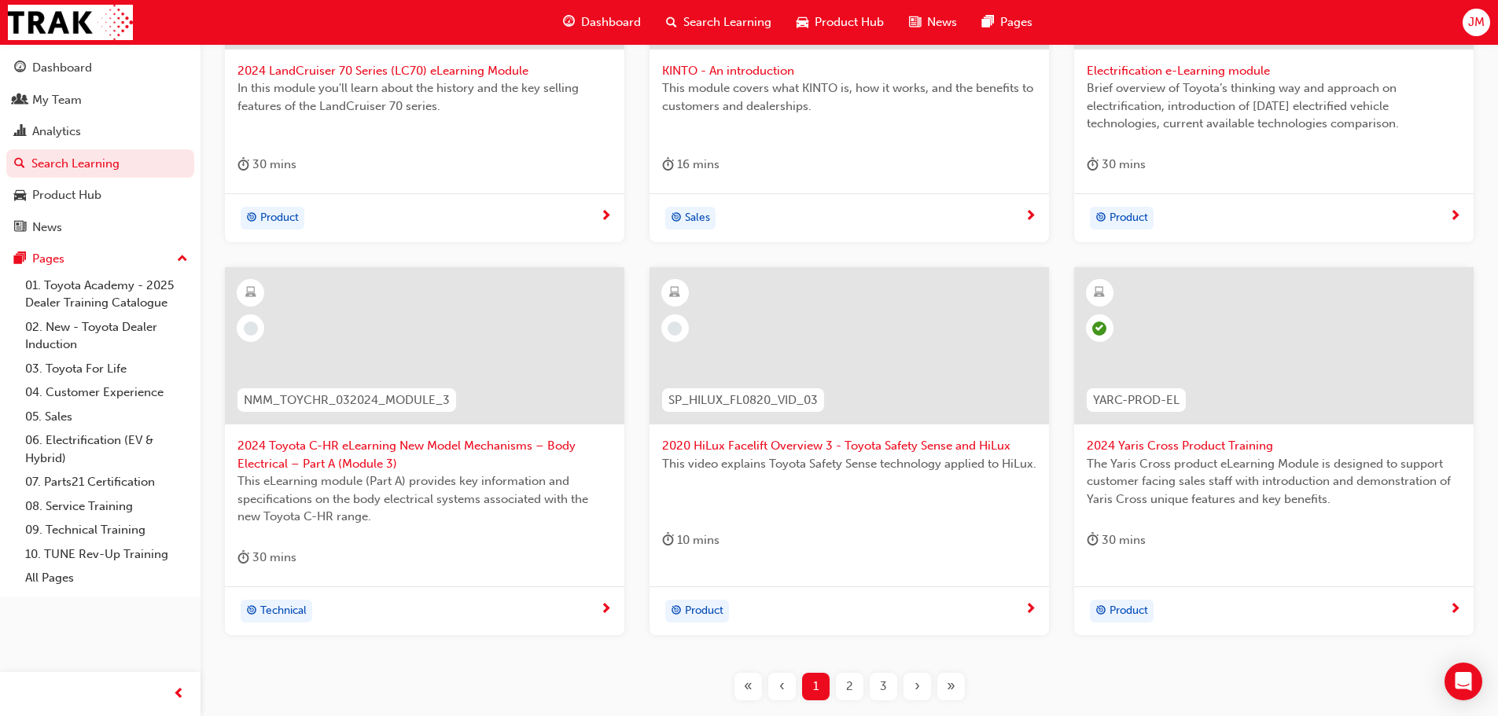
scroll to position [583, 0]
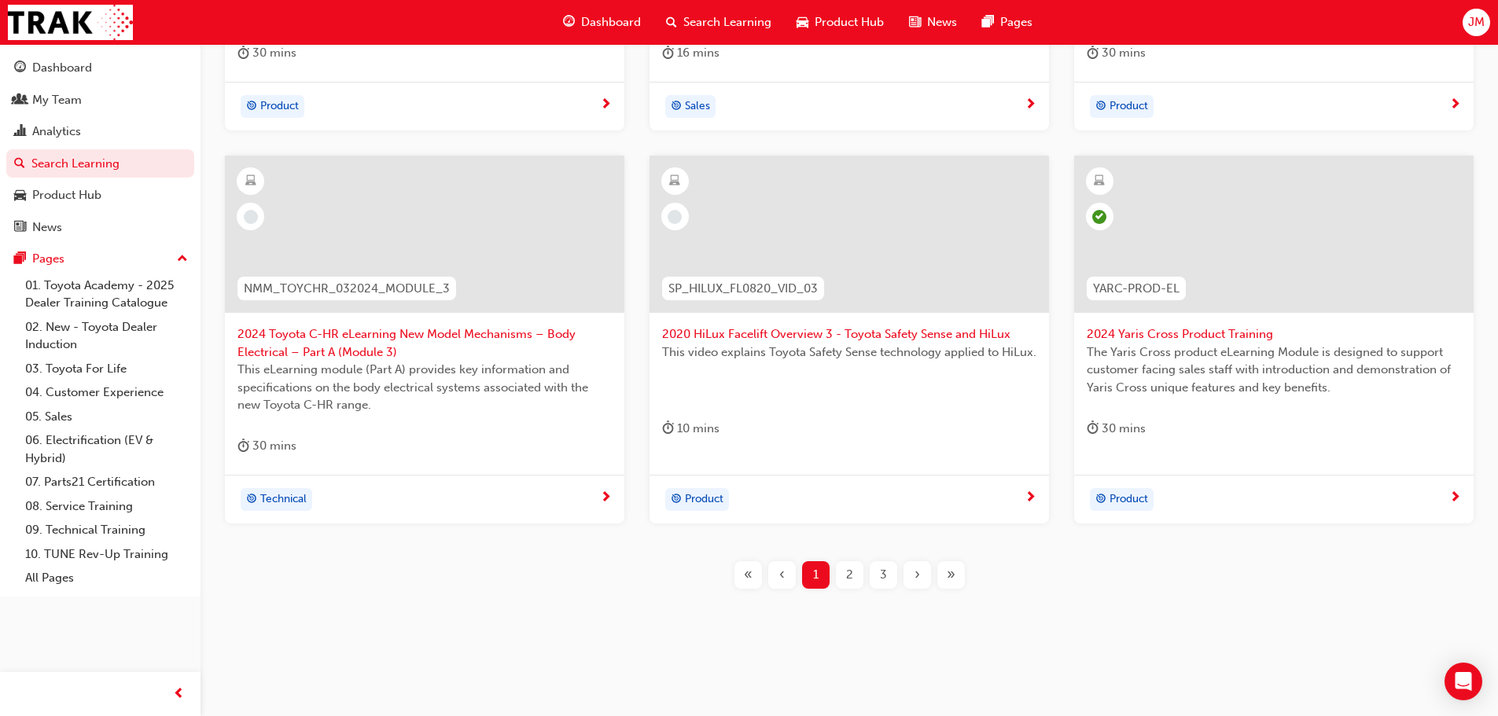
click at [854, 572] on div "2" at bounding box center [850, 575] width 28 height 28
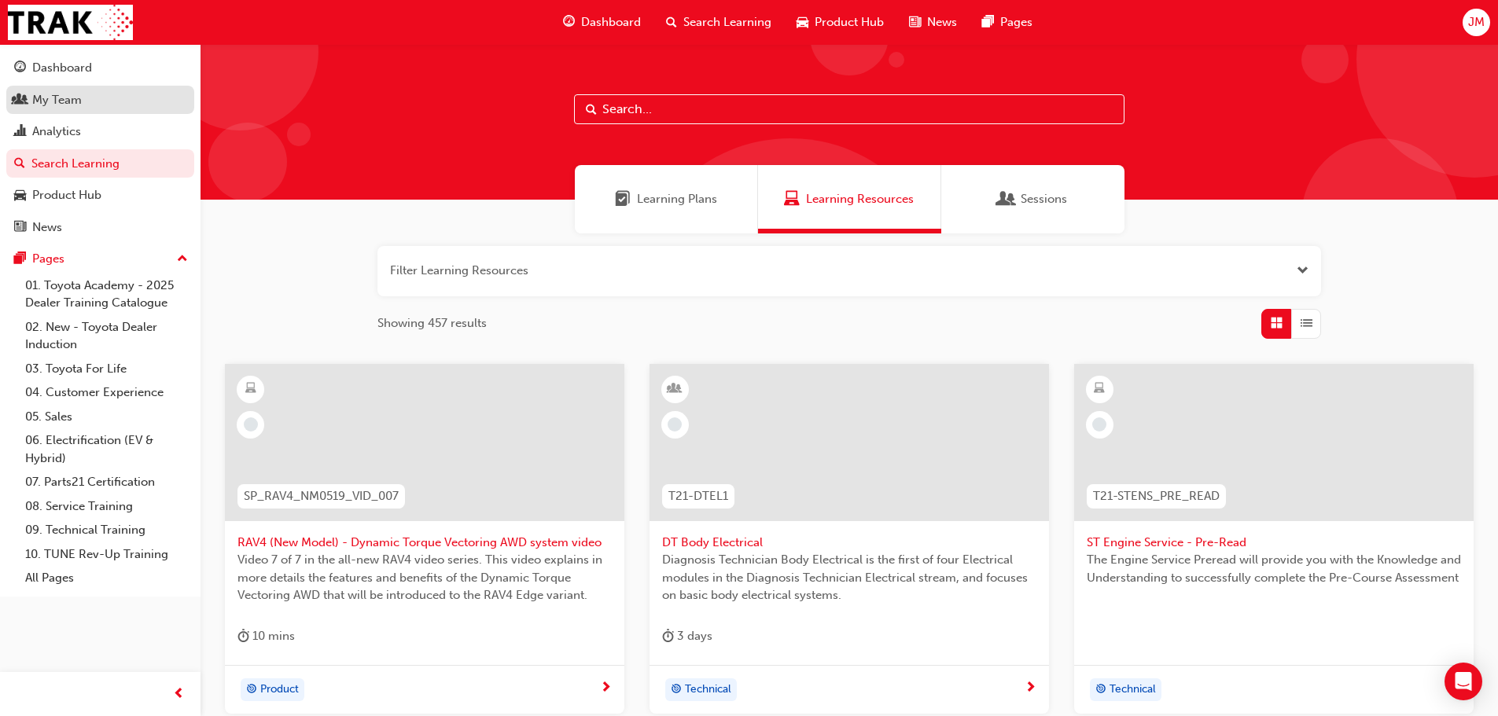
click at [116, 102] on div "My Team" at bounding box center [100, 100] width 172 height 20
click at [113, 79] on link "Dashboard" at bounding box center [100, 67] width 188 height 29
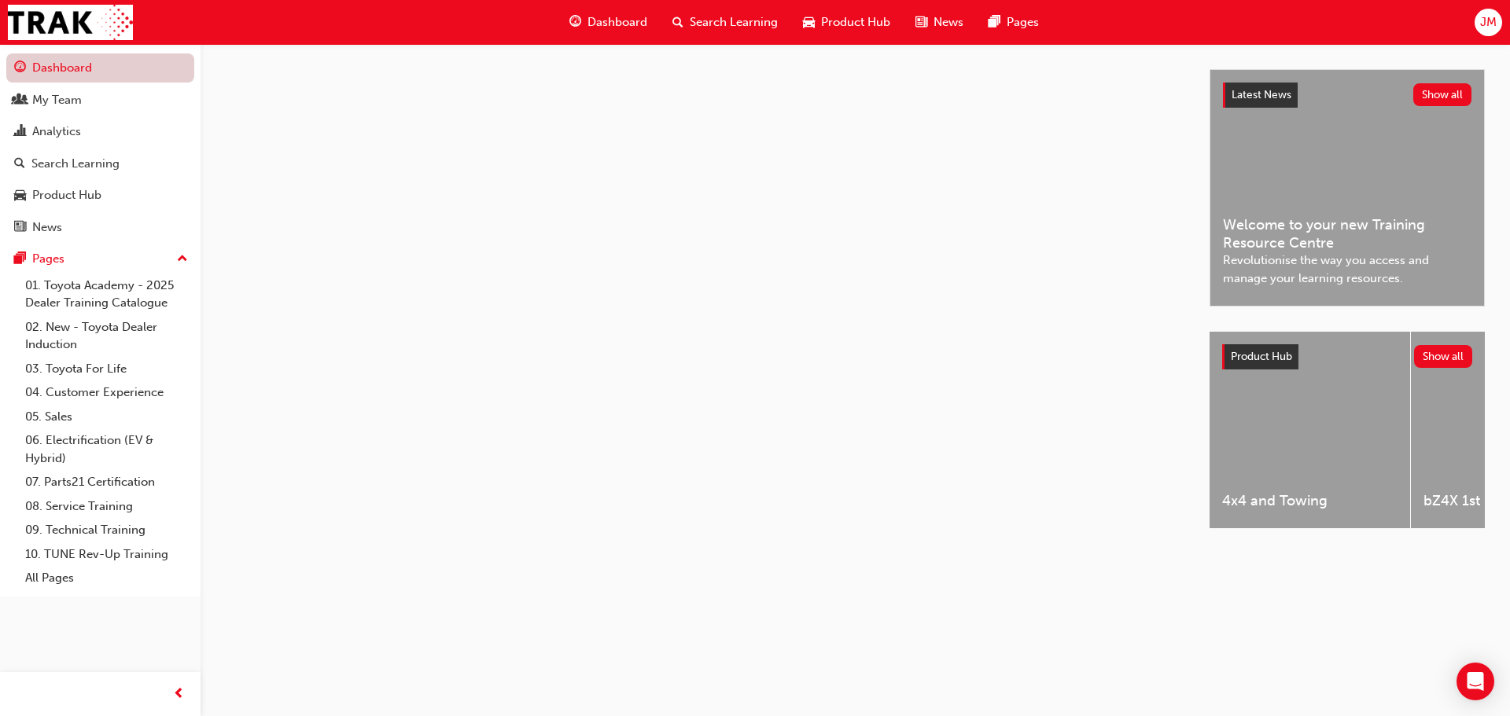
click at [133, 74] on link "Dashboard" at bounding box center [100, 67] width 188 height 29
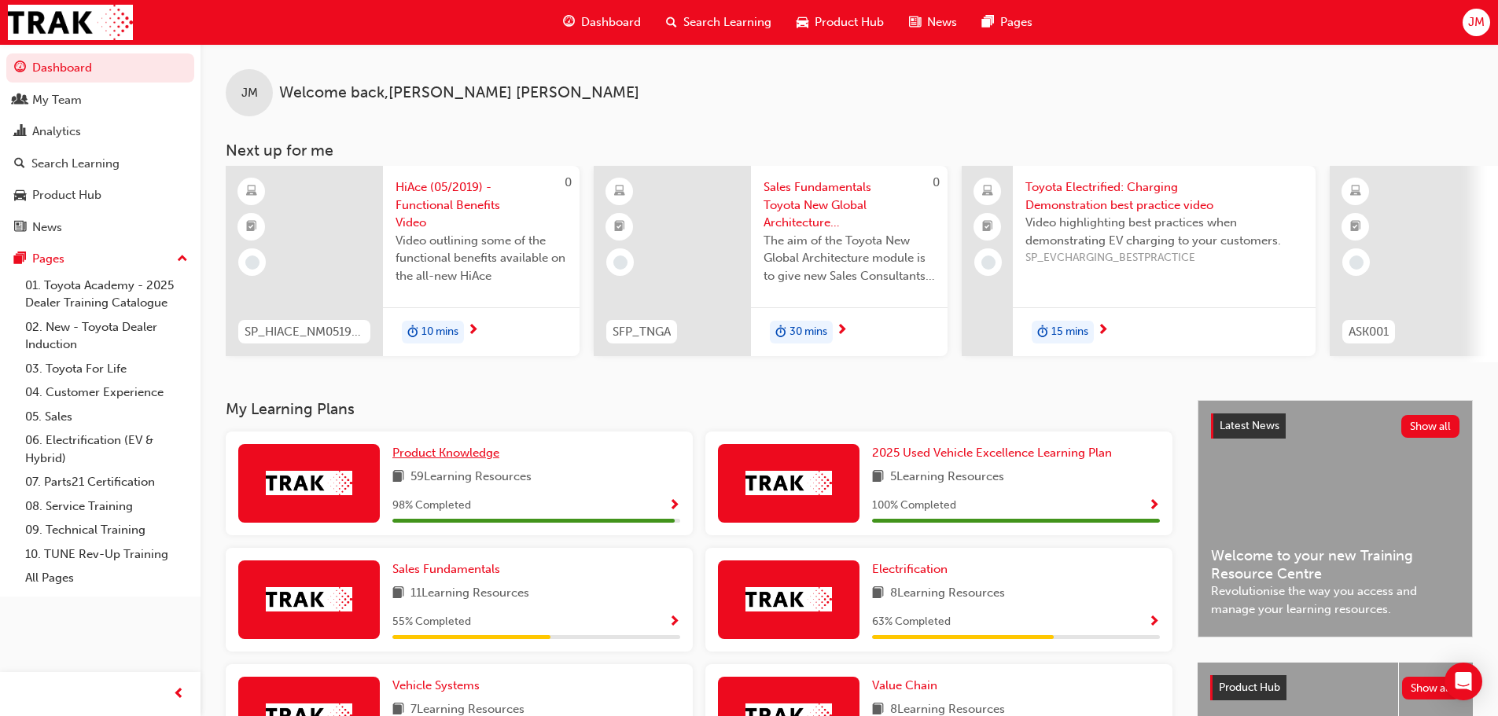
click at [472, 460] on span "Product Knowledge" at bounding box center [445, 453] width 107 height 14
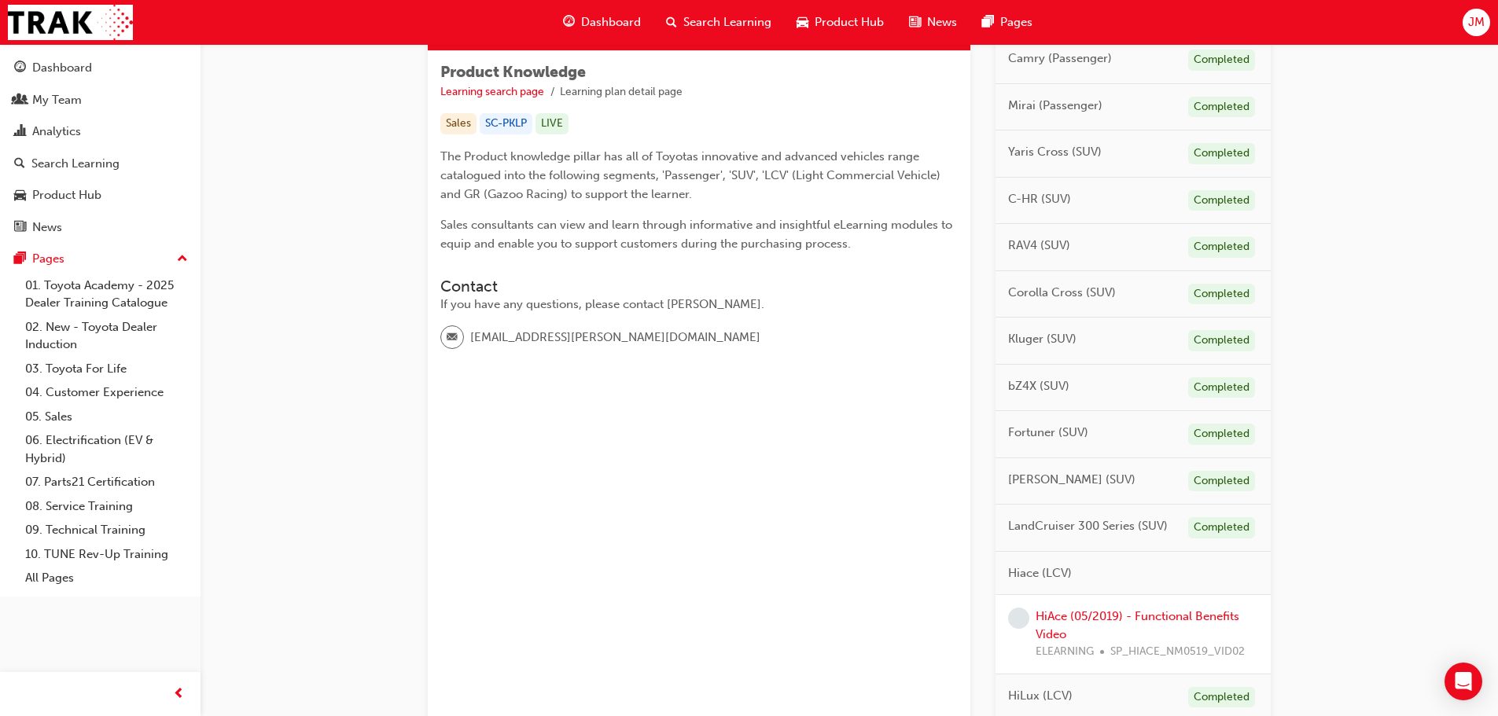
scroll to position [393, 0]
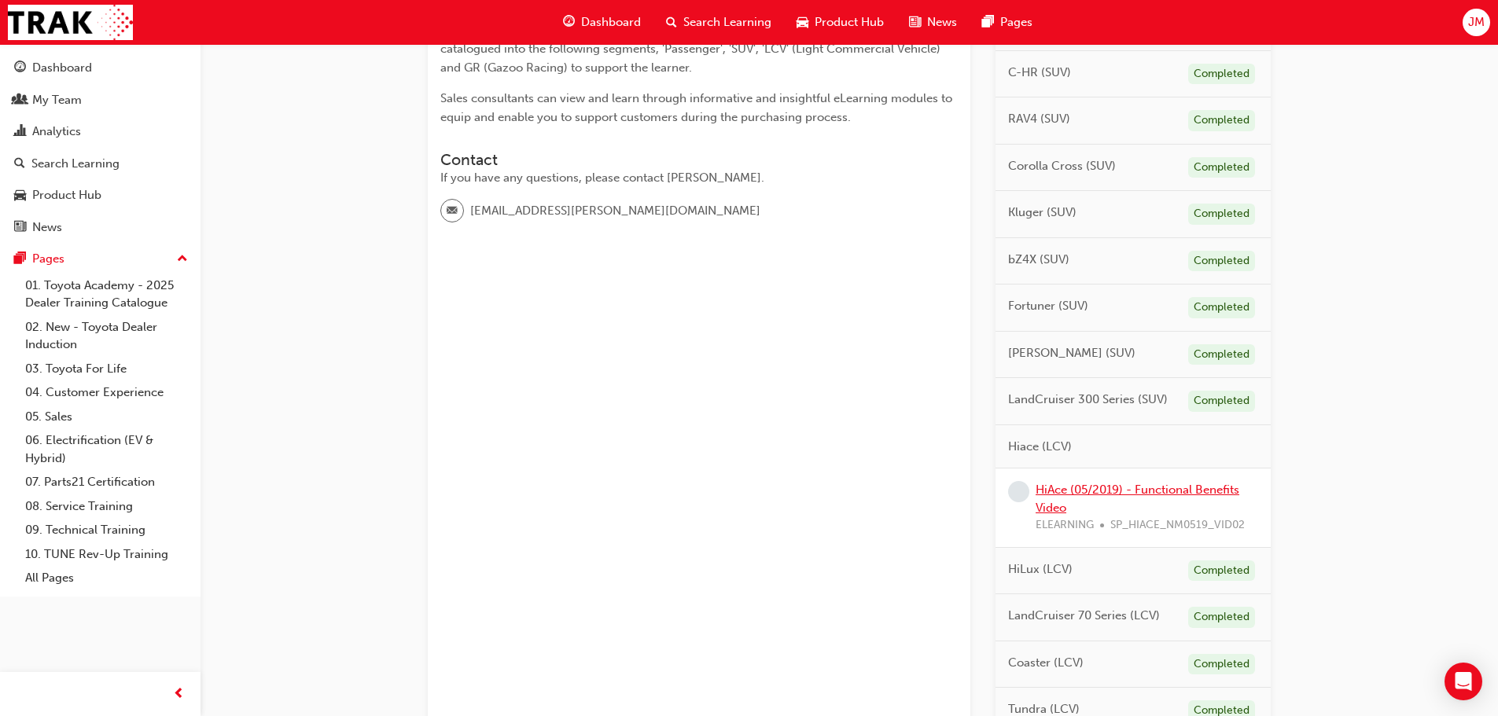
click at [1079, 484] on link "HiAce (05/2019) - Functional Benefits Video" at bounding box center [1138, 499] width 204 height 32
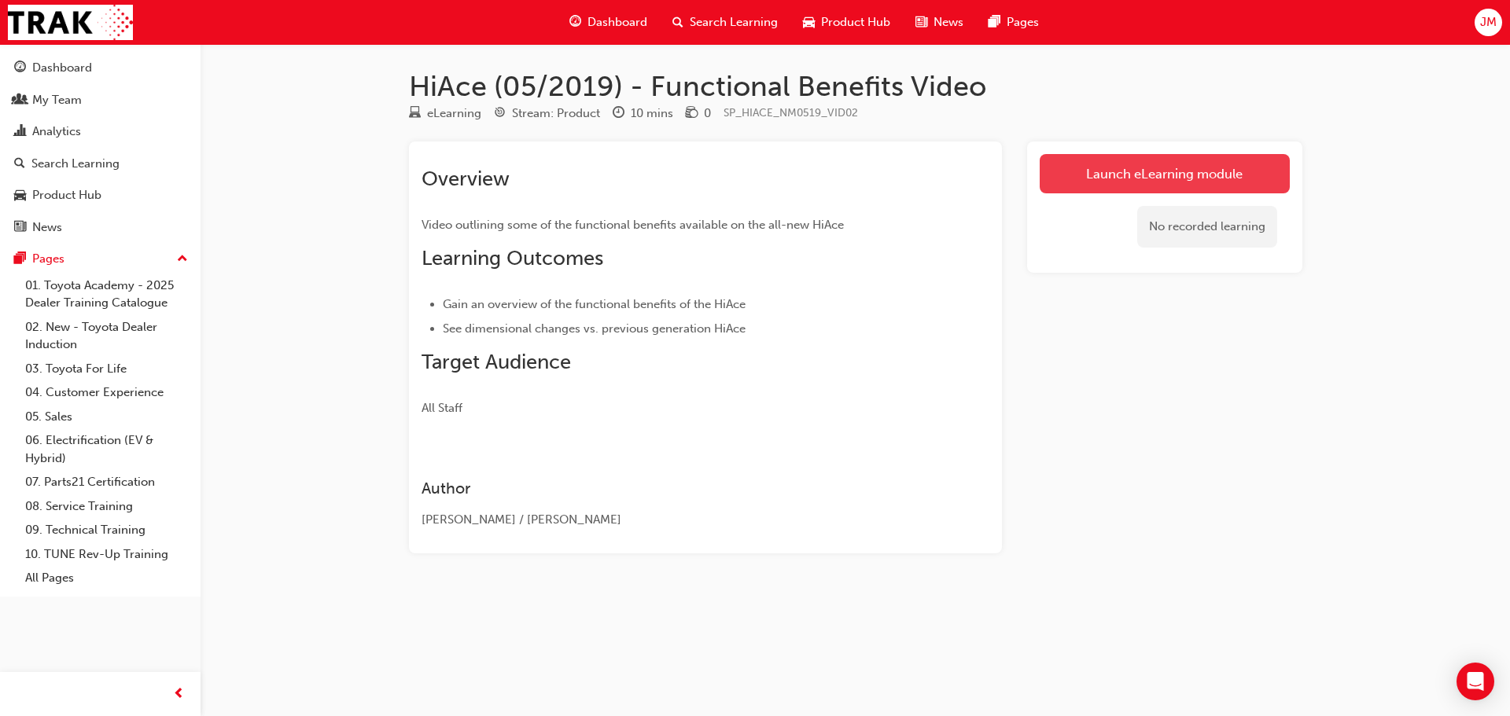
click at [1149, 157] on link "Launch eLearning module" at bounding box center [1165, 173] width 250 height 39
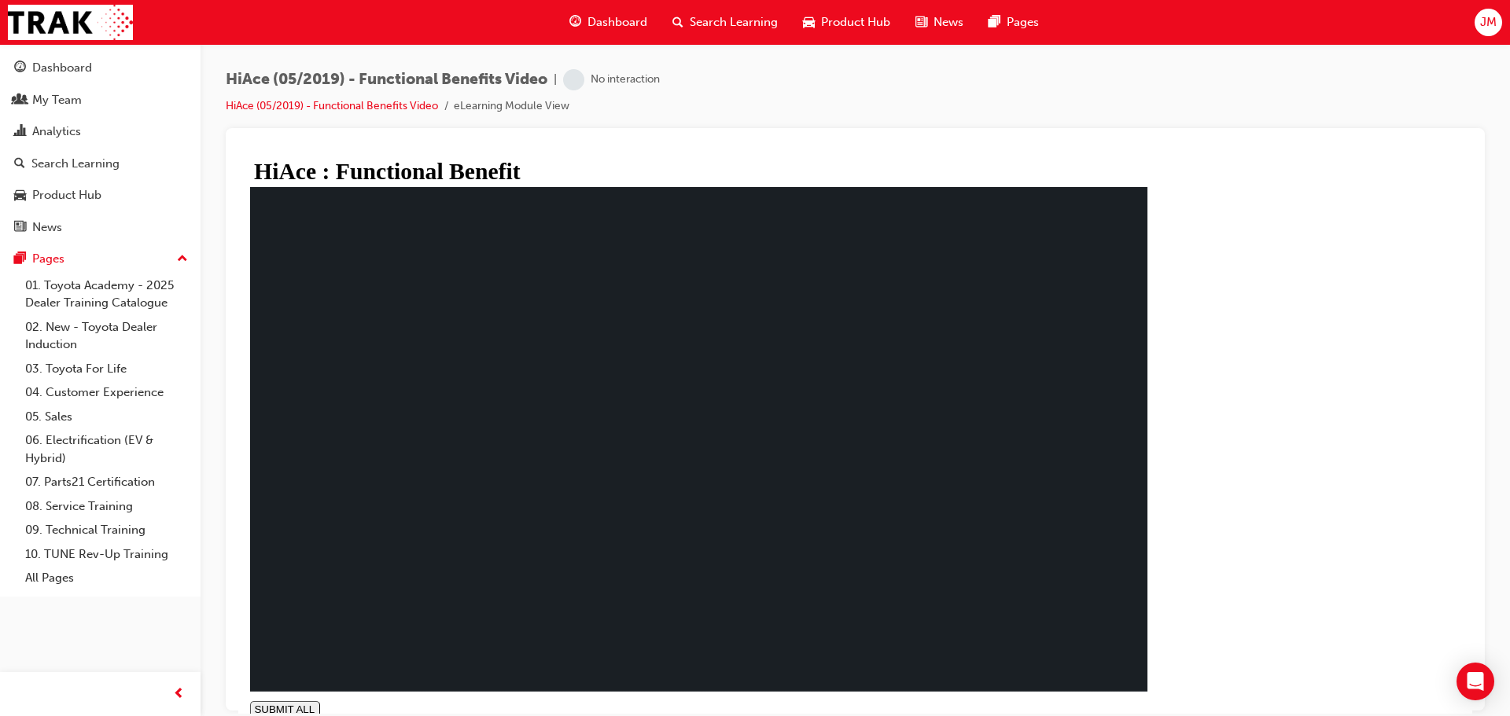
type input "0.005"
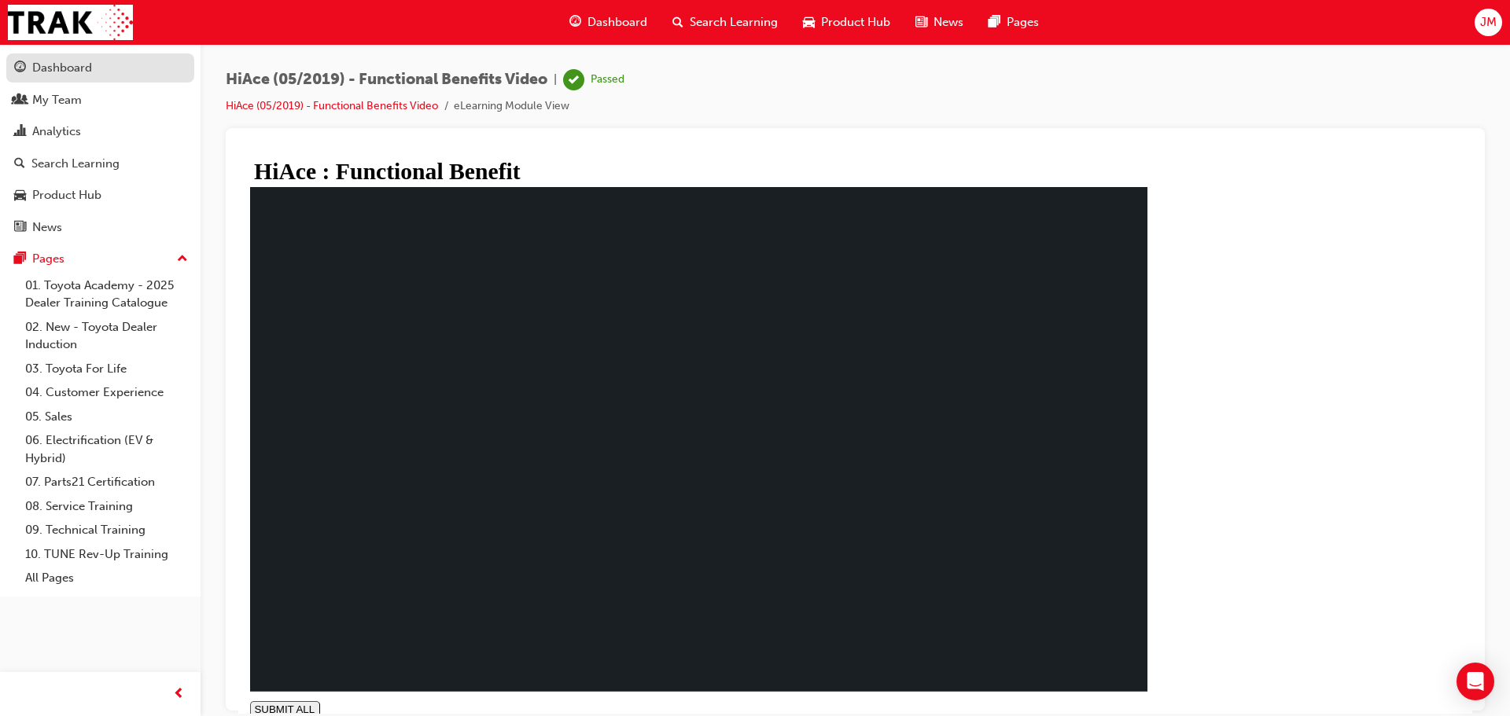
click at [100, 82] on link "Dashboard" at bounding box center [100, 67] width 188 height 29
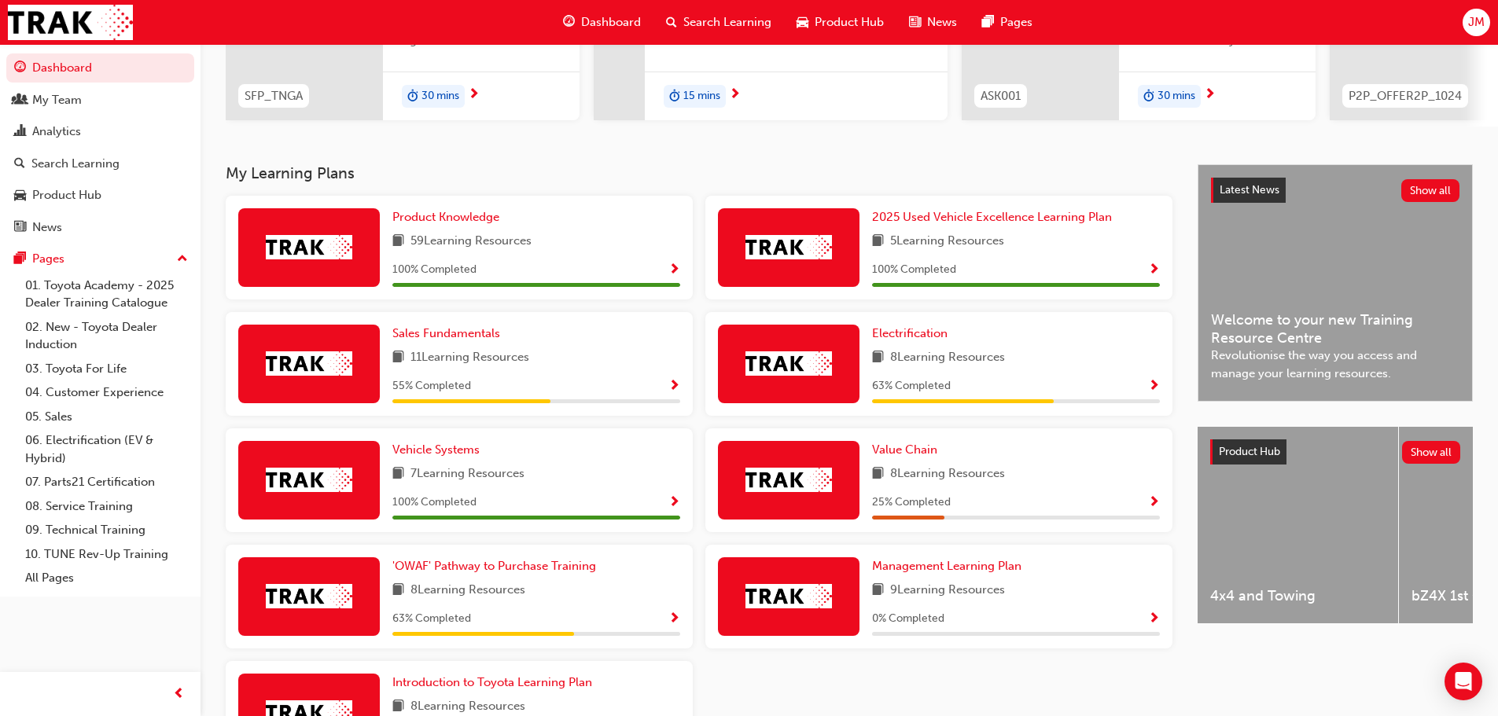
scroll to position [315, 0]
